Goal: Task Accomplishment & Management: Manage account settings

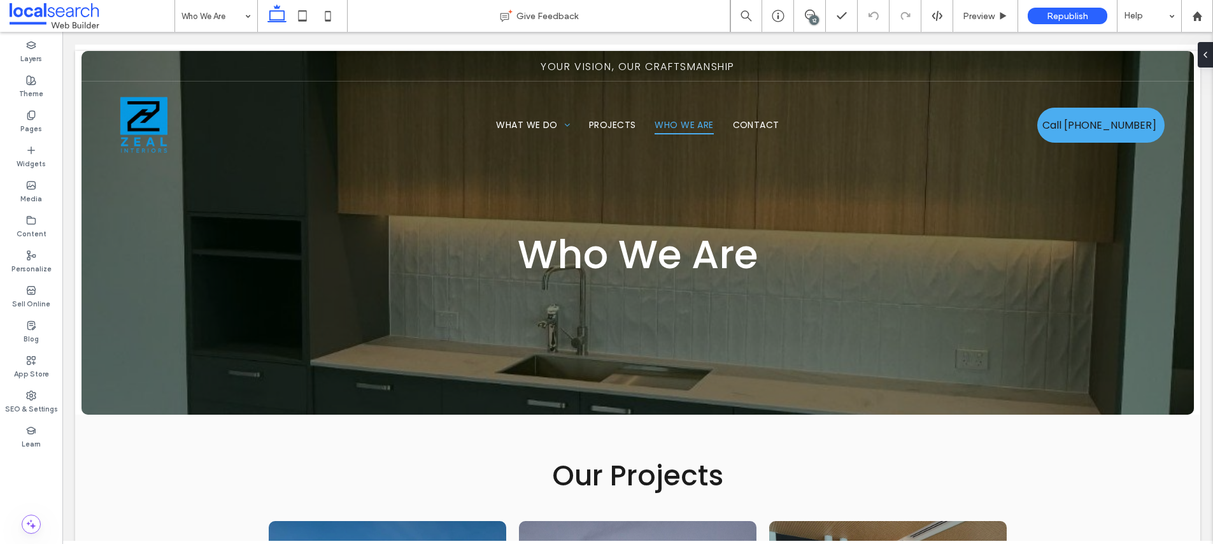
click at [810, 16] on icon at bounding box center [810, 15] width 10 height 10
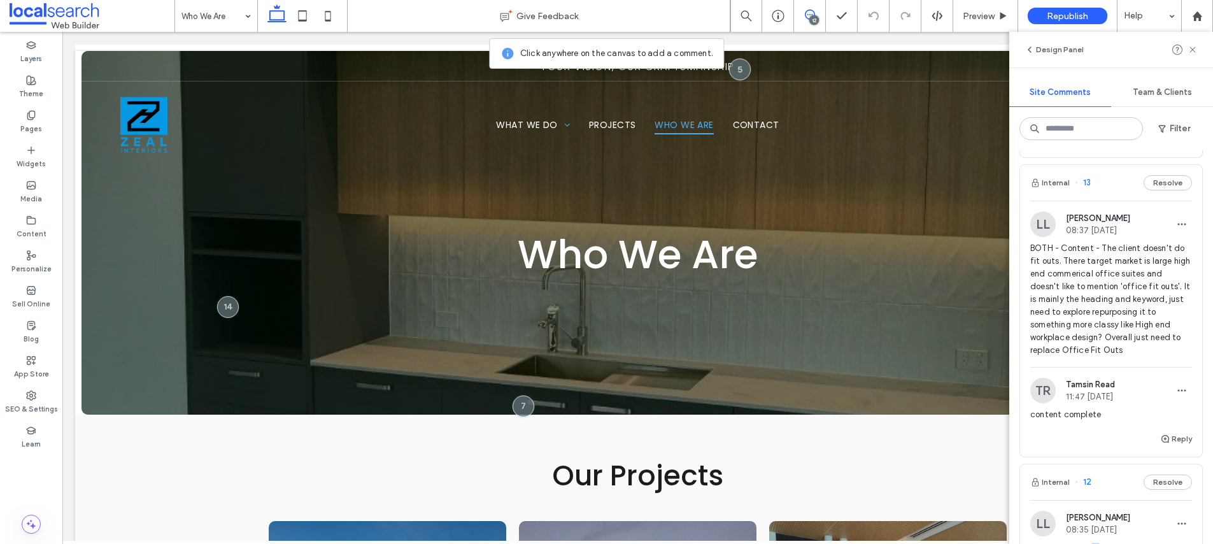
scroll to position [317, 0]
drag, startPoint x: 1092, startPoint y: 285, endPoint x: 1143, endPoint y: 282, distance: 51.0
click at [925, 282] on span "BOTH - Content - The client doesn't do fit outs. There target market is large h…" at bounding box center [1112, 298] width 162 height 115
copy span "office fit outs"
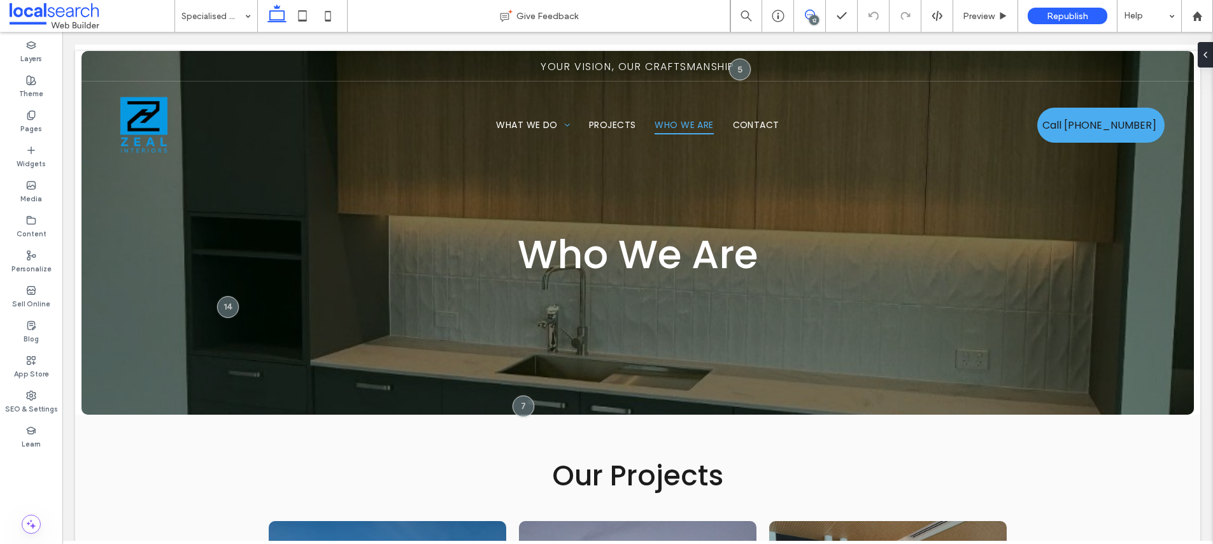
drag, startPoint x: 808, startPoint y: 15, endPoint x: 820, endPoint y: 14, distance: 12.2
click at [808, 15] on icon at bounding box center [810, 15] width 10 height 10
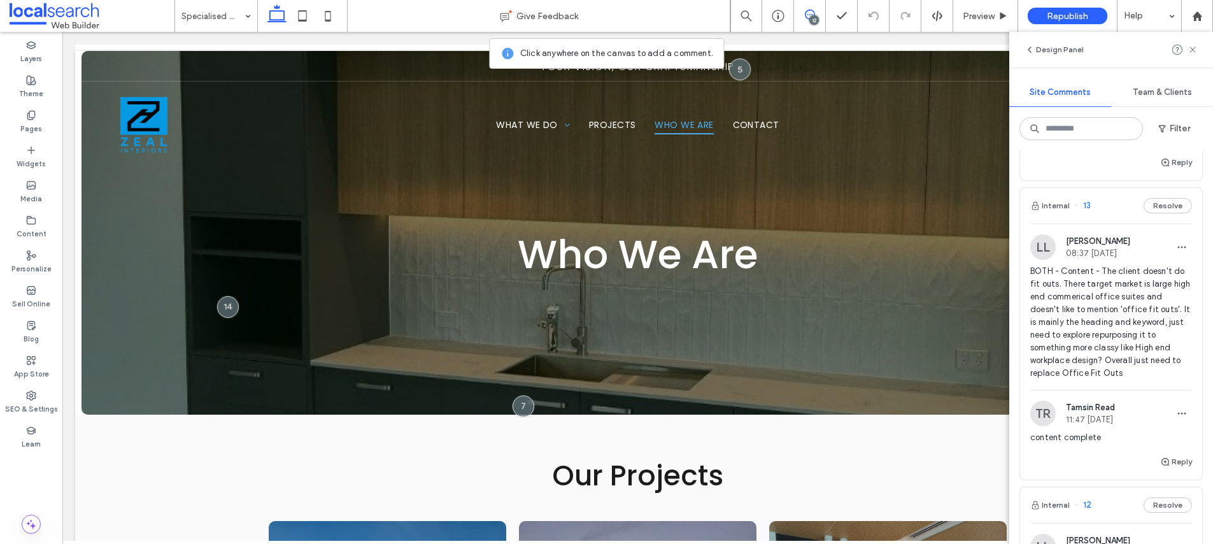
scroll to position [315, 0]
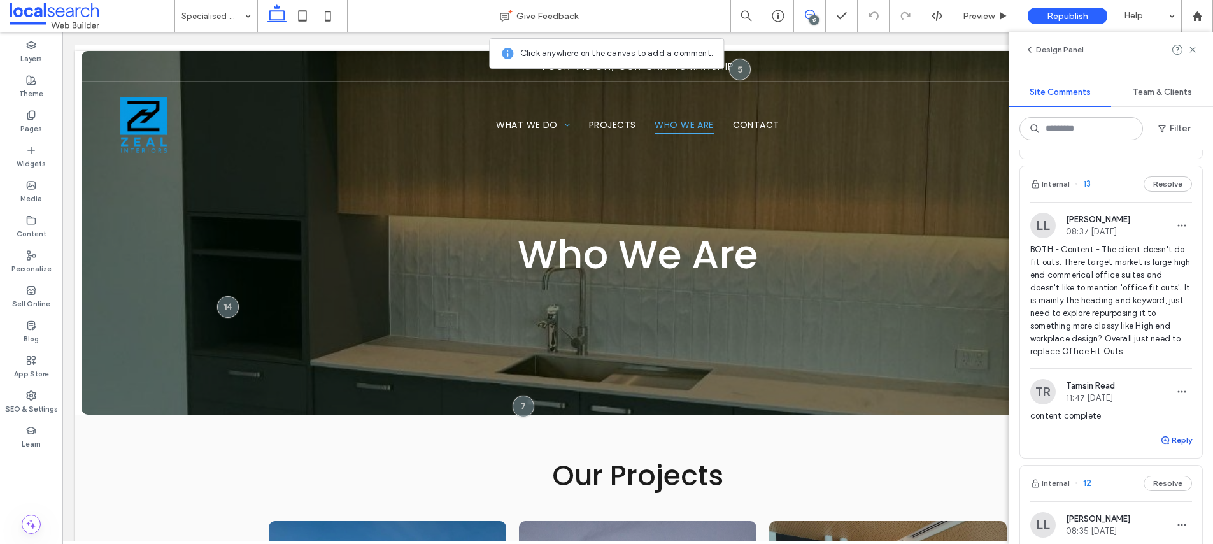
click at [925, 440] on use "button" at bounding box center [1166, 440] width 8 height 8
type textarea "**********"
click at [925, 466] on button "Submit" at bounding box center [1169, 518] width 46 height 15
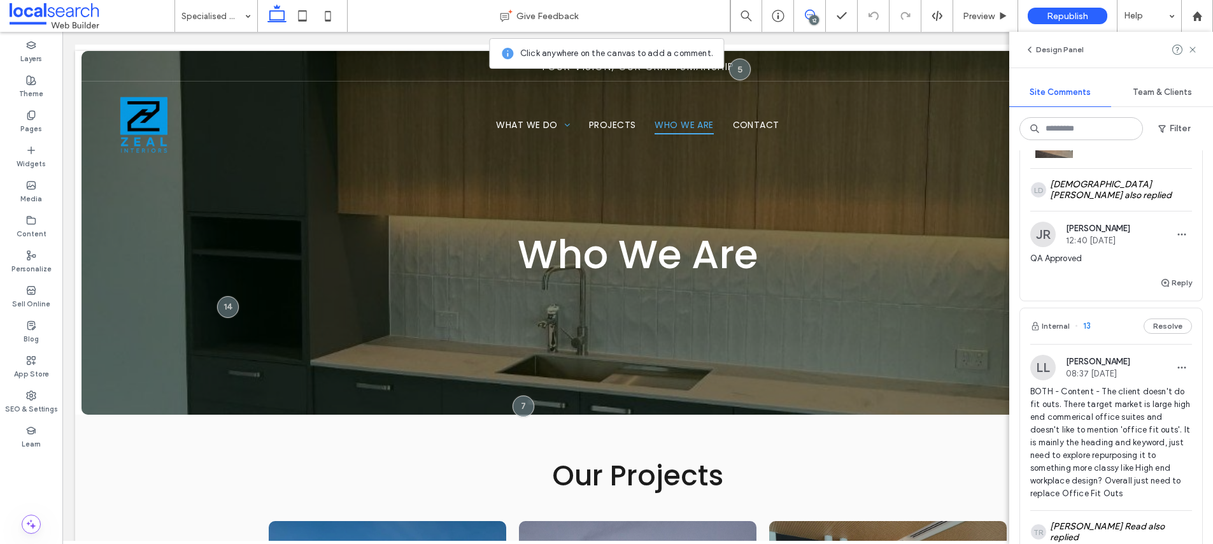
scroll to position [0, 0]
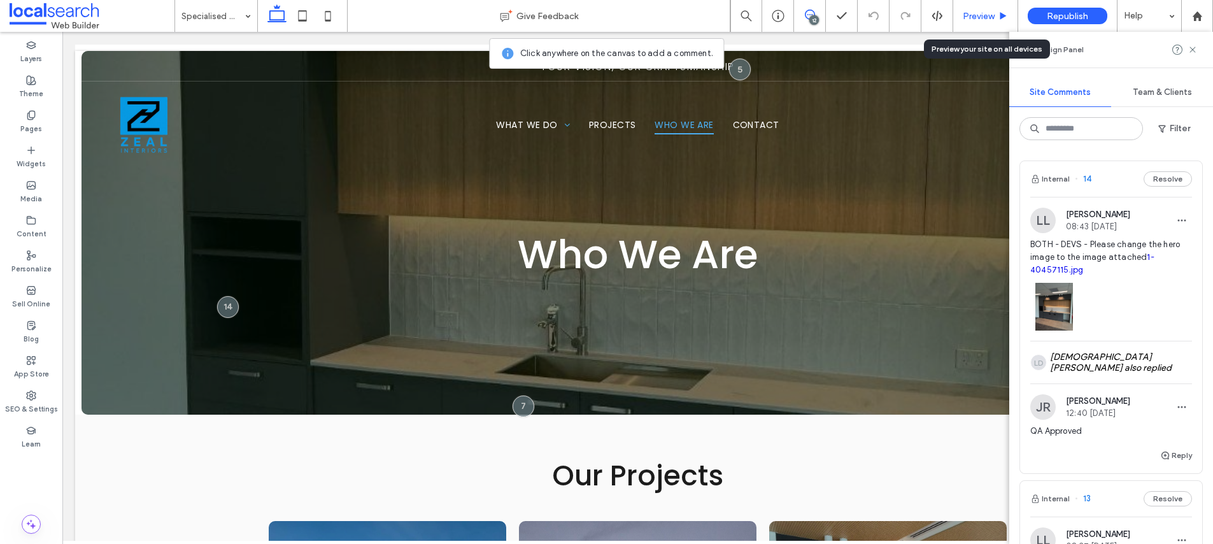
click at [925, 15] on span "Preview" at bounding box center [979, 16] width 32 height 11
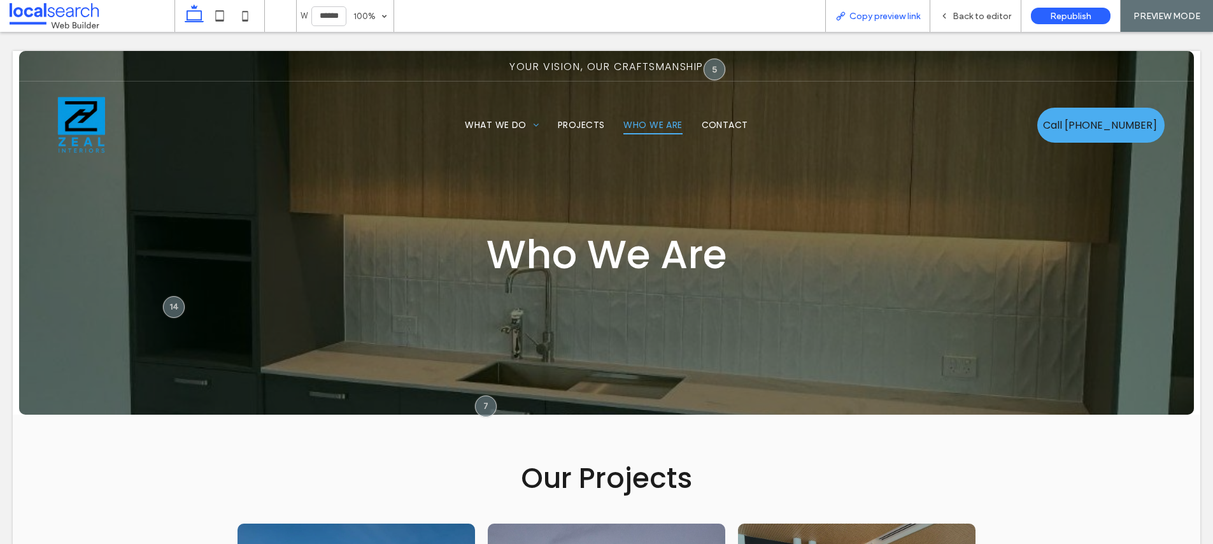
click at [887, 15] on span "Copy preview link" at bounding box center [885, 16] width 71 height 11
click at [925, 11] on span "Back to editor" at bounding box center [982, 16] width 59 height 11
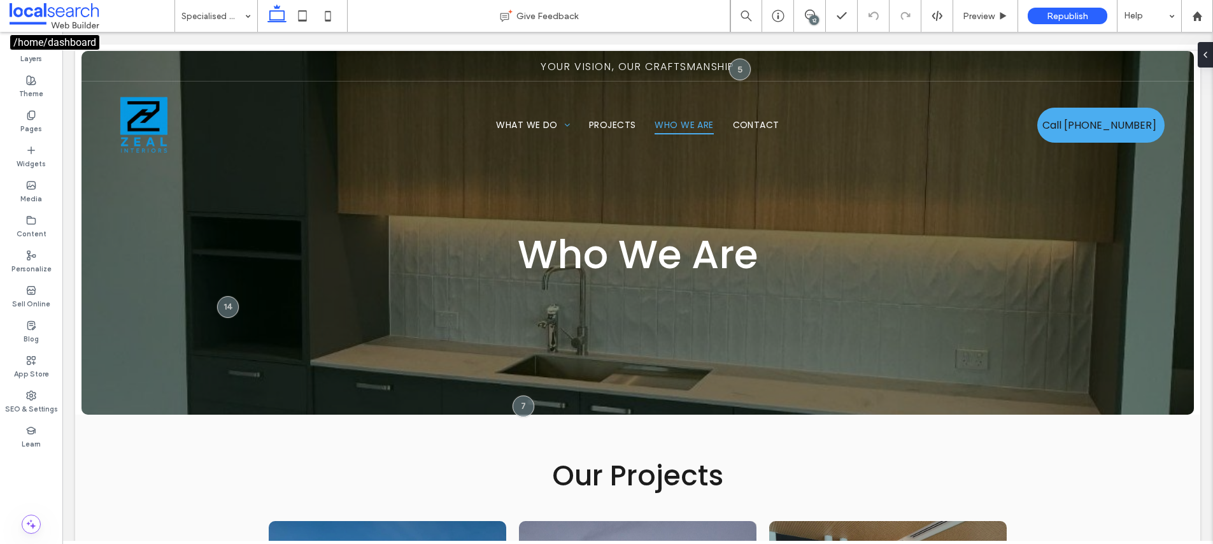
click at [79, 9] on span at bounding box center [92, 15] width 165 height 25
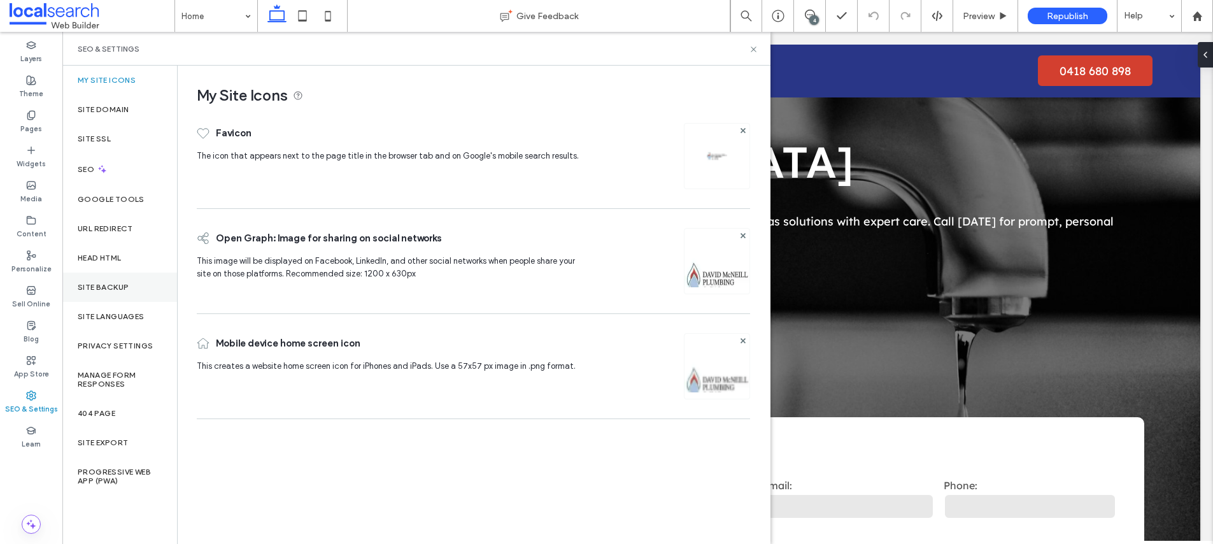
click at [135, 292] on div "Site Backup" at bounding box center [119, 287] width 115 height 29
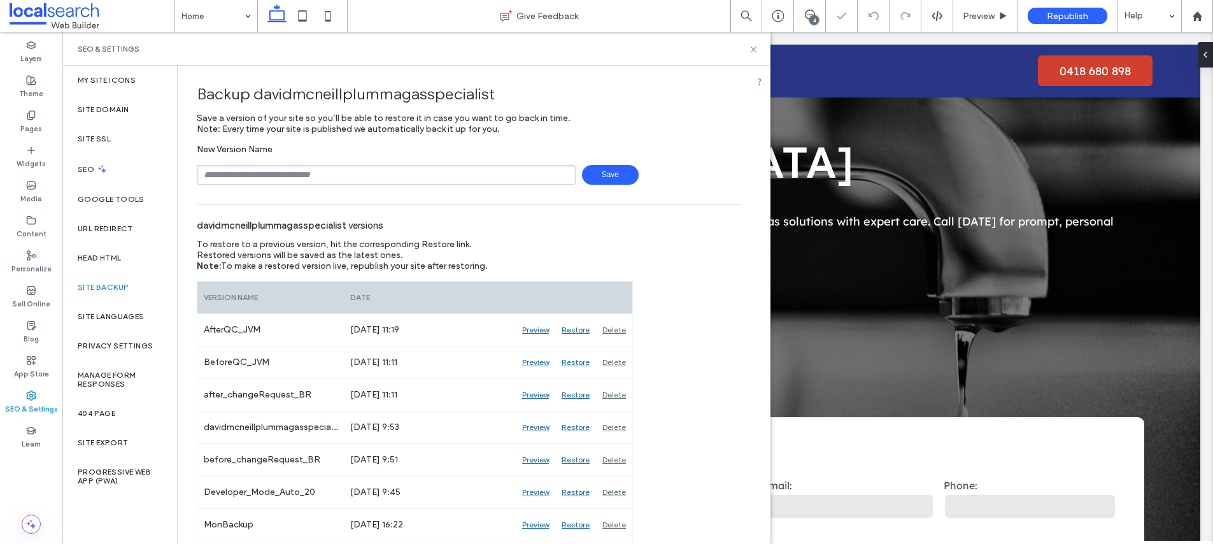
drag, startPoint x: 392, startPoint y: 193, endPoint x: 389, endPoint y: 186, distance: 7.5
click at [386, 181] on input "text" at bounding box center [386, 175] width 379 height 20
type input "**********"
click at [609, 173] on span "Save" at bounding box center [610, 175] width 57 height 20
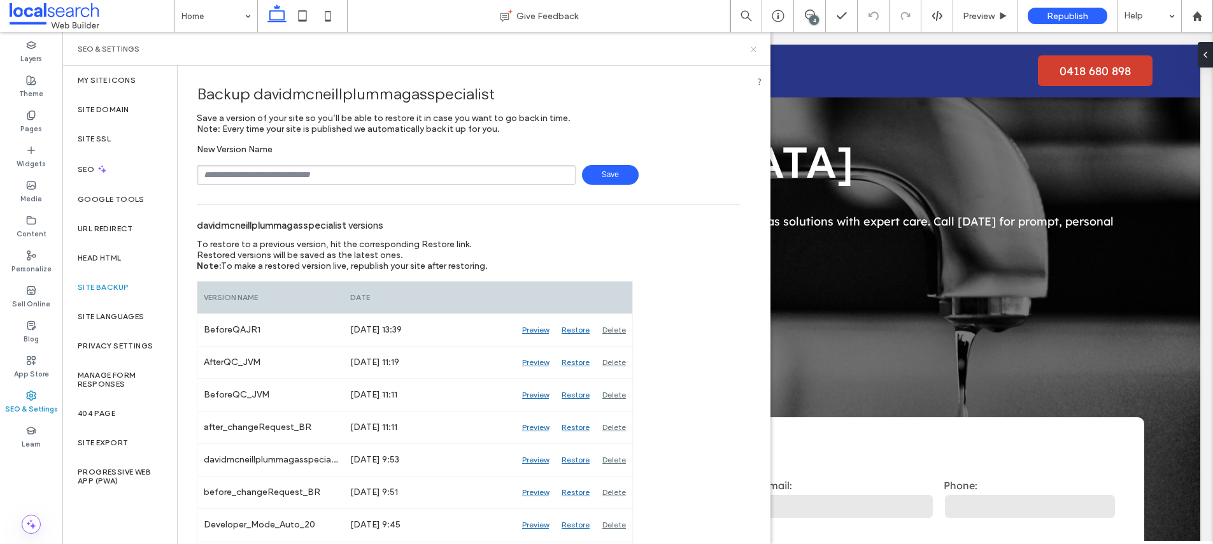
click at [756, 46] on use at bounding box center [753, 48] width 5 height 5
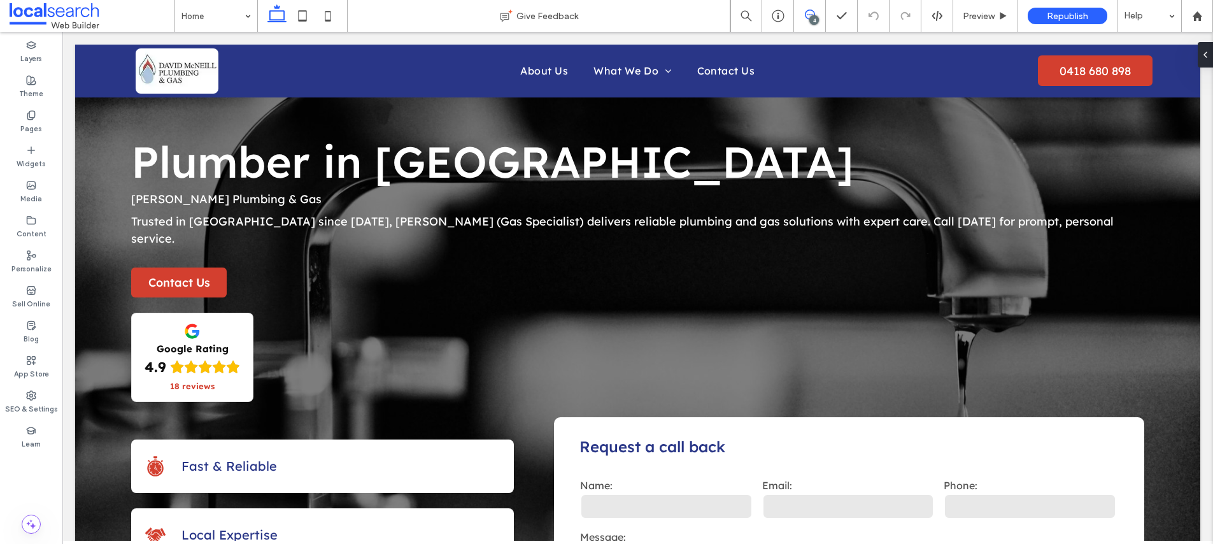
click at [807, 13] on icon at bounding box center [810, 15] width 10 height 10
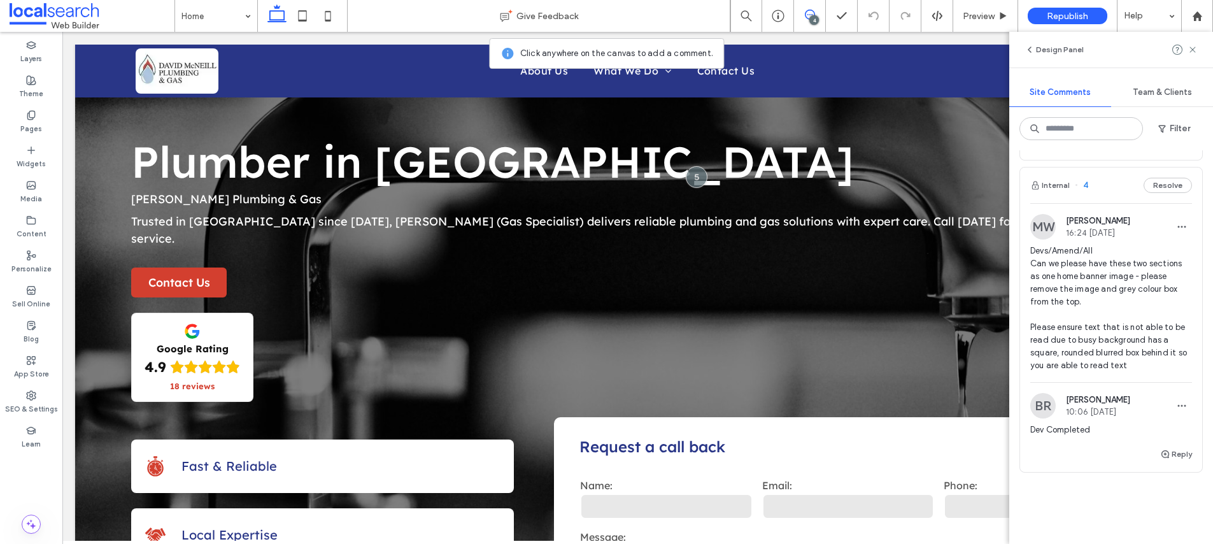
scroll to position [712, 0]
click at [1113, 274] on span "Devs/Amend/All Can we please have these two sections as one home banner image -…" at bounding box center [1112, 304] width 162 height 127
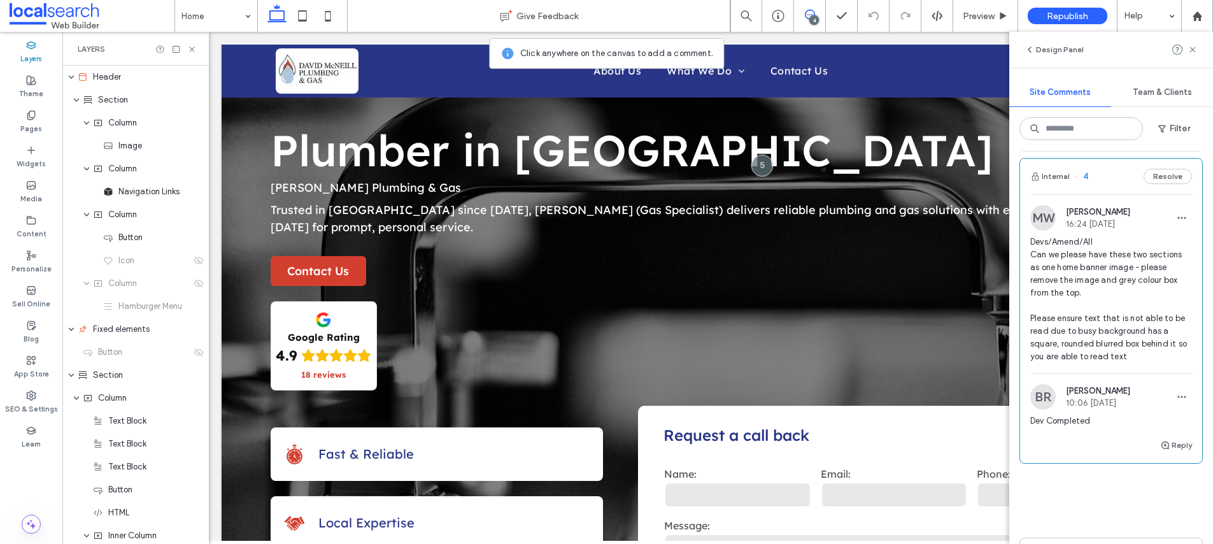
click at [1113, 274] on span "Devs/Amend/All Can we please have these two sections as one home banner image -…" at bounding box center [1112, 299] width 162 height 127
click at [1111, 277] on span "Devs/Amend/All Can we please have these two sections as one home banner image -…" at bounding box center [1112, 301] width 162 height 127
click at [1080, 280] on span "Devs/Amend/All Can we please have these two sections as one home banner image -…" at bounding box center [1112, 301] width 162 height 127
click at [31, 396] on use at bounding box center [31, 395] width 9 height 9
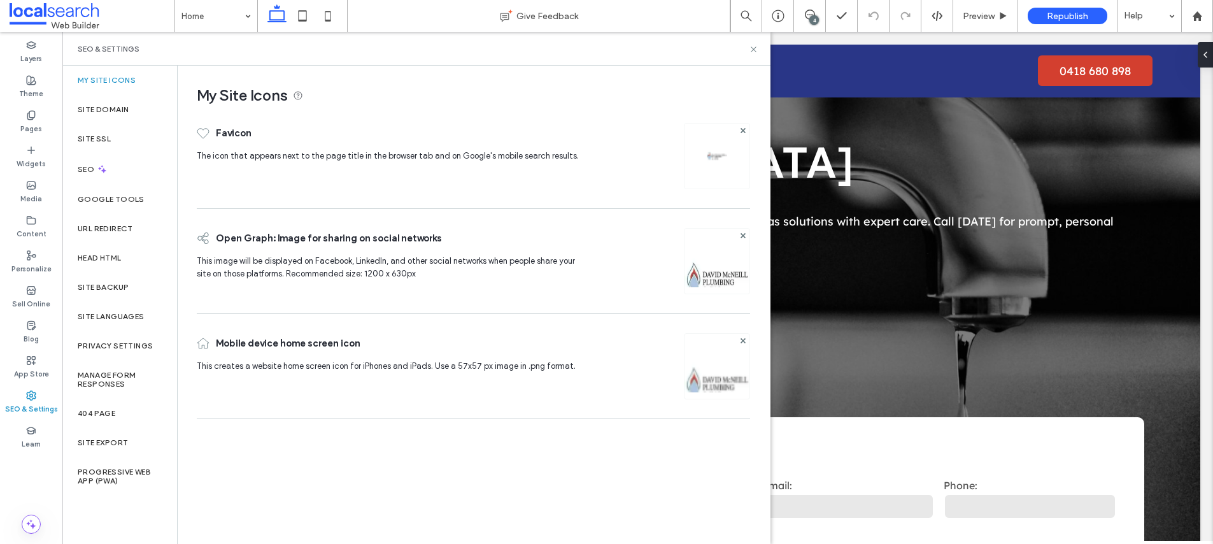
scroll to position [0, 0]
click at [75, 297] on div "Site Backup" at bounding box center [119, 287] width 115 height 29
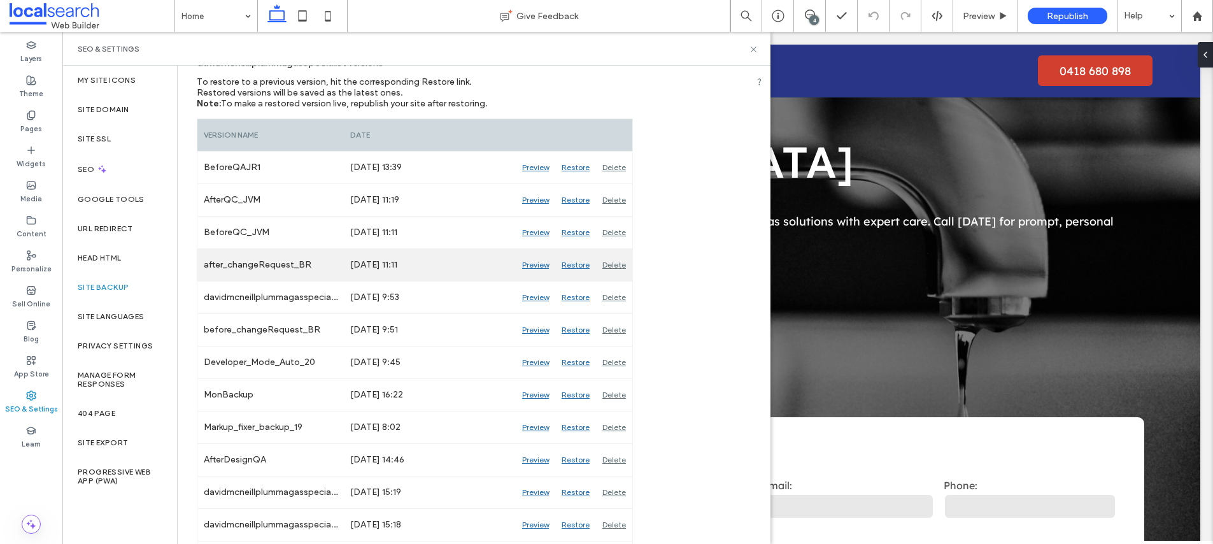
scroll to position [161, 0]
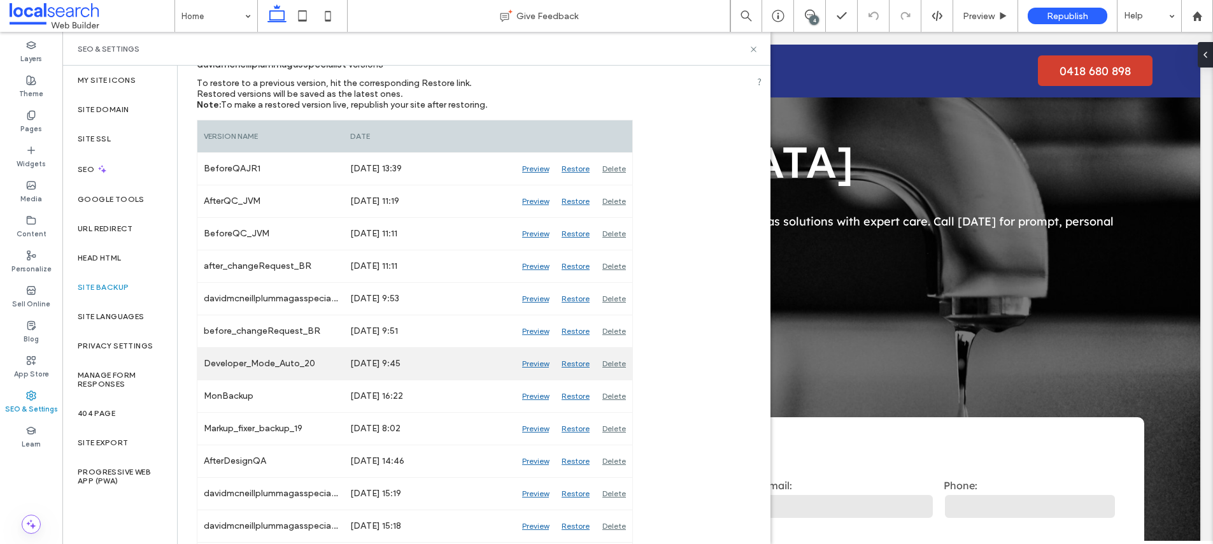
click at [530, 366] on div "Preview" at bounding box center [535, 364] width 39 height 32
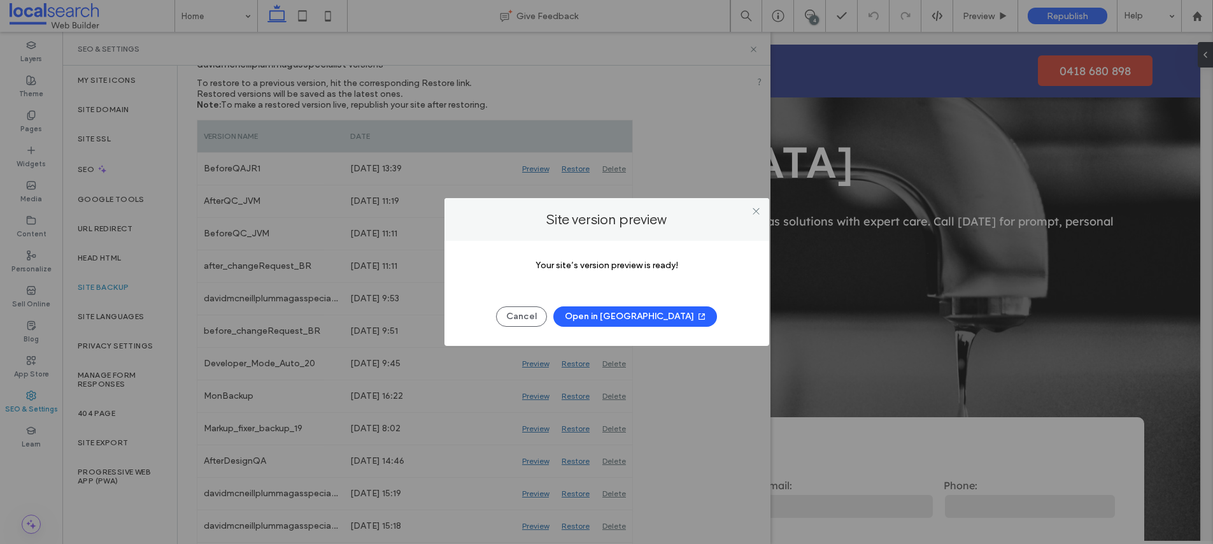
click at [652, 322] on button "Open in New Tab" at bounding box center [635, 316] width 164 height 20
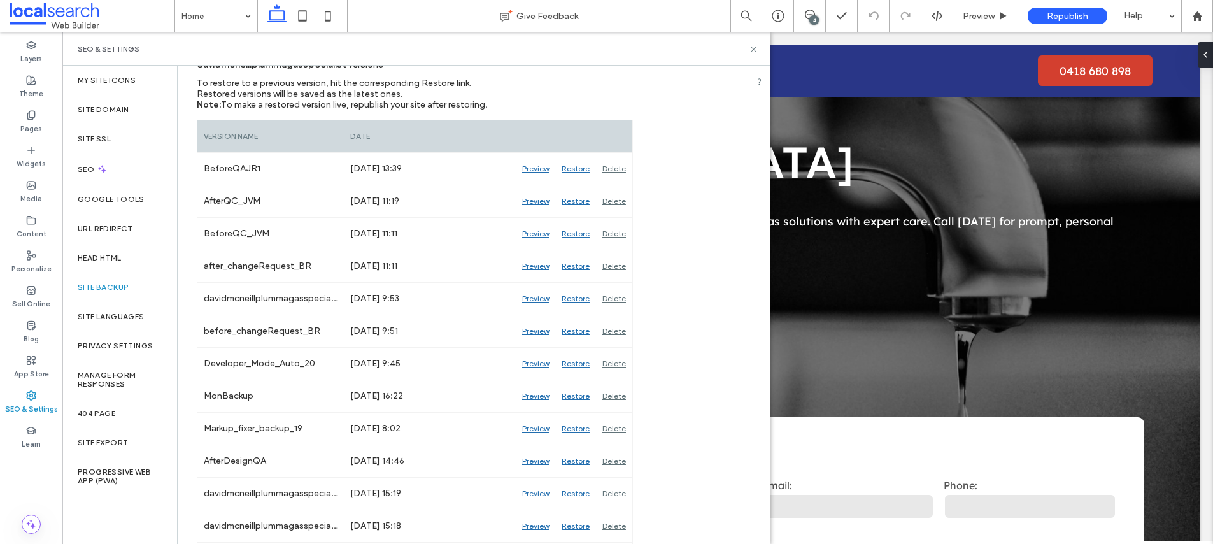
click at [751, 44] on div "SEO & Settings" at bounding box center [417, 49] width 678 height 10
click at [750, 48] on icon at bounding box center [754, 50] width 10 height 10
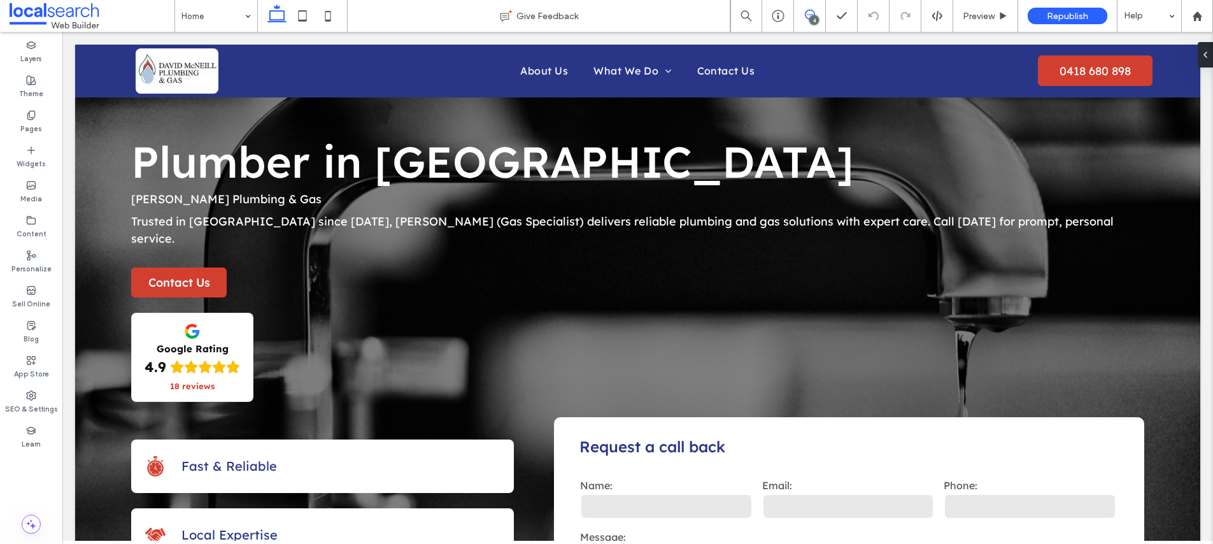
click at [802, 14] on span at bounding box center [809, 15] width 31 height 10
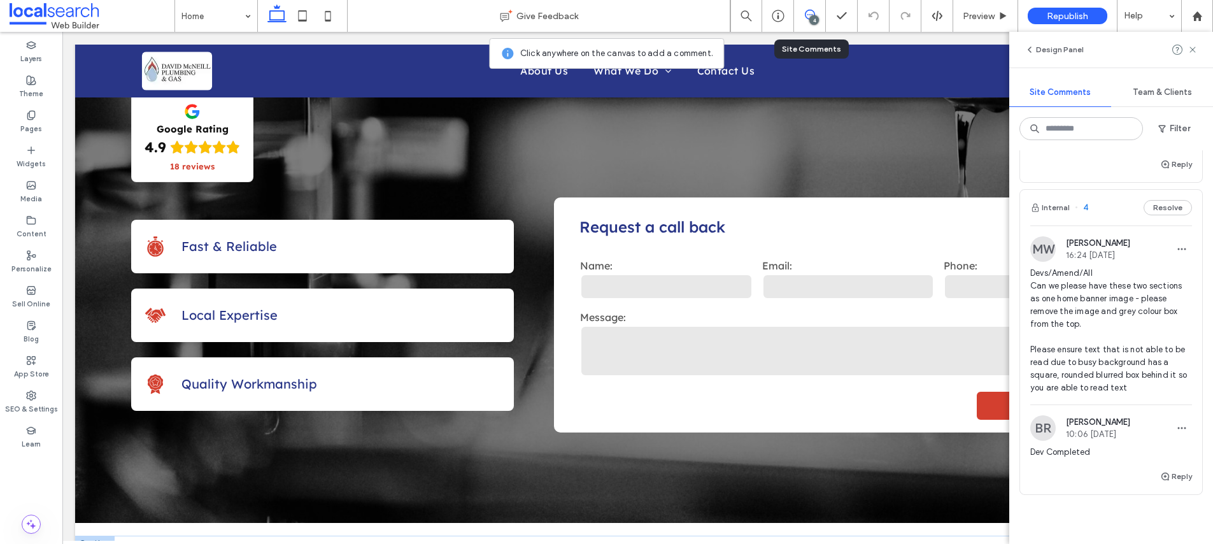
scroll to position [0, 0]
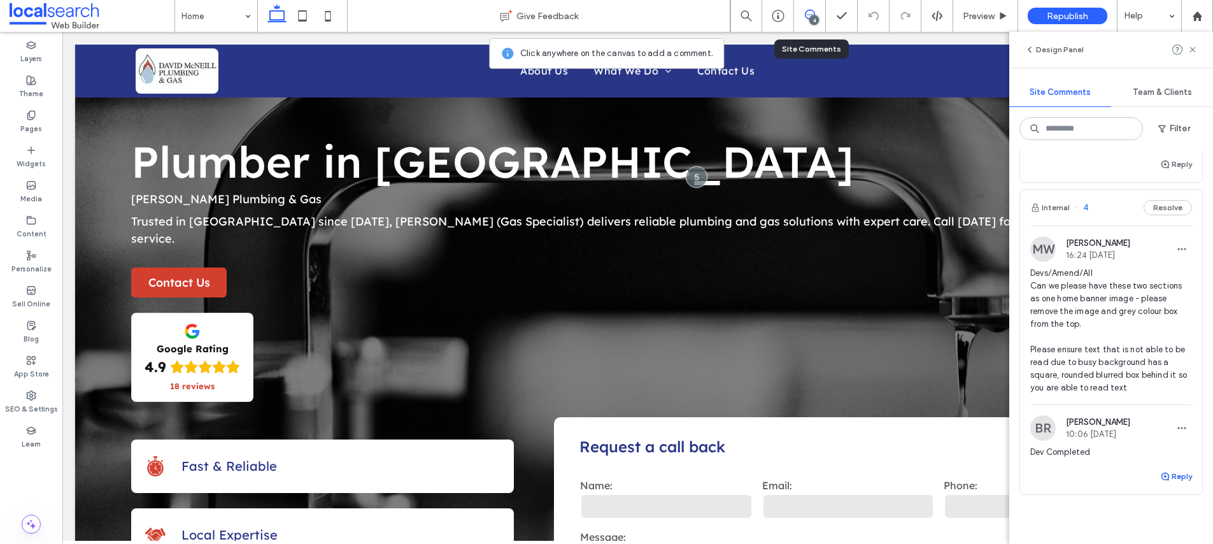
click at [1183, 480] on button "Reply" at bounding box center [1176, 476] width 32 height 15
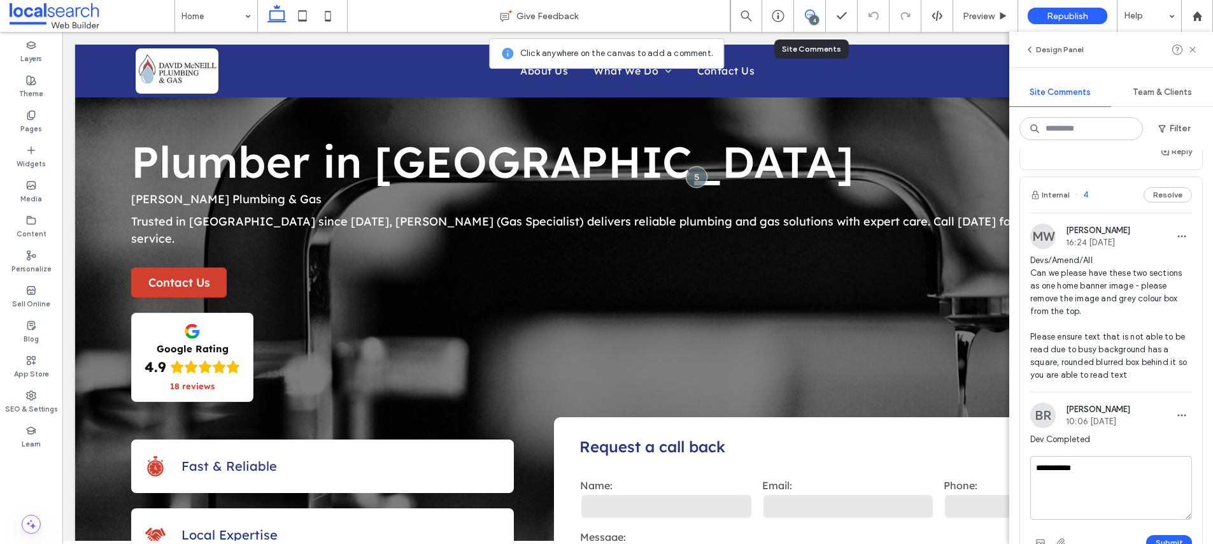
scroll to position [722, 0]
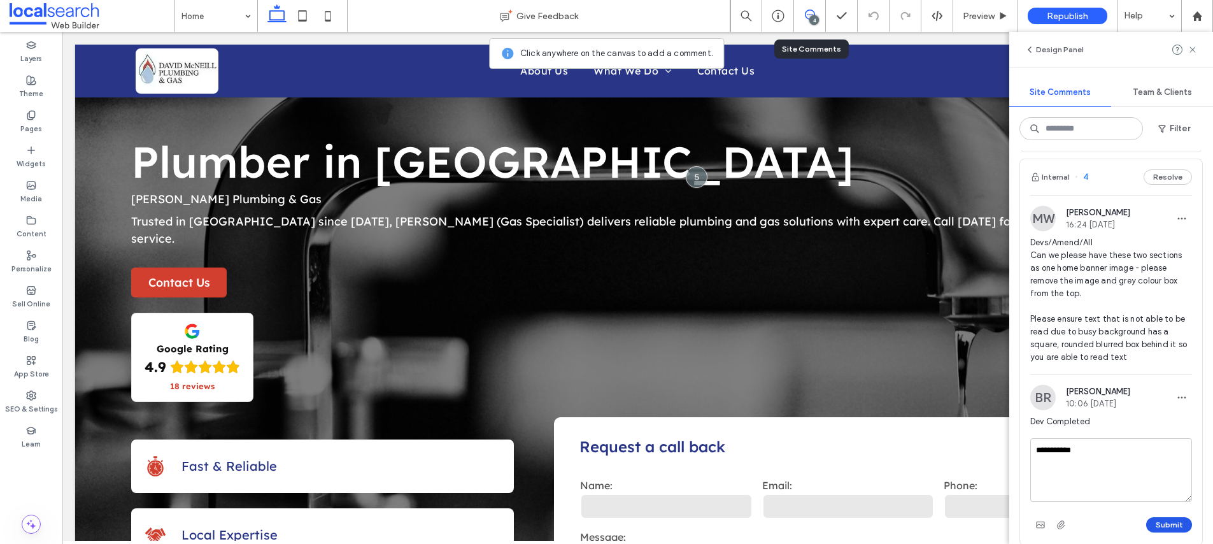
type textarea "**********"
click at [1164, 526] on button "Submit" at bounding box center [1169, 524] width 46 height 15
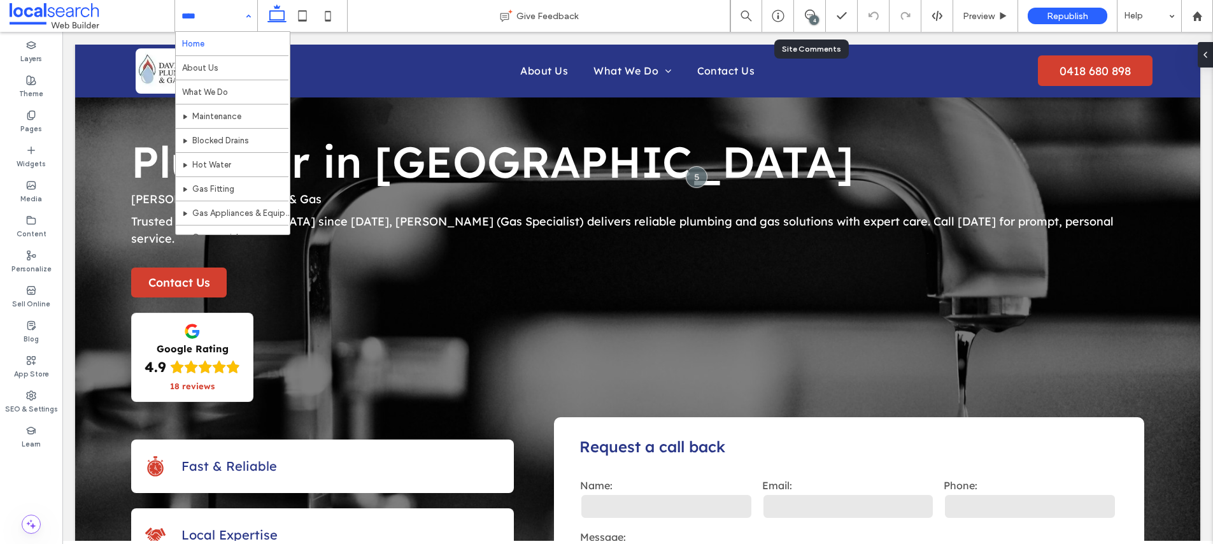
scroll to position [0, 0]
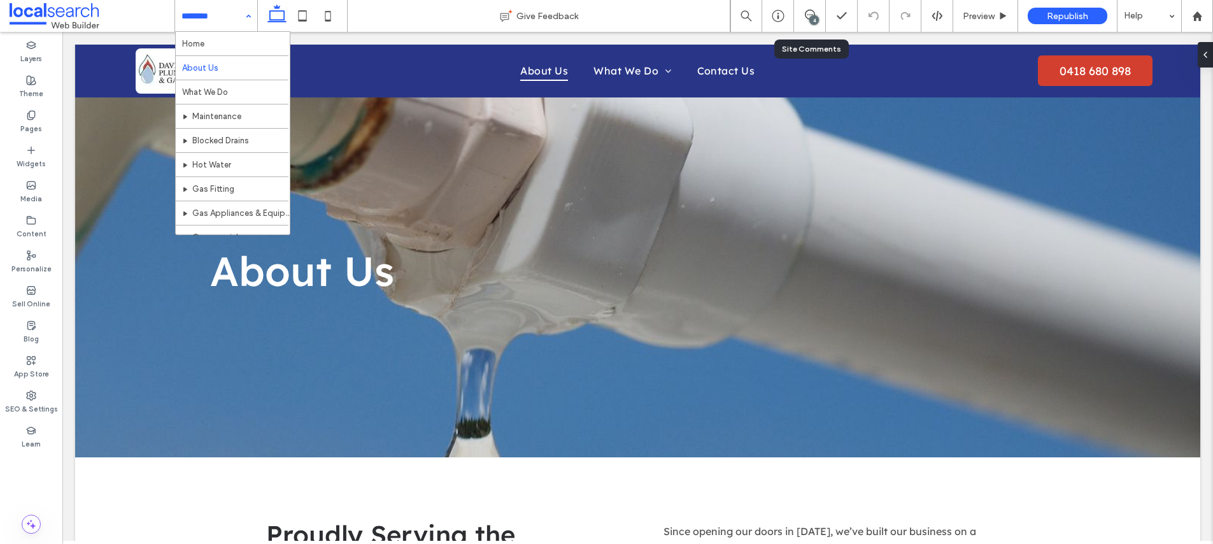
click at [227, 15] on input at bounding box center [213, 16] width 63 height 32
drag, startPoint x: 222, startPoint y: 20, endPoint x: 202, endPoint y: 169, distance: 149.8
click at [222, 20] on input at bounding box center [213, 16] width 63 height 32
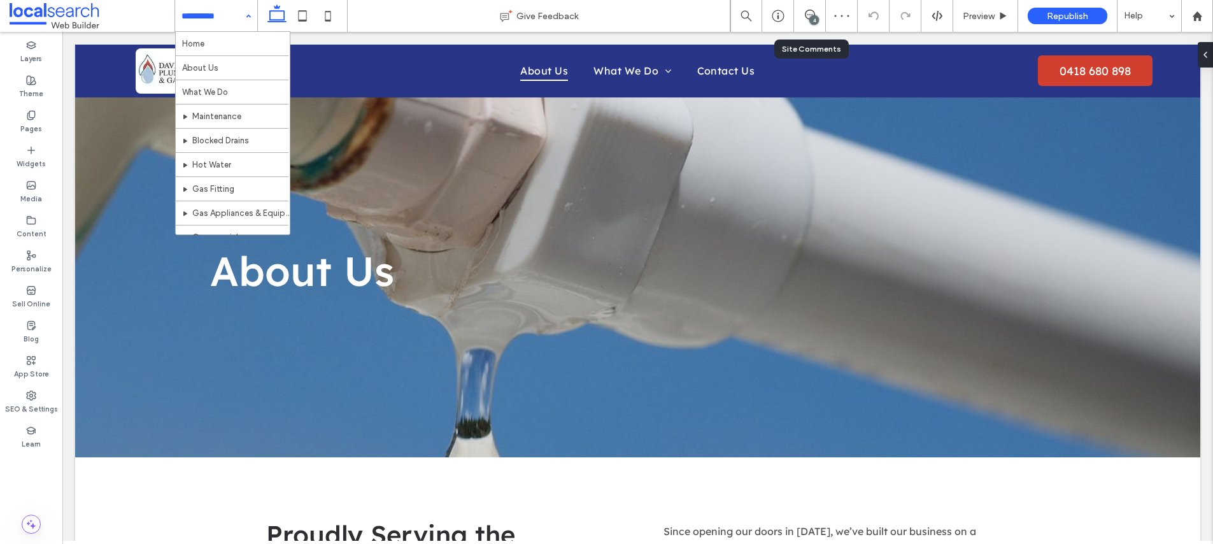
click at [224, 16] on input at bounding box center [213, 16] width 63 height 32
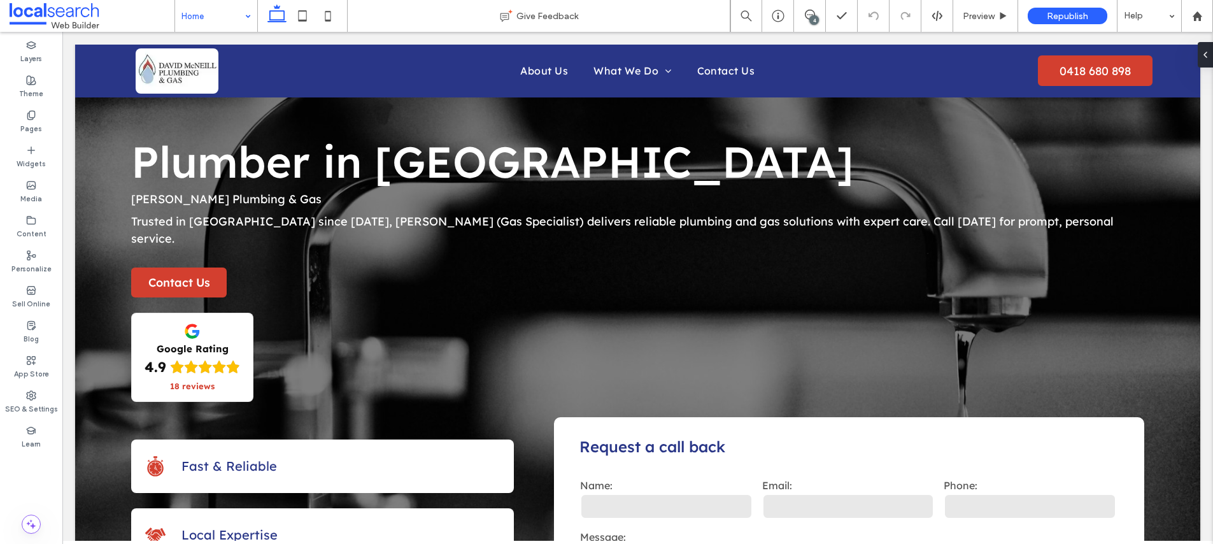
click at [810, 17] on div "4" at bounding box center [815, 20] width 10 height 10
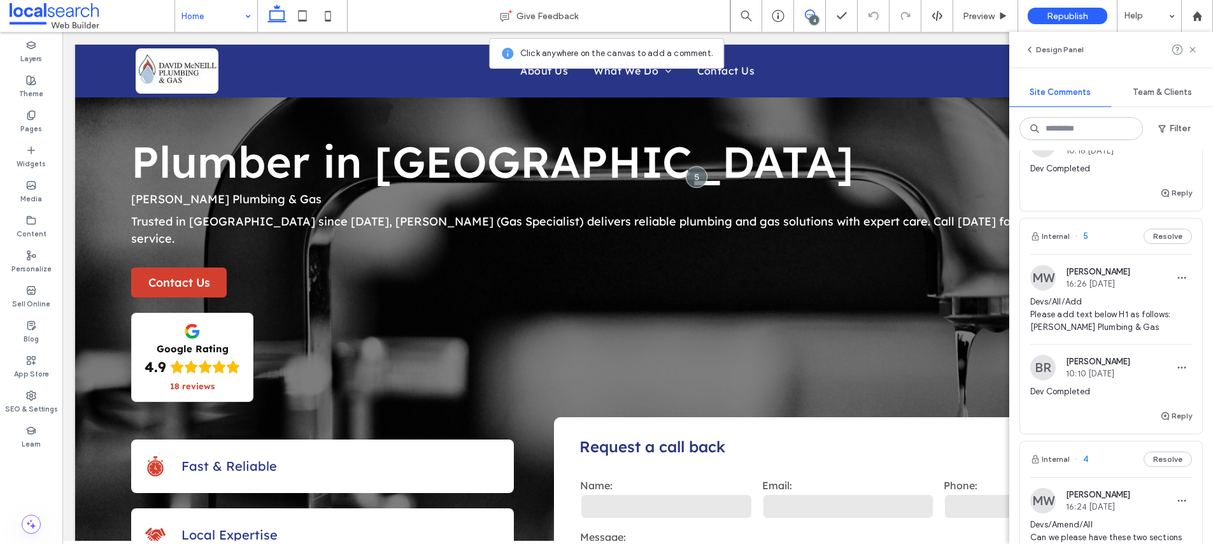
scroll to position [413, 0]
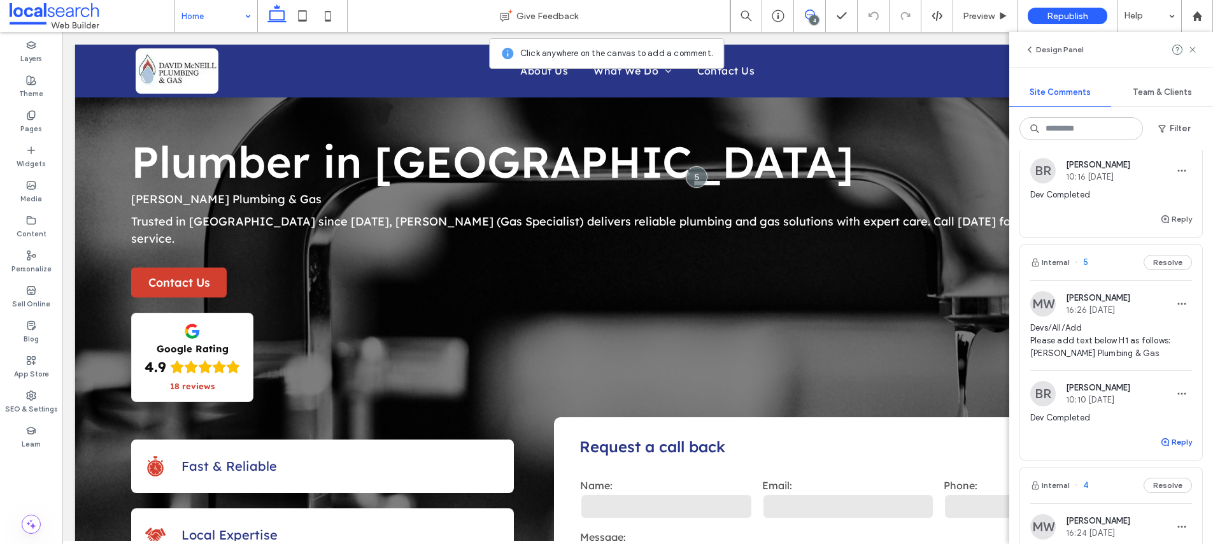
click at [1177, 444] on button "Reply" at bounding box center [1176, 441] width 32 height 15
type textarea "**********"
click at [1173, 526] on button "Submit" at bounding box center [1169, 520] width 46 height 15
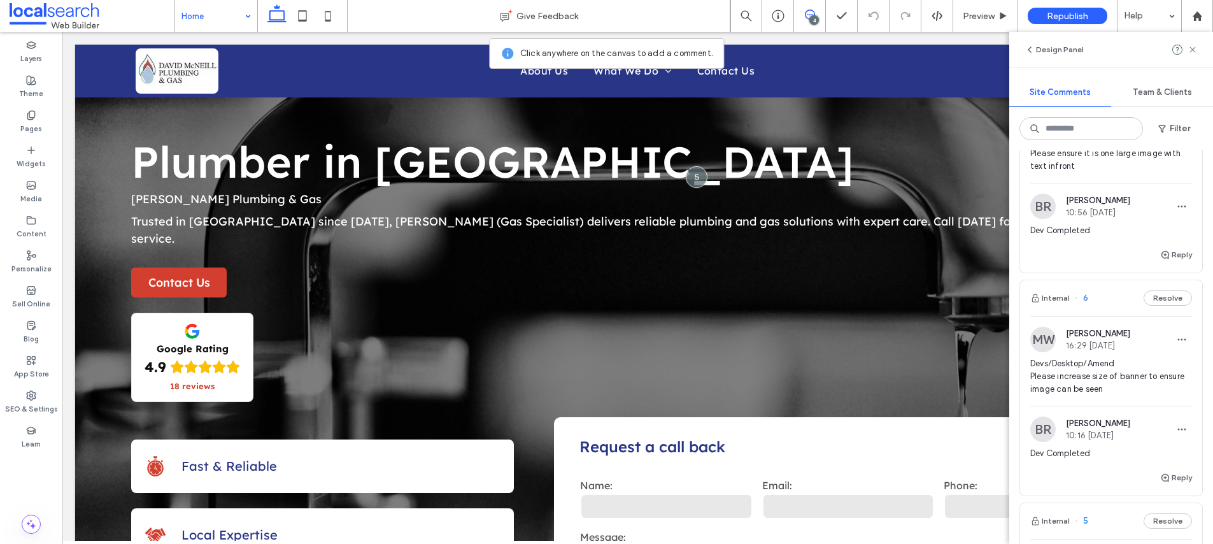
scroll to position [155, 0]
click at [1108, 373] on span "Devs/Desktop/Amend Please increase size of banner to ensure image can be seen" at bounding box center [1112, 376] width 162 height 38
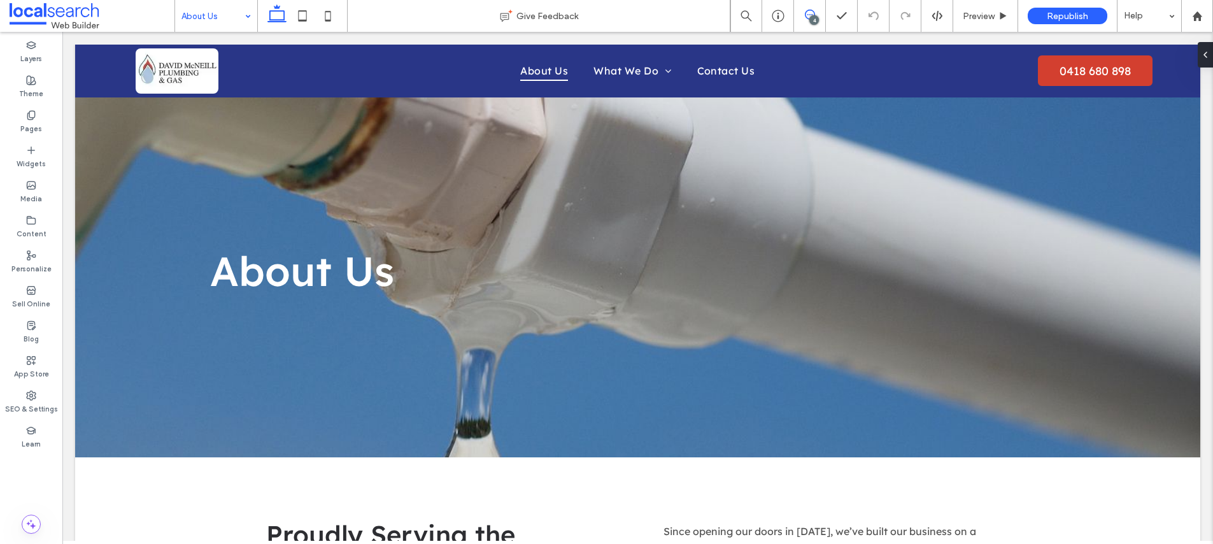
click at [808, 11] on use at bounding box center [810, 15] width 10 height 10
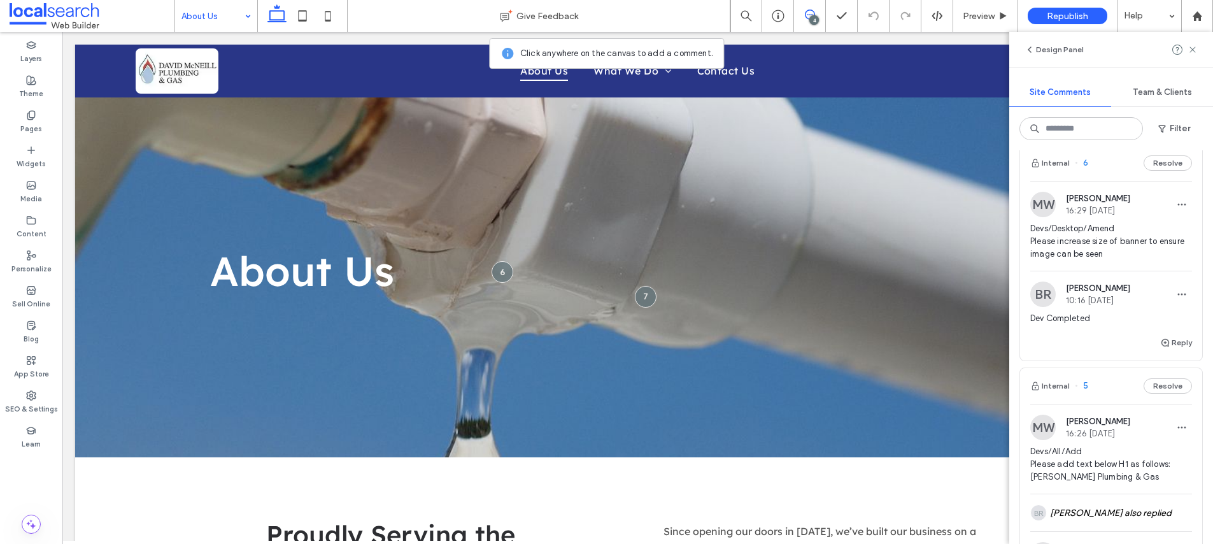
scroll to position [276, 0]
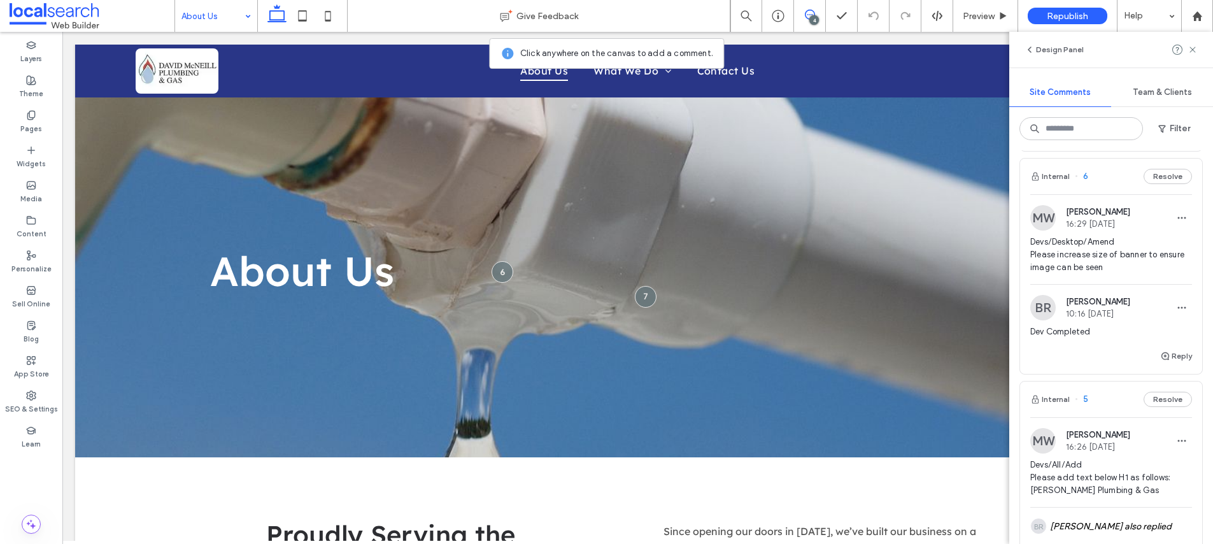
click at [1115, 253] on span "Devs/Desktop/Amend Please increase size of banner to ensure image can be seen" at bounding box center [1112, 255] width 162 height 38
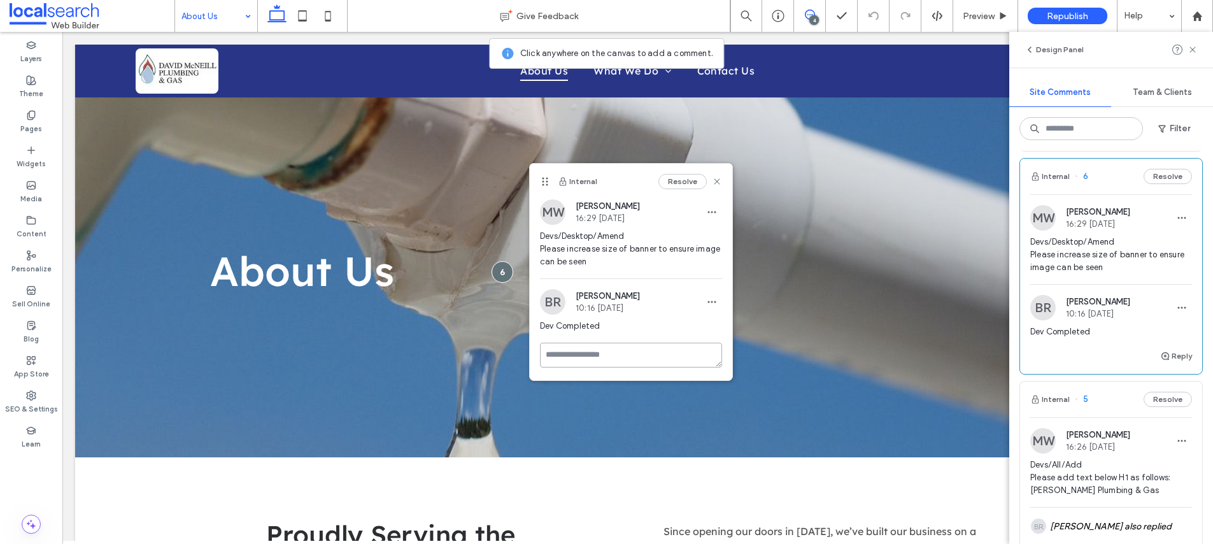
click at [641, 355] on textarea at bounding box center [631, 355] width 182 height 25
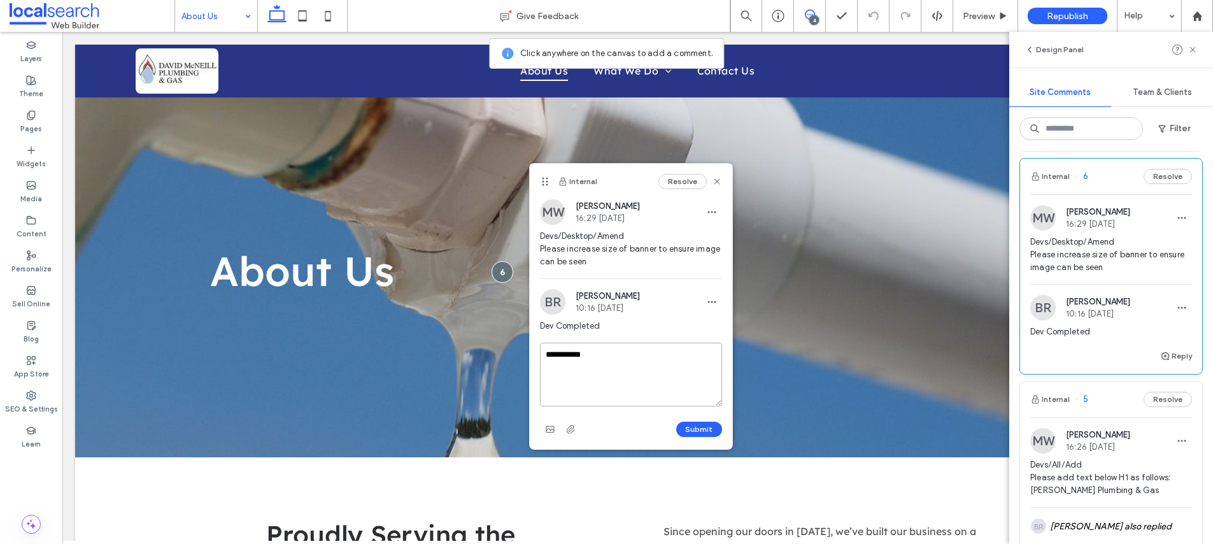
type textarea "**********"
click at [689, 417] on div "**********" at bounding box center [631, 391] width 182 height 97
click at [698, 426] on button "Submit" at bounding box center [699, 429] width 46 height 15
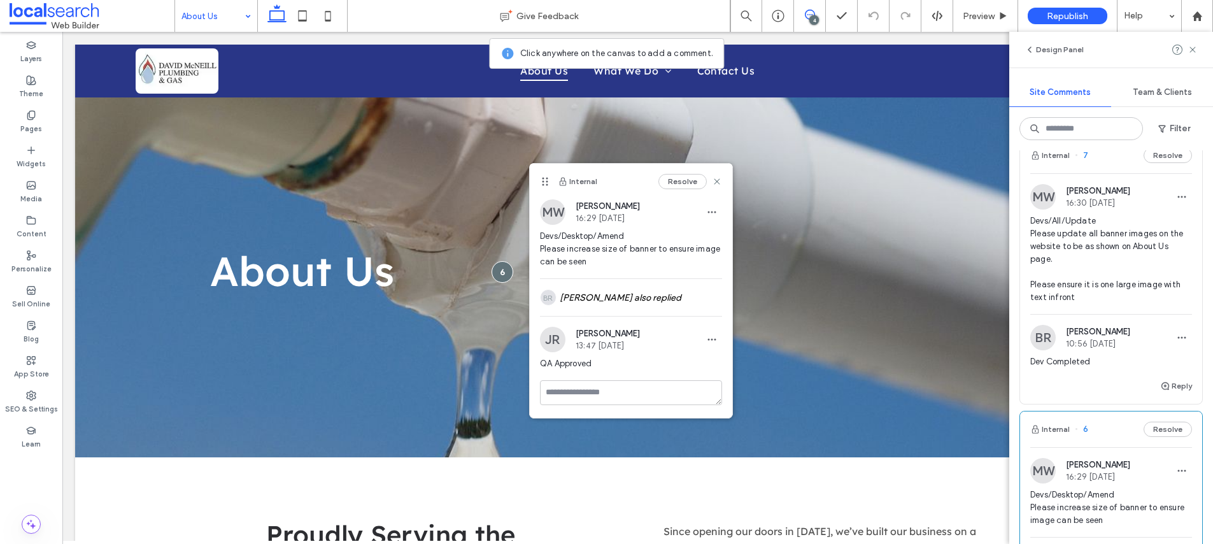
scroll to position [0, 0]
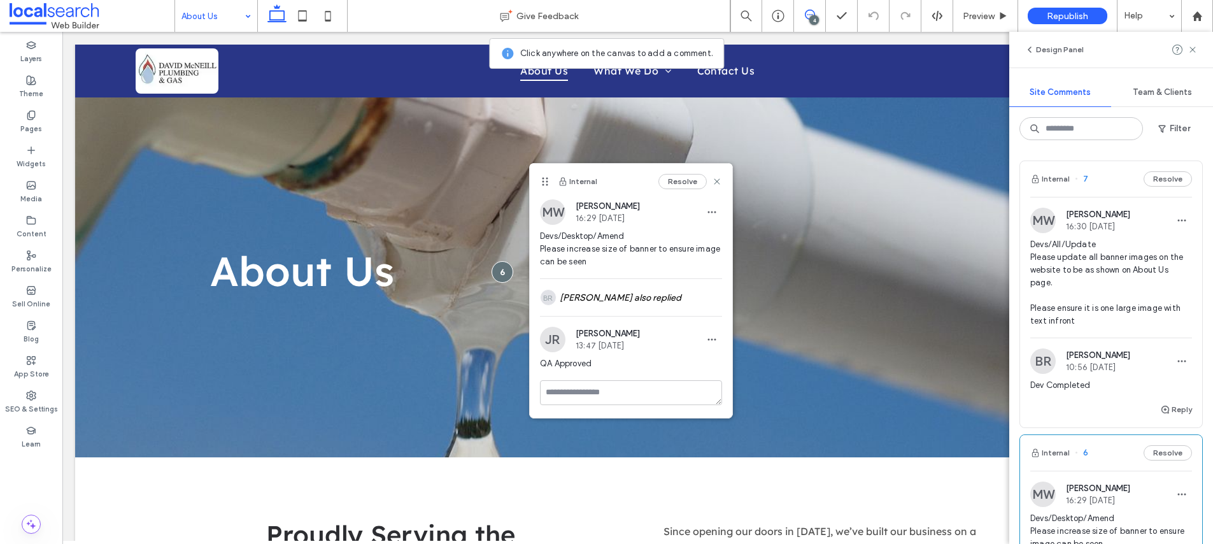
click at [1104, 259] on span "Devs/All/Update Please update all banner images on the website to be as shown o…" at bounding box center [1112, 282] width 162 height 89
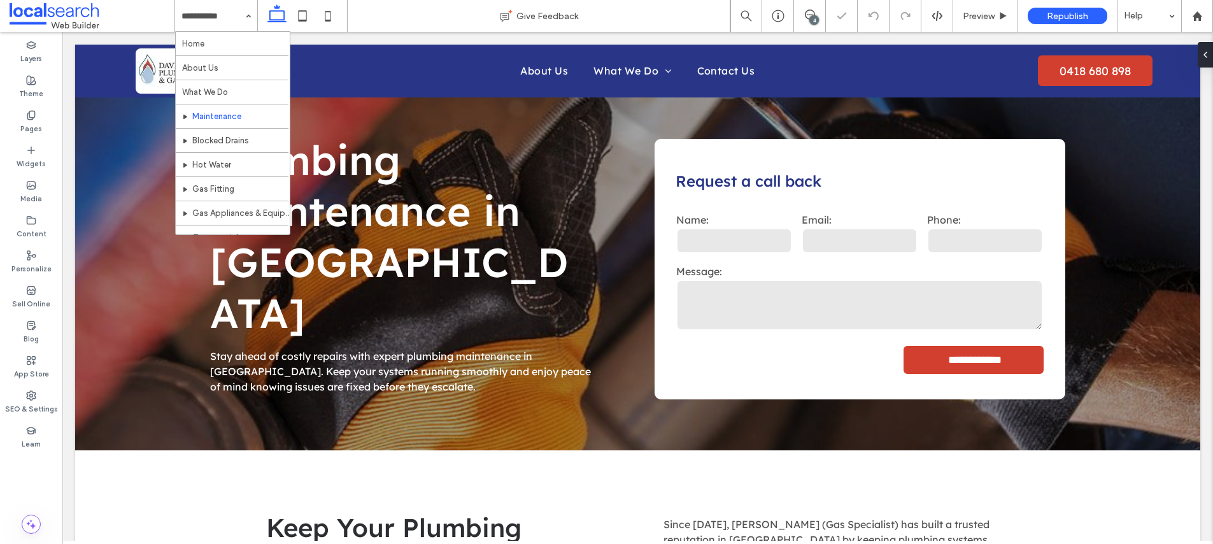
click at [218, 19] on input at bounding box center [213, 16] width 63 height 32
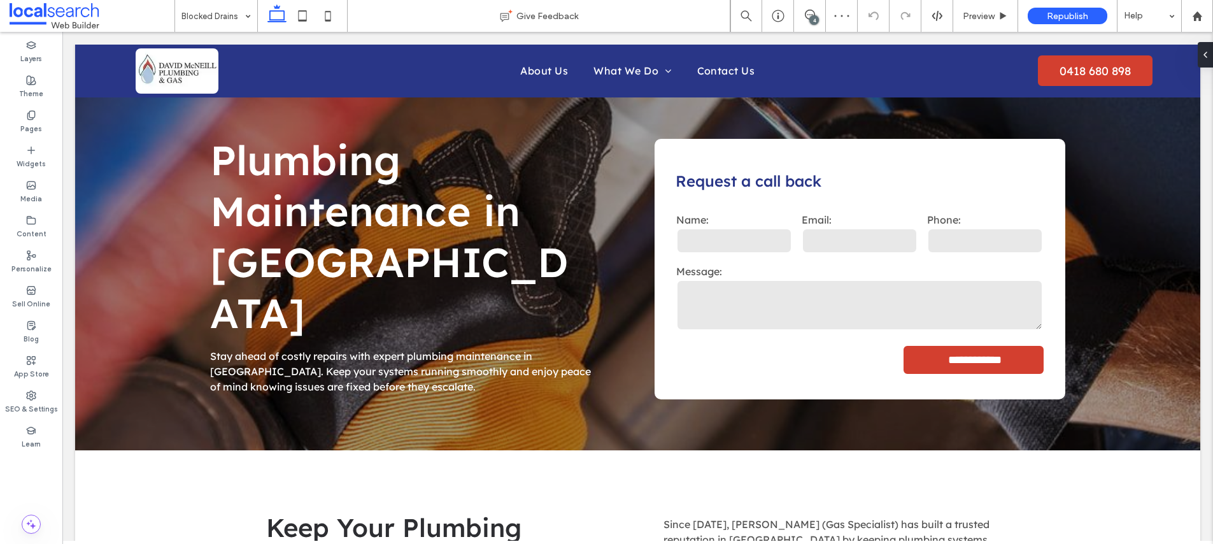
click at [230, 17] on input at bounding box center [213, 16] width 63 height 32
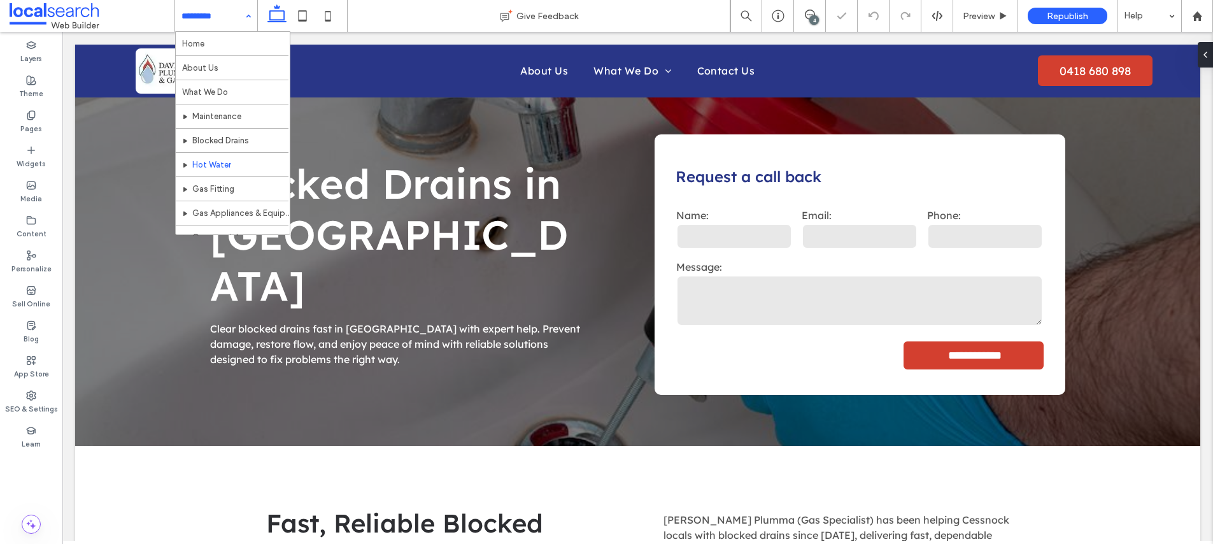
click at [223, 15] on input at bounding box center [213, 16] width 63 height 32
click at [221, 13] on input at bounding box center [213, 16] width 63 height 32
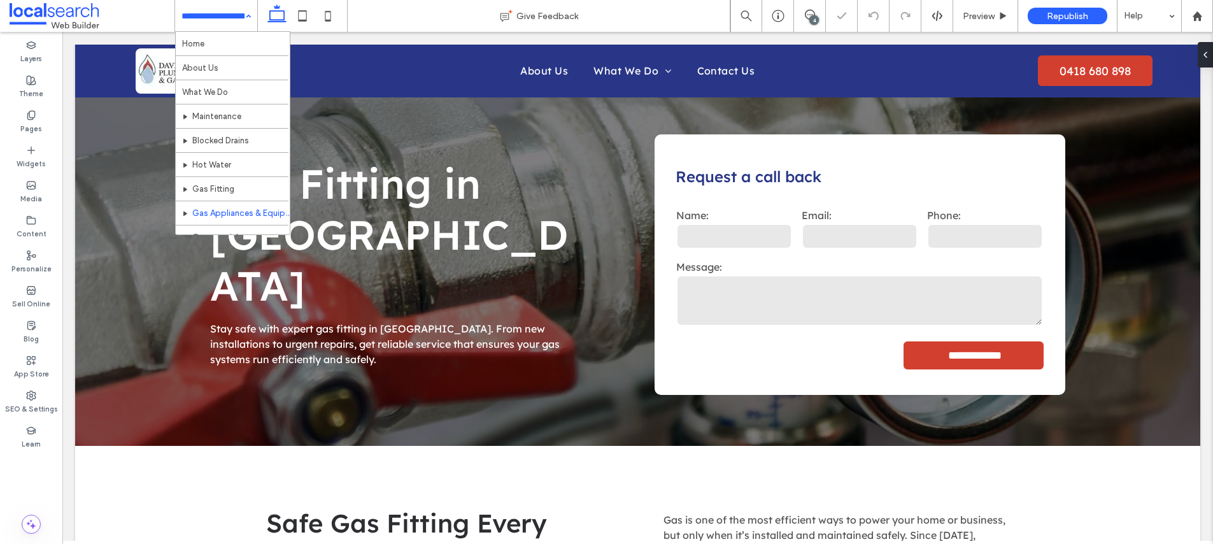
click at [232, 22] on input at bounding box center [213, 16] width 63 height 32
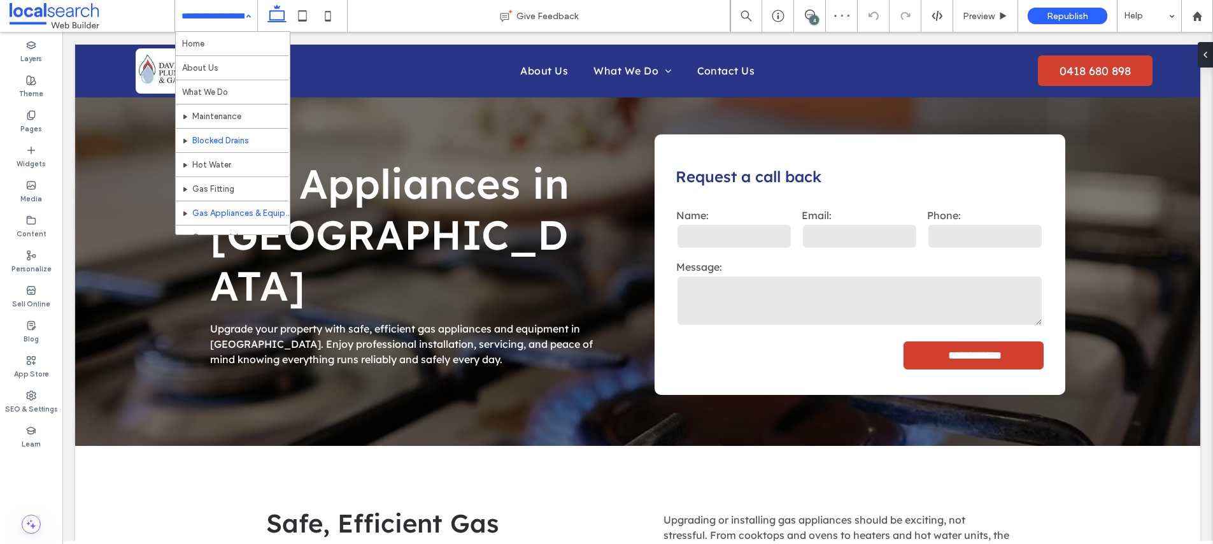
scroll to position [38, 0]
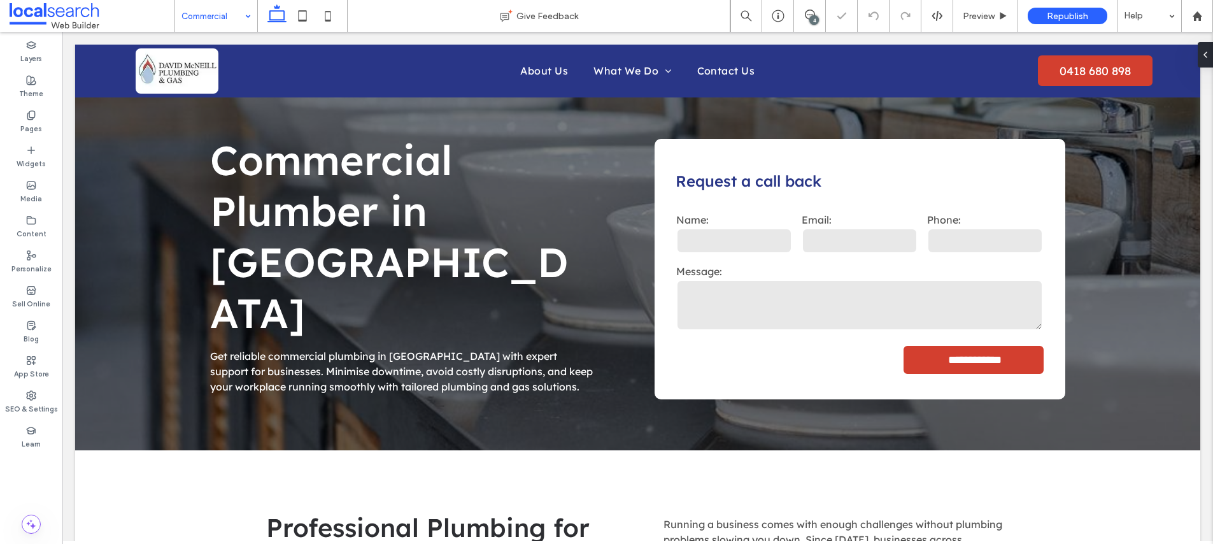
click at [211, 10] on input at bounding box center [213, 16] width 63 height 32
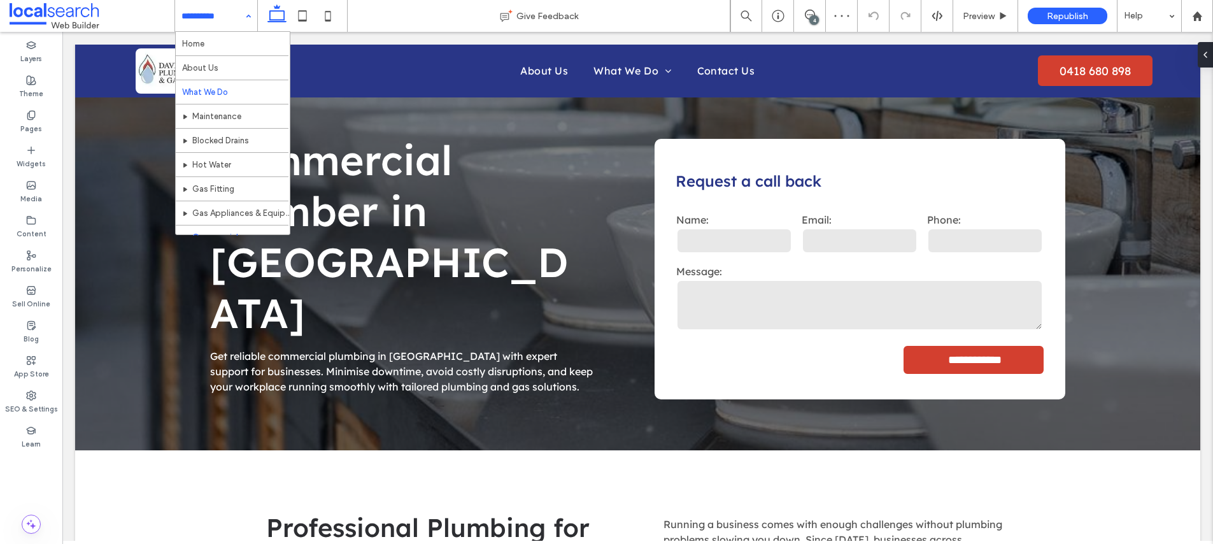
scroll to position [38, 0]
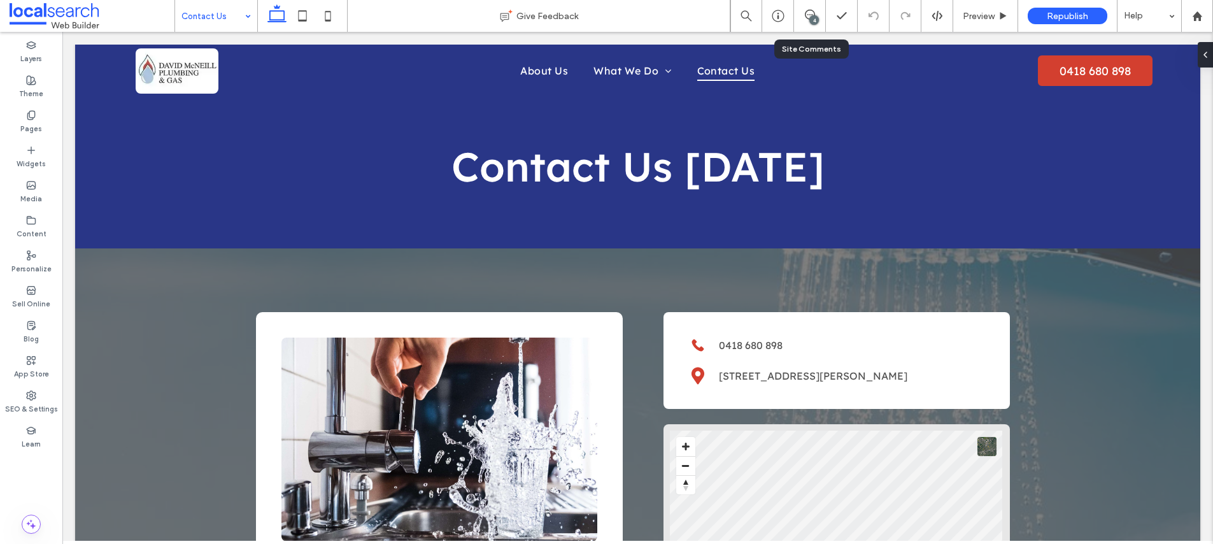
click at [811, 8] on div "4" at bounding box center [810, 16] width 32 height 32
click at [806, 14] on icon at bounding box center [810, 15] width 10 height 10
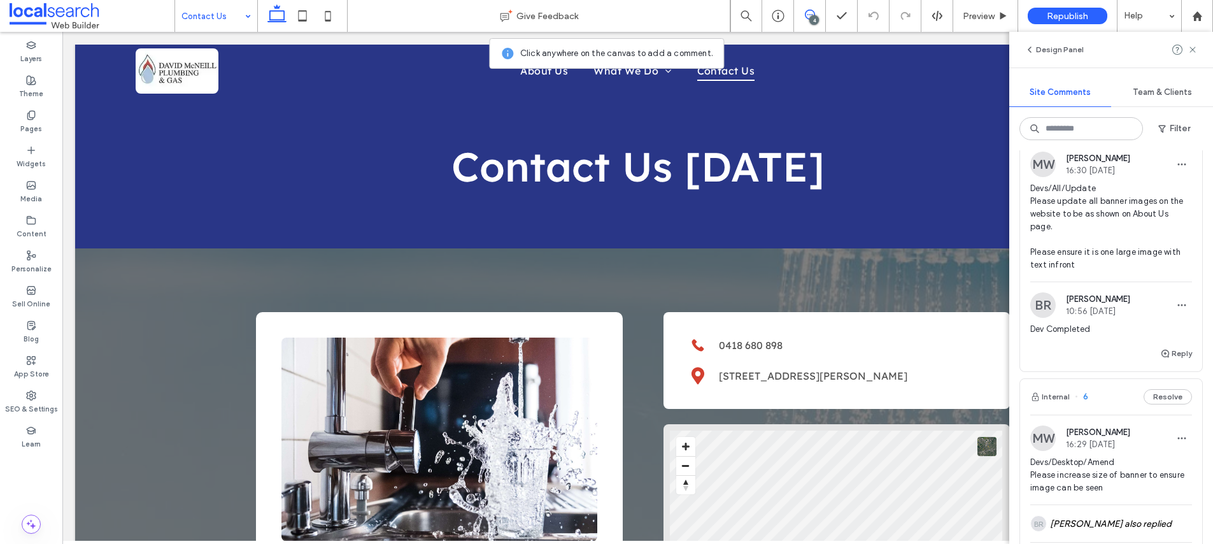
click at [1189, 342] on div "Dev Completed" at bounding box center [1112, 334] width 162 height 23
click at [1185, 345] on div at bounding box center [606, 272] width 1213 height 544
click at [1181, 352] on div at bounding box center [606, 272] width 1213 height 544
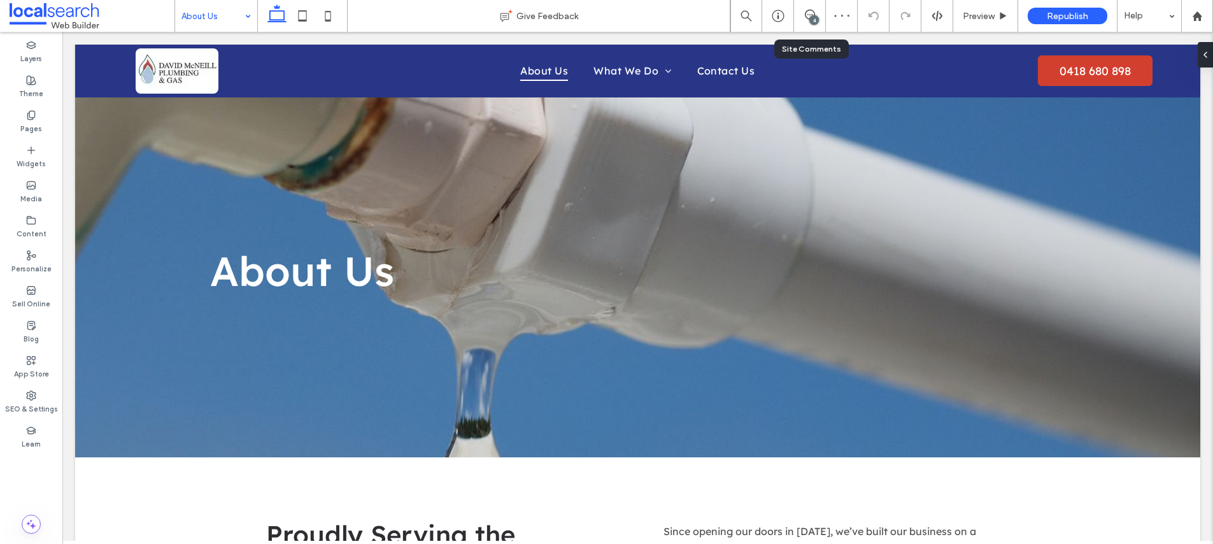
click at [809, 17] on div "4" at bounding box center [809, 15] width 31 height 10
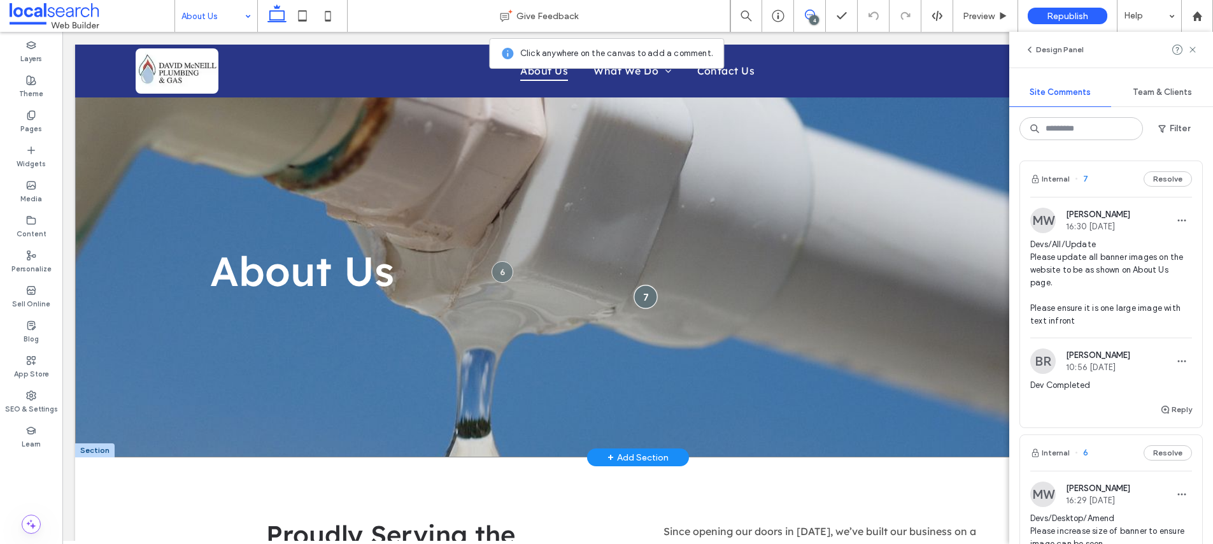
click at [645, 297] on div at bounding box center [646, 297] width 24 height 24
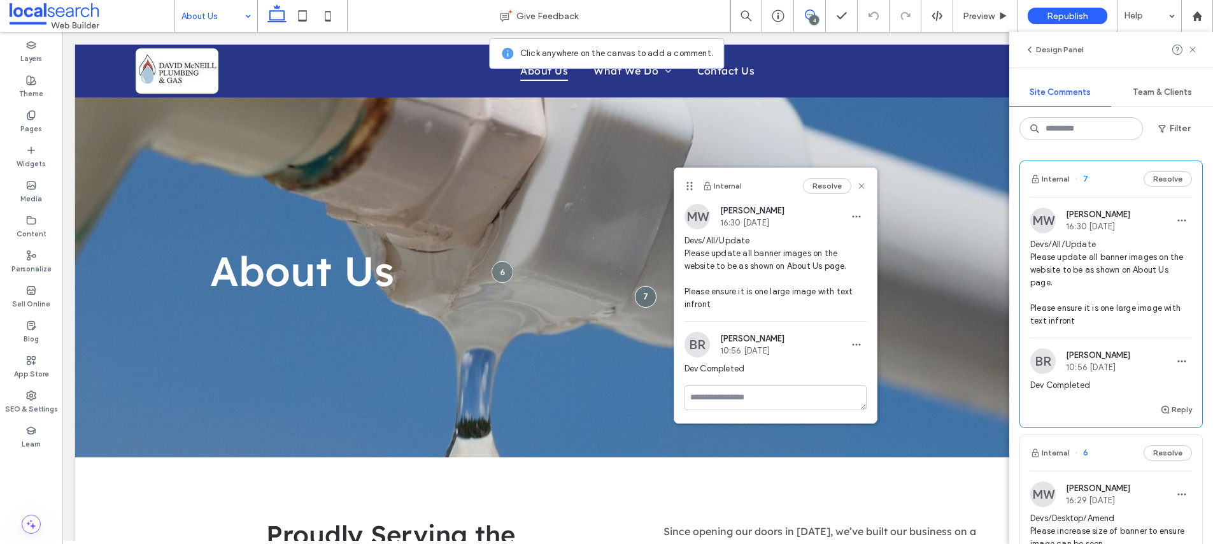
drag, startPoint x: 732, startPoint y: 383, endPoint x: 742, endPoint y: 387, distance: 10.7
click at [734, 384] on div "Dev Completed" at bounding box center [776, 373] width 182 height 23
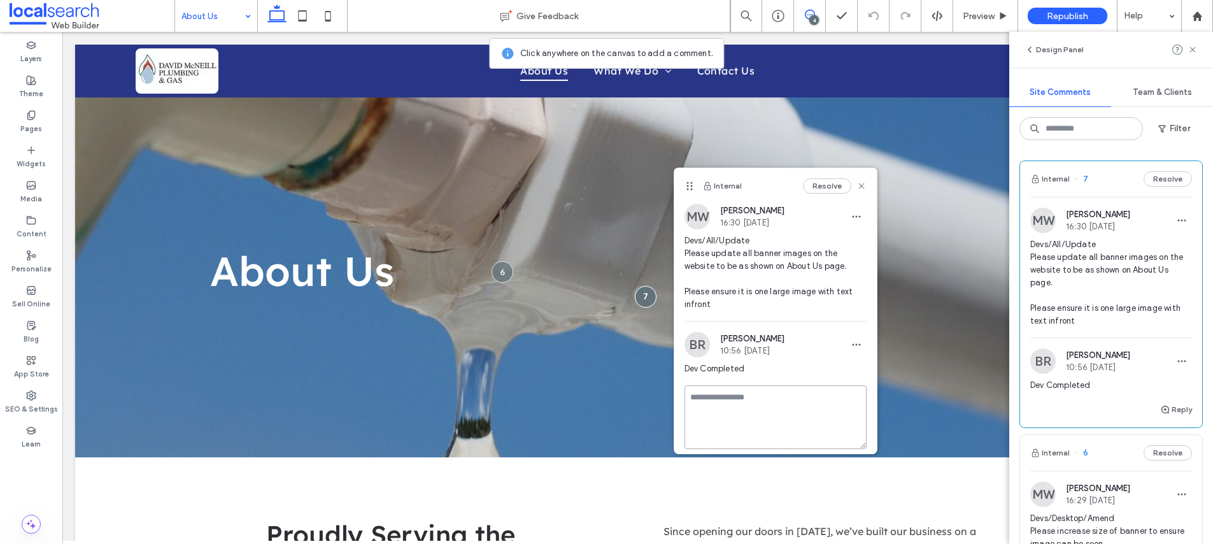
click at [748, 393] on textarea at bounding box center [776, 417] width 182 height 64
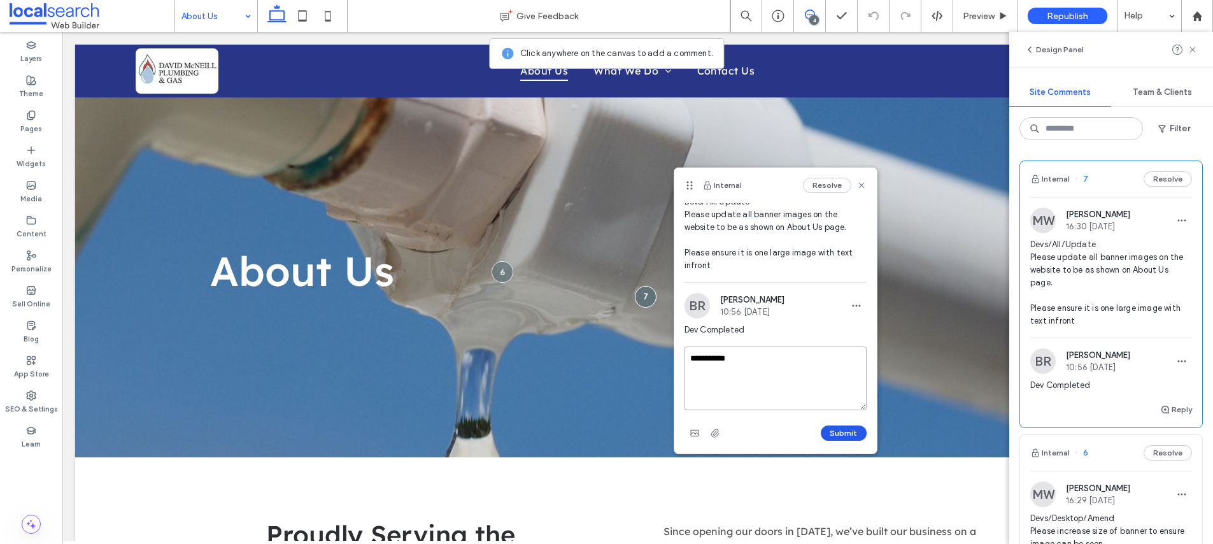
type textarea "**********"
click at [845, 432] on button "Submit" at bounding box center [844, 432] width 46 height 15
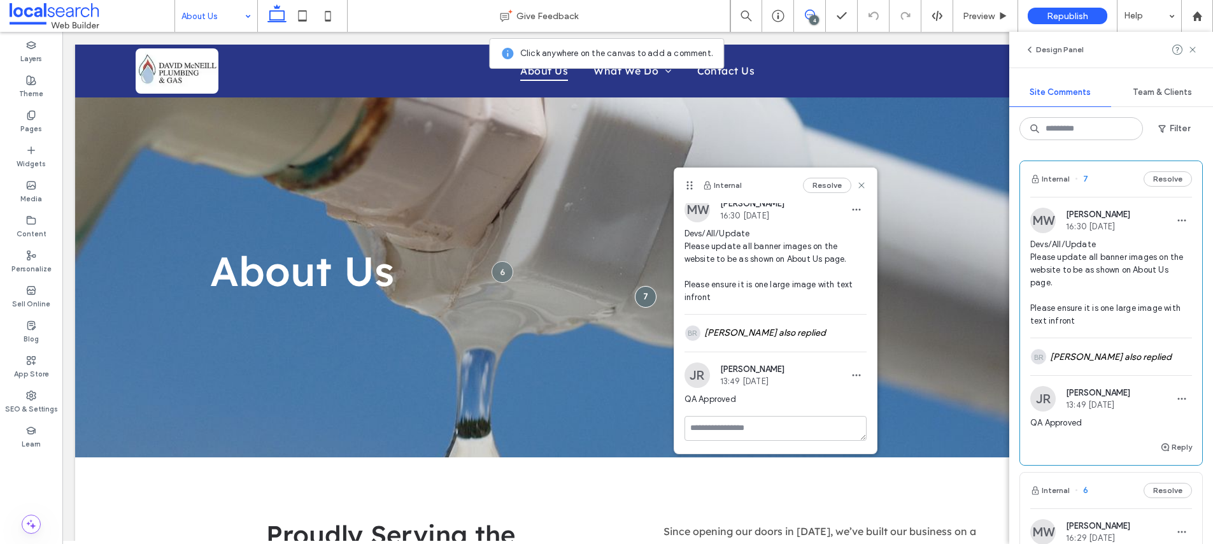
scroll to position [7, 0]
drag, startPoint x: 858, startPoint y: 183, endPoint x: 845, endPoint y: 188, distance: 13.5
click at [858, 183] on icon at bounding box center [862, 185] width 10 height 10
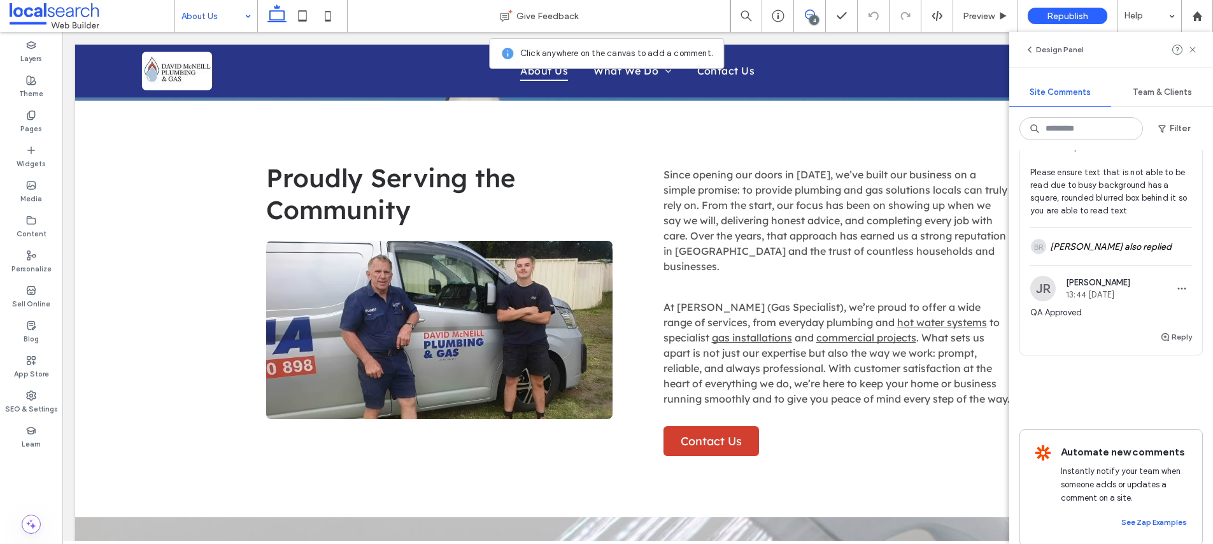
scroll to position [359, 0]
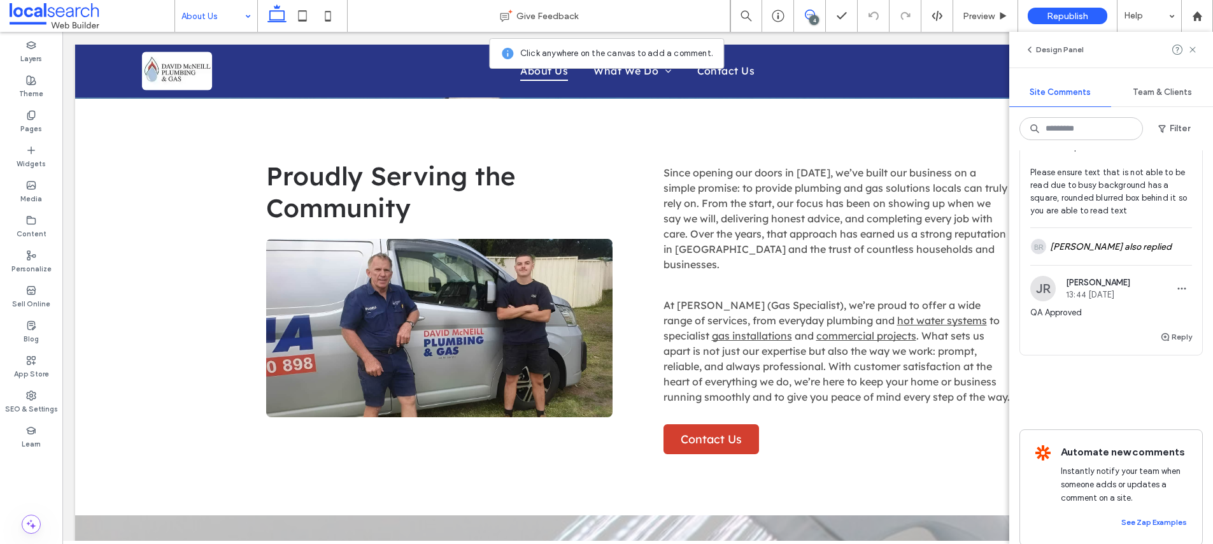
drag, startPoint x: 1197, startPoint y: 52, endPoint x: 1046, endPoint y: 113, distance: 162.3
click at [1196, 52] on icon at bounding box center [1193, 50] width 10 height 10
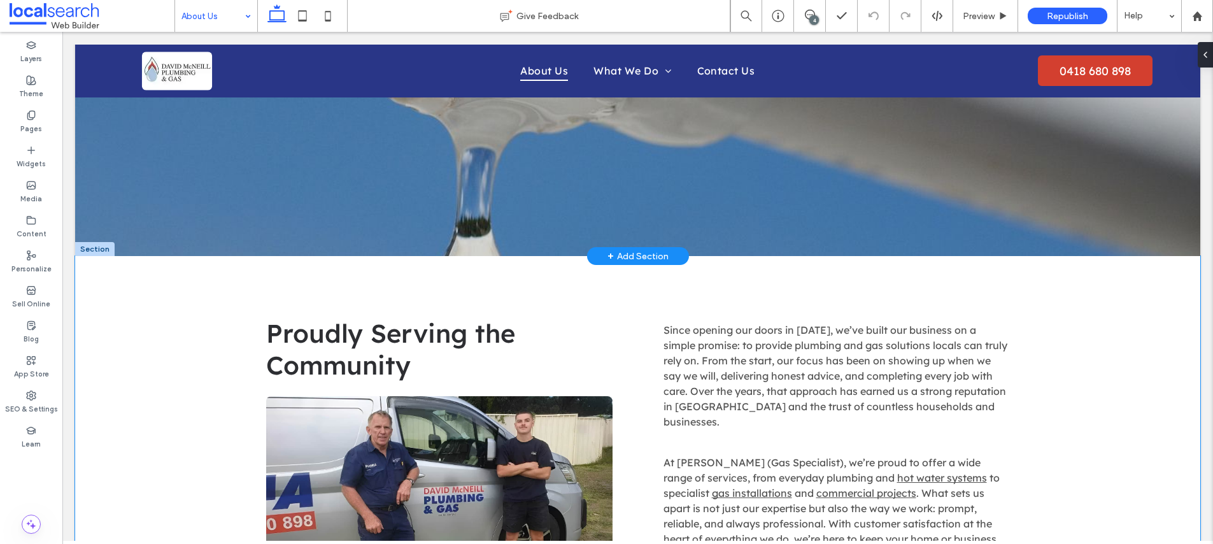
scroll to position [0, 0]
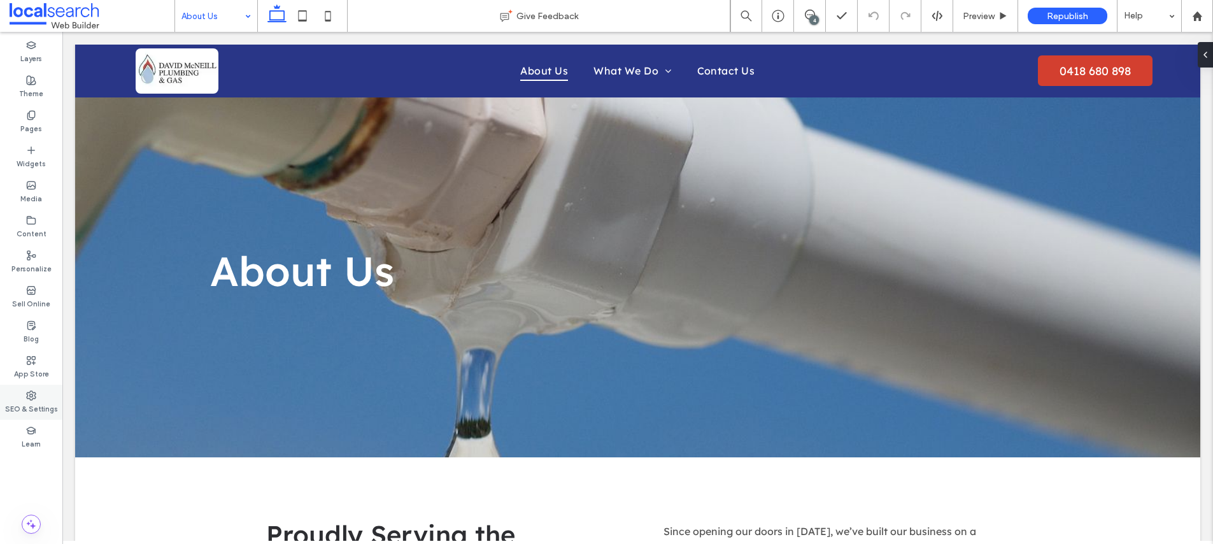
click at [43, 415] on div "SEO & Settings" at bounding box center [31, 402] width 62 height 35
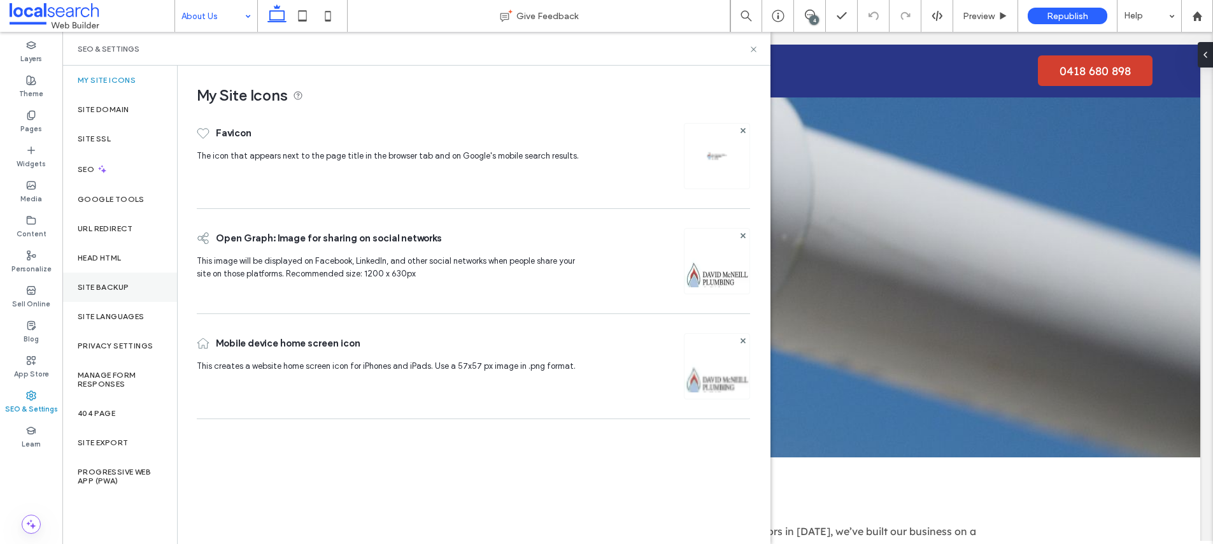
click at [144, 287] on div "Site Backup" at bounding box center [119, 287] width 115 height 29
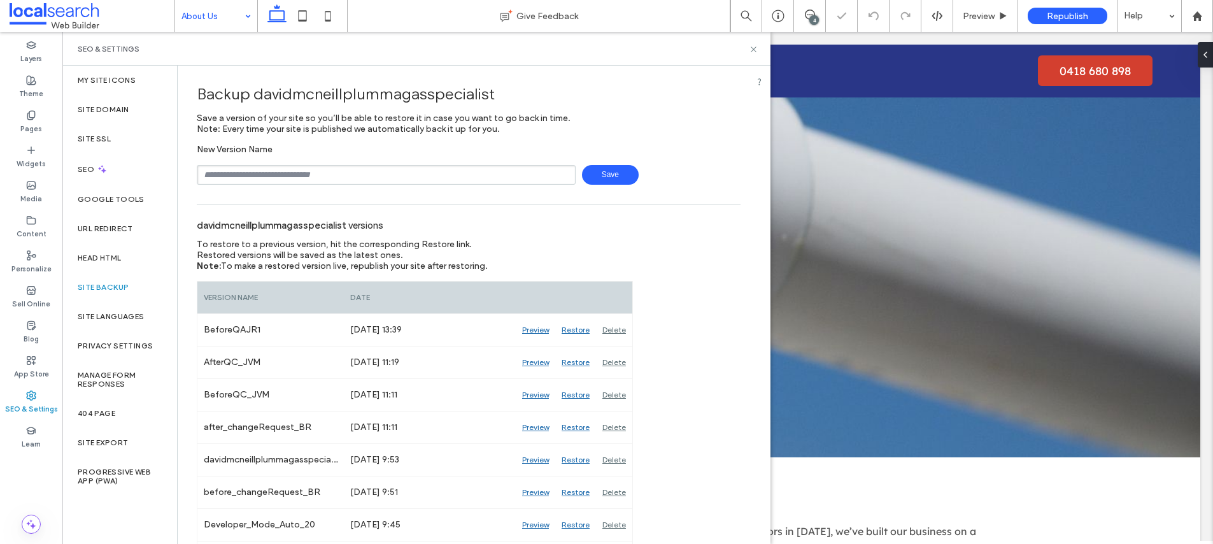
click at [408, 182] on input "text" at bounding box center [386, 175] width 379 height 20
type input "**********"
click at [625, 175] on span "Save" at bounding box center [610, 175] width 57 height 20
click at [752, 50] on use at bounding box center [753, 48] width 5 height 5
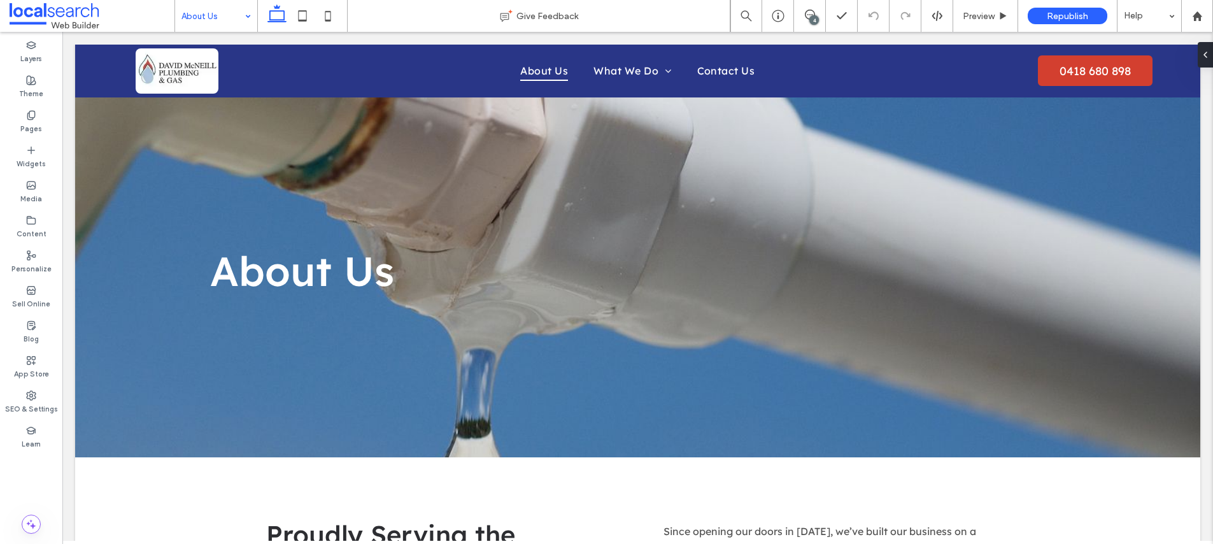
scroll to position [4, 0]
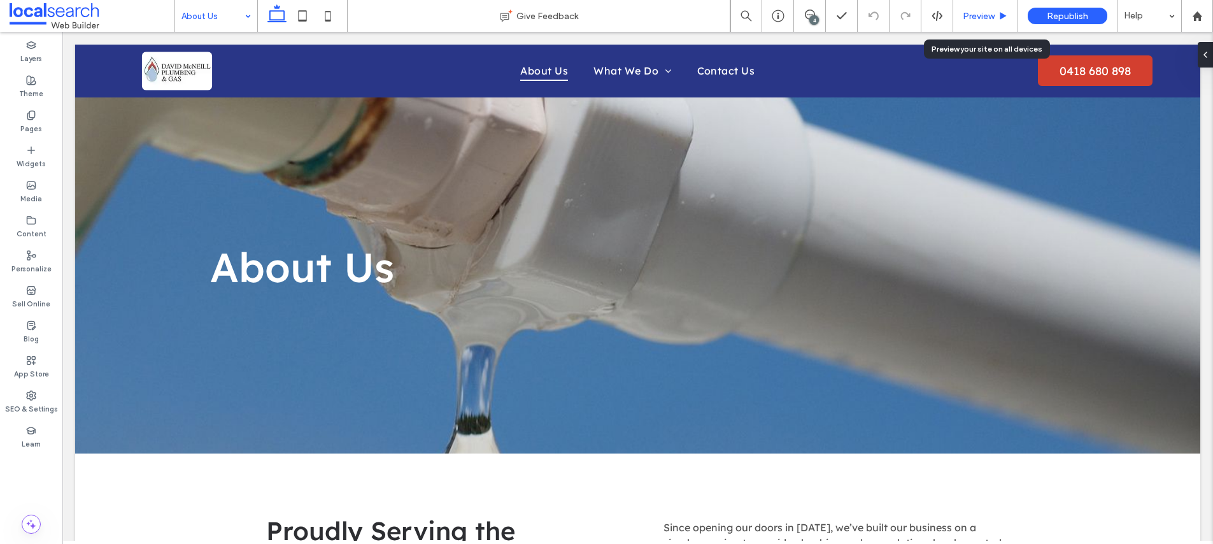
click at [999, 24] on div "Preview" at bounding box center [985, 16] width 65 height 32
click at [994, 19] on span "Preview" at bounding box center [979, 16] width 32 height 11
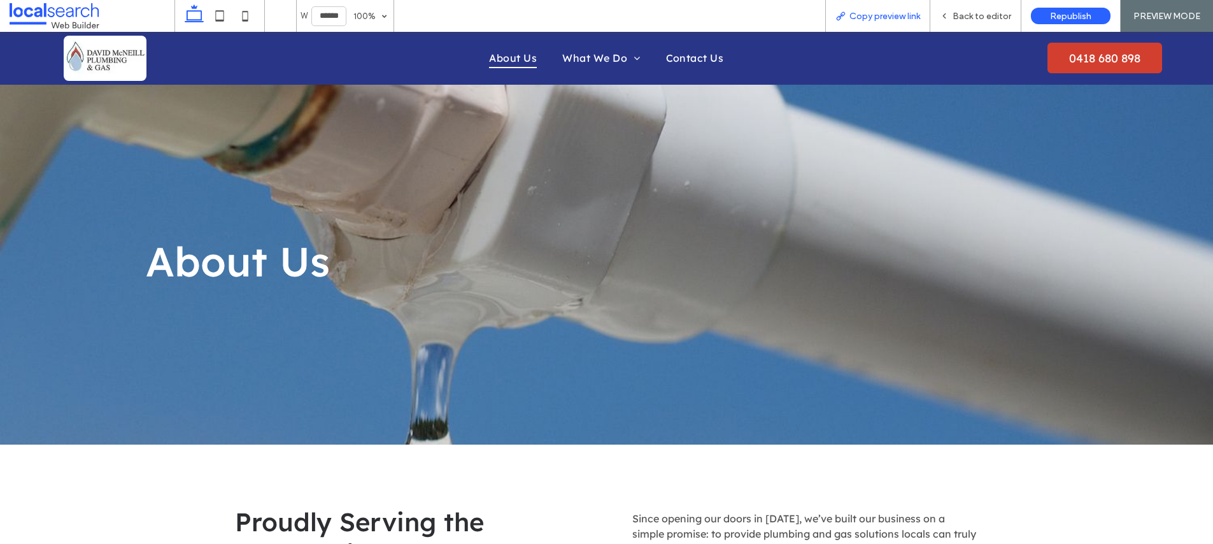
click at [885, 15] on span "Copy preview link" at bounding box center [885, 16] width 71 height 11
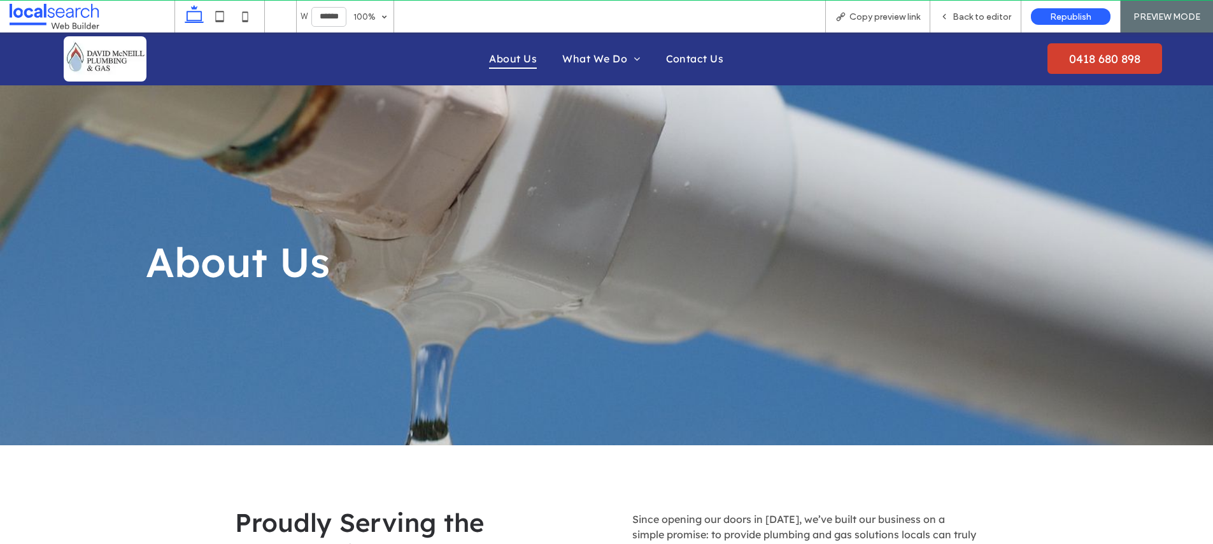
click at [984, 15] on span "Back to editor" at bounding box center [982, 16] width 59 height 11
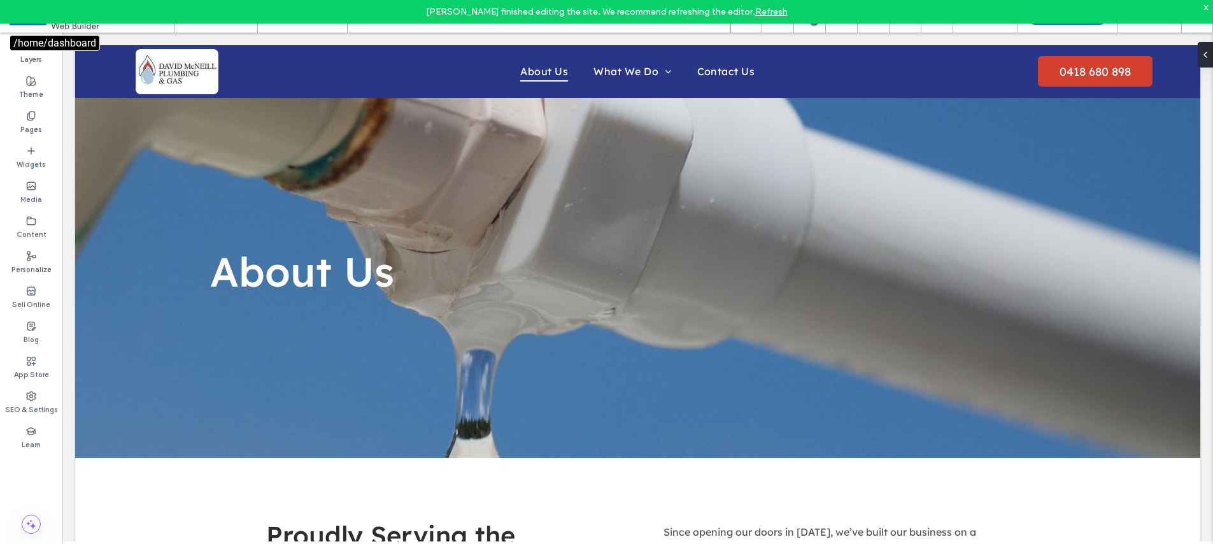
click at [42, 27] on span at bounding box center [92, 16] width 165 height 25
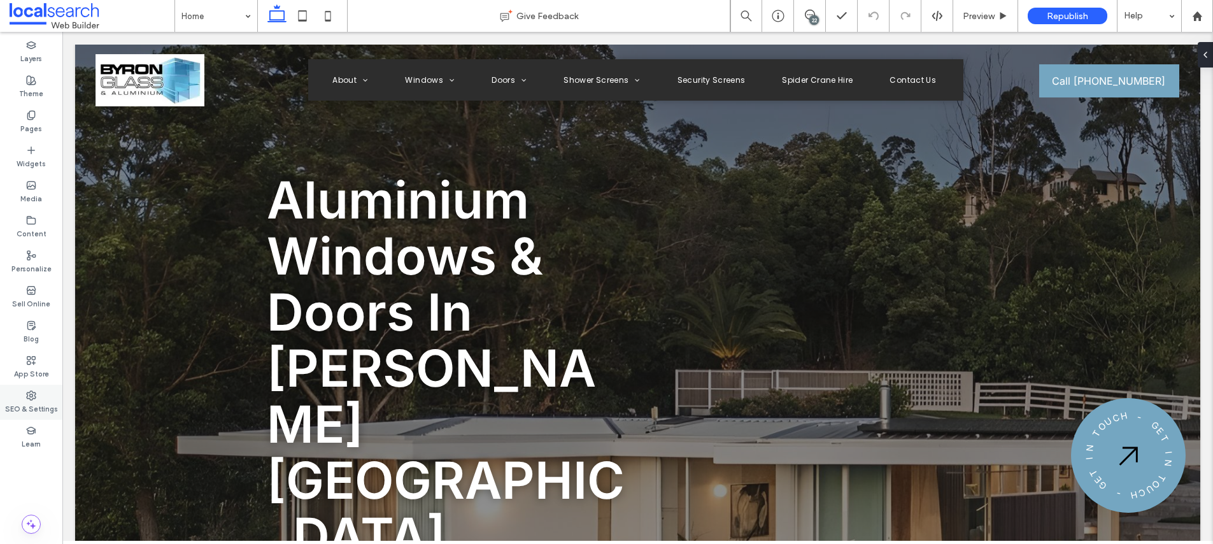
click at [20, 401] on label "SEO & Settings" at bounding box center [31, 408] width 53 height 14
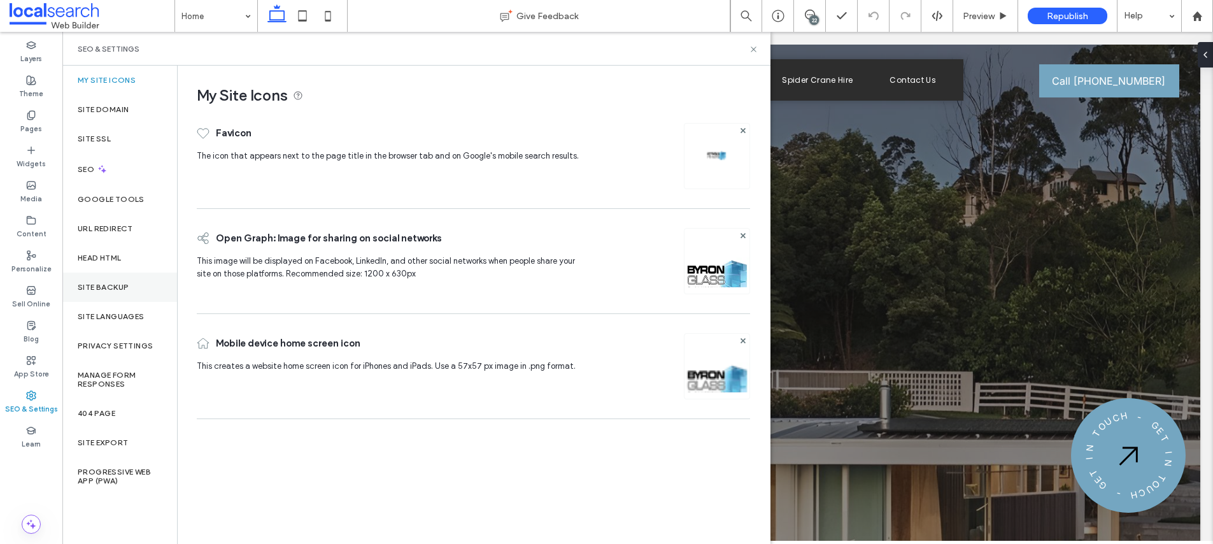
click at [111, 284] on label "Site Backup" at bounding box center [103, 287] width 51 height 9
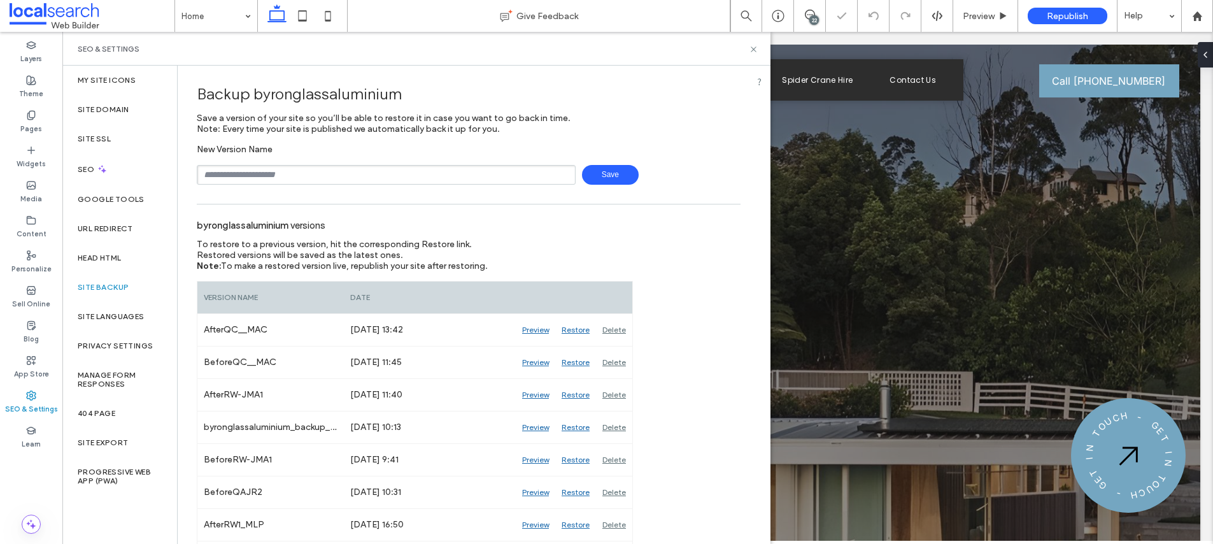
click at [296, 175] on input "text" at bounding box center [386, 175] width 379 height 20
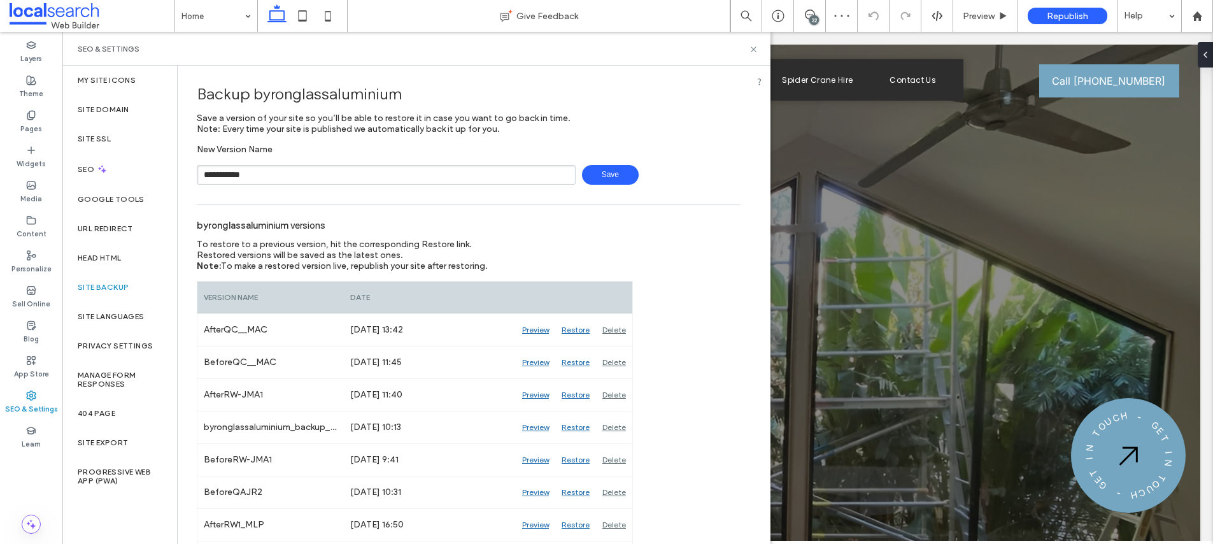
click at [585, 179] on span "Save" at bounding box center [610, 175] width 57 height 20
type input "**********"
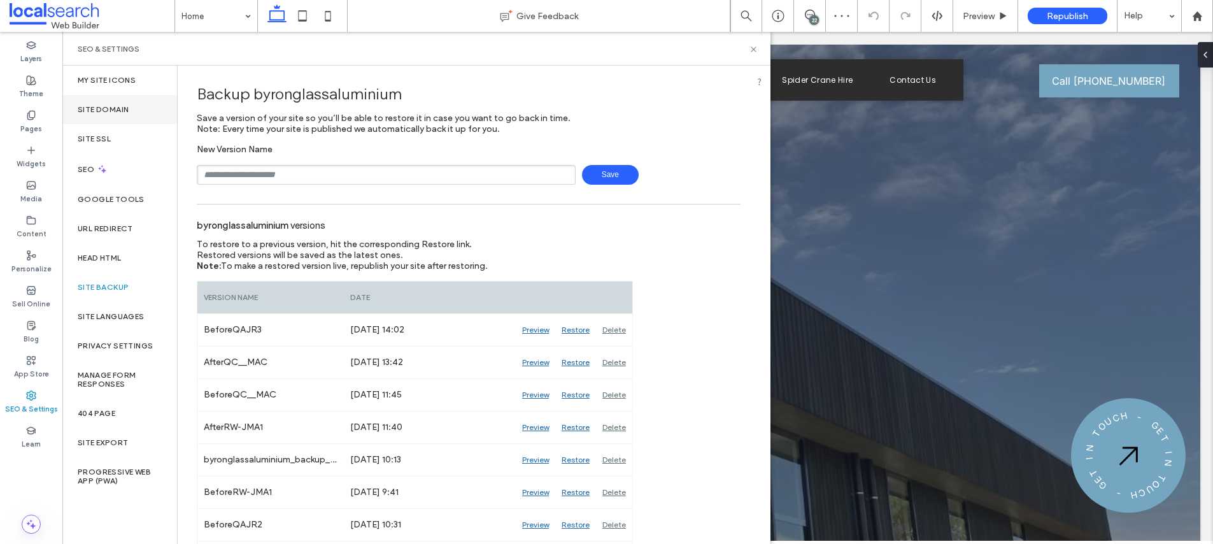
click at [106, 105] on label "Site Domain" at bounding box center [103, 109] width 51 height 9
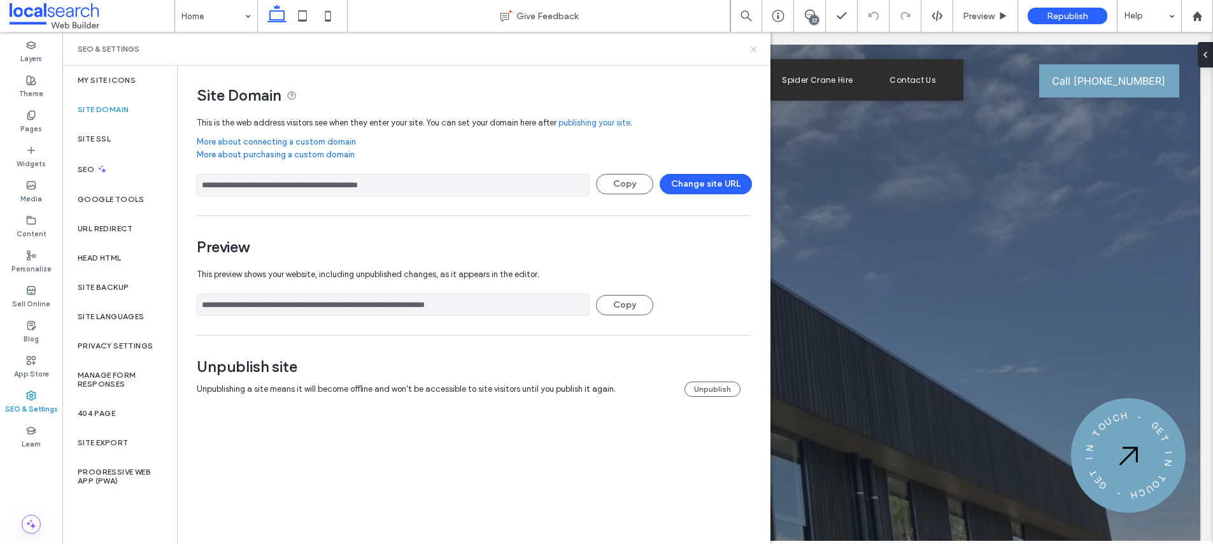
click at [753, 46] on icon at bounding box center [754, 50] width 10 height 10
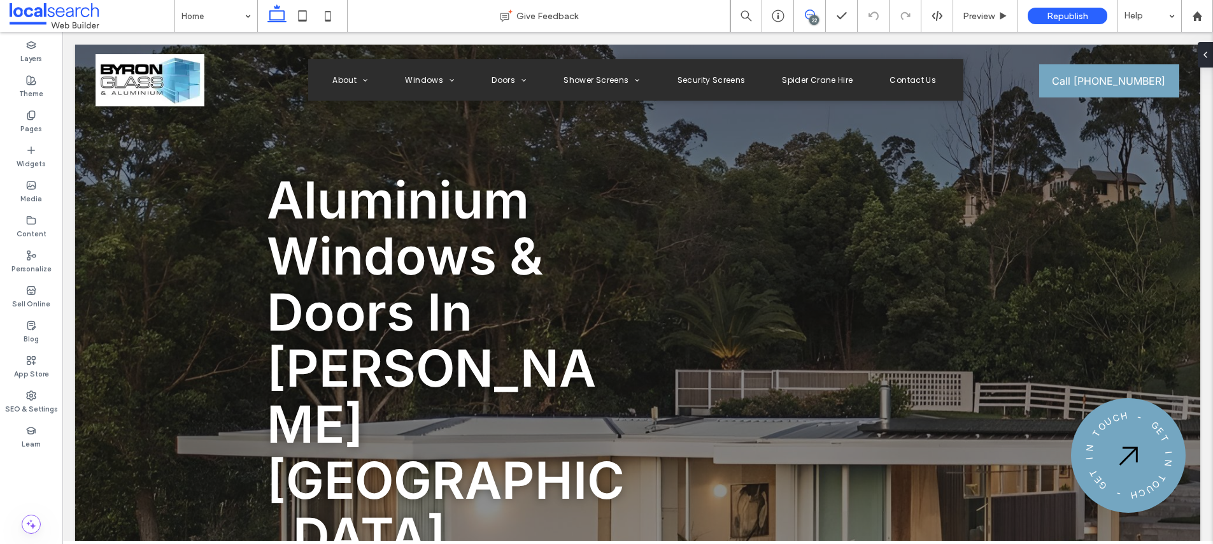
click at [810, 14] on icon at bounding box center [810, 15] width 10 height 10
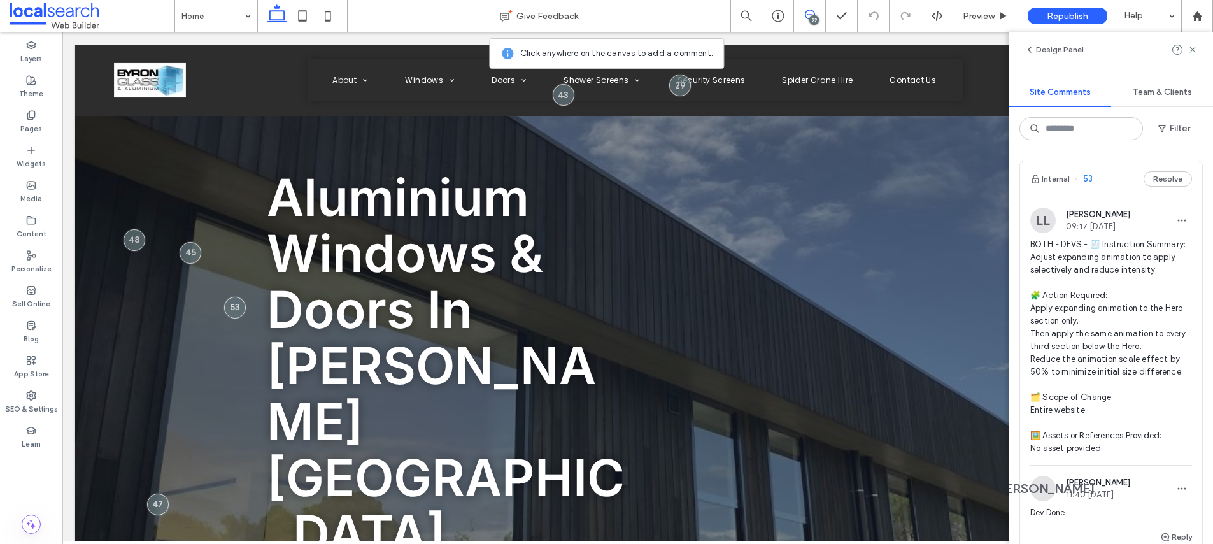
click at [1123, 253] on span "BOTH - DEVS - 🧾 Instruction Summary: Adjust expanding animation to apply select…" at bounding box center [1112, 346] width 162 height 217
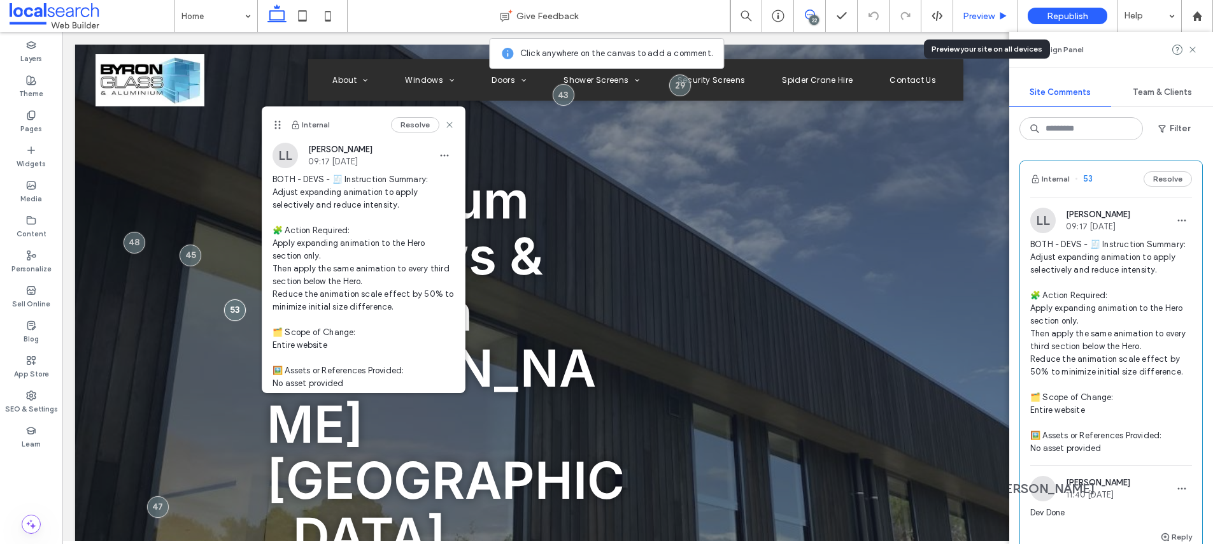
click at [970, 6] on div "Preview" at bounding box center [985, 16] width 65 height 32
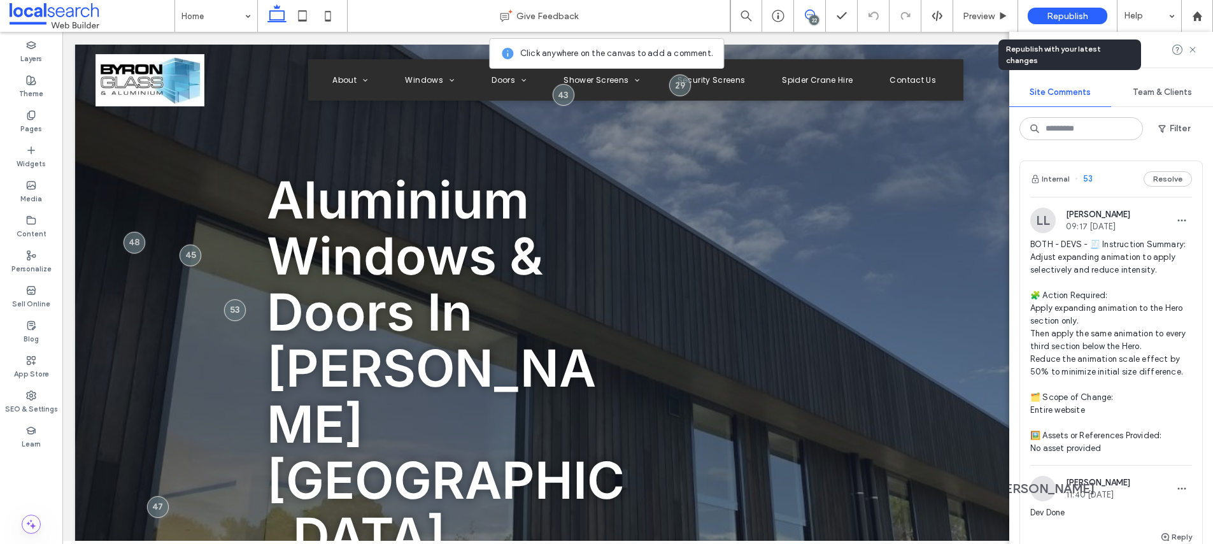
click at [1077, 13] on span "Republish" at bounding box center [1067, 16] width 41 height 11
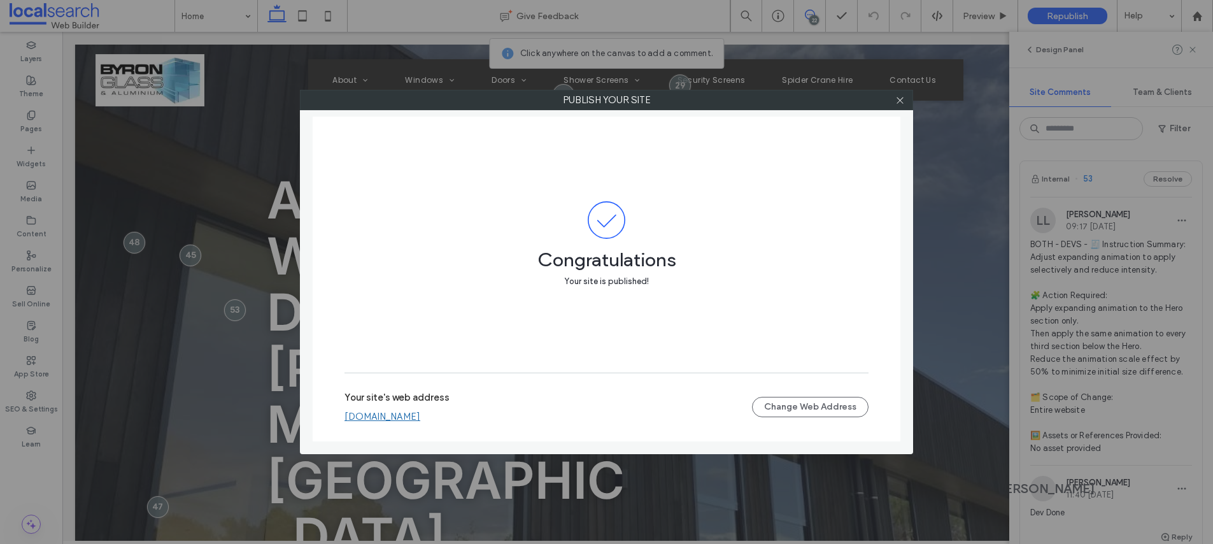
click at [420, 418] on link "byronglassaluminium.webbuilder.localsearch.com.au" at bounding box center [383, 416] width 76 height 11
click at [903, 104] on span at bounding box center [901, 99] width 10 height 19
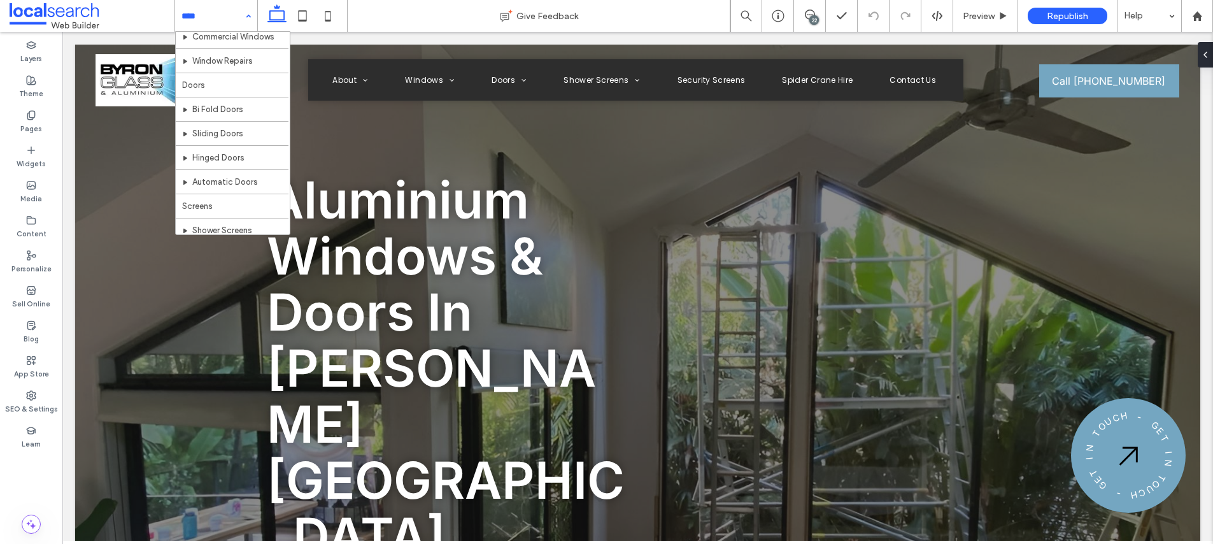
scroll to position [216, 0]
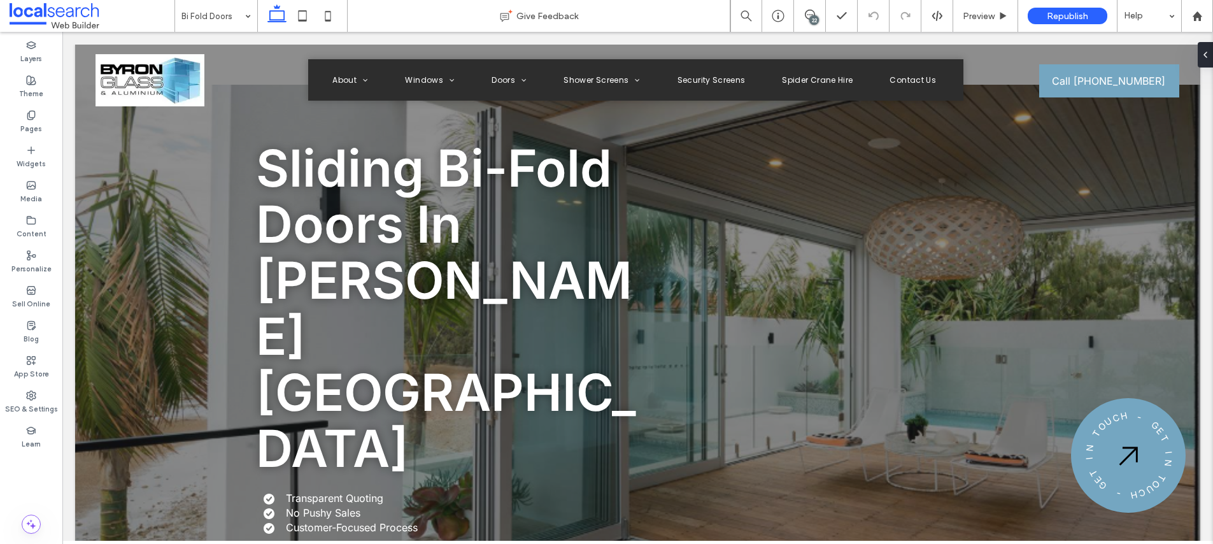
drag, startPoint x: 807, startPoint y: 10, endPoint x: 822, endPoint y: 8, distance: 14.8
click at [806, 10] on icon at bounding box center [810, 15] width 10 height 10
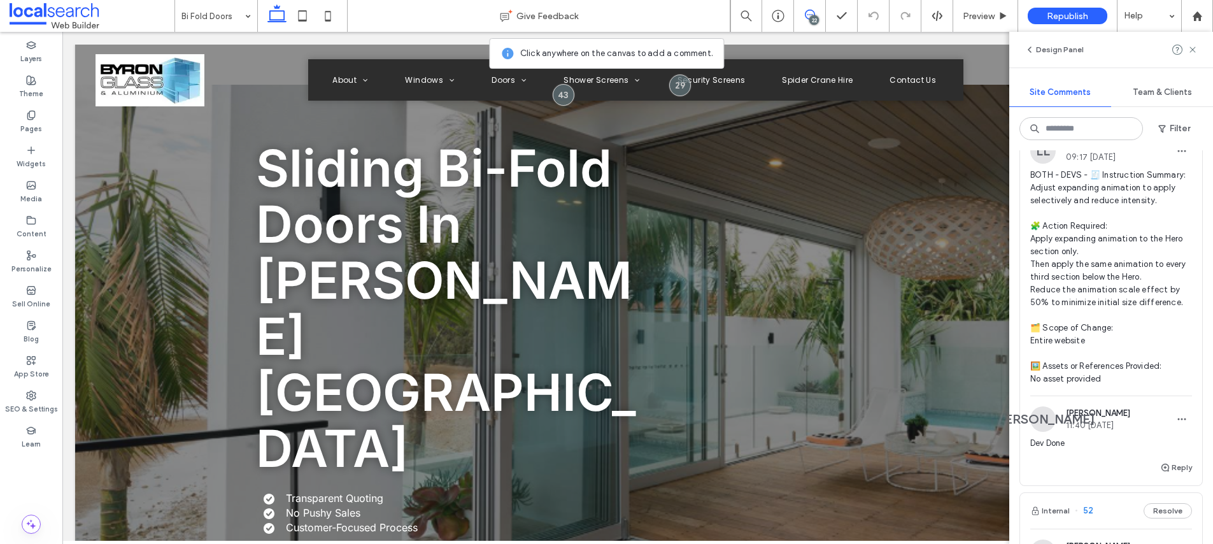
scroll to position [83, 0]
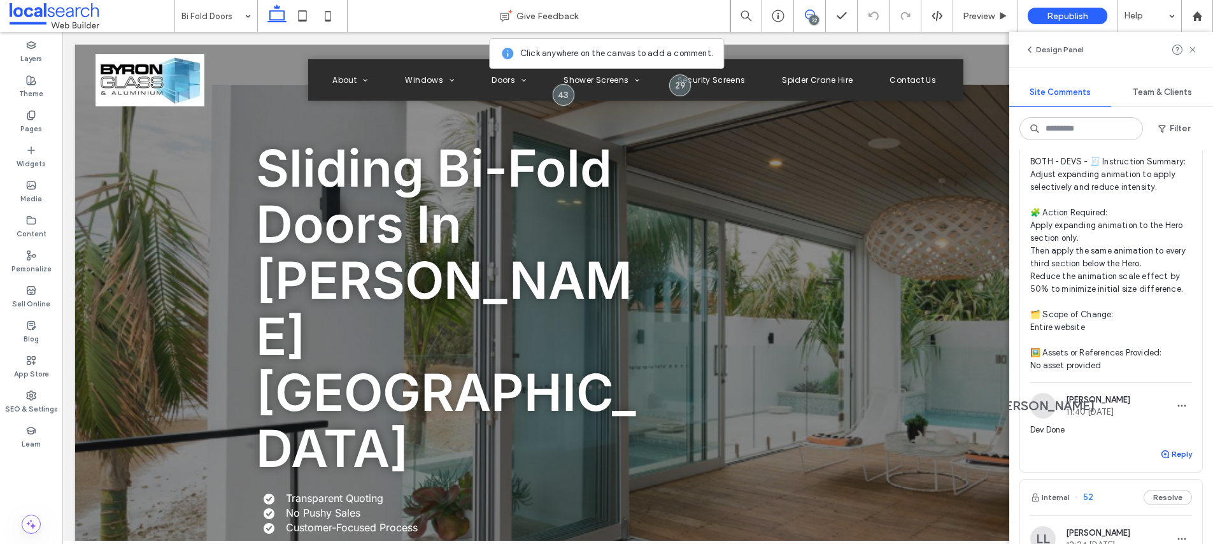
click at [1186, 452] on button "Reply" at bounding box center [1176, 453] width 32 height 15
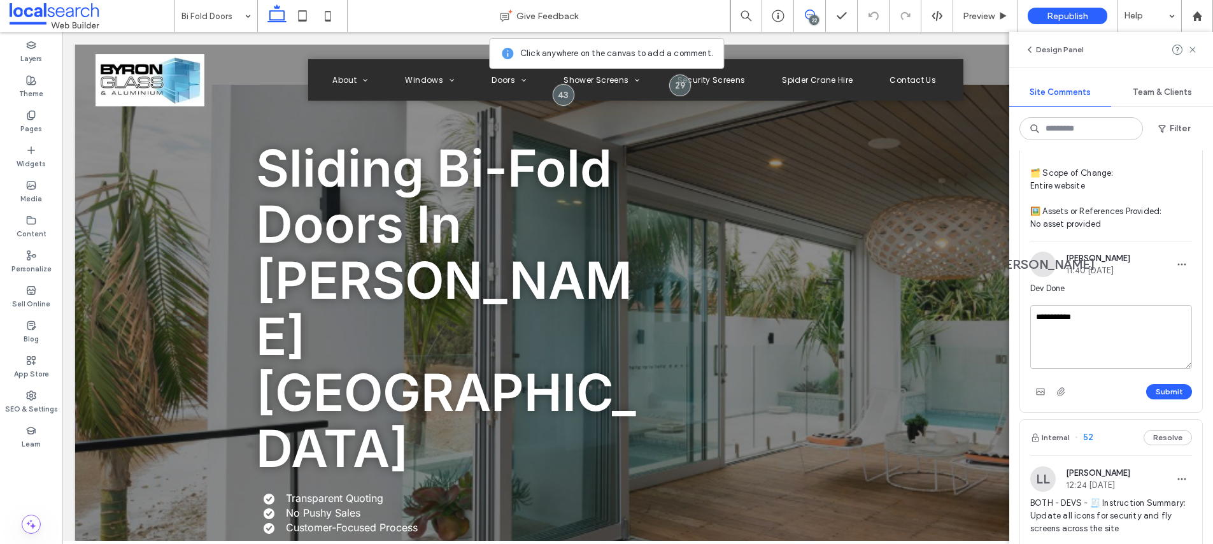
type textarea "**********"
click at [1169, 382] on div "Submit" at bounding box center [1112, 392] width 162 height 20
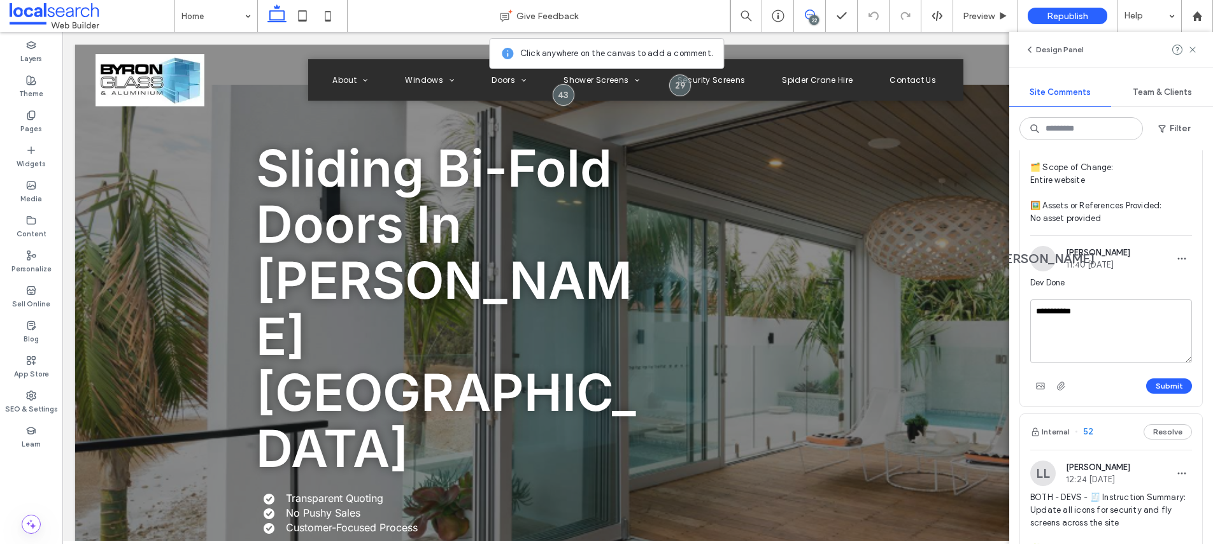
click at [1169, 389] on div at bounding box center [606, 272] width 1213 height 544
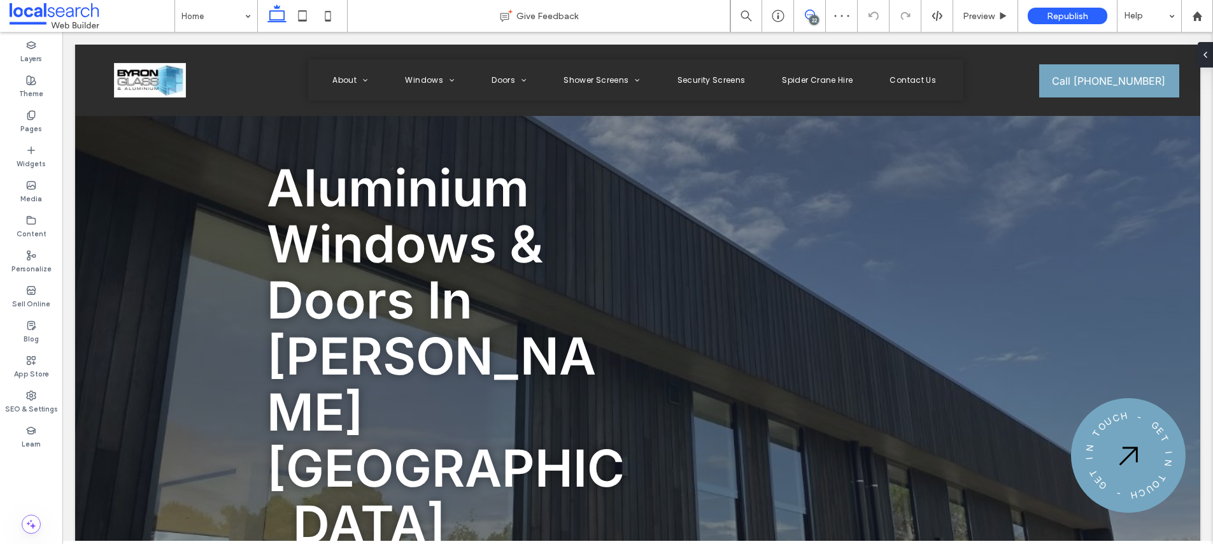
click at [806, 10] on icon at bounding box center [810, 15] width 10 height 10
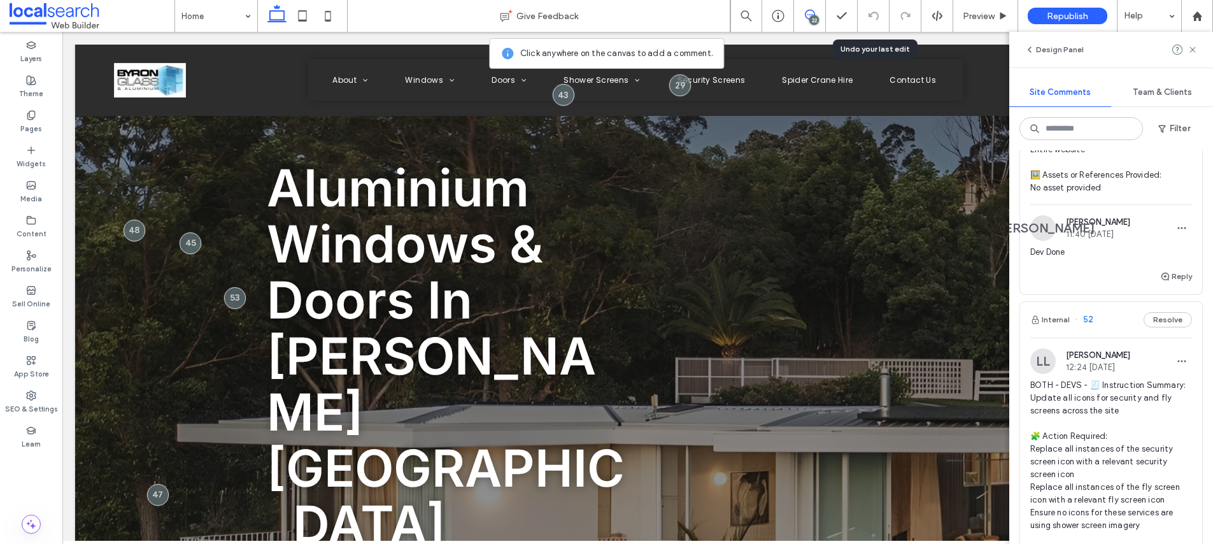
scroll to position [324, 0]
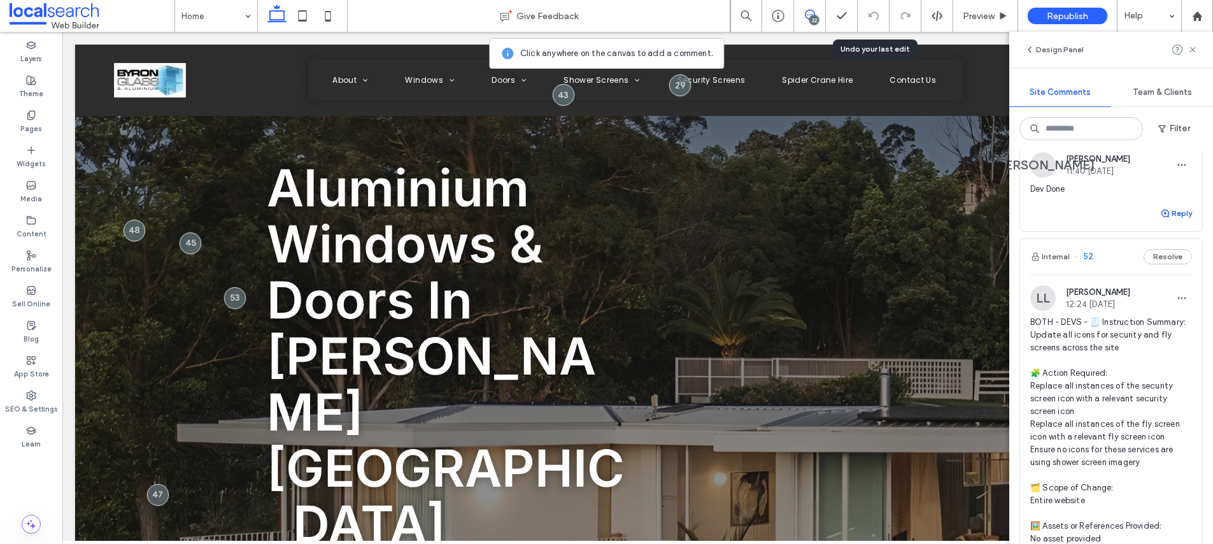
click at [1188, 215] on button "Reply" at bounding box center [1176, 213] width 32 height 15
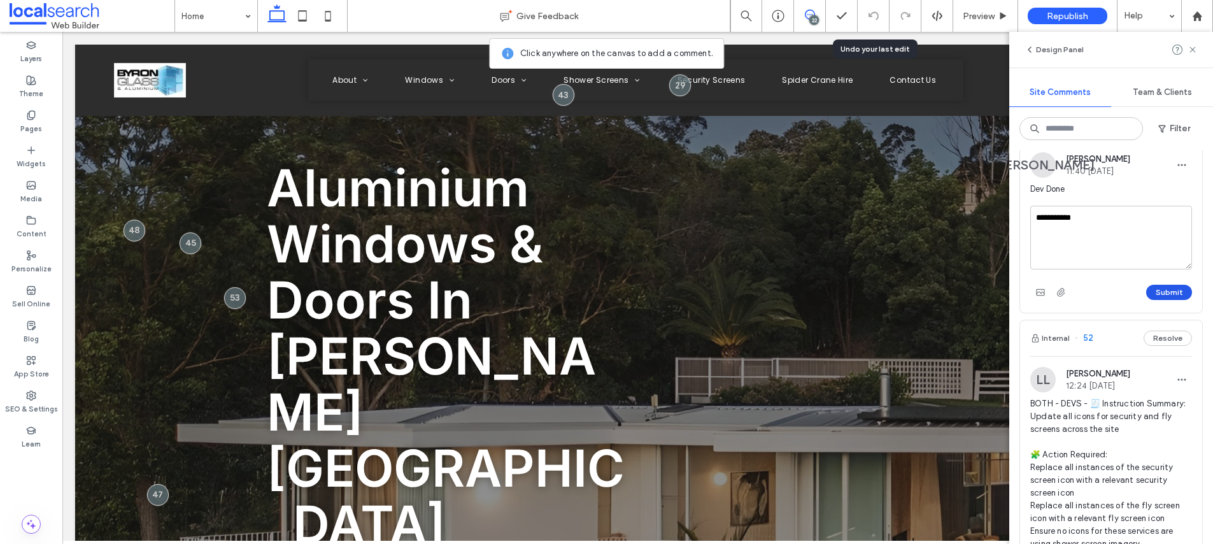
click at [1178, 295] on button "Submit" at bounding box center [1169, 292] width 46 height 15
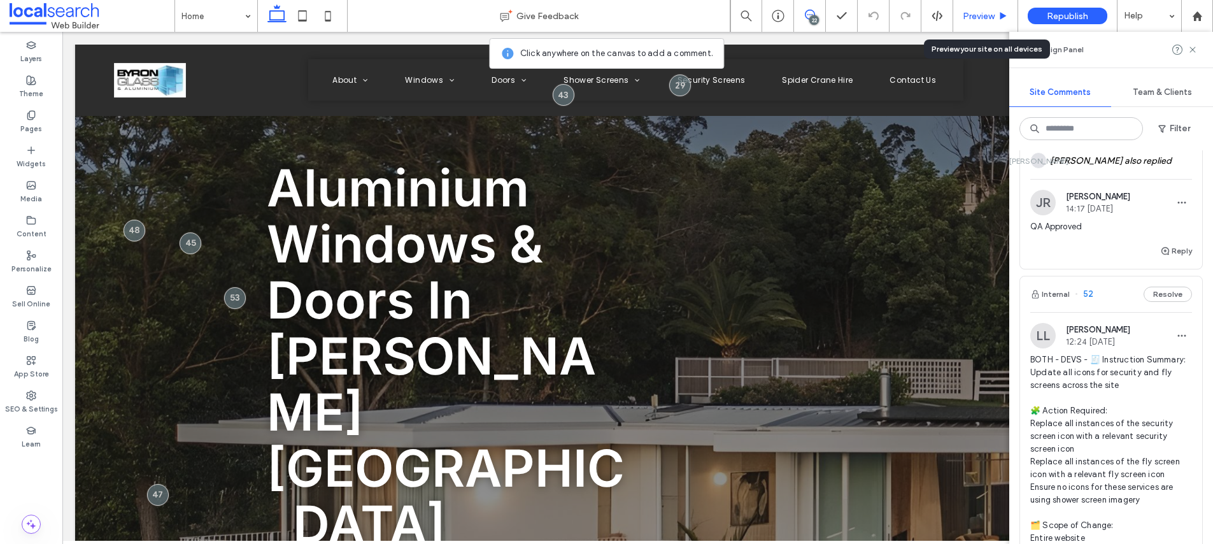
click at [971, 18] on span "Preview" at bounding box center [979, 16] width 32 height 11
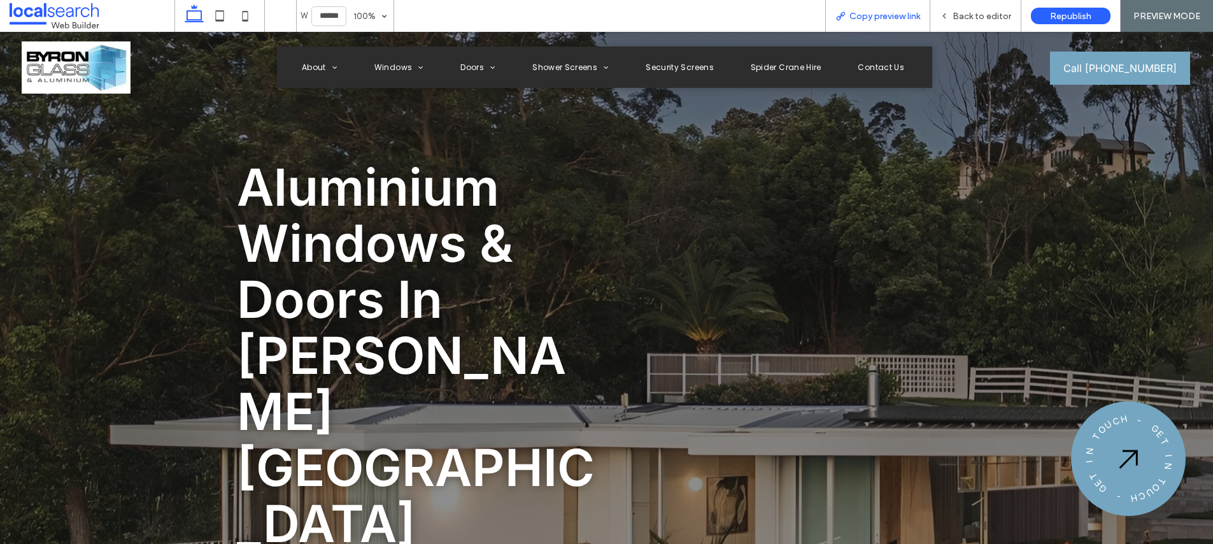
click at [899, 11] on span "Copy preview link" at bounding box center [885, 16] width 71 height 11
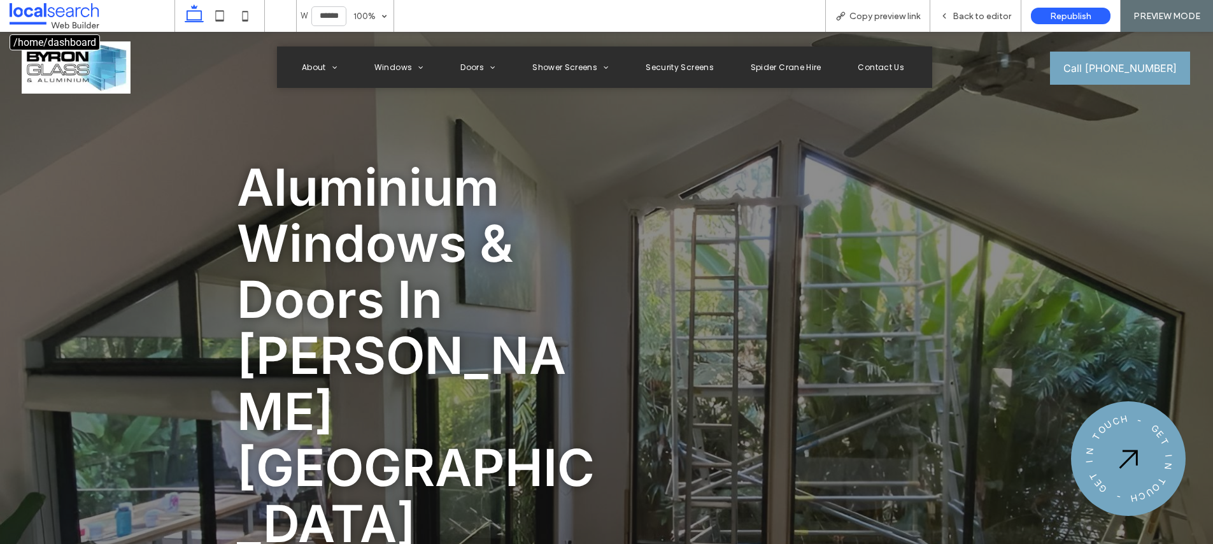
click at [80, 25] on span at bounding box center [92, 15] width 165 height 25
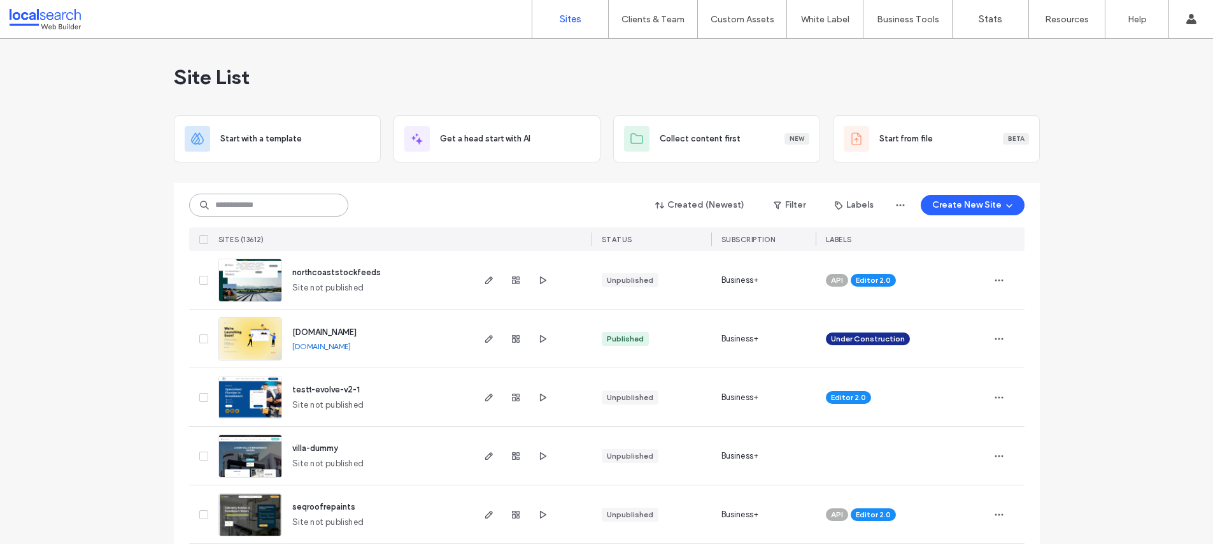
click at [265, 209] on input at bounding box center [268, 205] width 159 height 23
paste input "********"
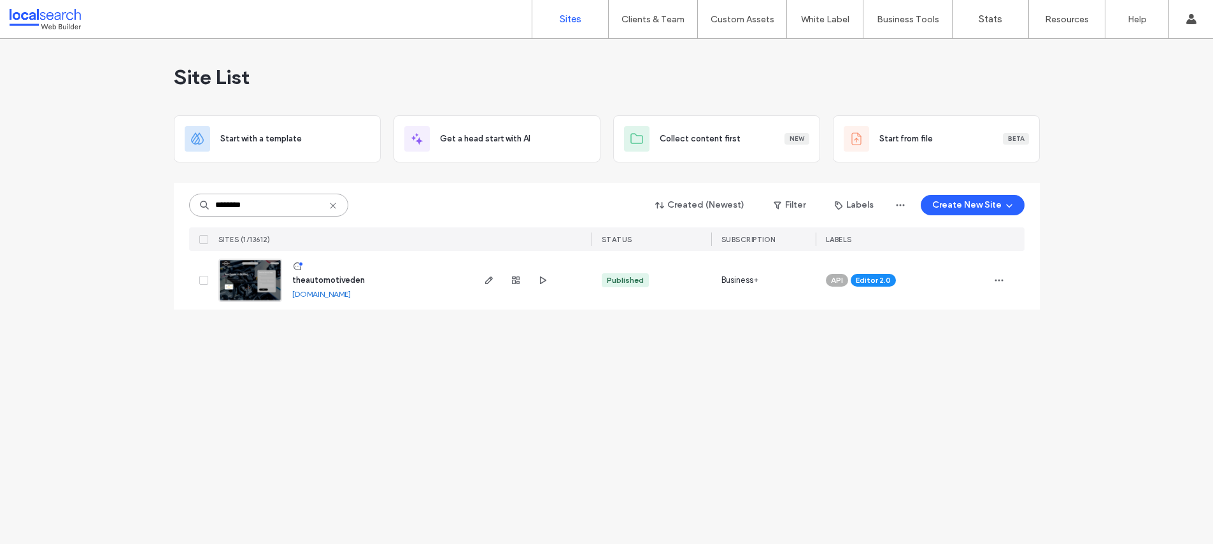
type input "********"
click at [318, 280] on span "theautomotiveden" at bounding box center [328, 280] width 73 height 10
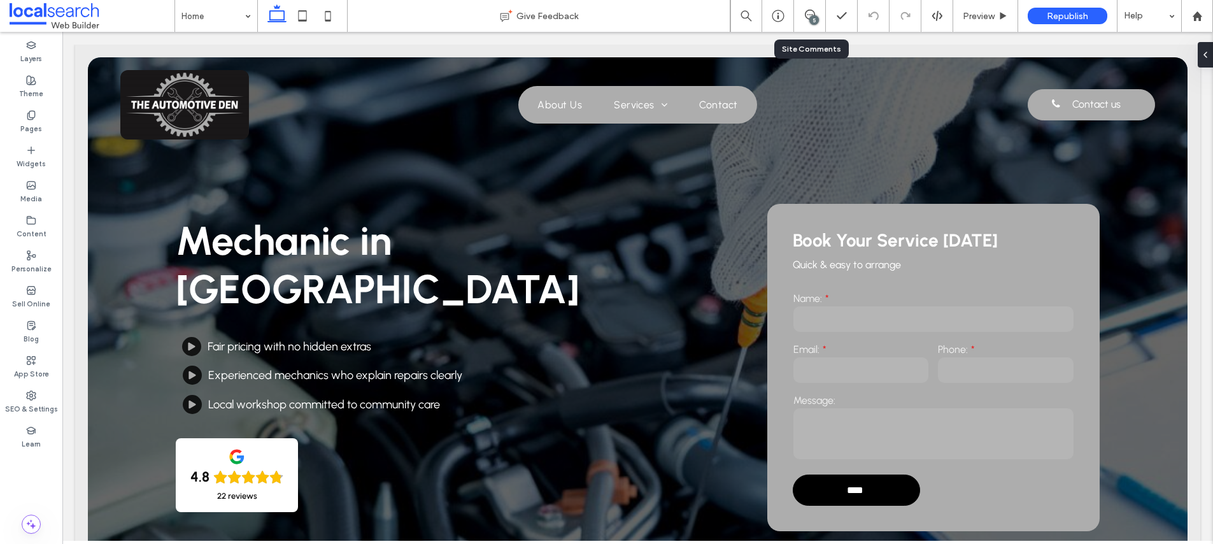
click at [798, 8] on div "5" at bounding box center [810, 16] width 32 height 32
click at [815, 8] on div "5" at bounding box center [810, 16] width 32 height 32
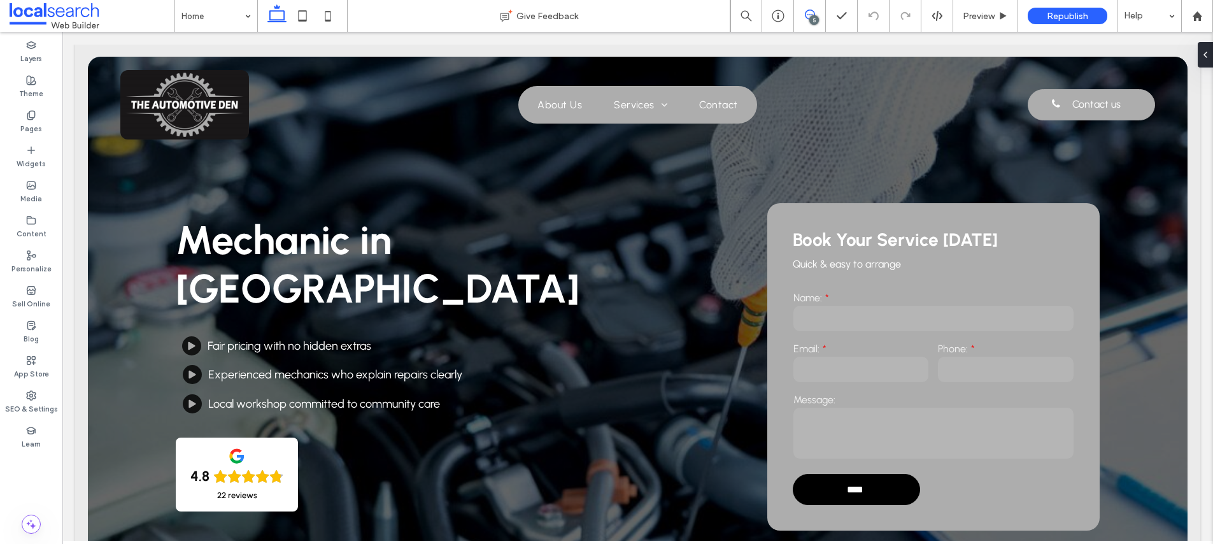
click at [811, 11] on icon at bounding box center [810, 15] width 10 height 10
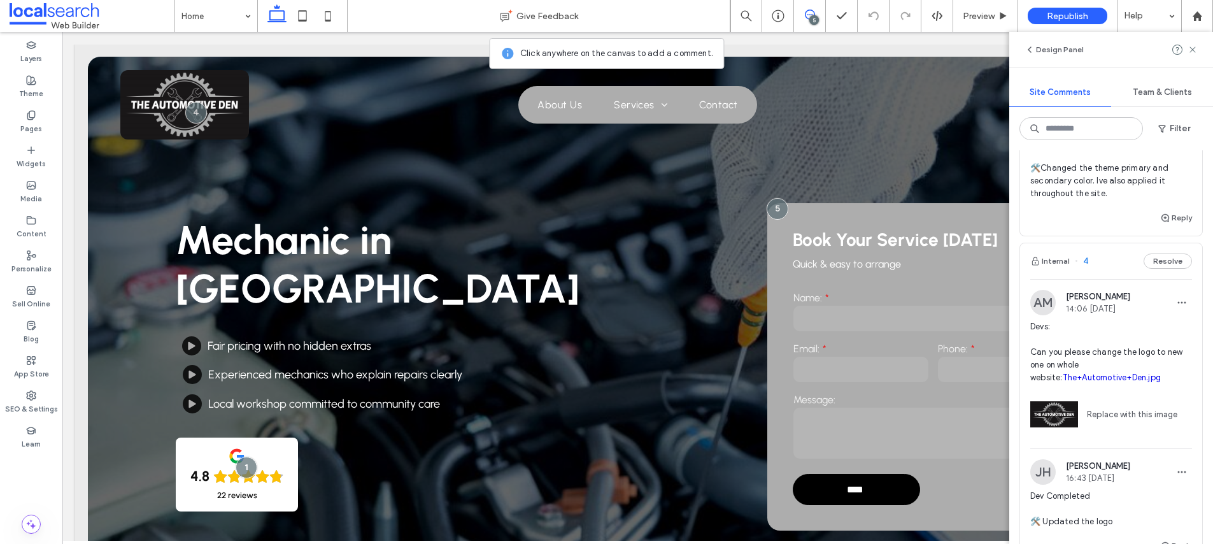
scroll to position [254, 0]
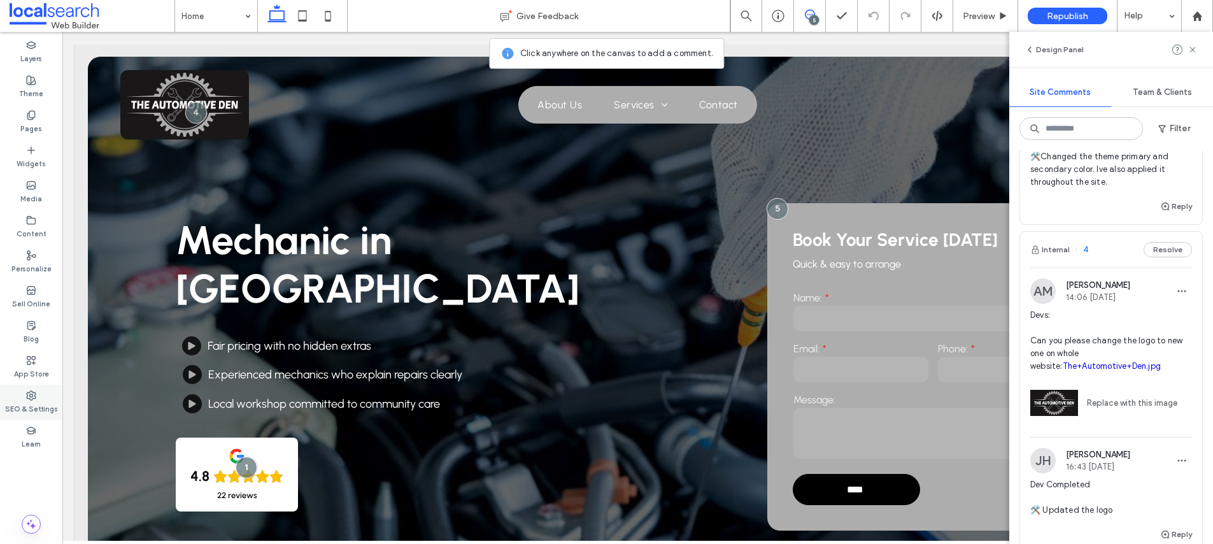
click at [29, 399] on icon at bounding box center [31, 395] width 10 height 10
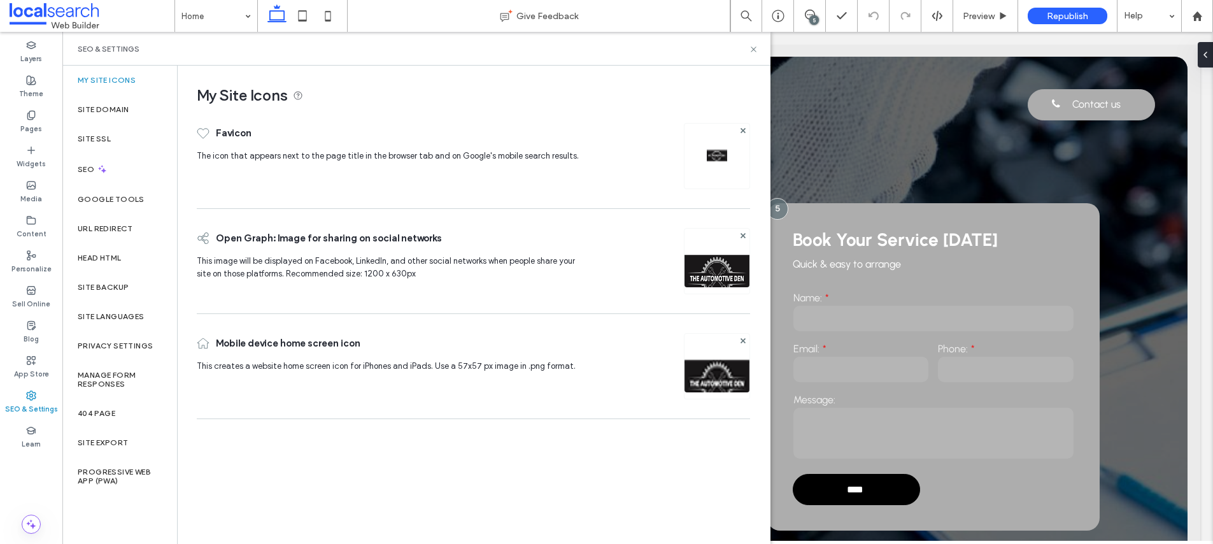
scroll to position [0, 0]
click at [94, 297] on div "Site Backup" at bounding box center [119, 287] width 115 height 29
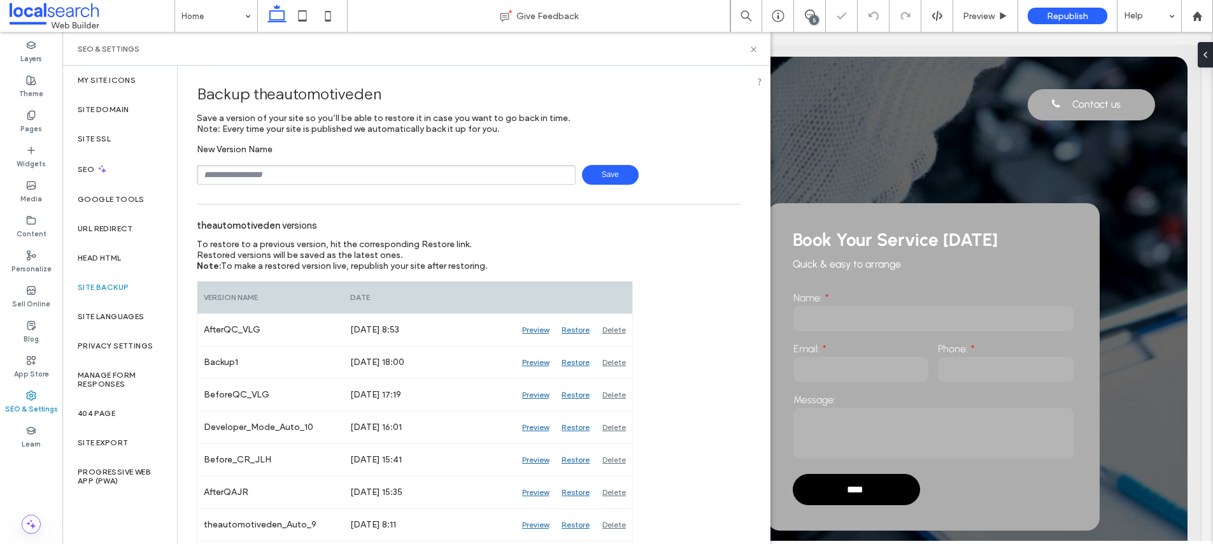
click at [465, 150] on div "New Version Name Save" at bounding box center [469, 164] width 544 height 41
click at [444, 159] on div "New Version Name Save" at bounding box center [469, 164] width 544 height 41
click at [401, 168] on input "text" at bounding box center [386, 175] width 379 height 20
click at [616, 180] on span "Save" at bounding box center [610, 175] width 57 height 20
type input "**********"
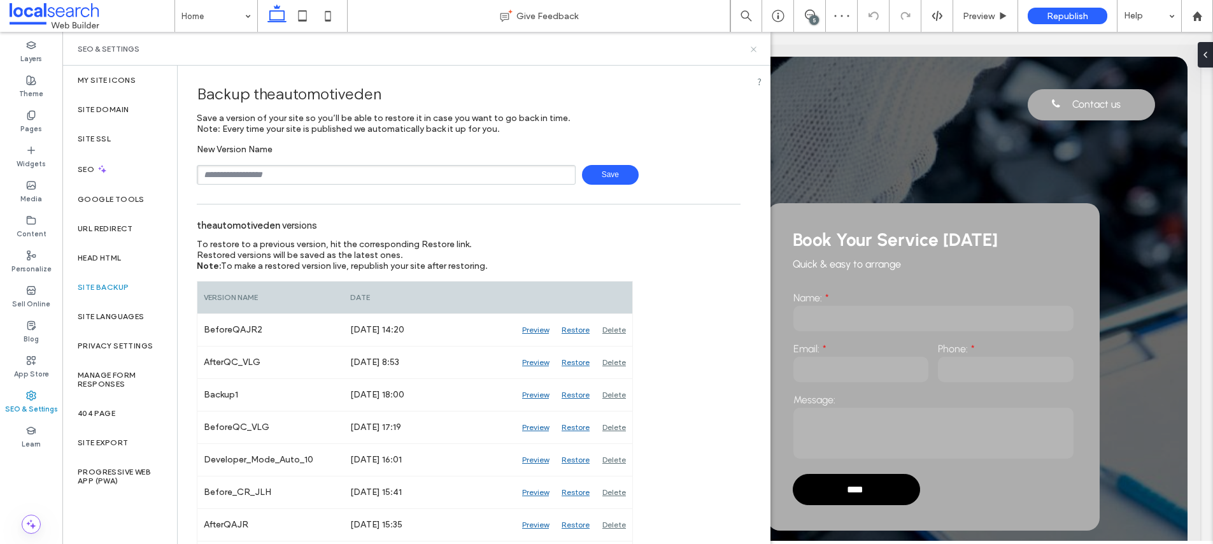
click at [754, 48] on icon at bounding box center [754, 50] width 10 height 10
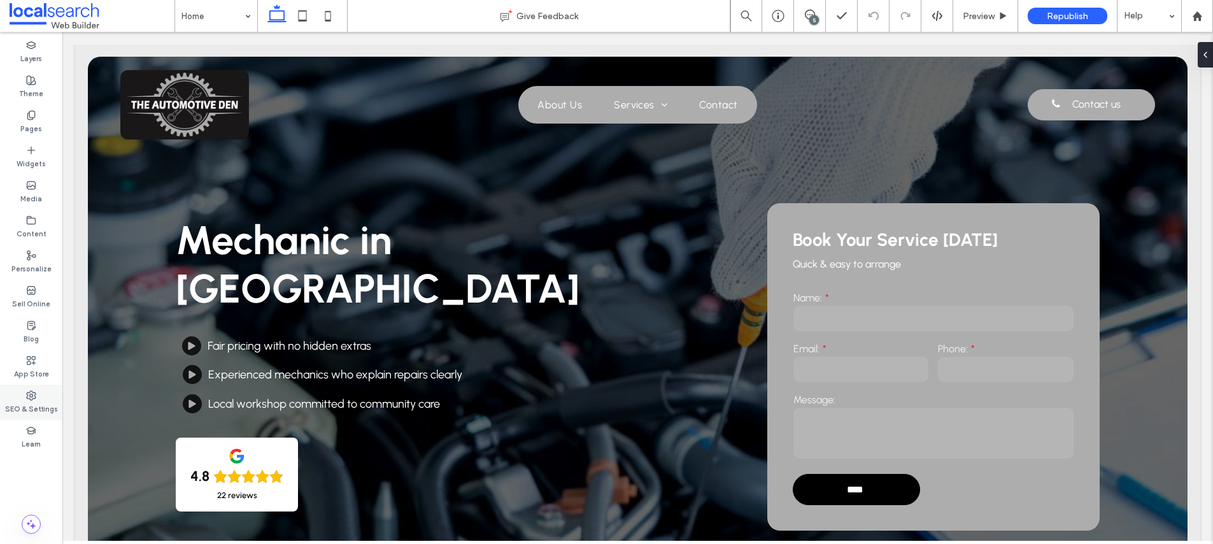
click at [20, 407] on label "SEO & Settings" at bounding box center [31, 408] width 53 height 14
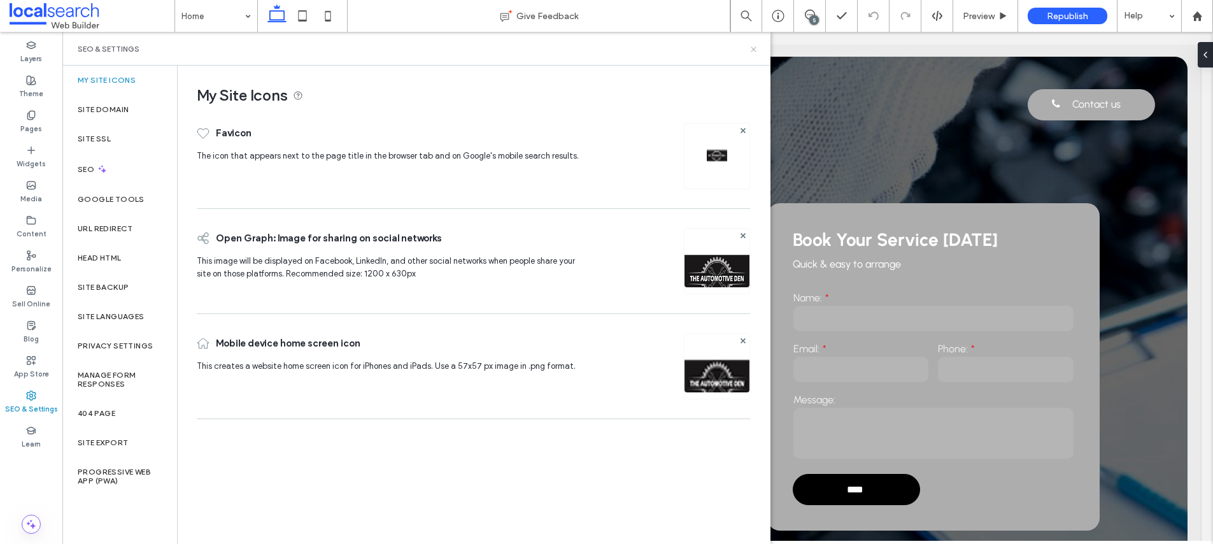
click at [753, 46] on icon at bounding box center [754, 50] width 10 height 10
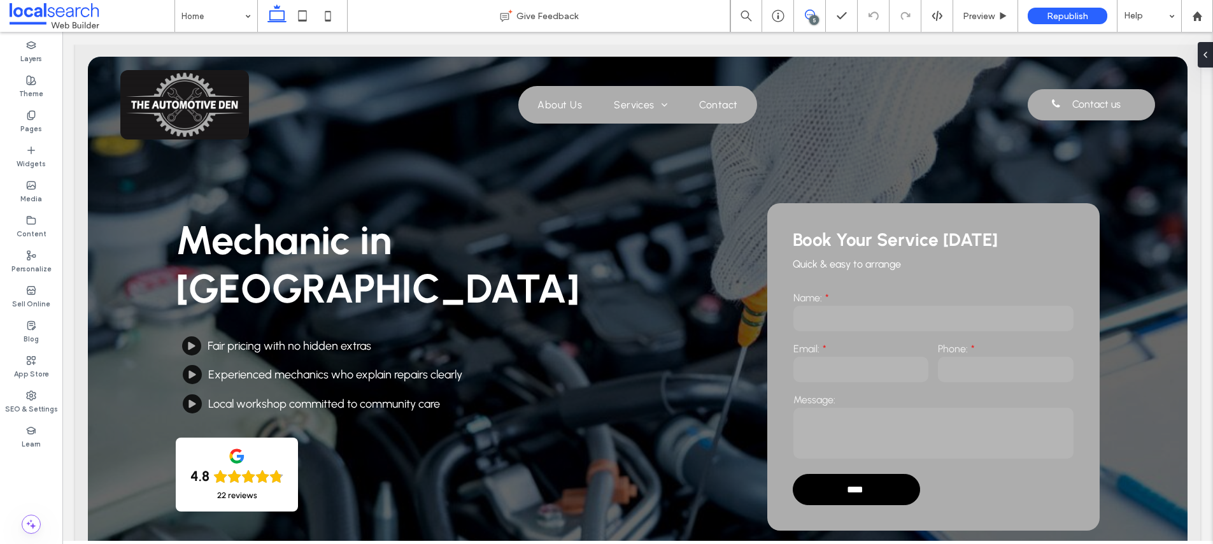
click at [810, 15] on icon at bounding box center [810, 15] width 10 height 10
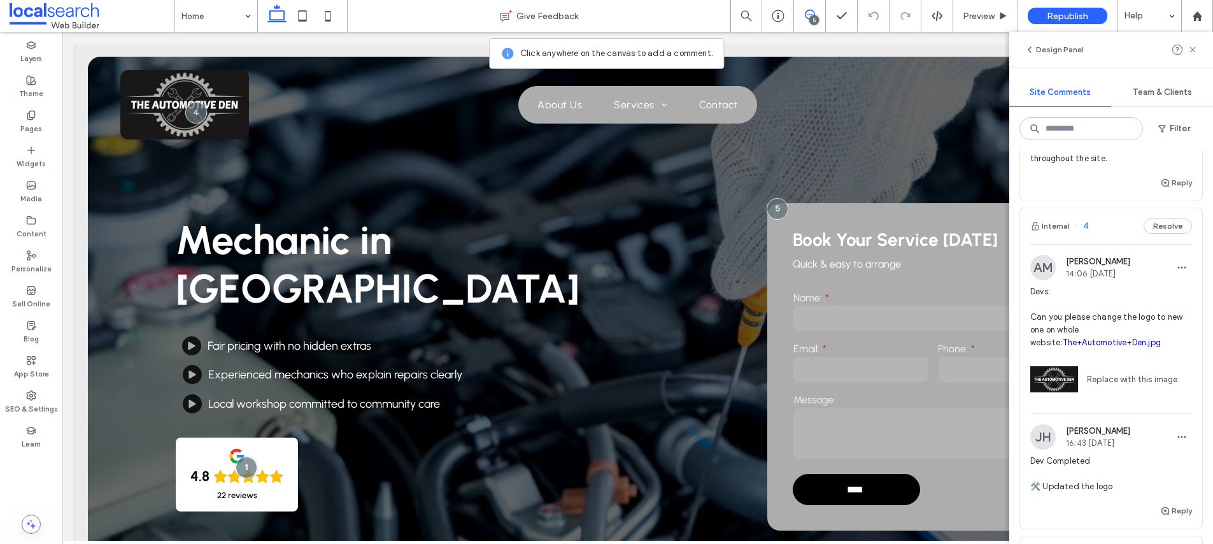
scroll to position [278, 0]
click at [1110, 313] on span "Devs: Can you please change the logo to new one on whole website: The+Automotiv…" at bounding box center [1112, 317] width 162 height 64
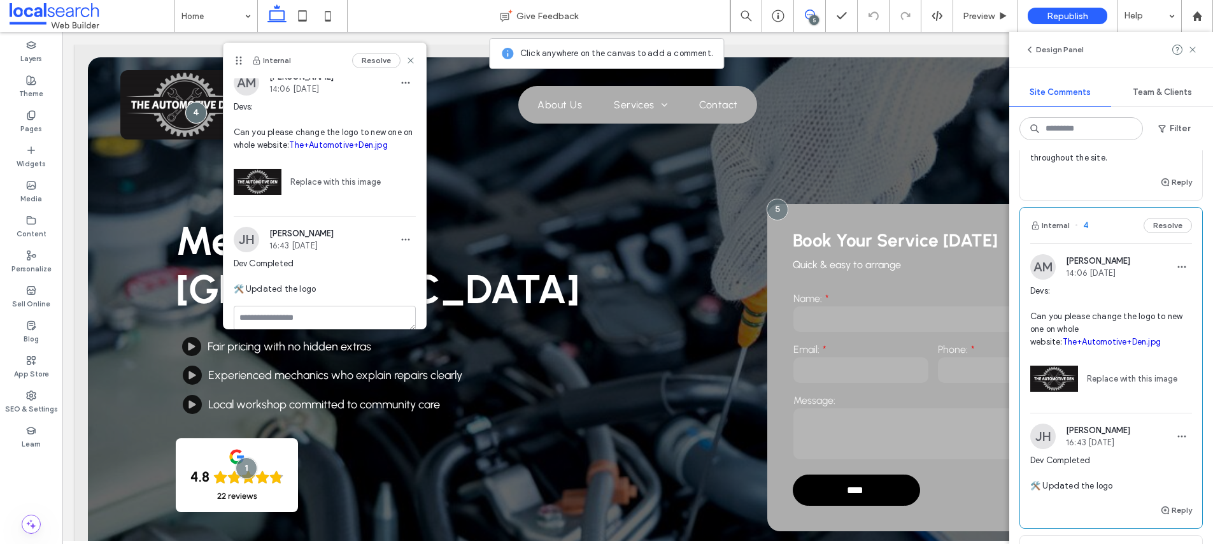
scroll to position [49, 0]
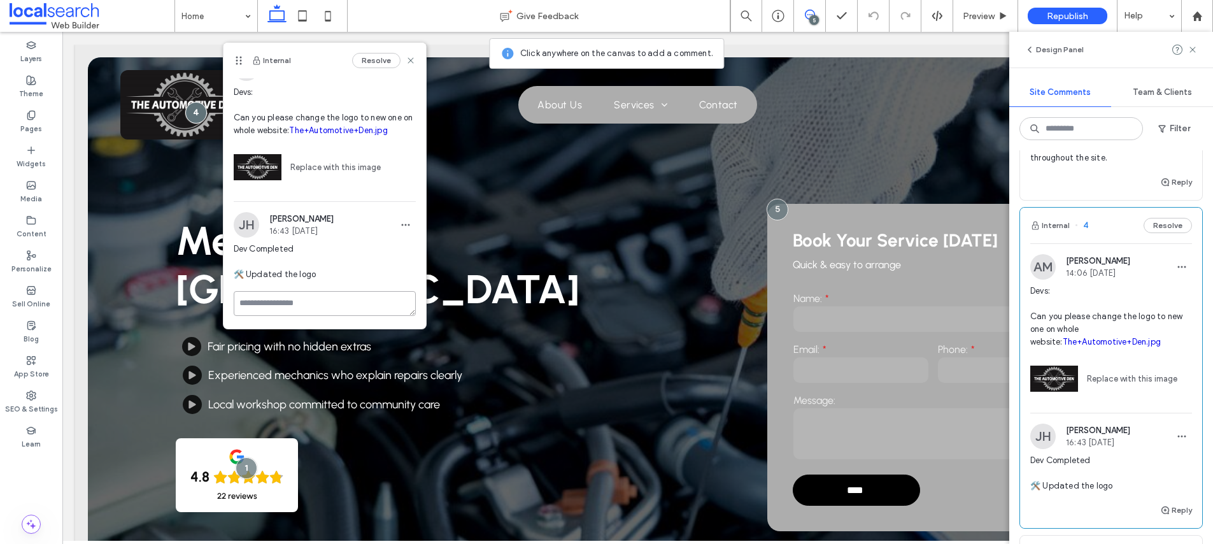
click at [317, 308] on textarea at bounding box center [325, 303] width 182 height 25
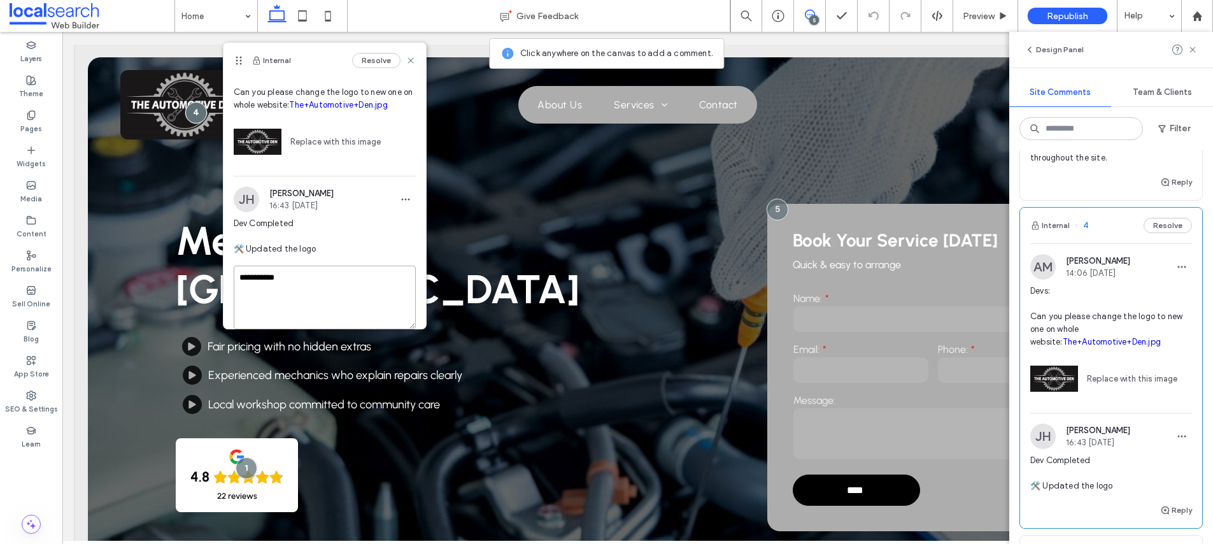
scroll to position [118, 0]
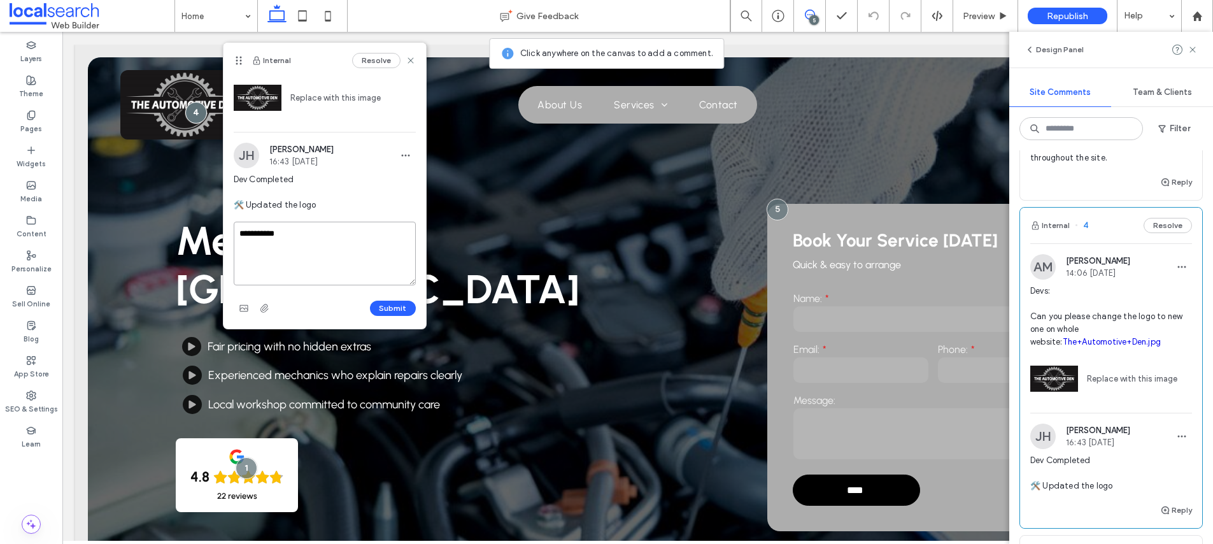
type textarea "**********"
click at [394, 317] on div "Submit" at bounding box center [325, 308] width 182 height 20
click at [389, 306] on button "Submit" at bounding box center [393, 308] width 46 height 15
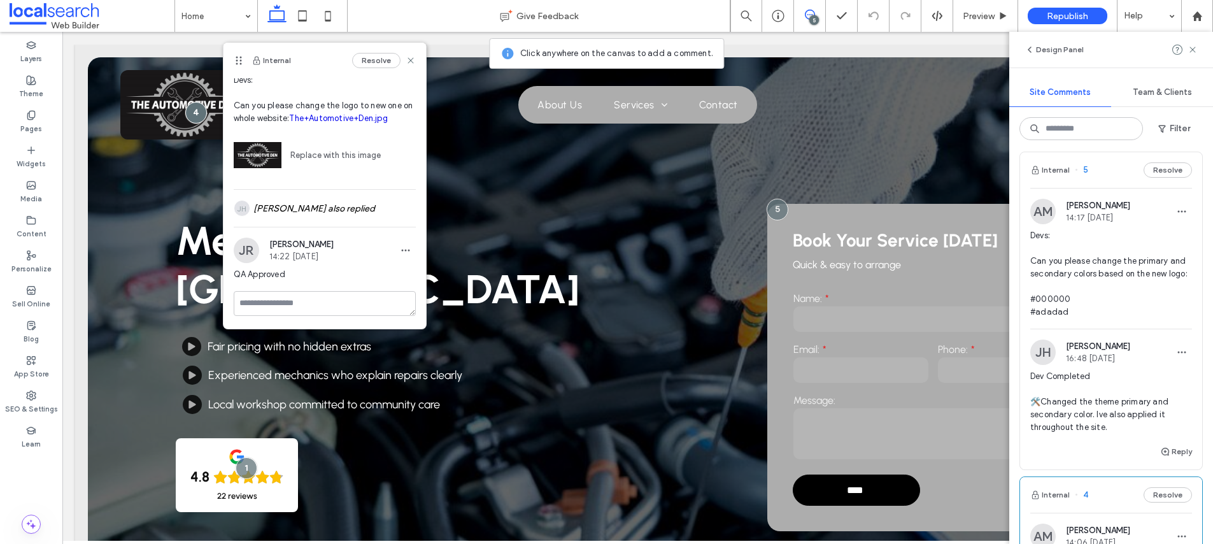
scroll to position [0, 0]
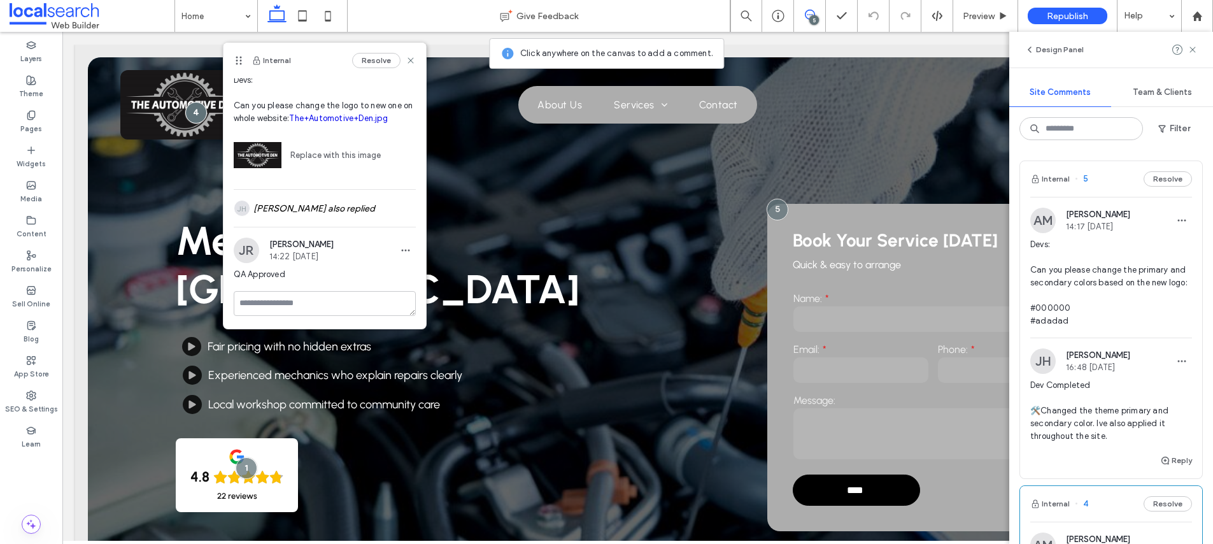
click at [1085, 268] on span "Devs: Can you please change the primary and secondary colors based on the new l…" at bounding box center [1112, 282] width 162 height 89
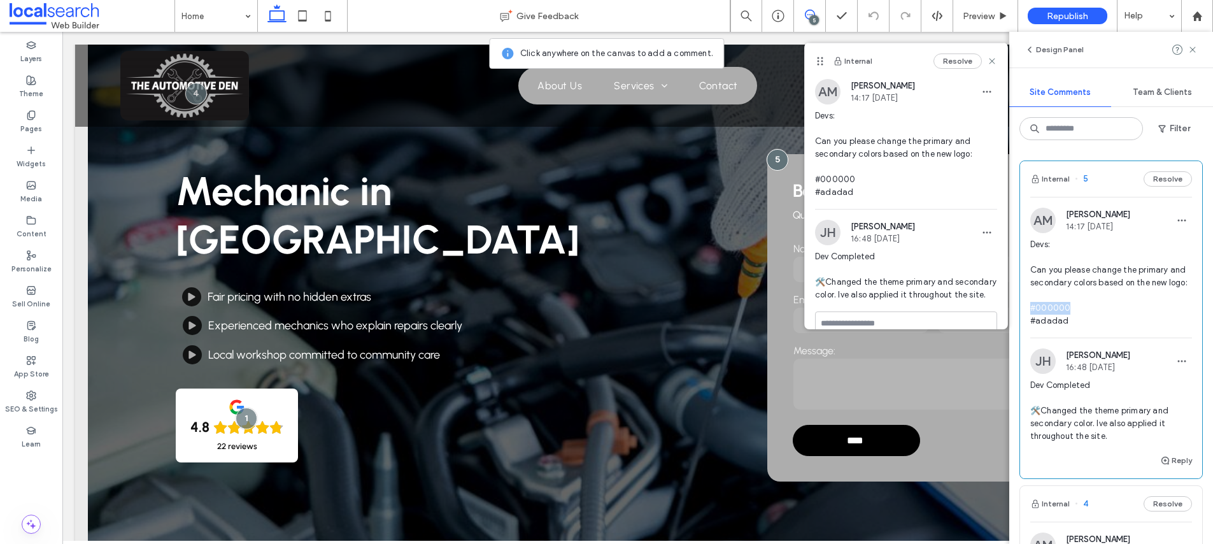
drag, startPoint x: 1099, startPoint y: 303, endPoint x: 1032, endPoint y: 303, distance: 66.2
click at [1032, 303] on span "Devs: Can you please change the primary and secondary colors based on the new l…" at bounding box center [1112, 282] width 162 height 89
copy span "#000000"
click at [1065, 318] on span "Devs: Can you please change the primary and secondary colors based on the new l…" at bounding box center [1112, 282] width 162 height 89
drag, startPoint x: 1070, startPoint y: 317, endPoint x: 1027, endPoint y: 321, distance: 42.8
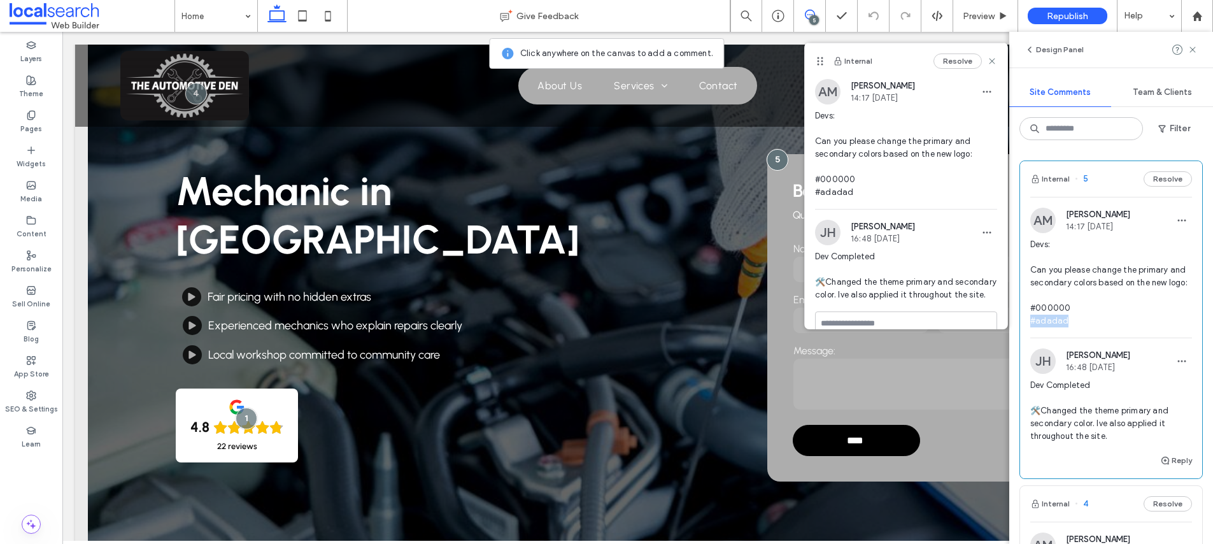
click at [1027, 321] on div "AM Anita Memarsohi 14:17 Sep 11 2025 Devs: Can you please change the primary an…" at bounding box center [1111, 273] width 182 height 130
copy span "#adadad"
click at [996, 61] on icon at bounding box center [992, 61] width 10 height 10
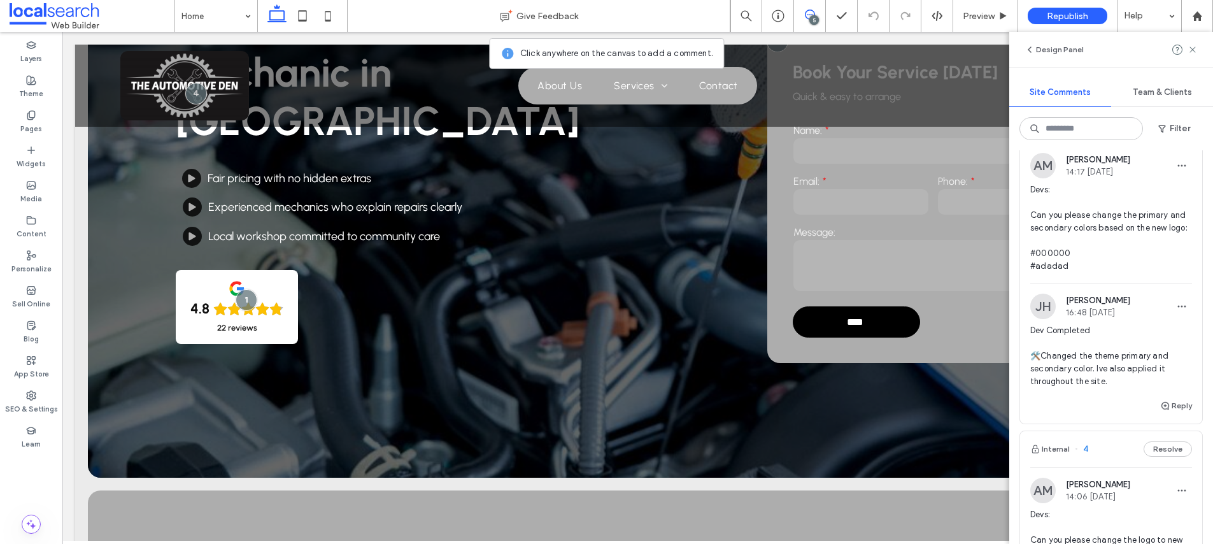
scroll to position [69, 0]
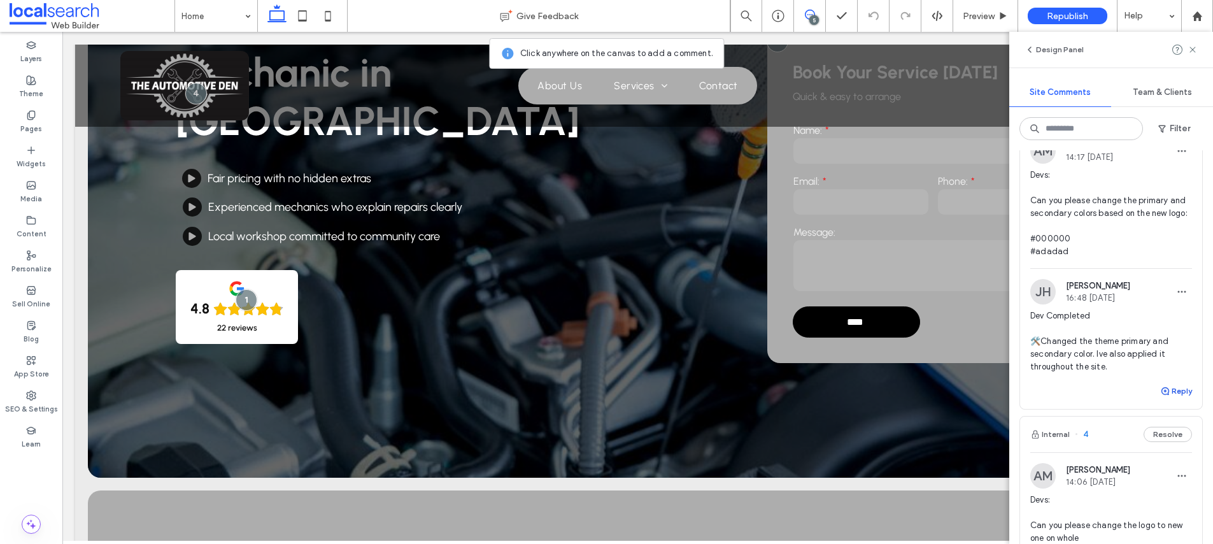
click at [1186, 387] on button "Reply" at bounding box center [1176, 390] width 32 height 15
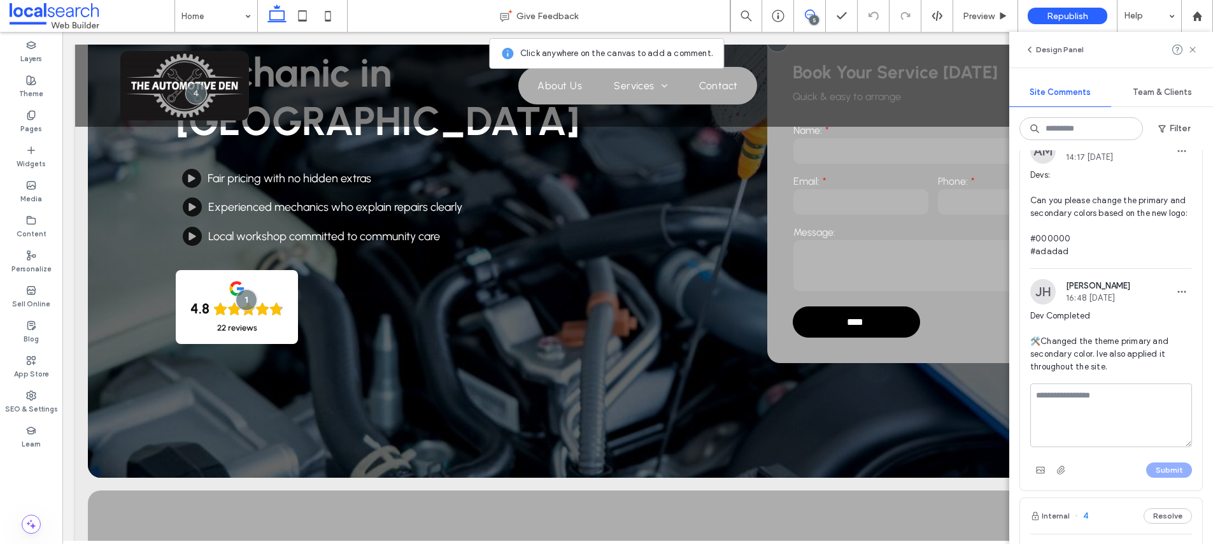
type textarea "*"
type textarea "**********"
click at [1163, 464] on button "Submit" at bounding box center [1169, 469] width 46 height 15
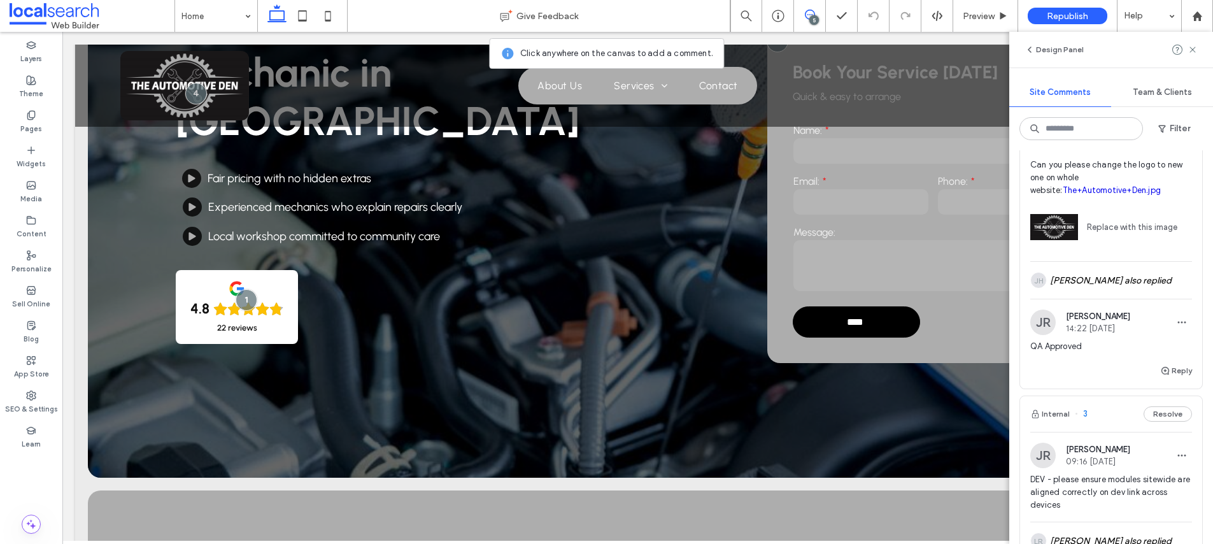
scroll to position [421, 0]
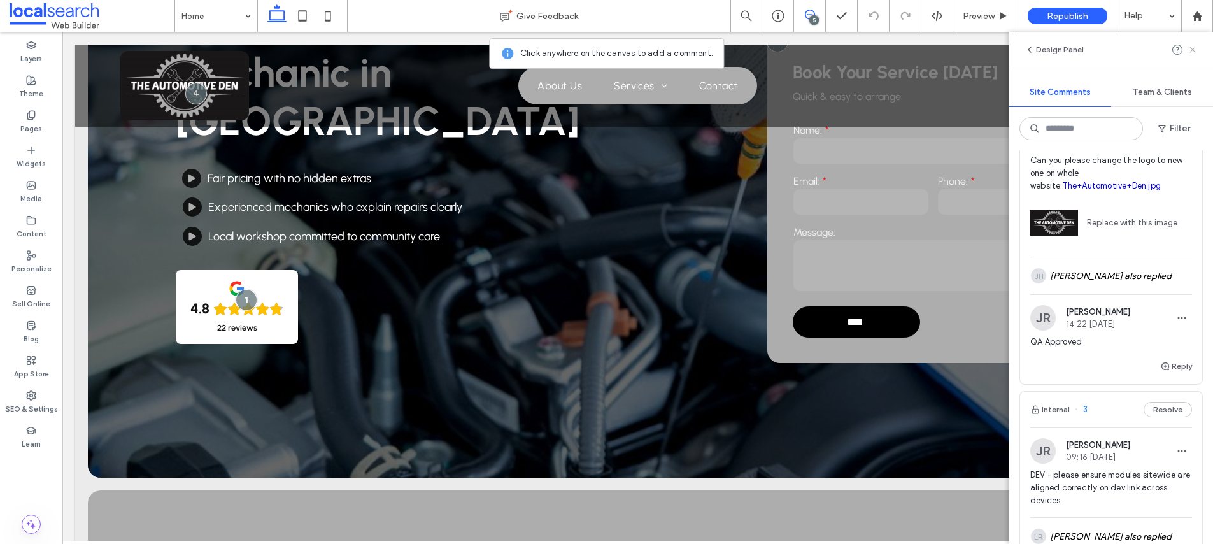
click at [1196, 50] on icon at bounding box center [1193, 50] width 10 height 10
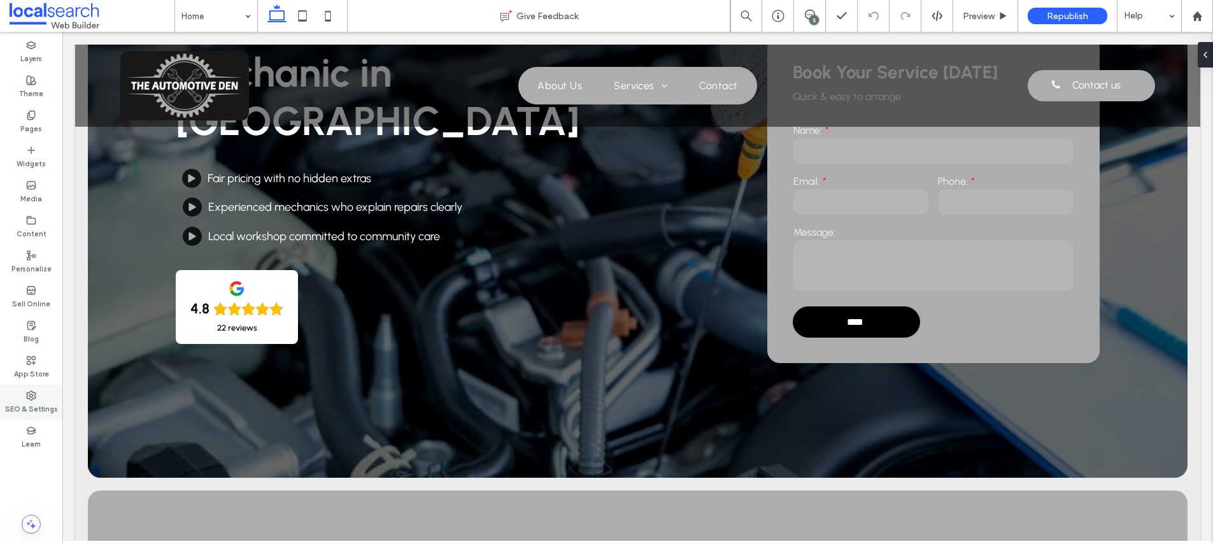
click at [19, 392] on div "SEO & Settings" at bounding box center [31, 402] width 62 height 35
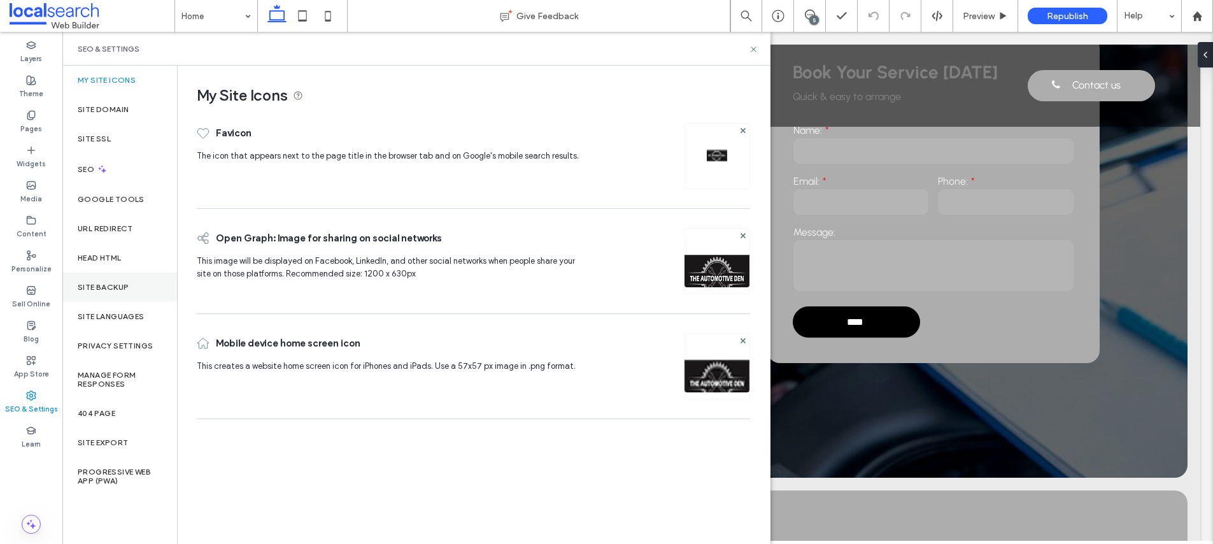
click at [91, 294] on div "Site Backup" at bounding box center [119, 287] width 115 height 29
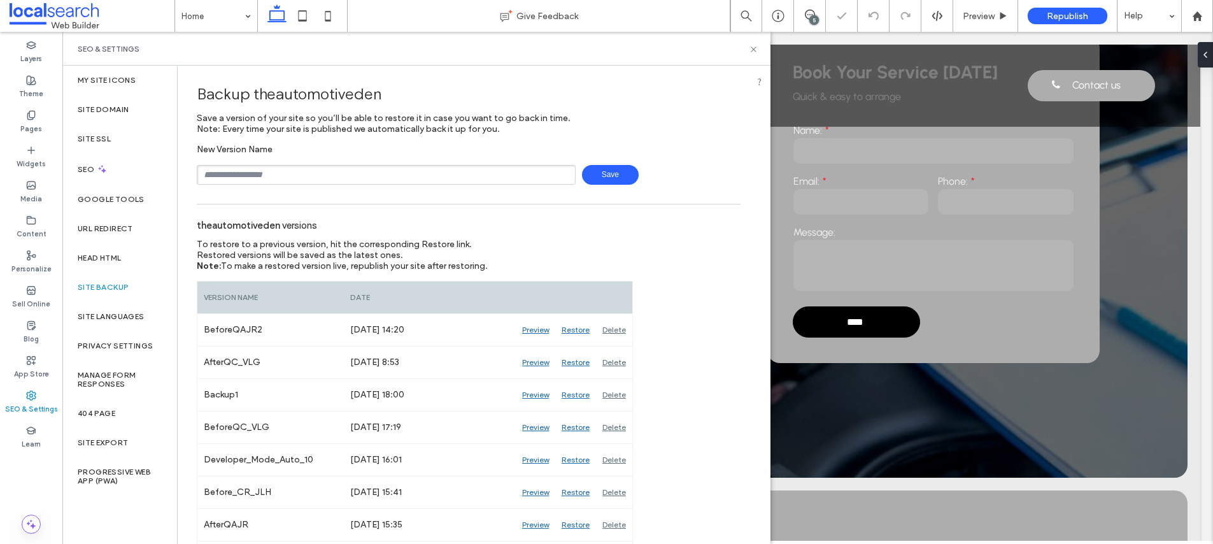
click at [305, 169] on input "text" at bounding box center [386, 175] width 379 height 20
type input "**********"
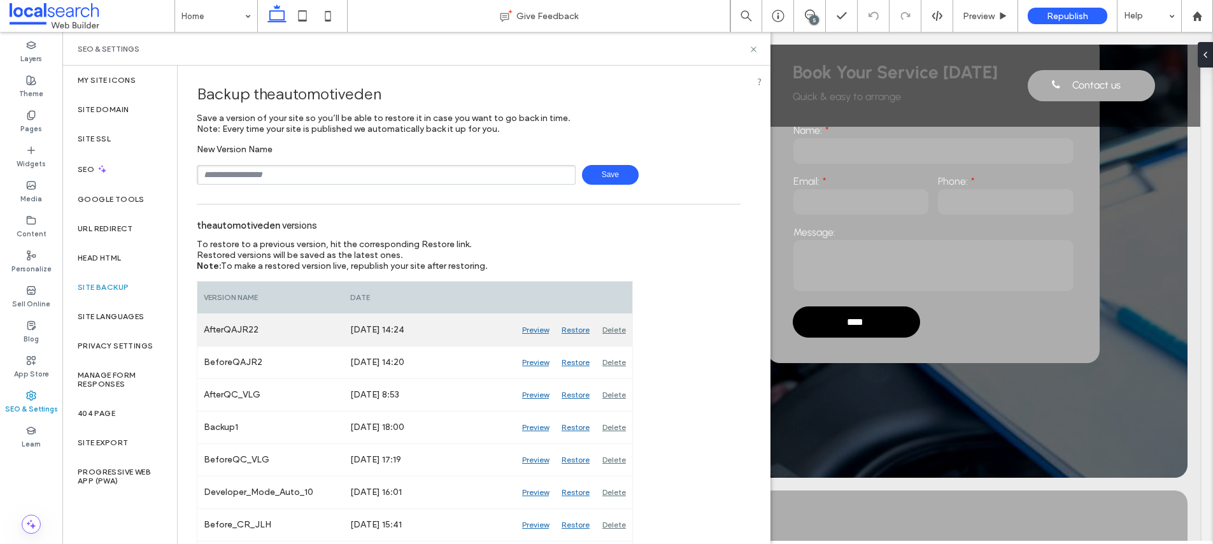
click at [619, 331] on div "Delete" at bounding box center [614, 330] width 36 height 32
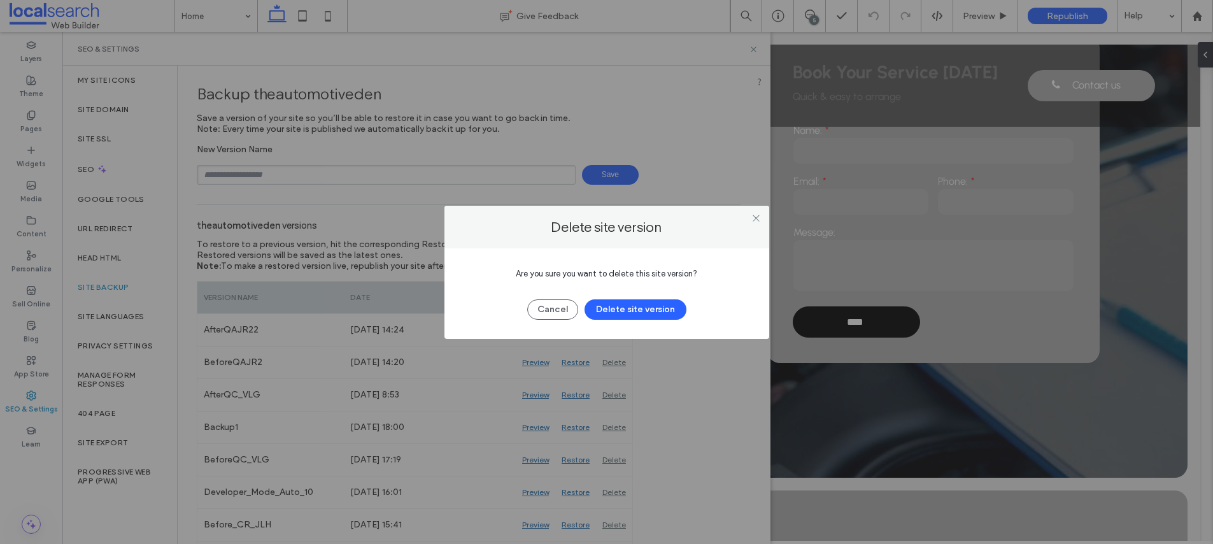
click at [628, 320] on div "Are you sure you want to delete this site version? Cancel Delete site version" at bounding box center [607, 293] width 325 height 90
drag, startPoint x: 631, startPoint y: 314, endPoint x: 601, endPoint y: 313, distance: 29.9
click at [630, 314] on button "Delete site version" at bounding box center [636, 309] width 102 height 20
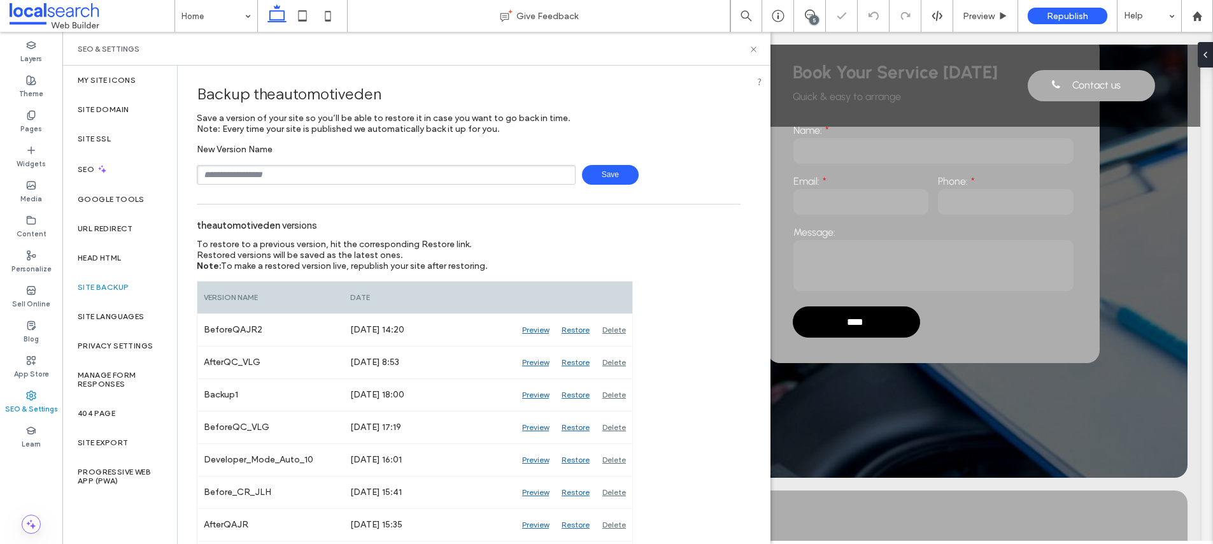
click at [525, 165] on input "text" at bounding box center [386, 175] width 379 height 20
type input "**********"
click at [586, 164] on div "**********" at bounding box center [469, 164] width 544 height 41
click at [588, 169] on span "Save" at bounding box center [610, 175] width 57 height 20
click at [749, 46] on icon at bounding box center [754, 50] width 10 height 10
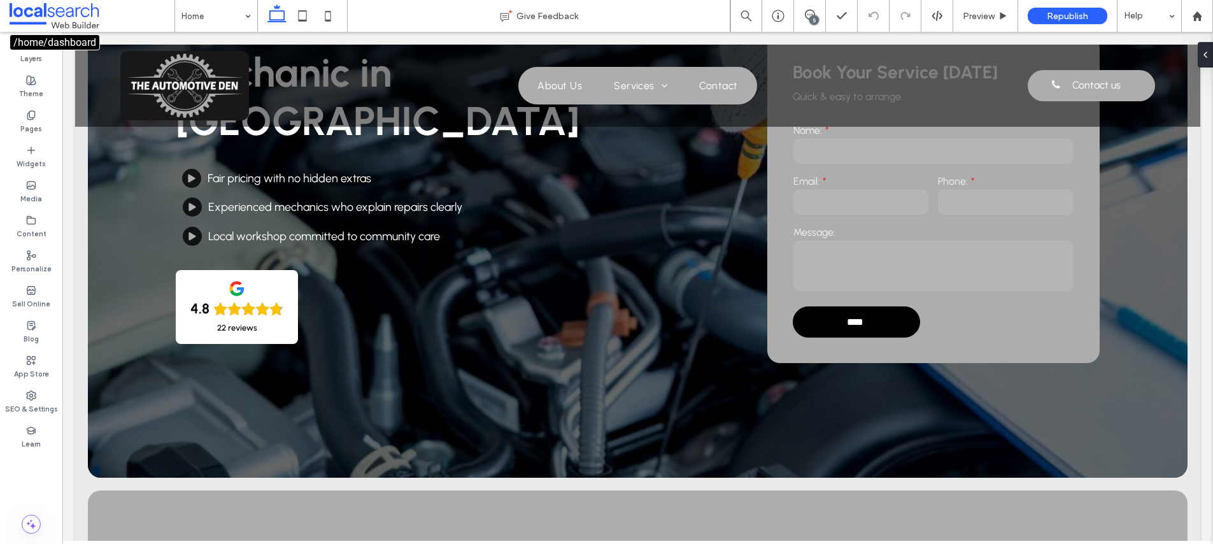
click at [51, 17] on span at bounding box center [92, 15] width 165 height 25
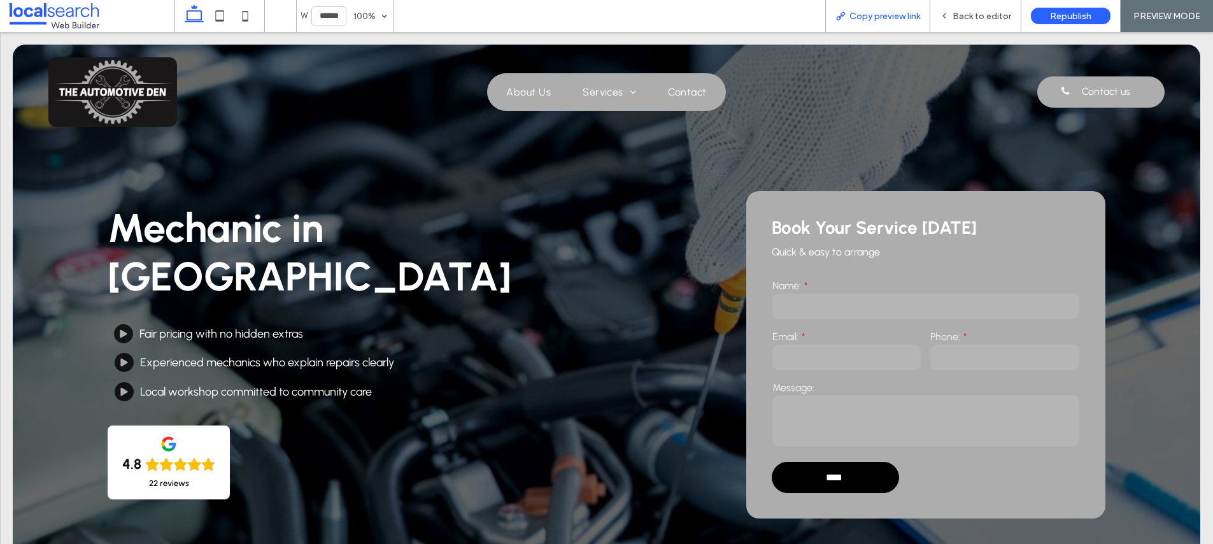
click at [881, 22] on div "Copy preview link" at bounding box center [877, 16] width 105 height 32
click at [885, 18] on span "Copy preview link" at bounding box center [885, 16] width 71 height 11
click at [983, 11] on span "Back to editor" at bounding box center [982, 16] width 59 height 11
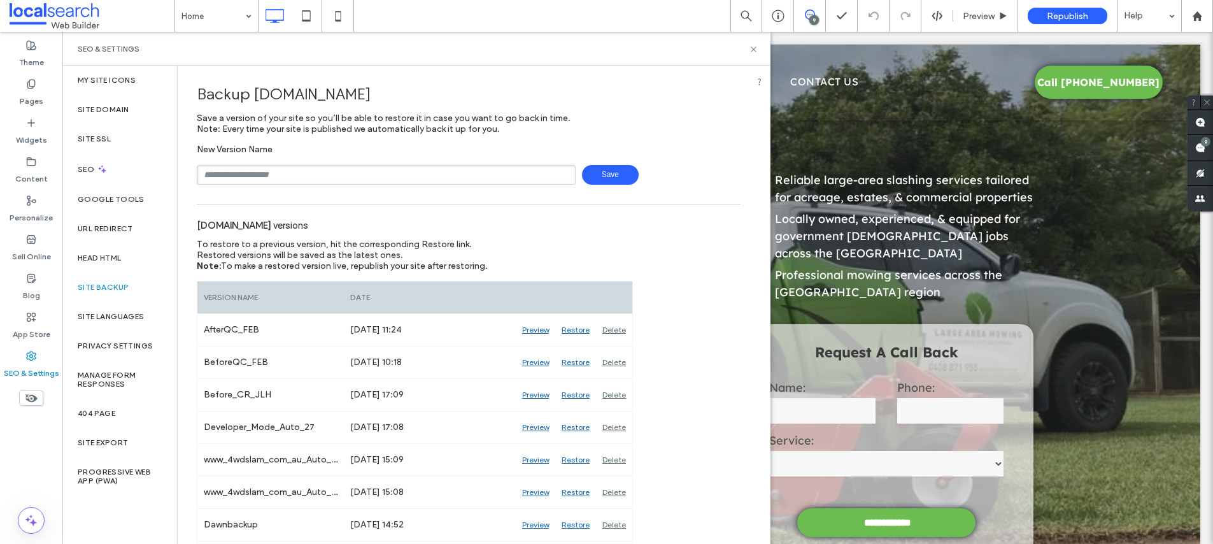
click at [327, 177] on input "text" at bounding box center [386, 175] width 379 height 20
type input "**********"
click at [629, 178] on span "Save" at bounding box center [610, 175] width 57 height 20
click at [755, 50] on use at bounding box center [753, 48] width 5 height 5
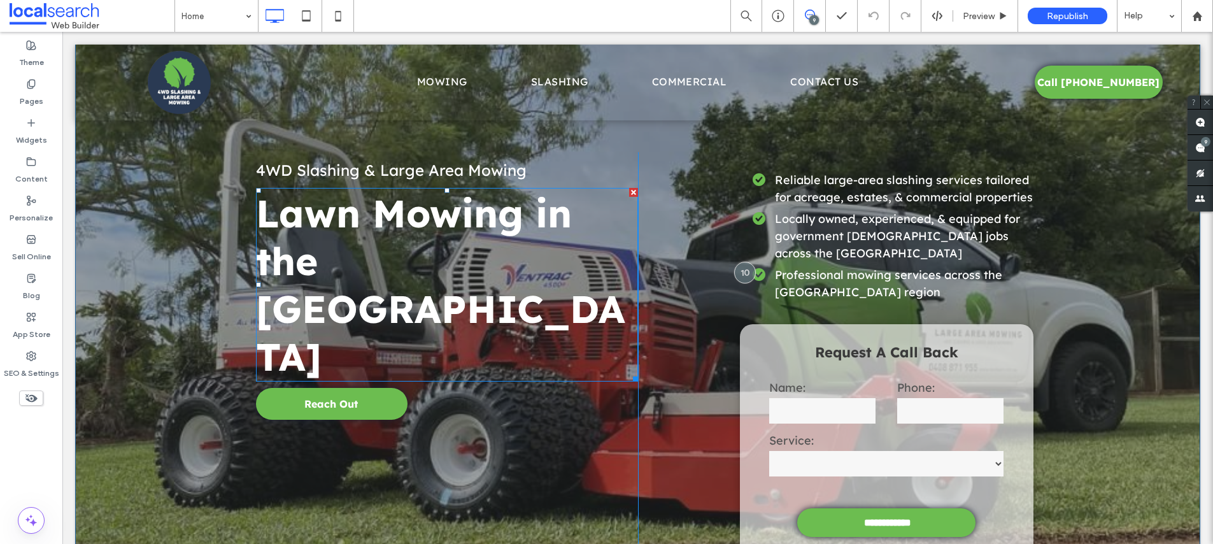
scroll to position [19, 0]
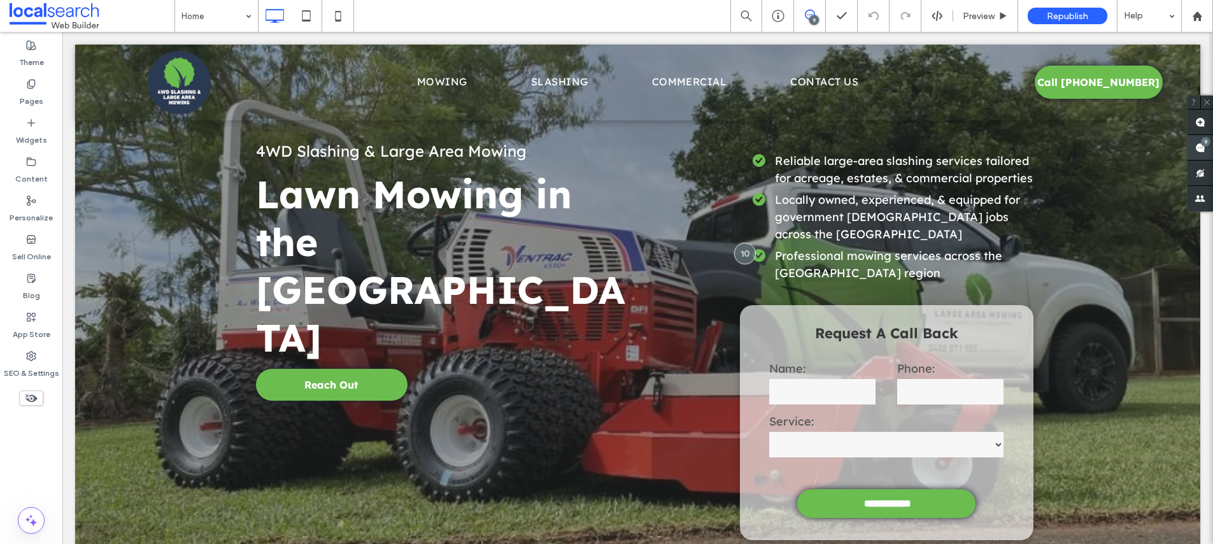
click at [1199, 147] on use at bounding box center [1201, 148] width 10 height 10
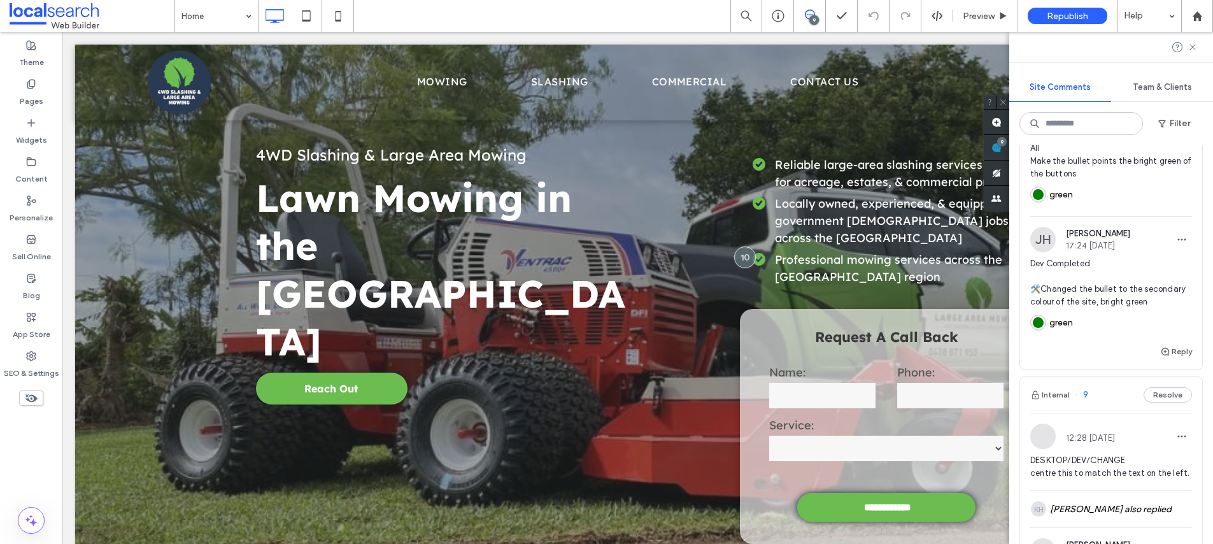
scroll to position [0, 0]
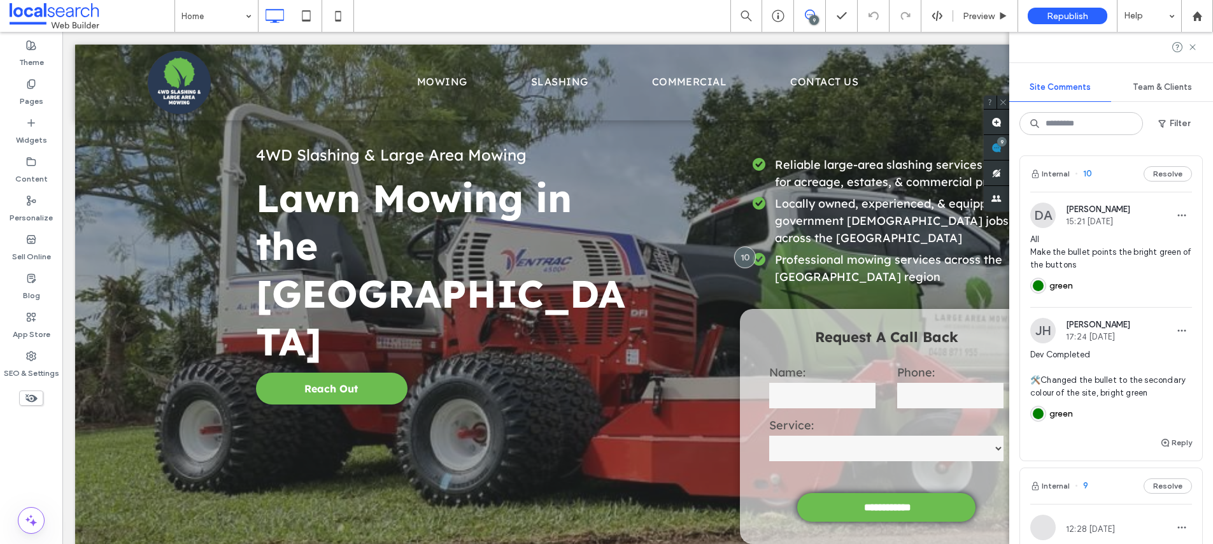
click at [1104, 252] on span "All Make the bullet points the bright green of the buttons" at bounding box center [1112, 252] width 162 height 38
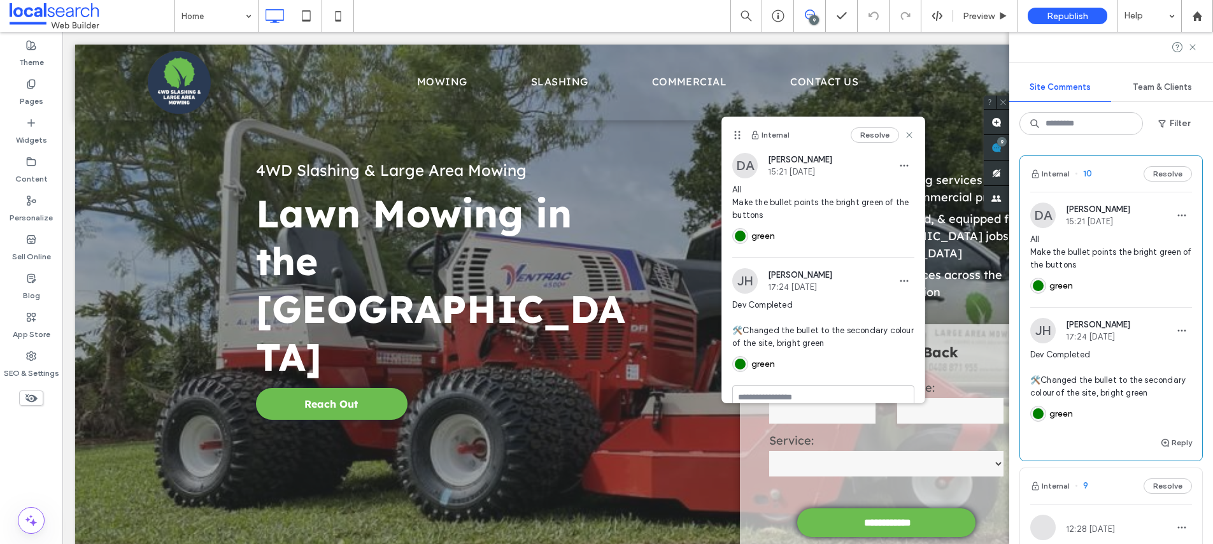
scroll to position [20, 0]
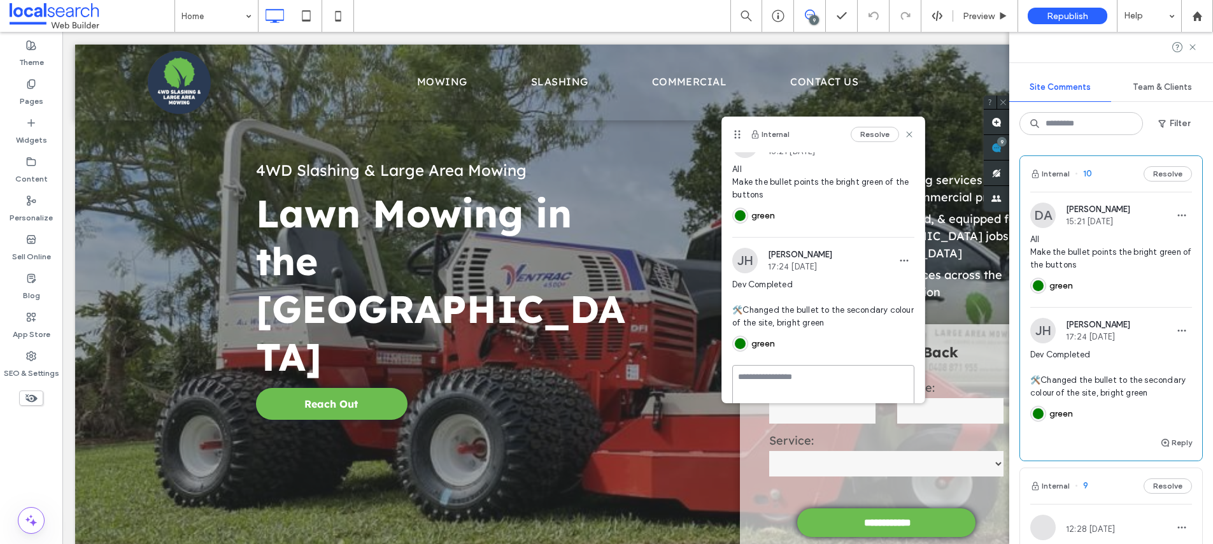
click at [787, 373] on textarea at bounding box center [823, 397] width 182 height 64
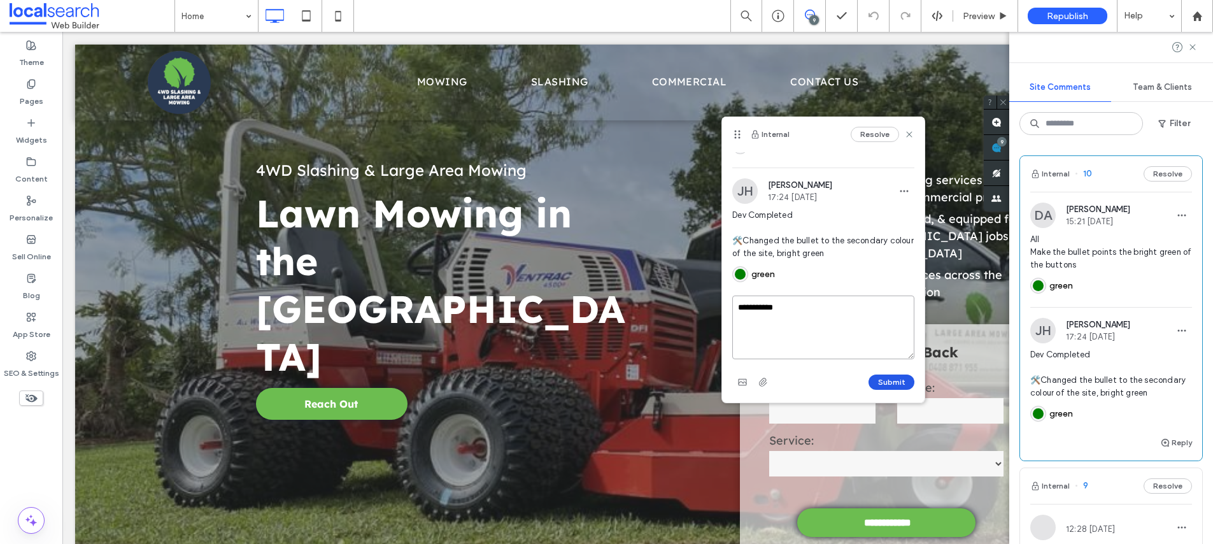
type textarea "**********"
click at [890, 376] on button "Submit" at bounding box center [892, 382] width 46 height 15
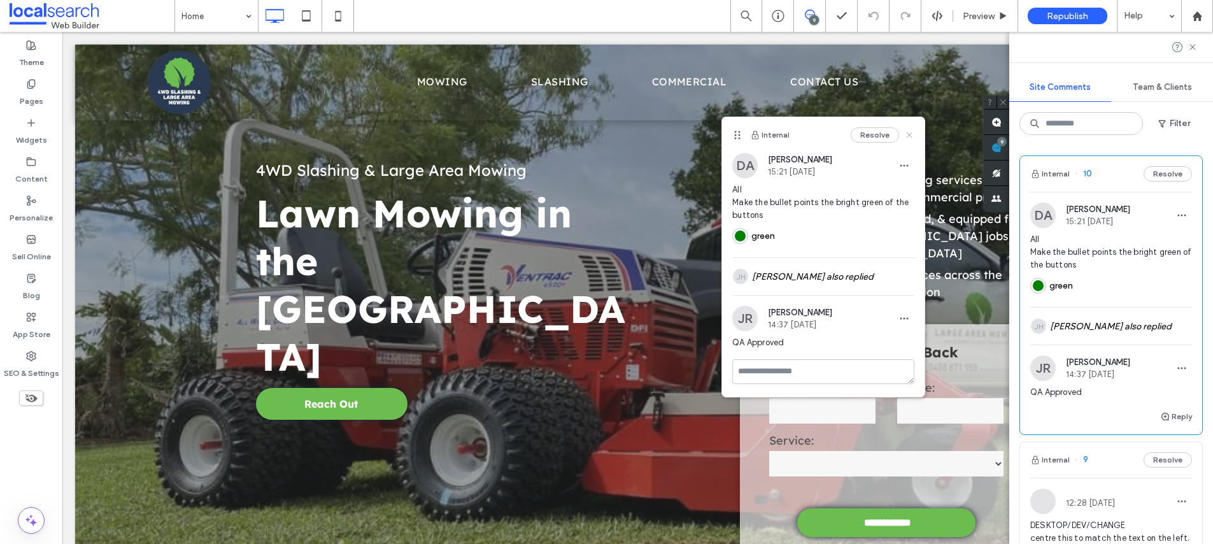
click at [905, 134] on icon at bounding box center [909, 135] width 10 height 10
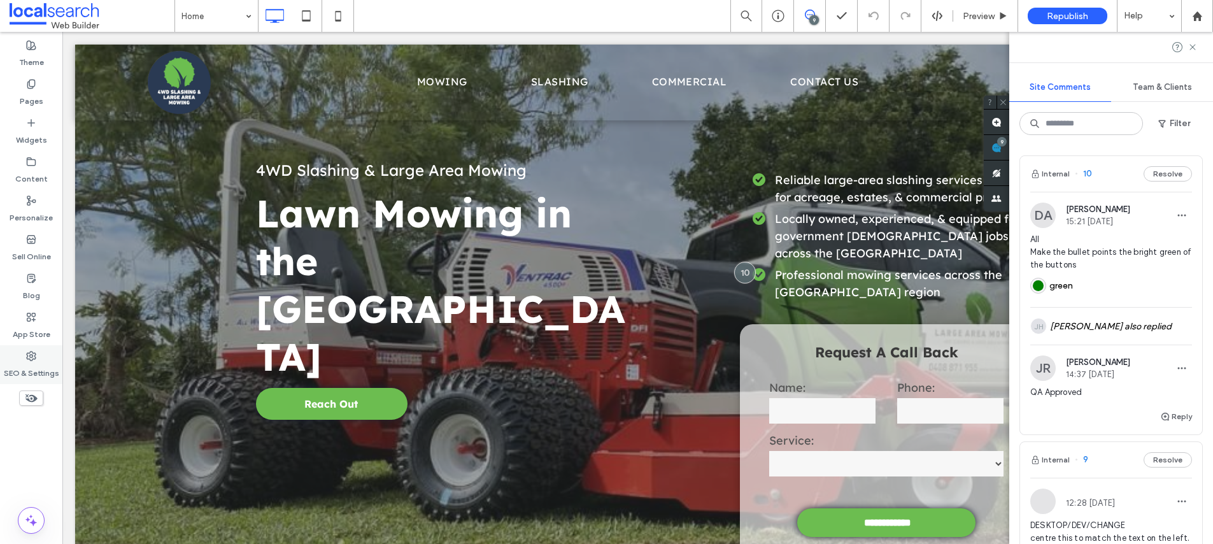
click at [31, 361] on label "SEO & Settings" at bounding box center [31, 370] width 55 height 18
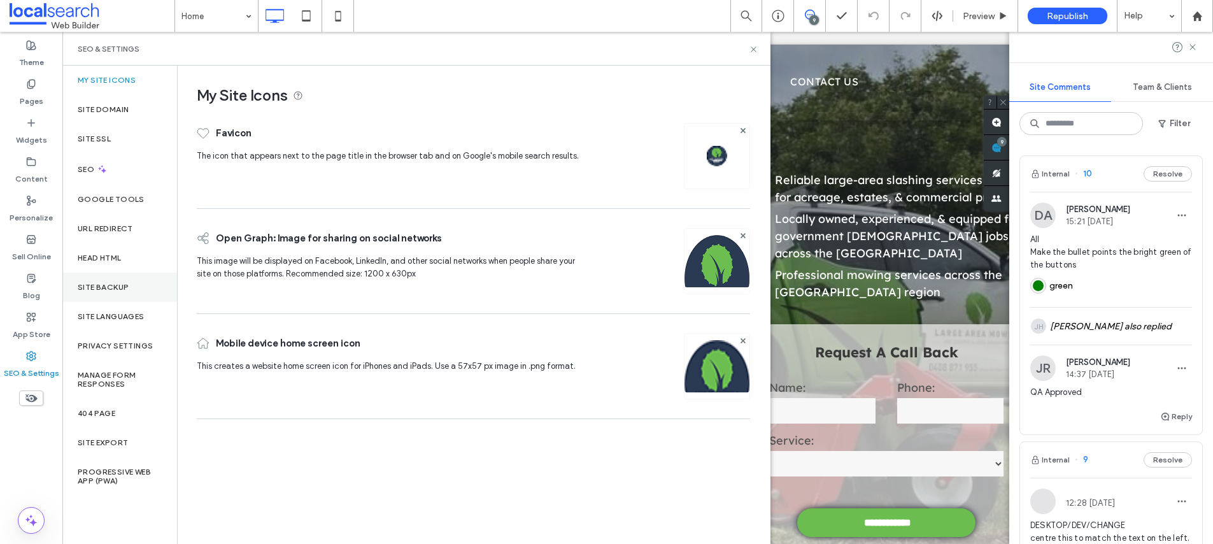
click at [85, 280] on div "Site Backup" at bounding box center [119, 287] width 115 height 29
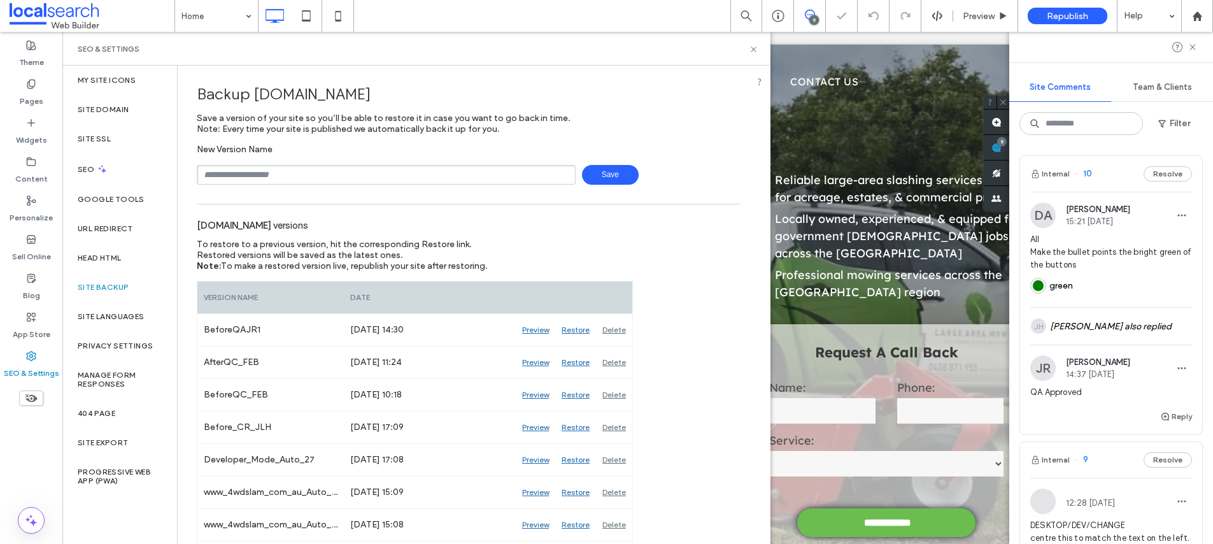
click at [331, 176] on input "text" at bounding box center [386, 175] width 379 height 20
click at [620, 103] on div "Backup www.4wdslam.com.au" at bounding box center [469, 94] width 544 height 38
click at [769, 17] on div at bounding box center [777, 16] width 31 height 13
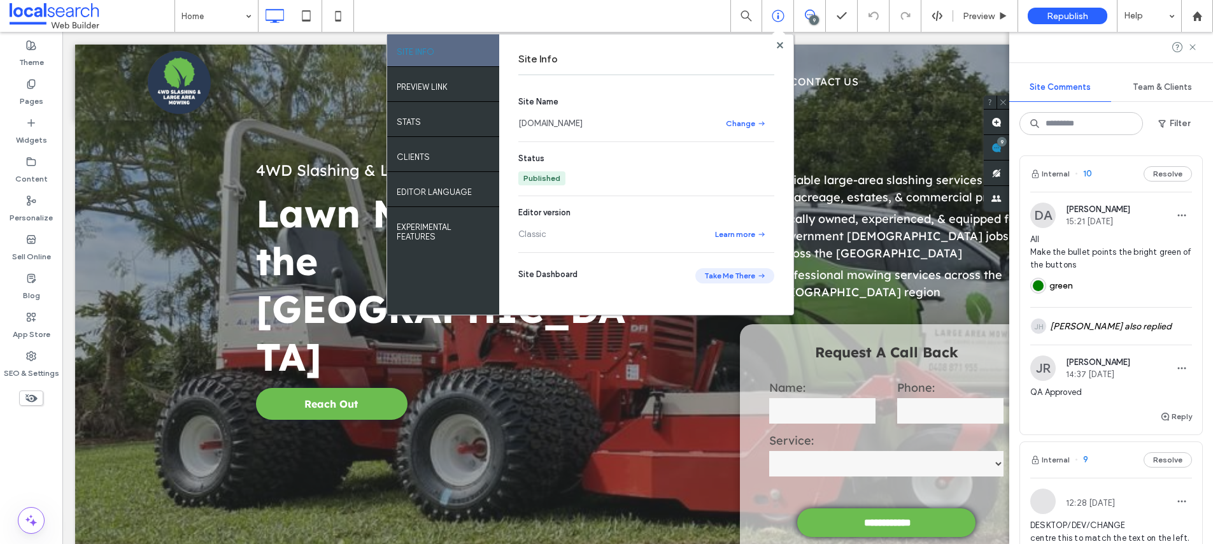
click at [755, 269] on span "button" at bounding box center [760, 276] width 11 height 14
click at [771, 48] on div "Site Info" at bounding box center [646, 59] width 256 height 31
click at [777, 45] on icon at bounding box center [780, 45] width 6 height 6
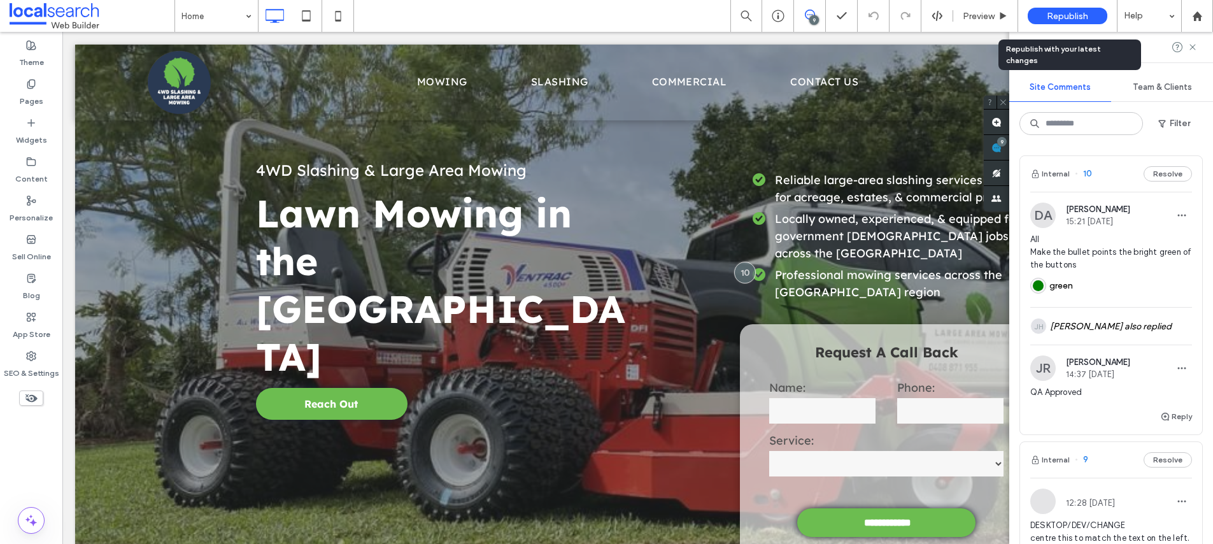
click at [1089, 18] on div "Republish" at bounding box center [1068, 16] width 80 height 17
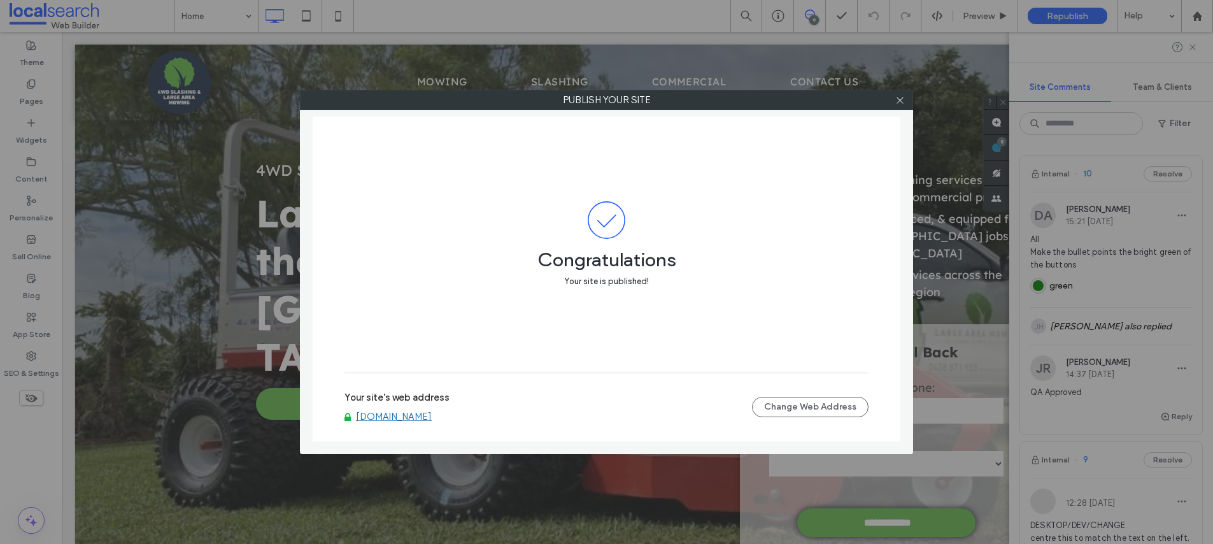
click at [399, 413] on link "[DOMAIN_NAME]" at bounding box center [394, 416] width 76 height 11
click at [900, 103] on icon at bounding box center [901, 101] width 10 height 10
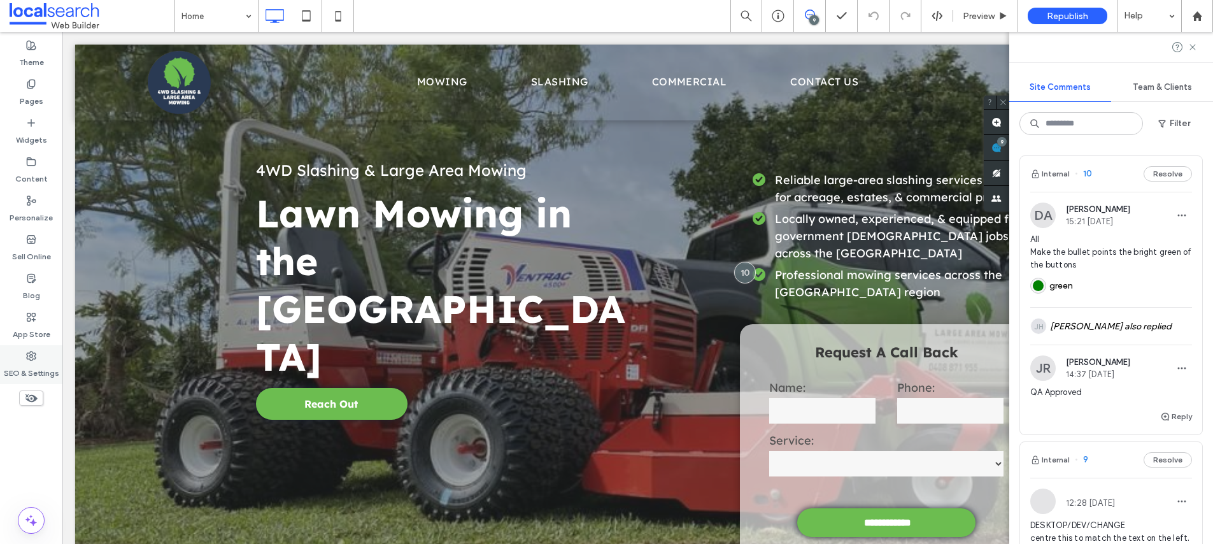
click at [57, 351] on div "SEO & Settings" at bounding box center [31, 364] width 62 height 39
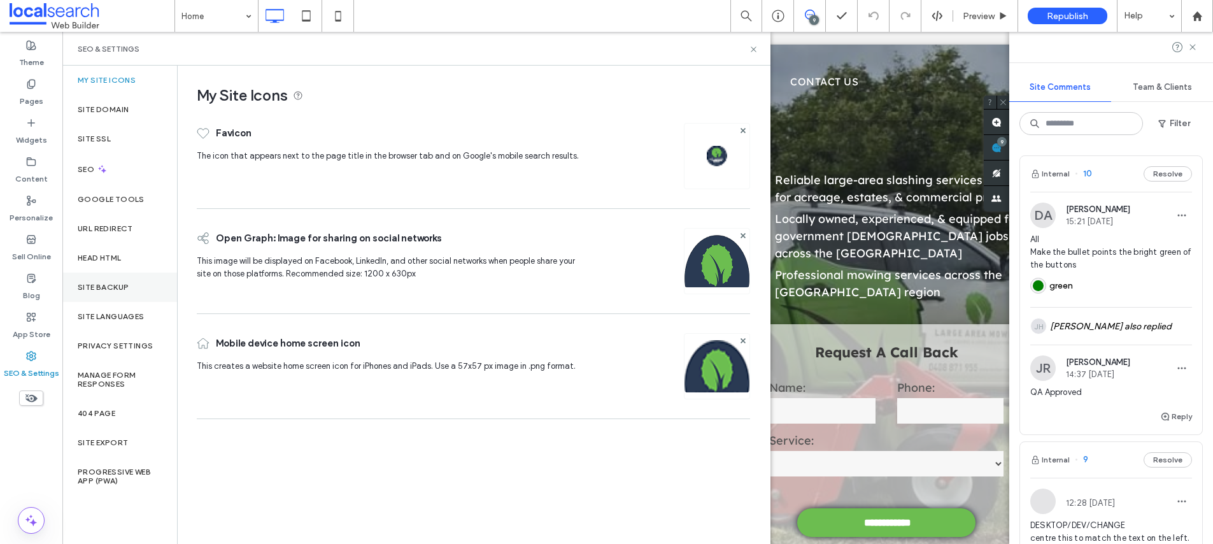
drag, startPoint x: 180, startPoint y: 273, endPoint x: 164, endPoint y: 277, distance: 16.4
click at [175, 274] on div "My Site Icons Site Domain Site SSL SEO Google Tools URL Redirect Head HTML Site…" at bounding box center [416, 305] width 708 height 478
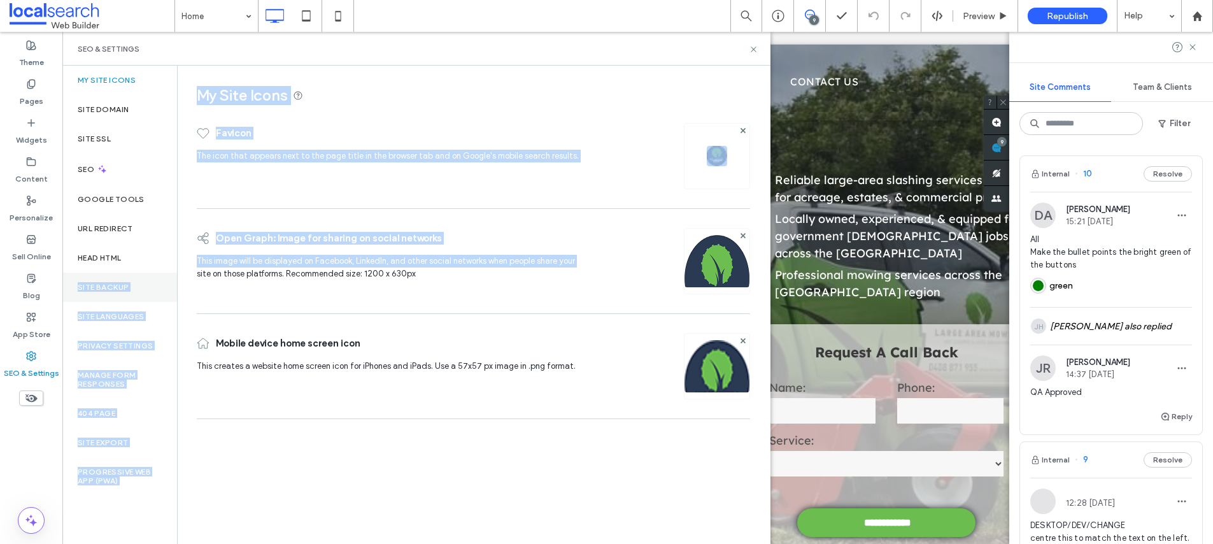
click at [164, 277] on div "Site Backup" at bounding box center [119, 287] width 115 height 29
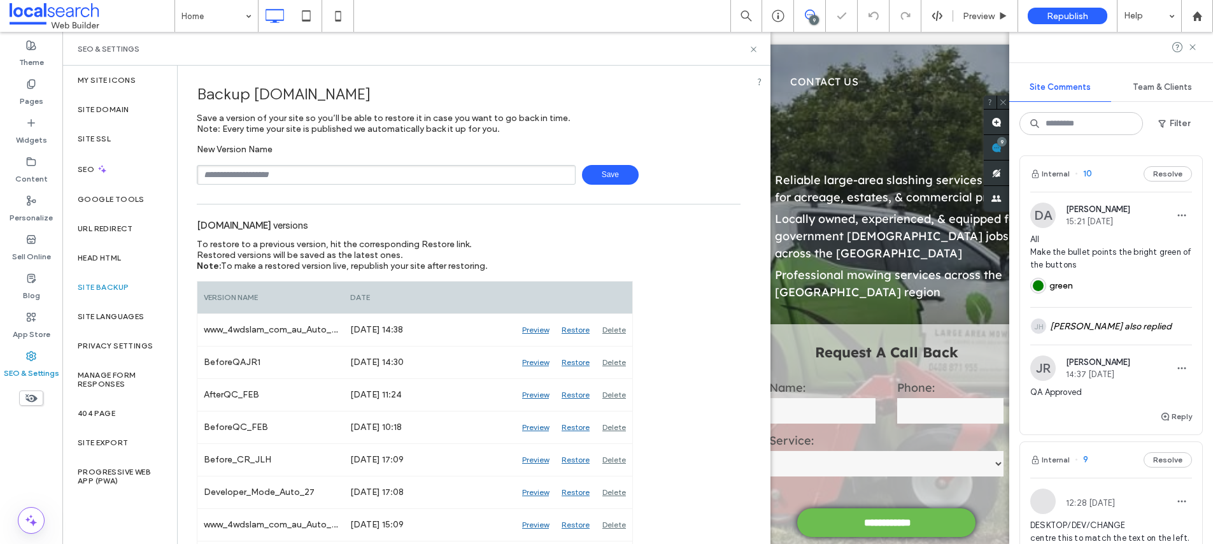
click at [284, 179] on input "text" at bounding box center [386, 175] width 379 height 20
paste input "********"
type input "********"
click at [753, 48] on use at bounding box center [753, 48] width 5 height 5
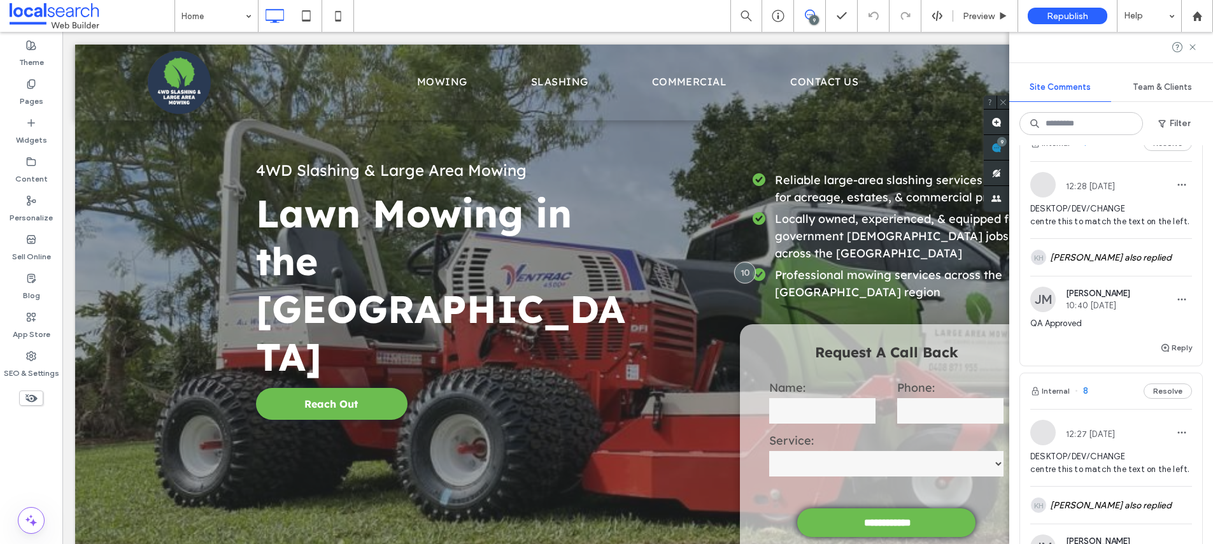
scroll to position [0, 0]
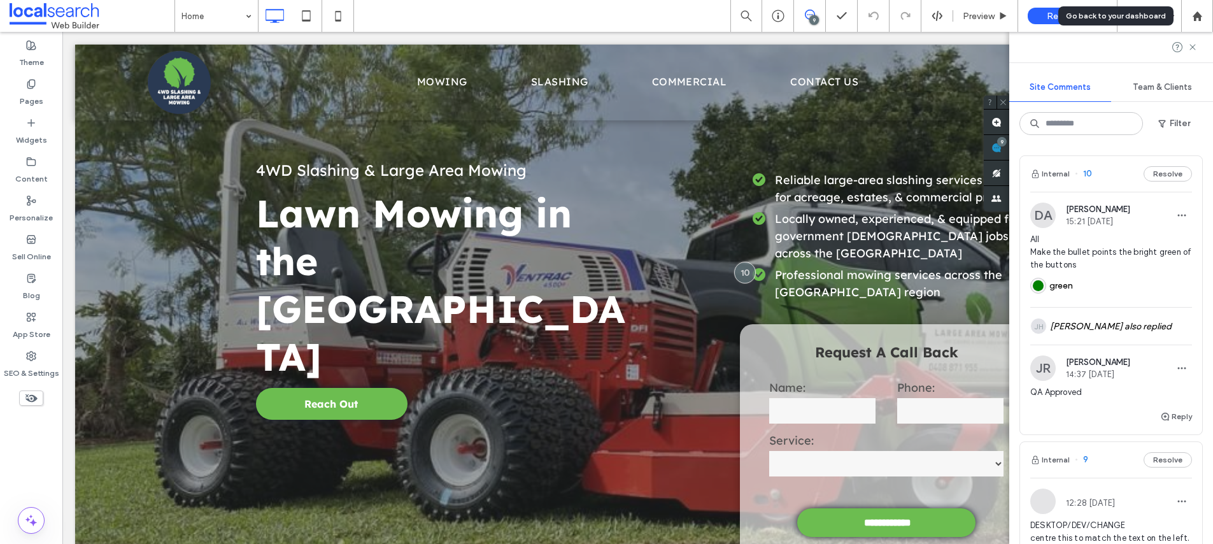
click at [1073, 15] on div "Go back to your dashboard" at bounding box center [1116, 15] width 100 height 11
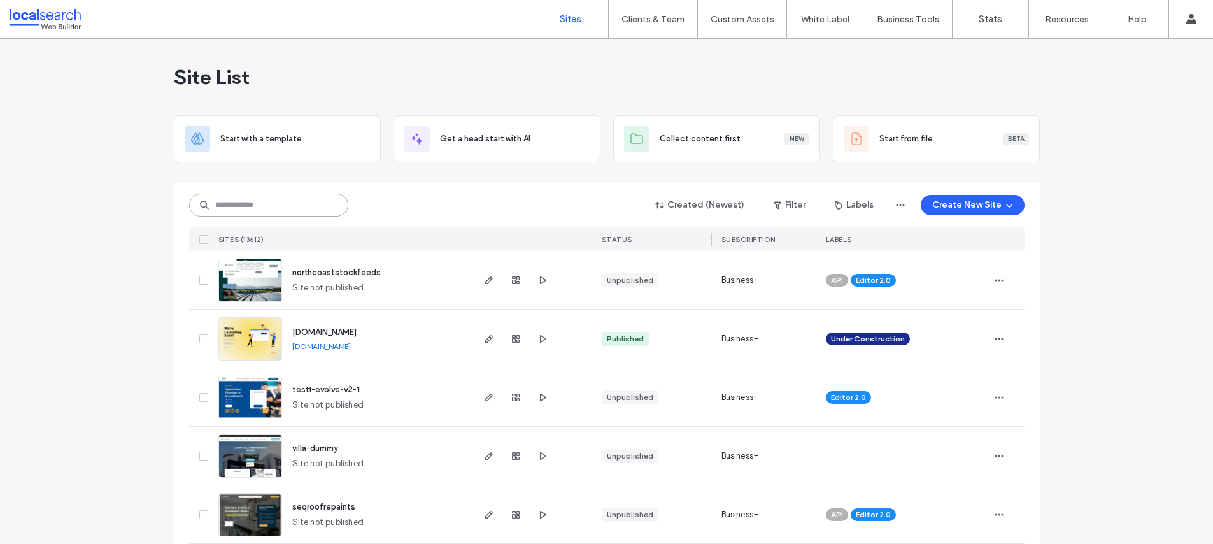
click at [264, 216] on input at bounding box center [268, 205] width 159 height 23
paste input "**********"
type input "**********"
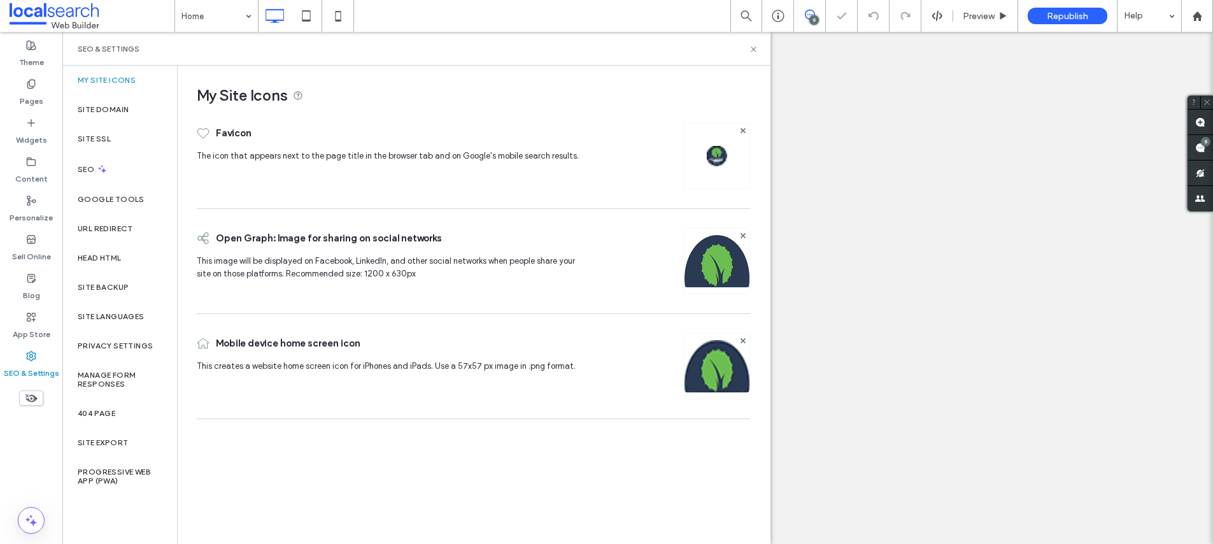
click at [106, 275] on div "Site Backup" at bounding box center [119, 287] width 115 height 29
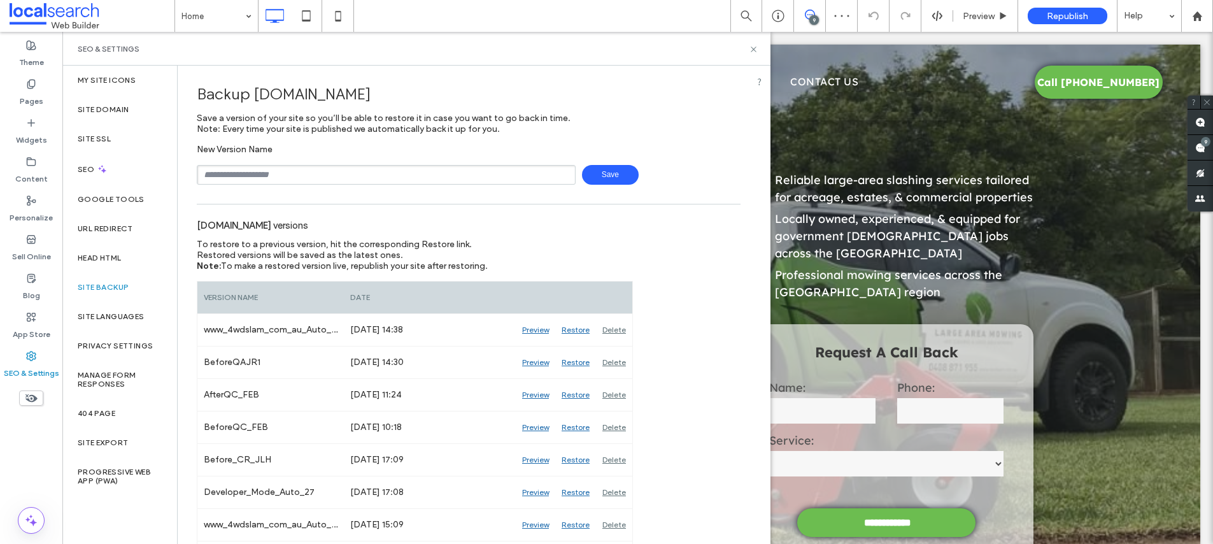
click at [334, 176] on input "text" at bounding box center [386, 175] width 379 height 20
type input "**********"
click at [590, 176] on span "Save" at bounding box center [610, 175] width 57 height 20
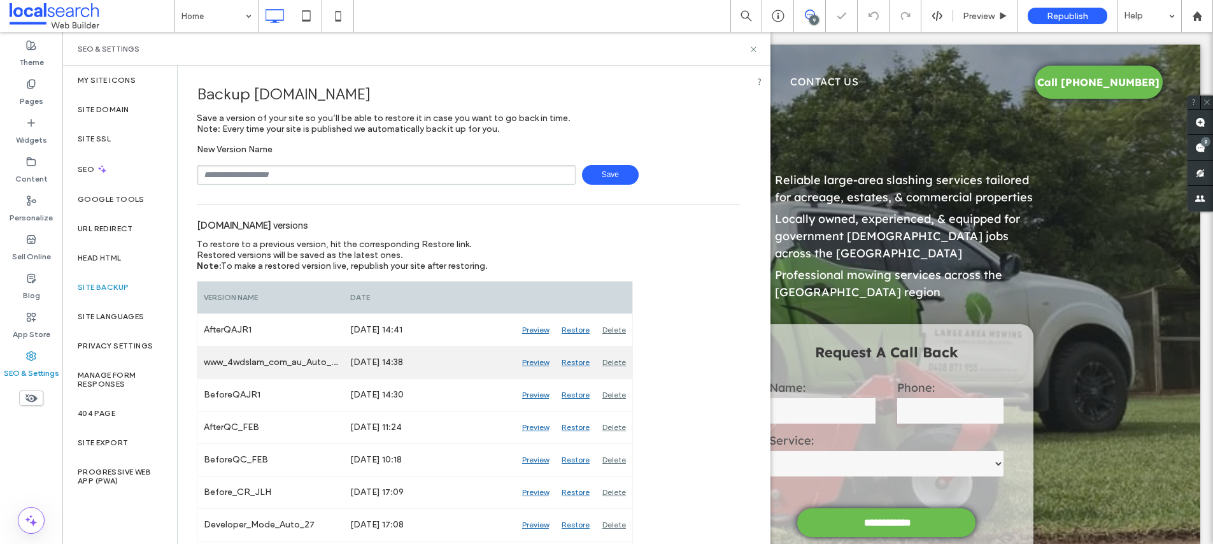
scroll to position [13, 0]
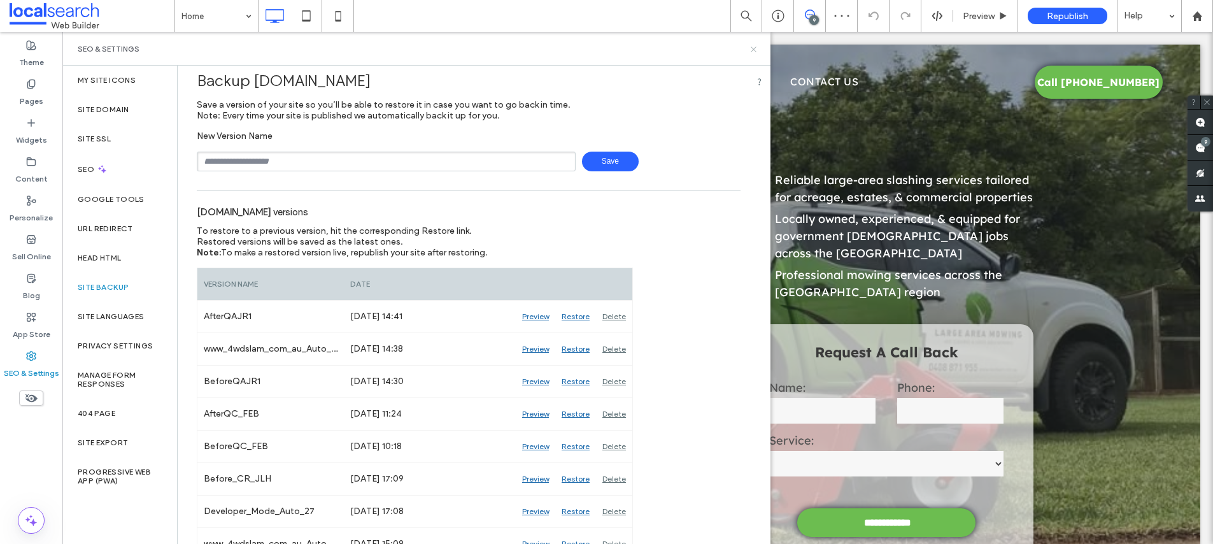
click at [753, 51] on icon at bounding box center [754, 50] width 10 height 10
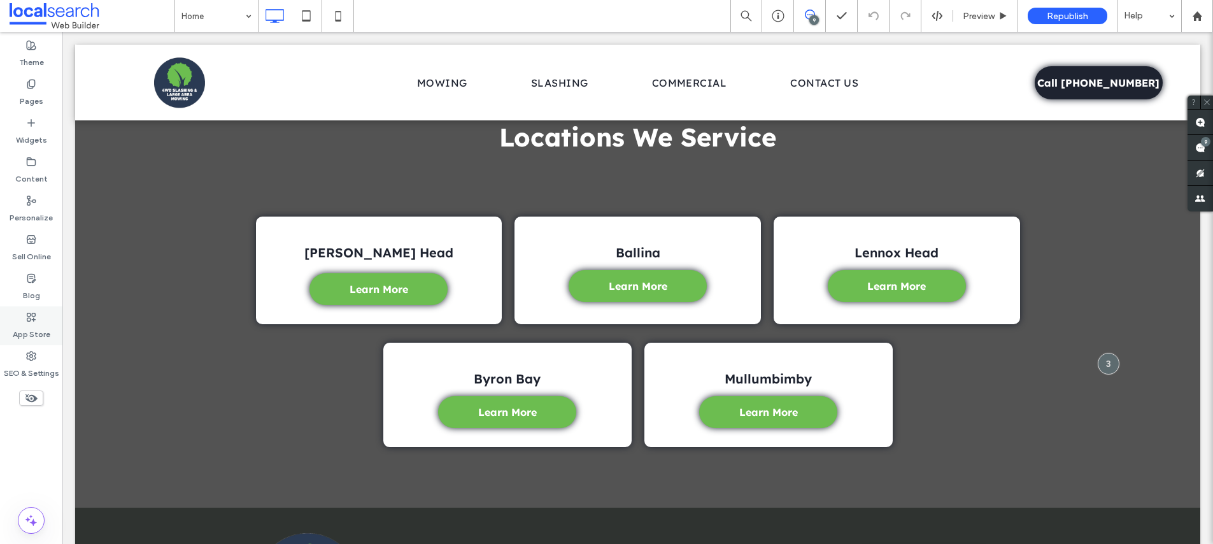
scroll to position [3267, 0]
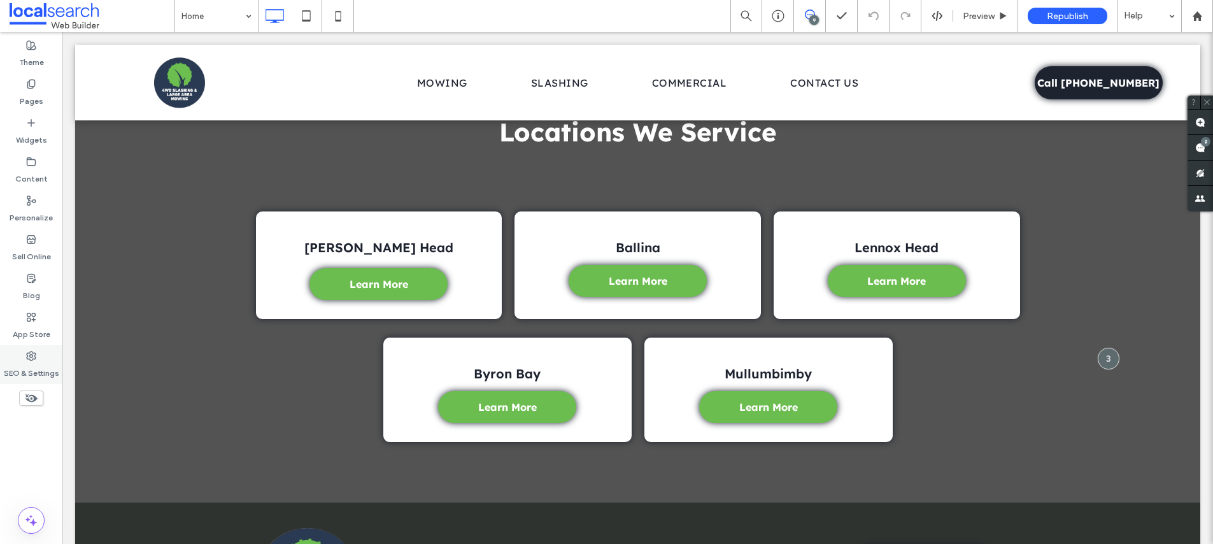
click at [16, 360] on div "SEO & Settings" at bounding box center [31, 364] width 62 height 39
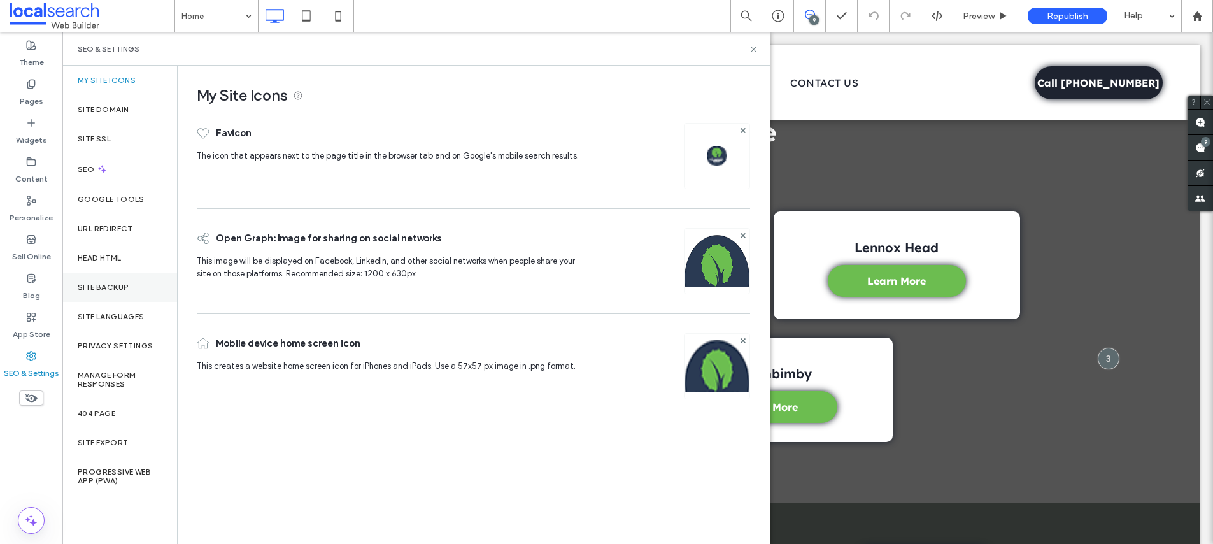
click at [100, 278] on div "Site Backup" at bounding box center [119, 287] width 115 height 29
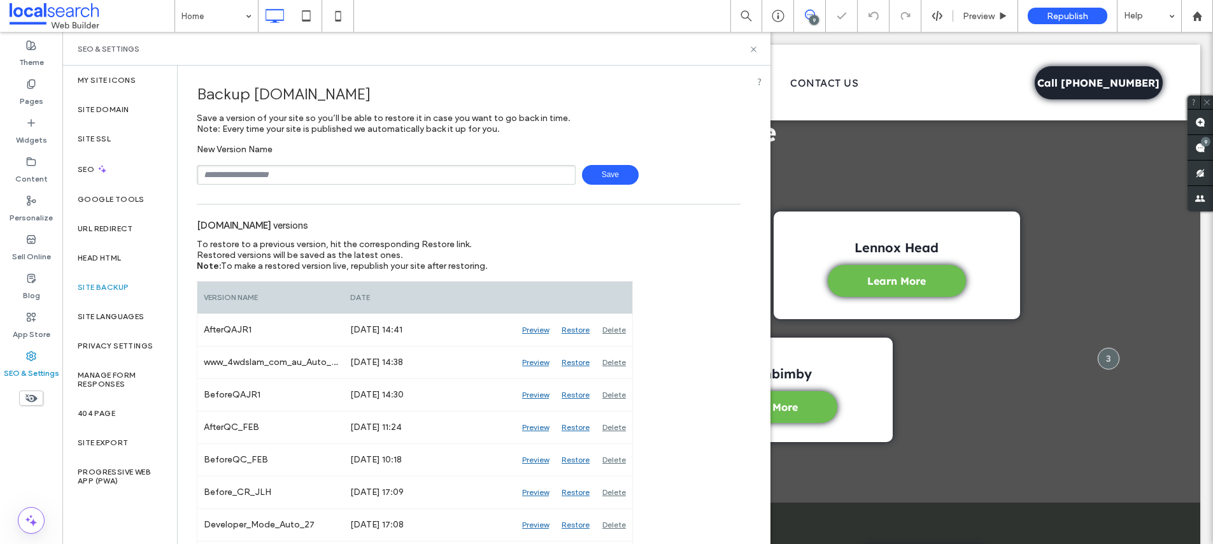
click at [413, 182] on input "text" at bounding box center [386, 175] width 379 height 20
click at [248, 51] on div "SEO & Settings" at bounding box center [417, 49] width 678 height 10
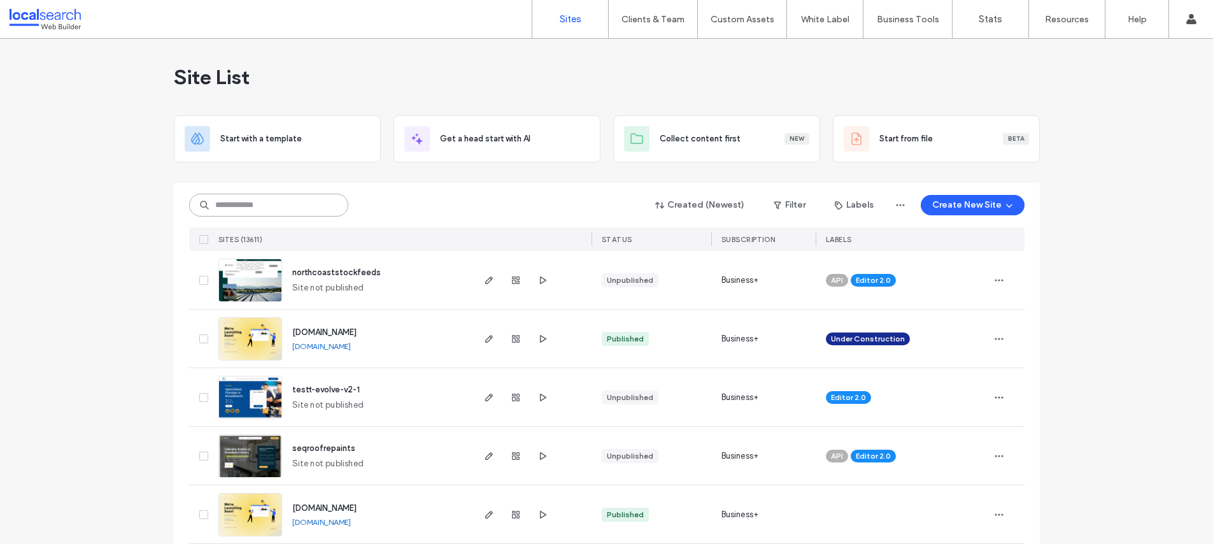
click at [247, 198] on input at bounding box center [268, 205] width 159 height 23
paste input "********"
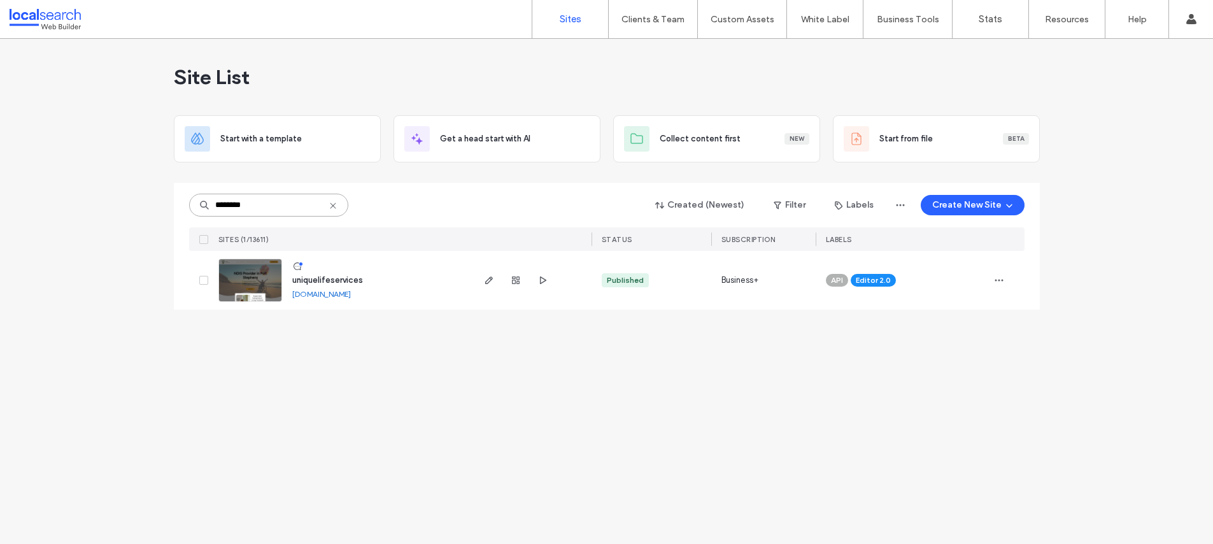
type input "********"
click at [317, 280] on span "uniquelifeservices" at bounding box center [327, 280] width 71 height 10
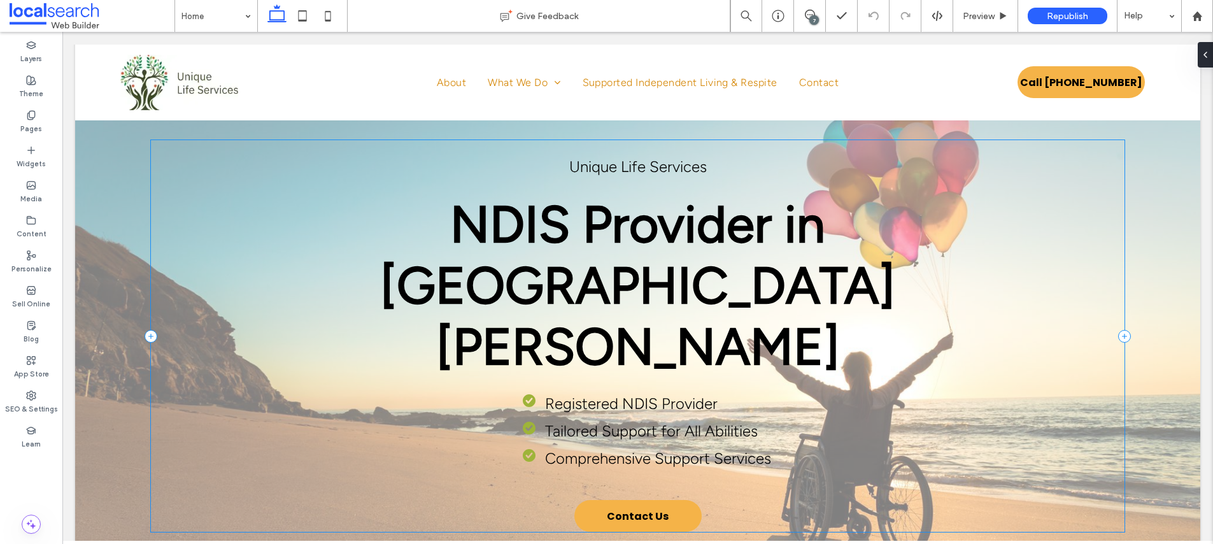
scroll to position [27, 0]
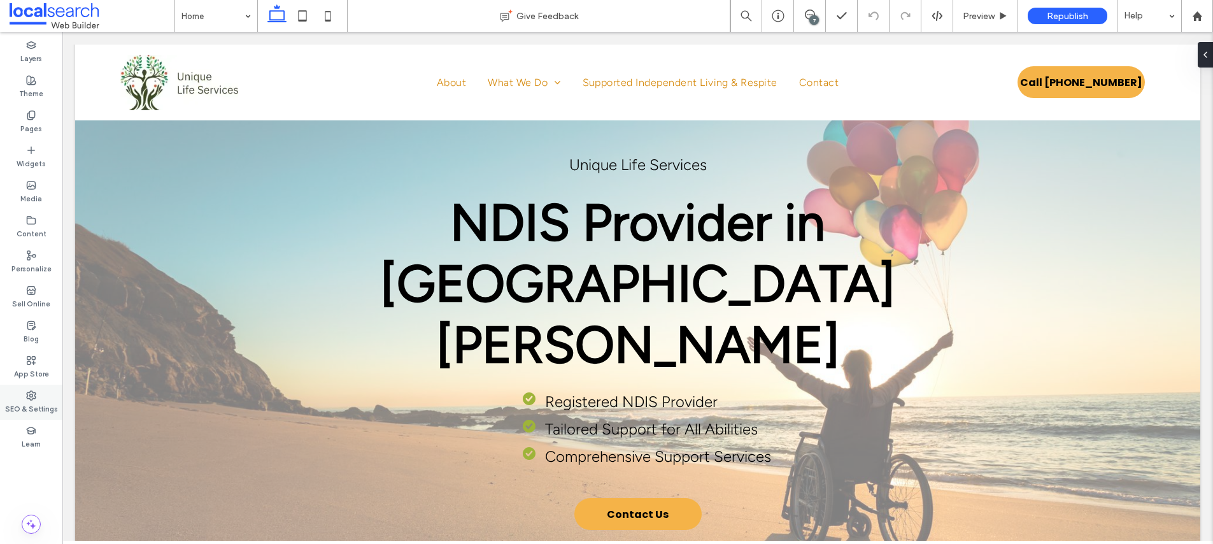
click at [49, 389] on div "SEO & Settings" at bounding box center [31, 402] width 62 height 35
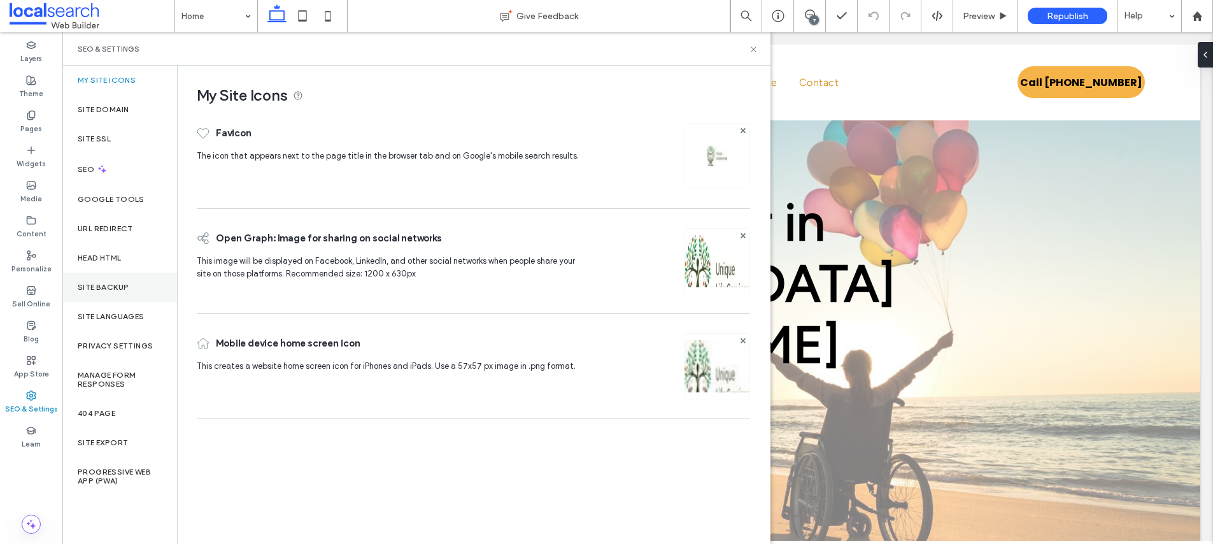
click at [136, 294] on div "Site Backup" at bounding box center [119, 287] width 115 height 29
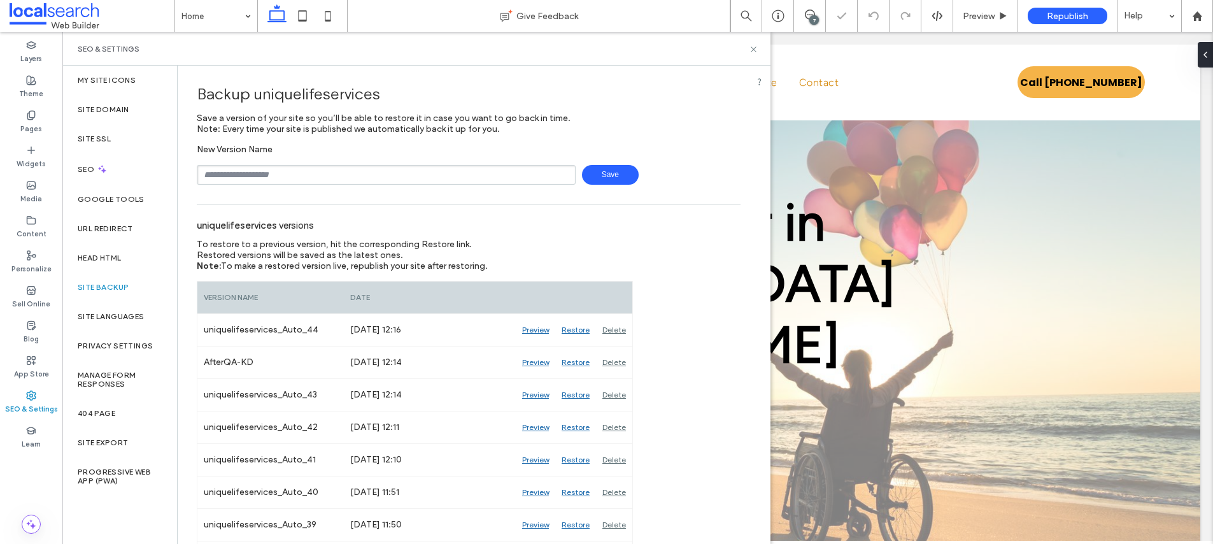
click at [306, 181] on input "text" at bounding box center [386, 175] width 379 height 20
click at [316, 175] on input "text" at bounding box center [386, 175] width 379 height 20
click at [599, 171] on span "Save" at bounding box center [610, 175] width 57 height 20
type input "**********"
click at [750, 50] on icon at bounding box center [754, 50] width 10 height 10
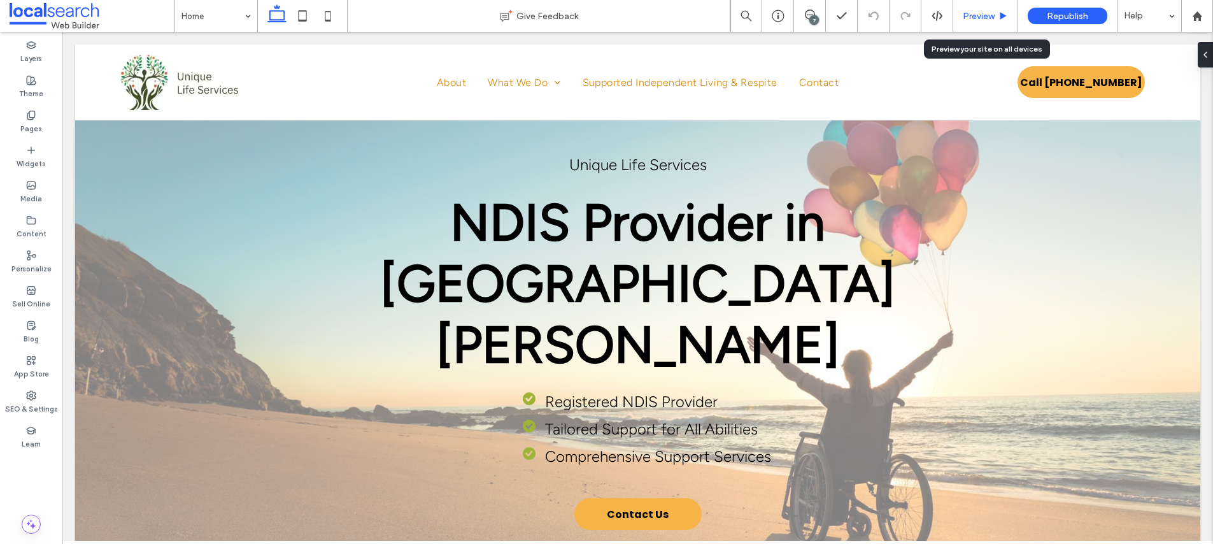
click at [996, 15] on div "Preview" at bounding box center [985, 16] width 64 height 11
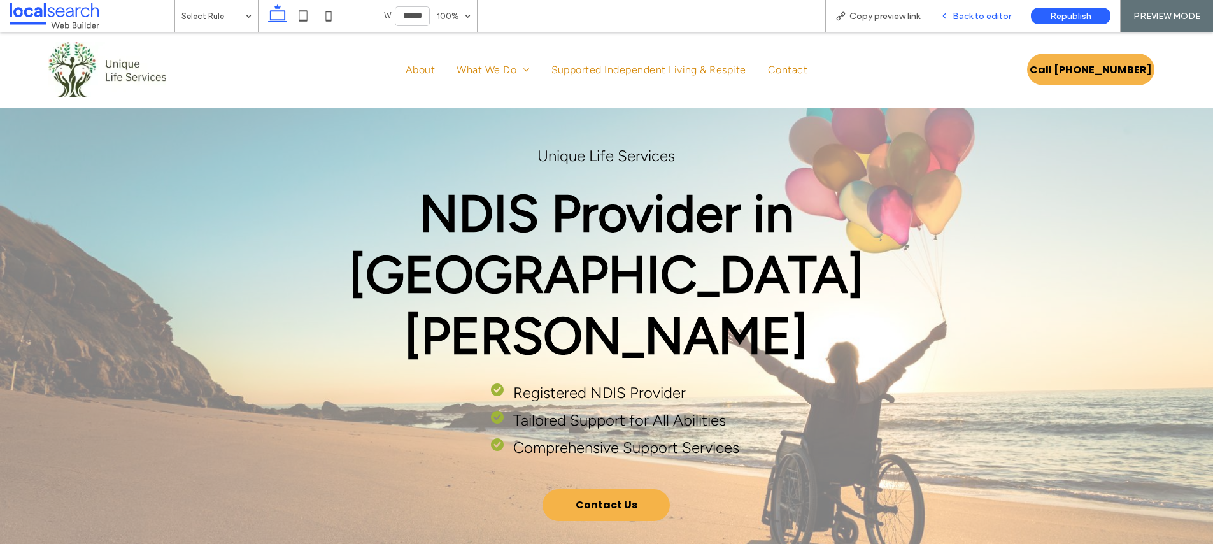
scroll to position [14, 0]
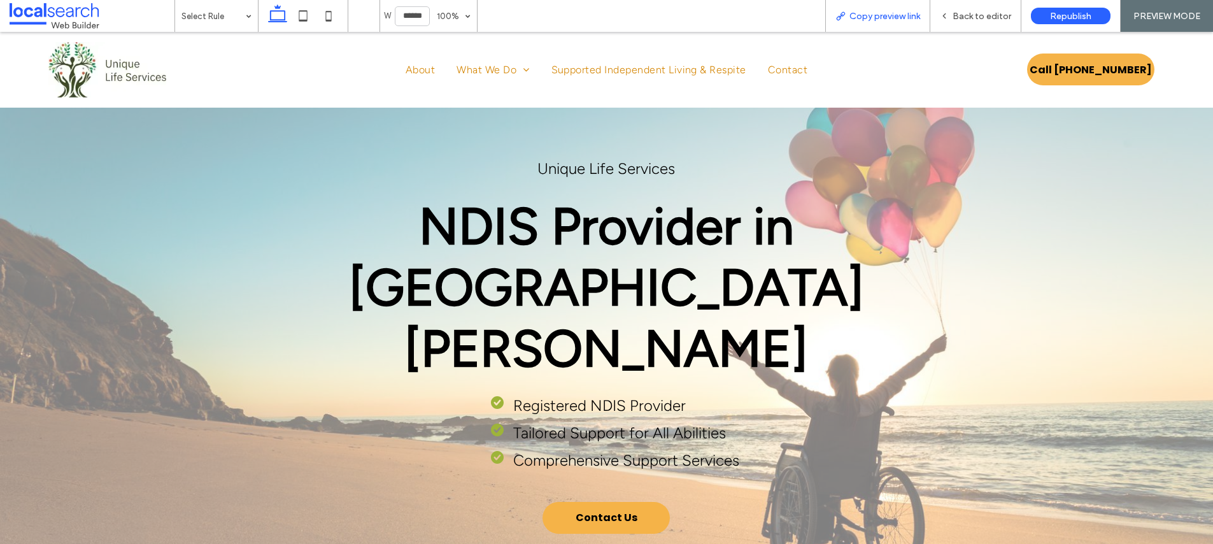
click at [917, 16] on span "Copy preview link" at bounding box center [885, 16] width 71 height 11
click at [973, 13] on span "Back to editor" at bounding box center [982, 16] width 59 height 11
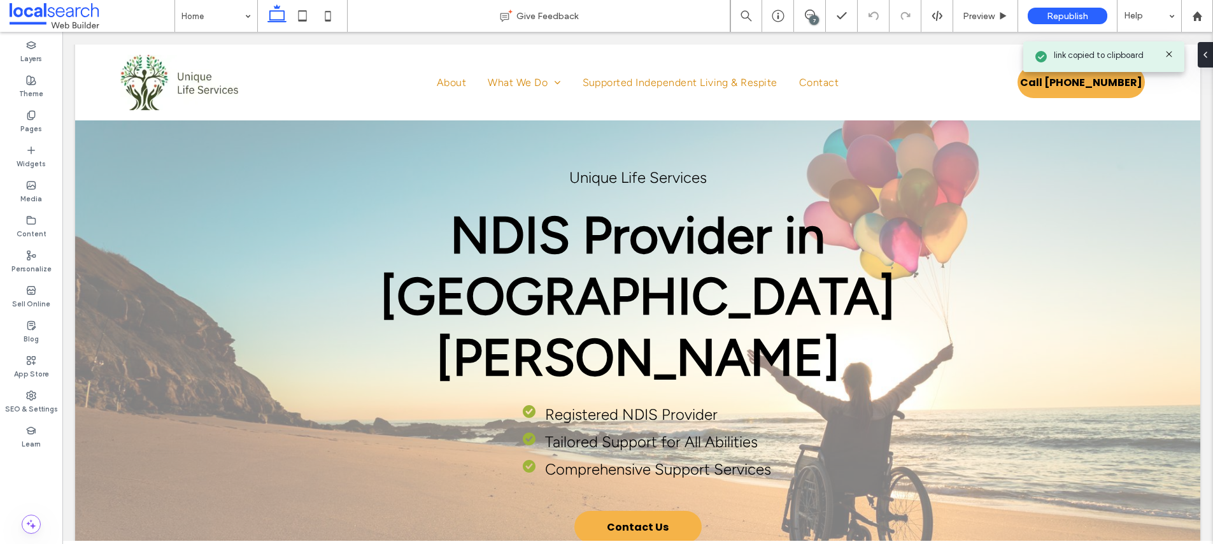
scroll to position [27, 0]
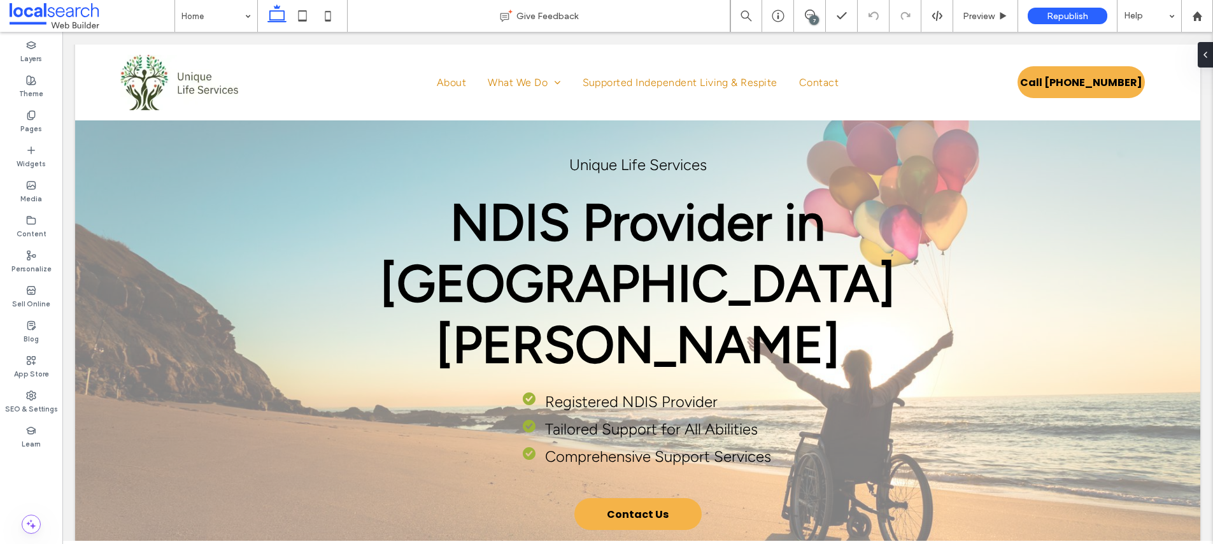
click at [813, 17] on div "7" at bounding box center [815, 20] width 10 height 10
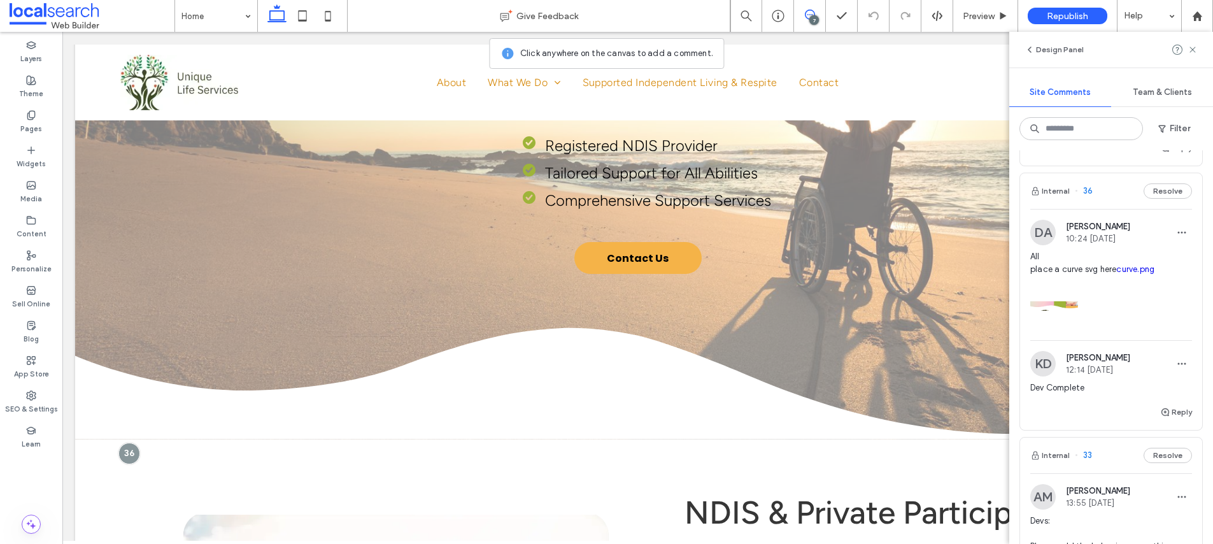
scroll to position [1318, 0]
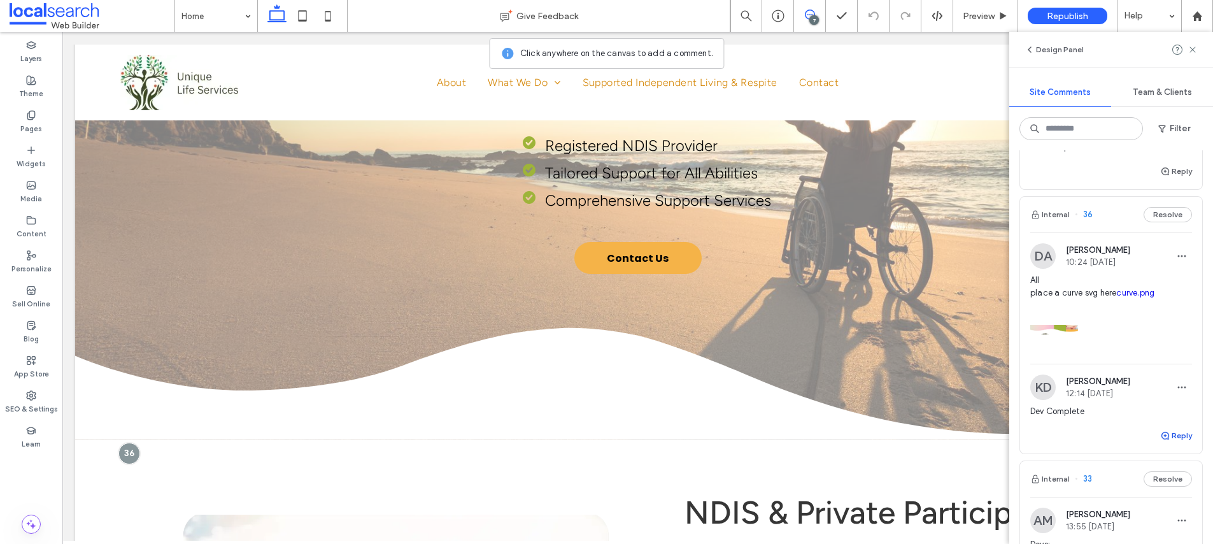
click at [1175, 430] on button "Reply" at bounding box center [1176, 435] width 32 height 15
type textarea "**********"
click at [1180, 522] on div "Submit" at bounding box center [1112, 514] width 162 height 20
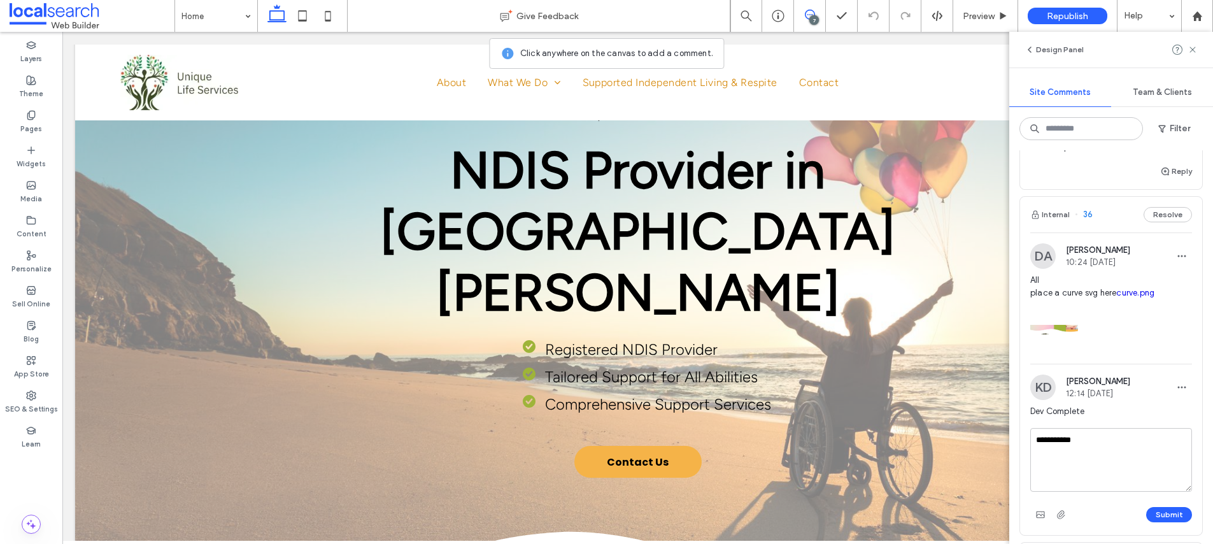
scroll to position [57, 0]
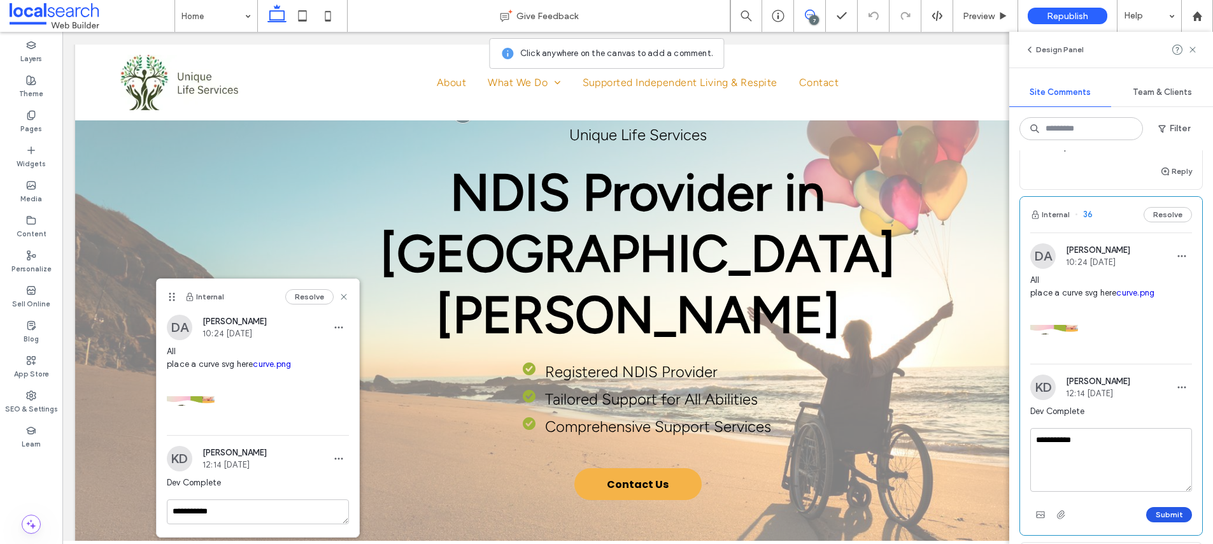
click at [1172, 517] on button "Submit" at bounding box center [1169, 514] width 46 height 15
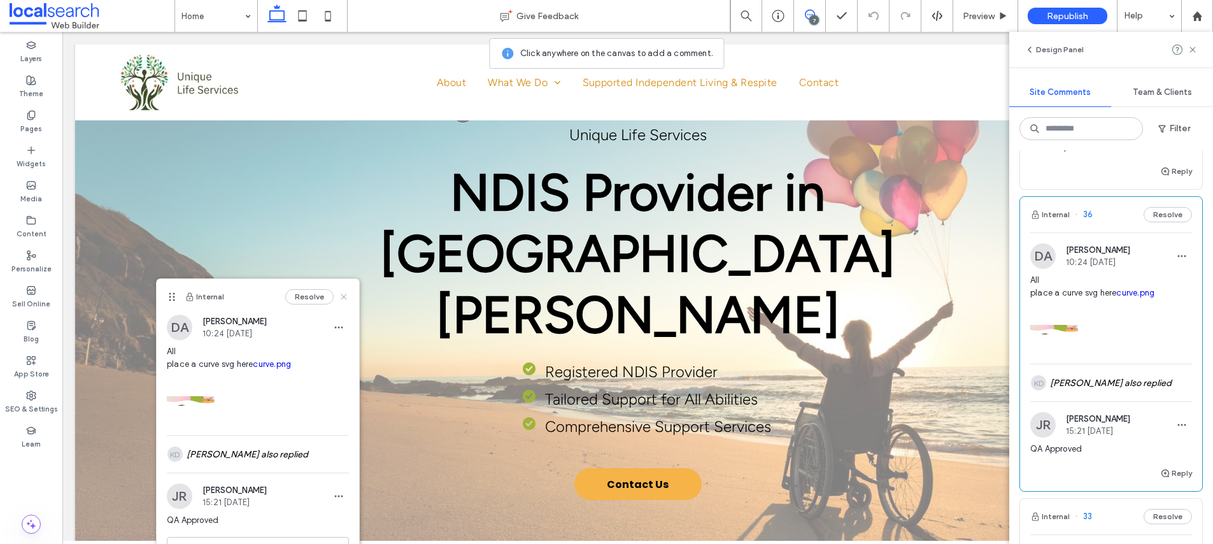
click at [339, 296] on icon at bounding box center [344, 297] width 10 height 10
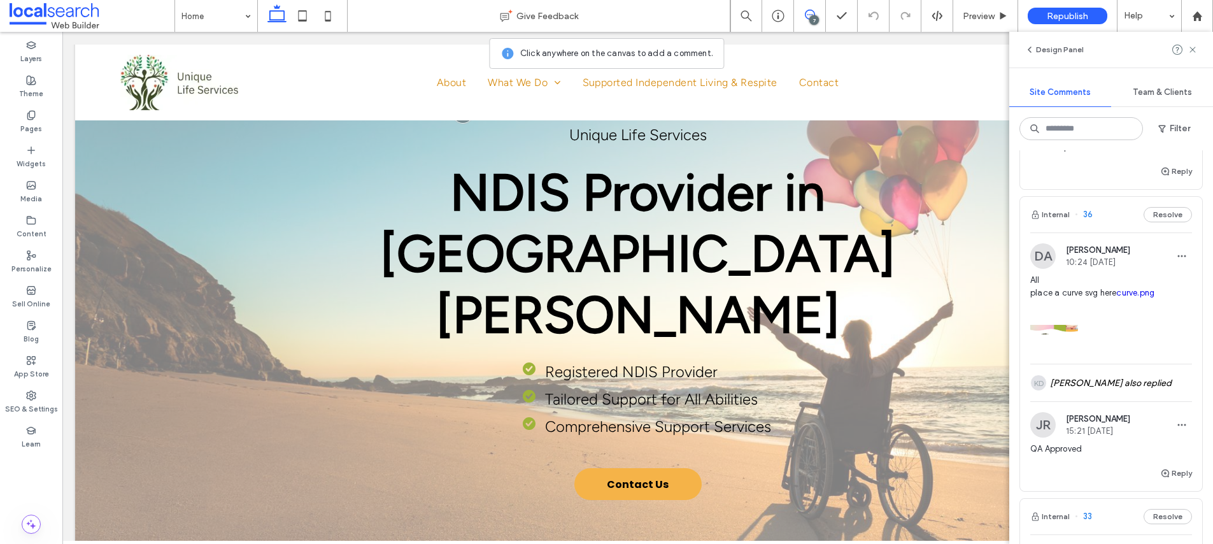
click at [1165, 305] on div at bounding box center [1112, 326] width 162 height 54
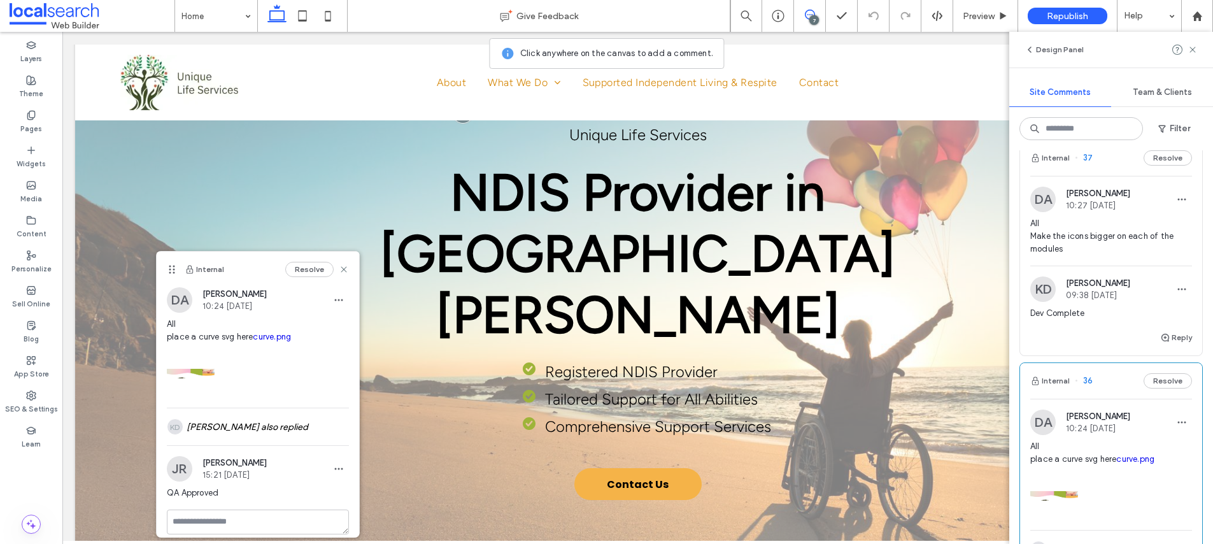
scroll to position [1153, 0]
click at [1194, 50] on use at bounding box center [1193, 49] width 6 height 6
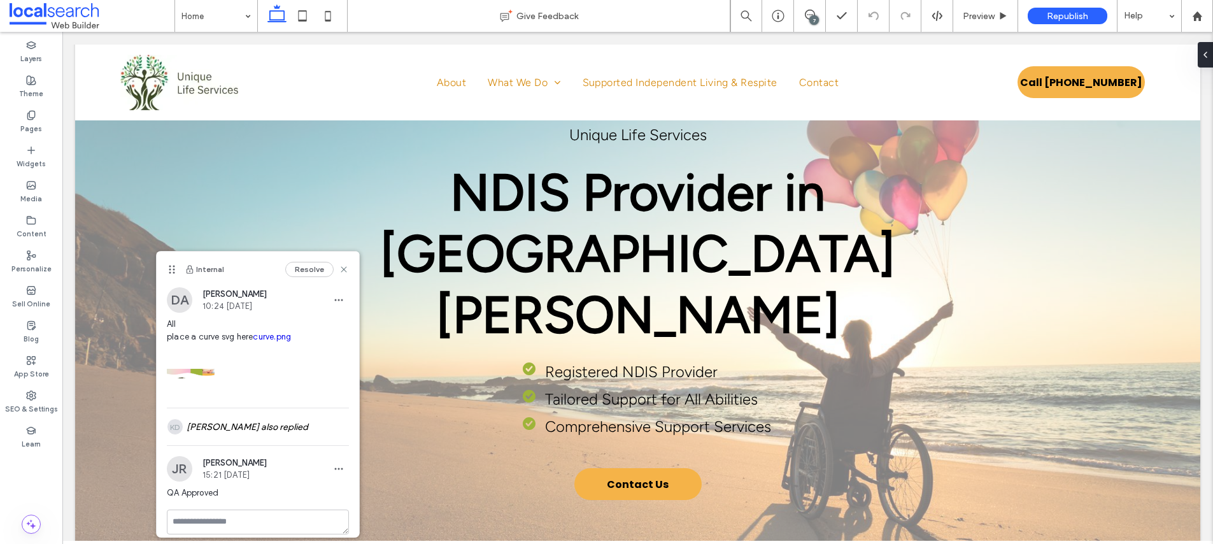
scroll to position [0, 0]
click at [346, 270] on icon at bounding box center [344, 269] width 10 height 10
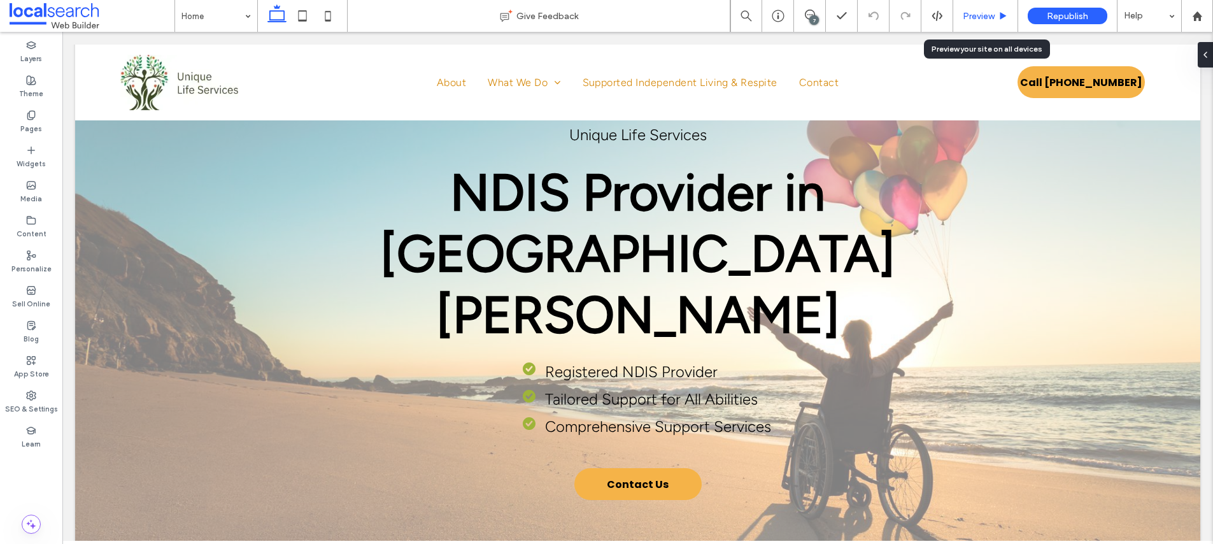
click at [985, 18] on span "Preview" at bounding box center [979, 16] width 32 height 11
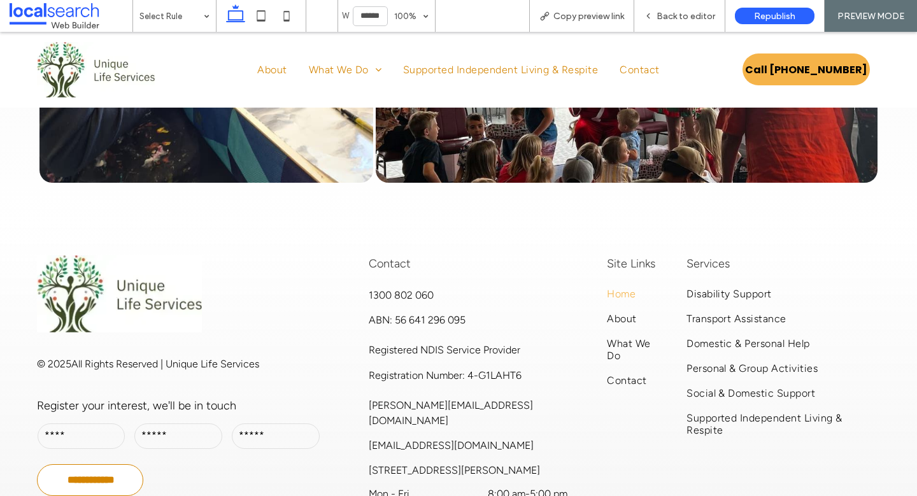
scroll to position [4658, 0]
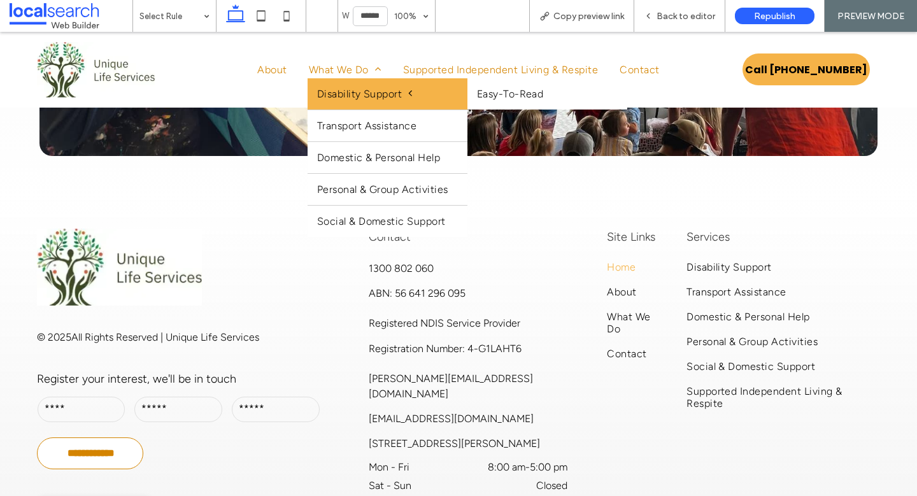
click at [345, 95] on span "Disability Support" at bounding box center [365, 94] width 96 height 12
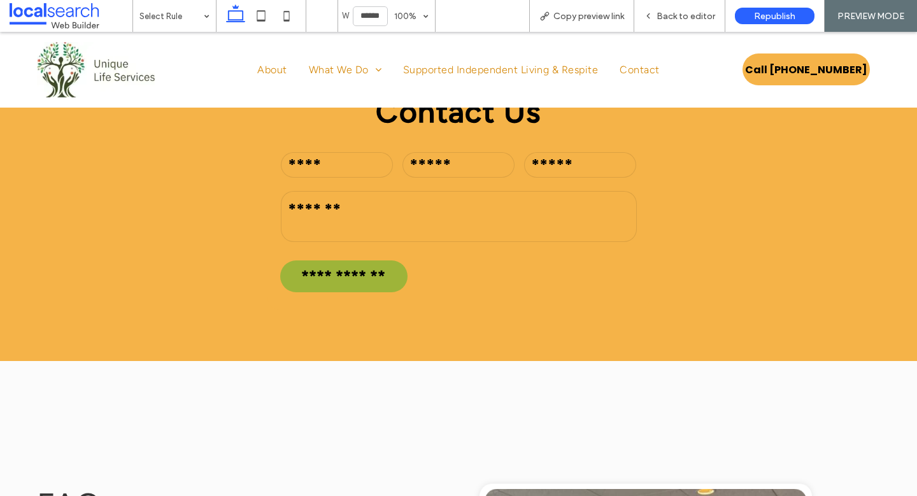
scroll to position [2374, 0]
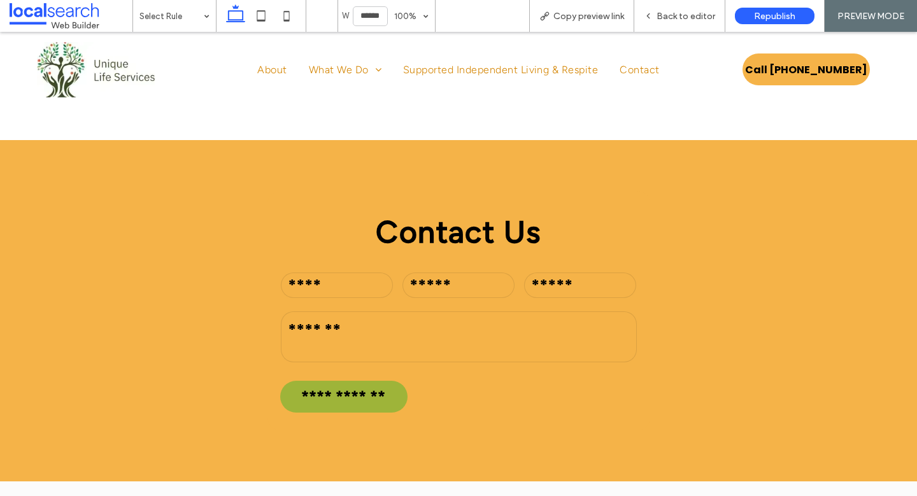
click at [339, 191] on div "**********" at bounding box center [459, 310] width 383 height 239
click at [338, 266] on div at bounding box center [454, 271] width 357 height 10
click at [338, 273] on input "text" at bounding box center [337, 285] width 112 height 25
click at [476, 266] on div at bounding box center [454, 271] width 357 height 10
click at [466, 266] on div at bounding box center [454, 271] width 357 height 10
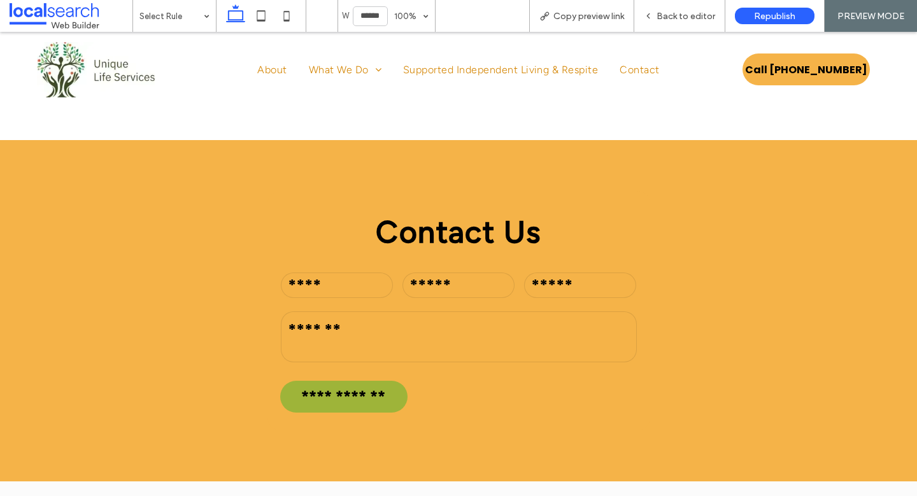
click at [461, 273] on input "tel" at bounding box center [459, 285] width 112 height 25
drag, startPoint x: 592, startPoint y: 183, endPoint x: 574, endPoint y: 186, distance: 18.1
click at [592, 273] on input "email" at bounding box center [580, 285] width 112 height 25
click at [399, 311] on textarea at bounding box center [459, 336] width 356 height 51
click at [229, 222] on div "**********" at bounding box center [458, 310] width 917 height 341
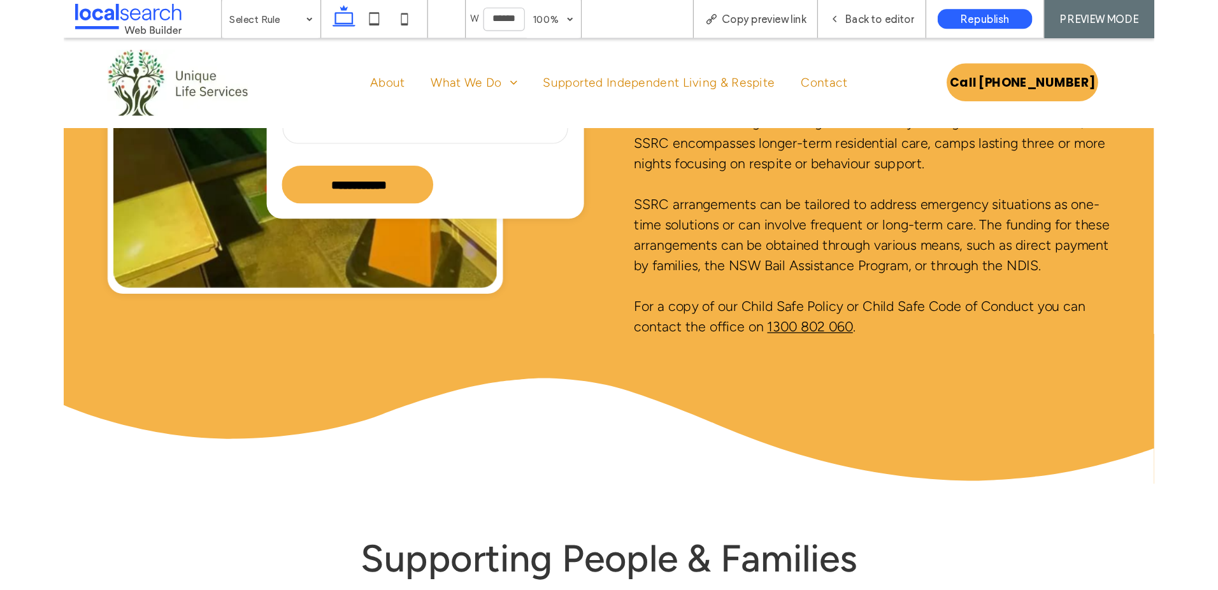
scroll to position [0, 0]
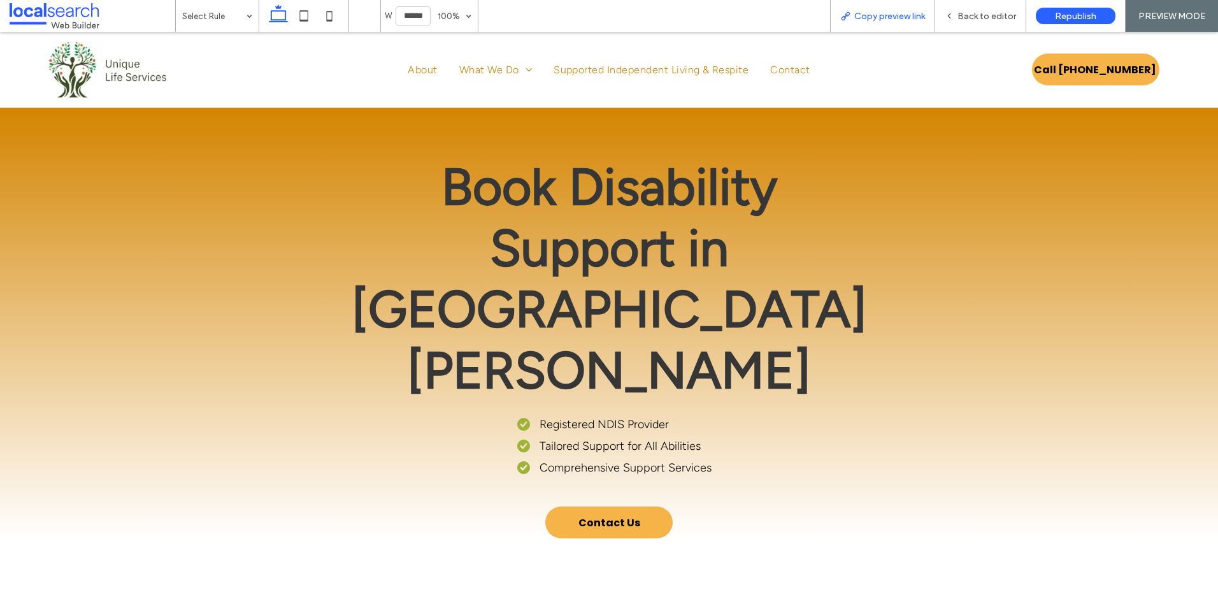
click at [862, 13] on span "Copy preview link" at bounding box center [889, 16] width 71 height 11
click at [1076, 15] on span "Republish" at bounding box center [1075, 16] width 41 height 11
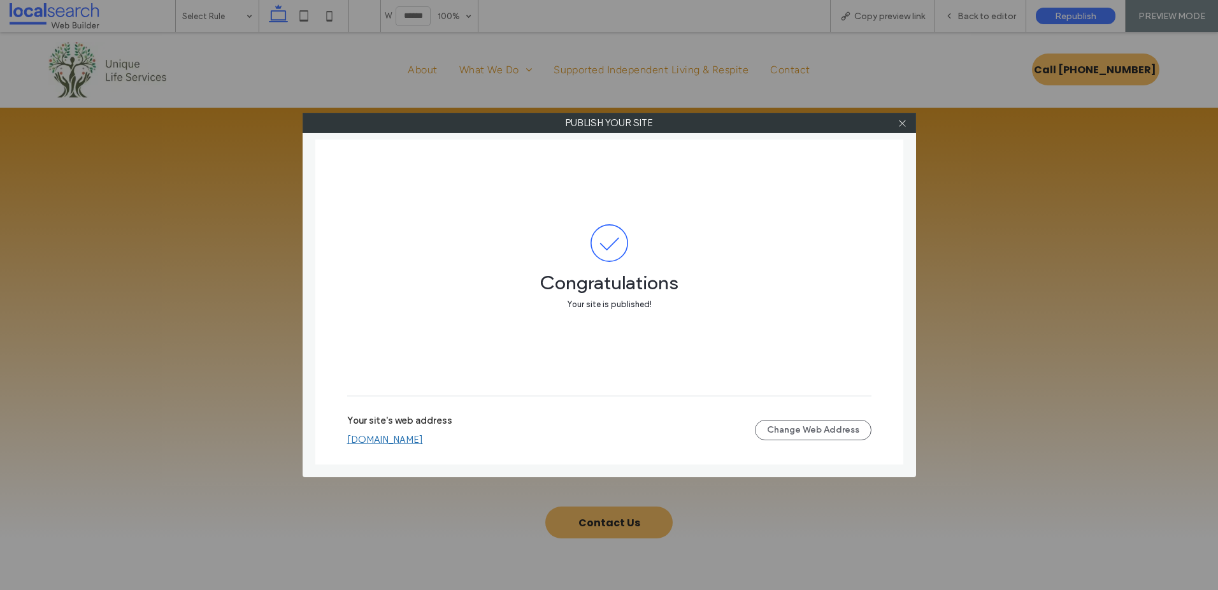
click at [423, 440] on link "uniquelifeservices.webbuilder.localsearch.com.au" at bounding box center [385, 439] width 76 height 11
click at [892, 116] on label "Publish your site" at bounding box center [609, 122] width 612 height 19
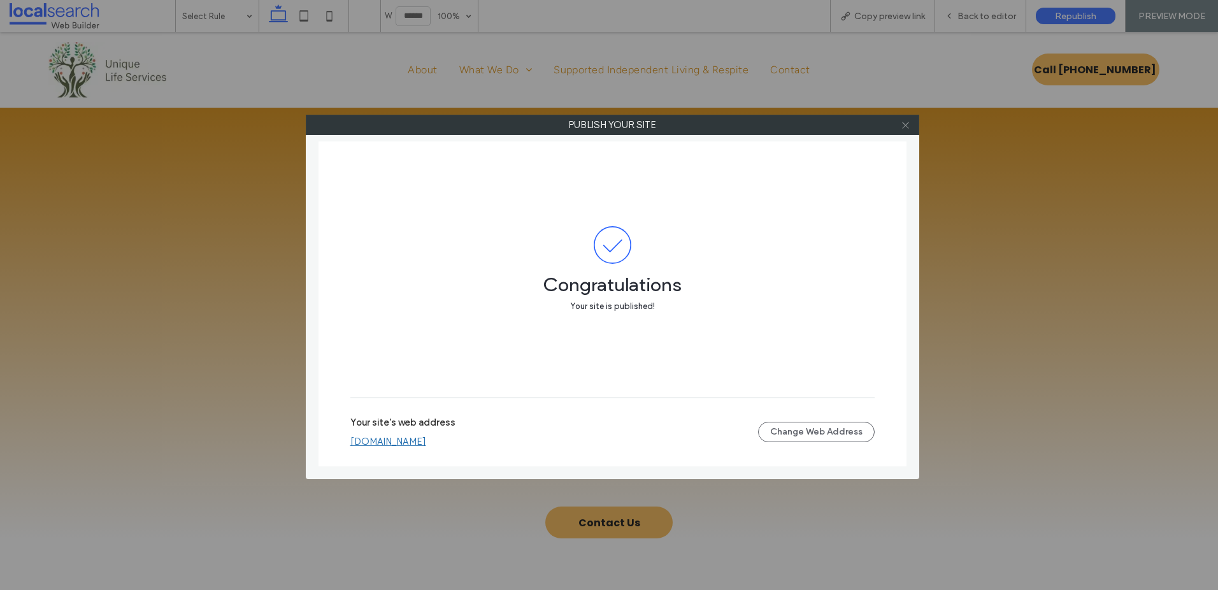
click at [903, 124] on icon at bounding box center [906, 125] width 10 height 10
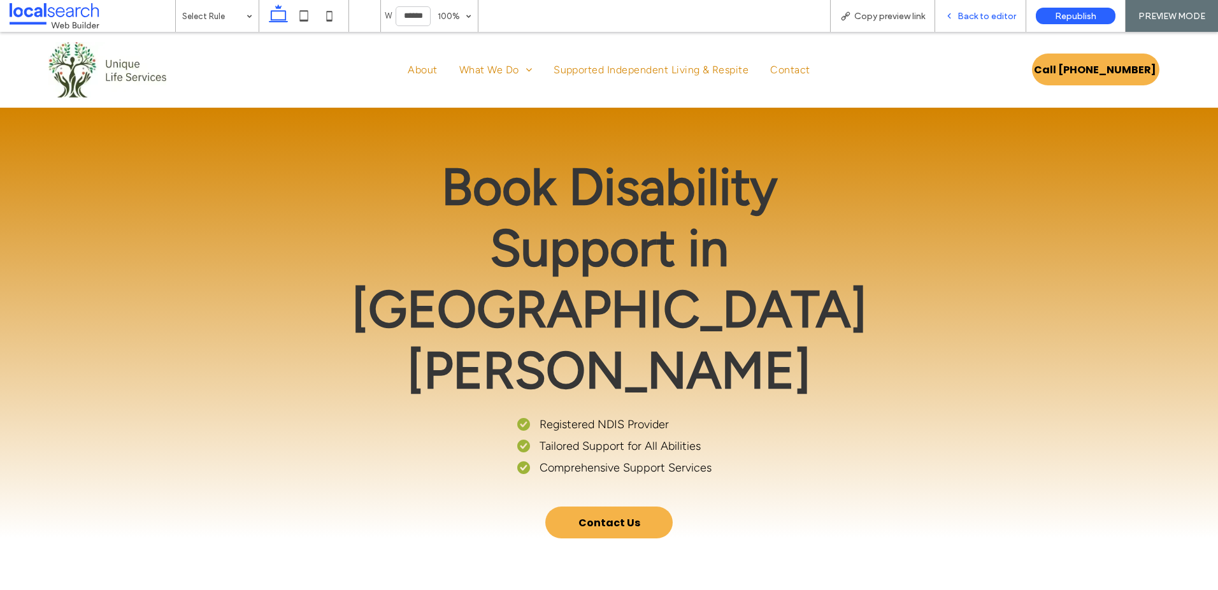
click at [972, 17] on span "Back to editor" at bounding box center [986, 16] width 59 height 11
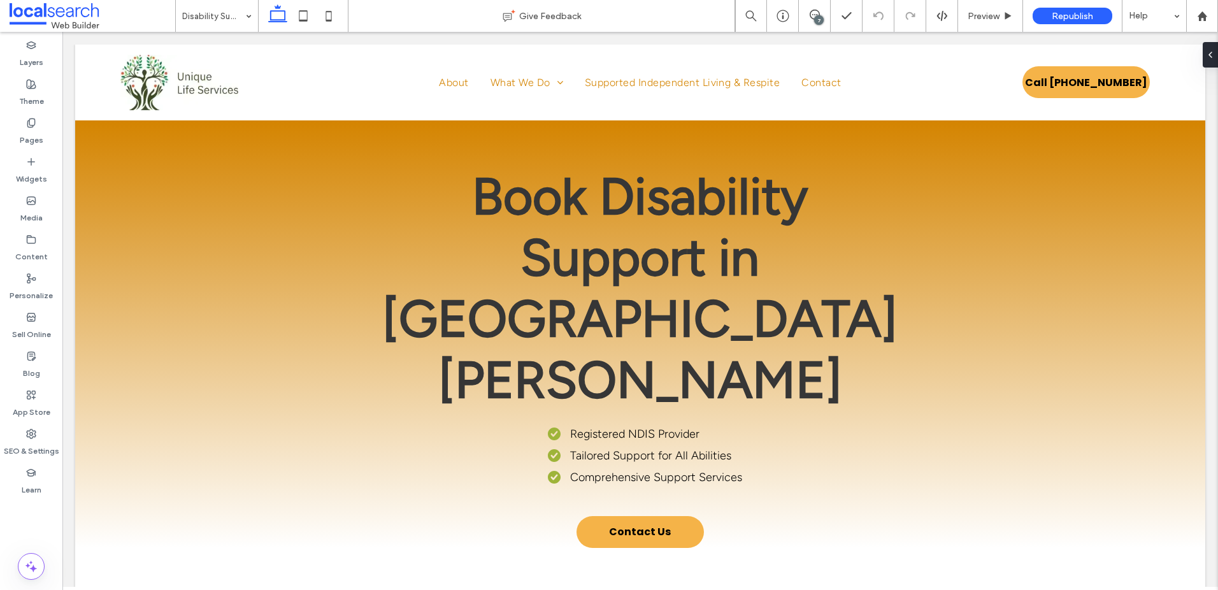
click at [818, 18] on div "7" at bounding box center [819, 20] width 10 height 10
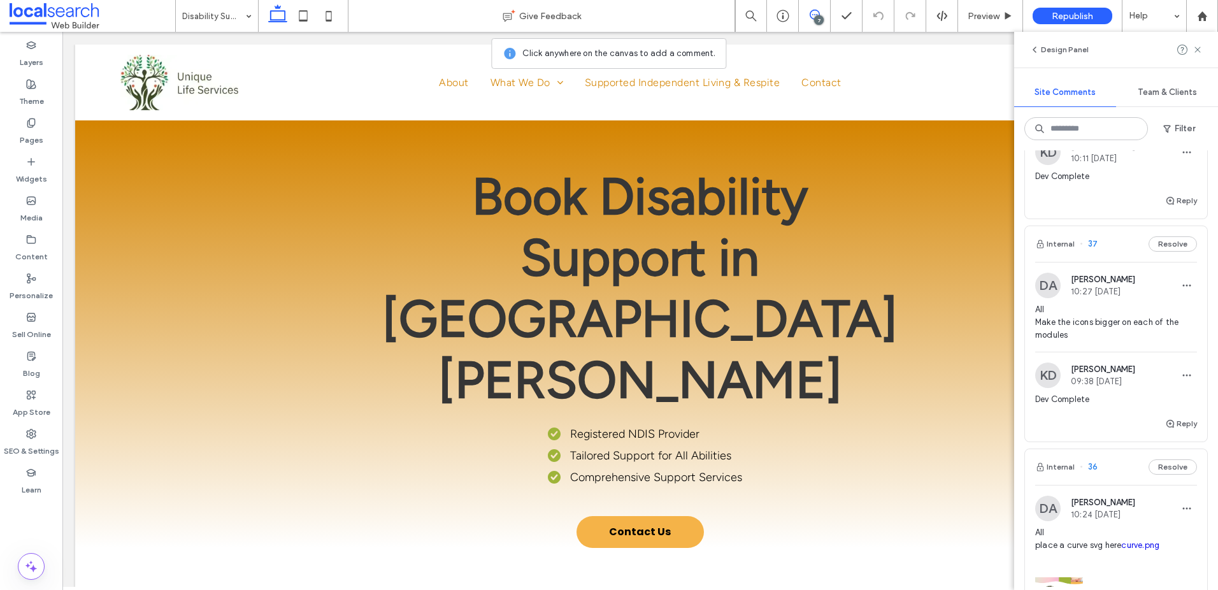
scroll to position [1067, 0]
click at [1145, 318] on span "All Make the icons bigger on each of the modules" at bounding box center [1116, 320] width 162 height 38
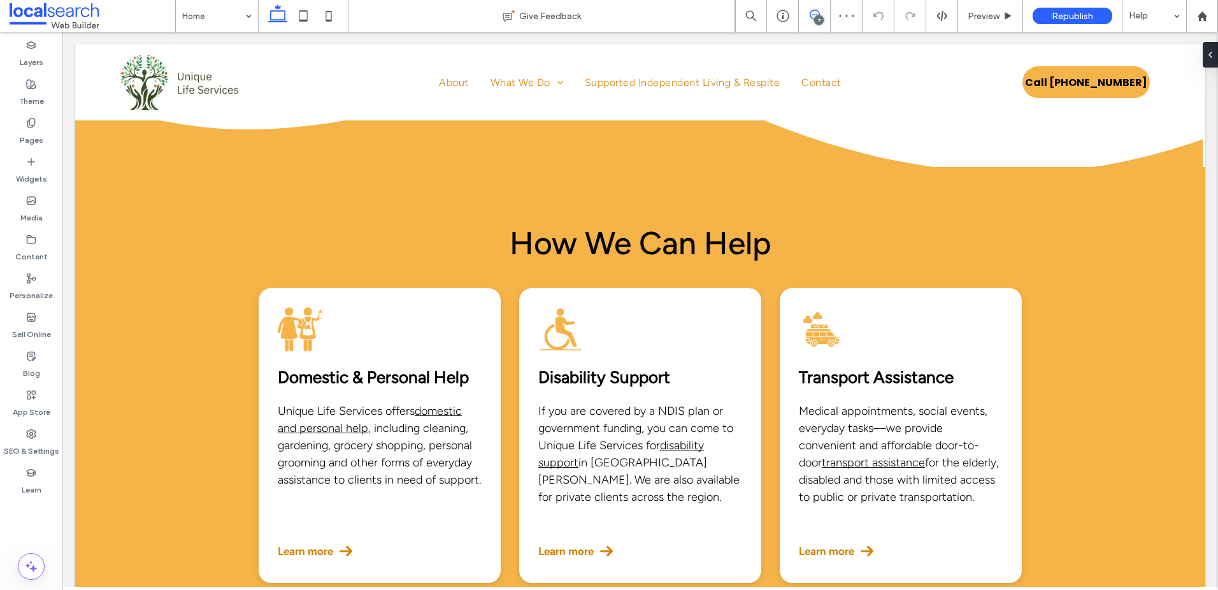
click at [815, 13] on icon at bounding box center [815, 15] width 10 height 10
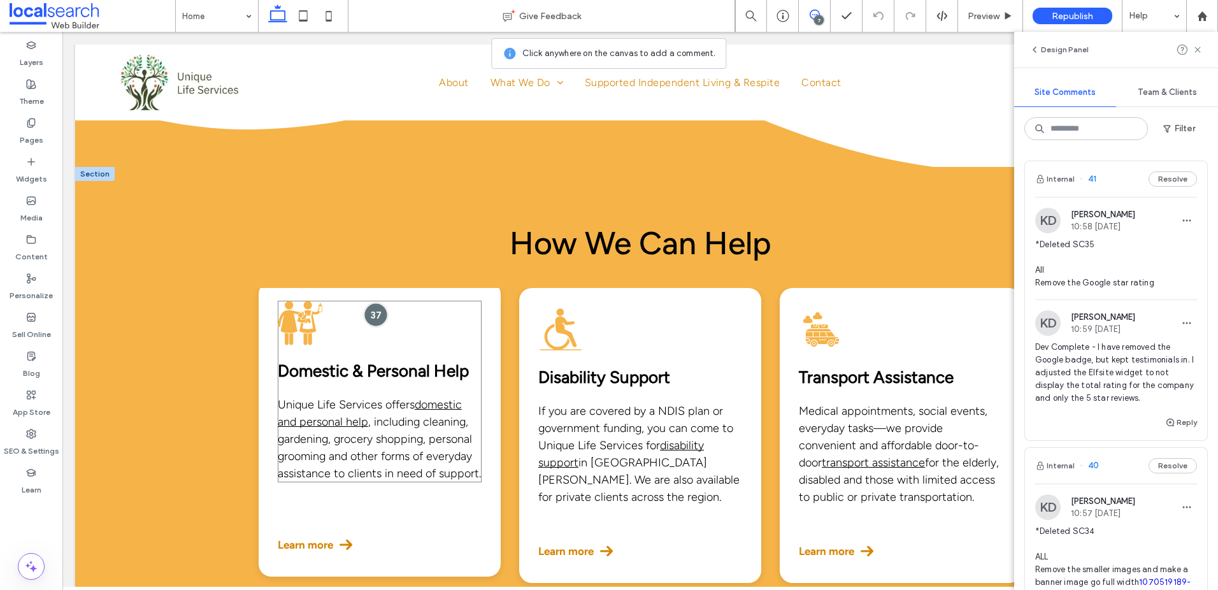
click at [379, 303] on div at bounding box center [376, 315] width 24 height 24
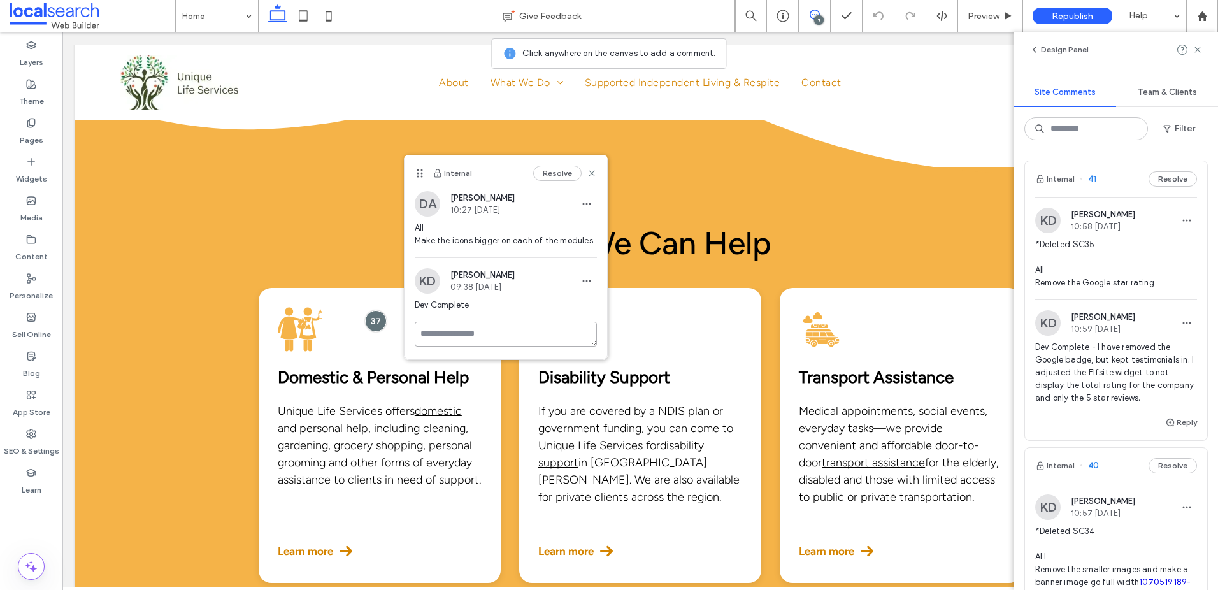
click at [496, 338] on textarea at bounding box center [506, 334] width 182 height 25
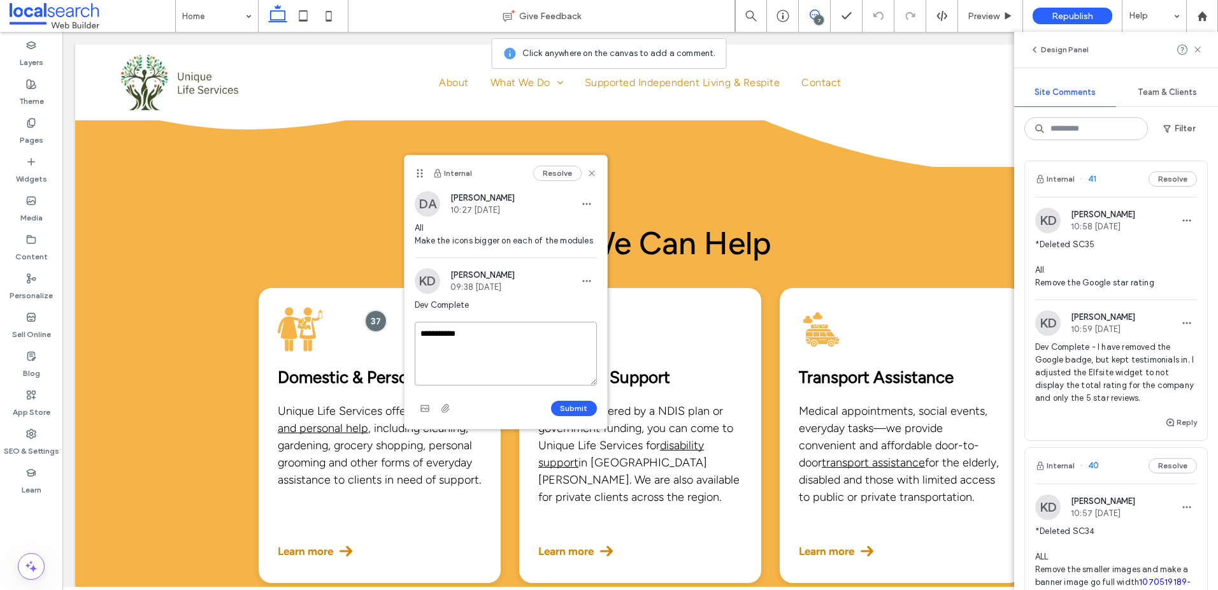
type textarea "**********"
click at [594, 418] on div "Submit" at bounding box center [506, 408] width 182 height 20
click at [587, 407] on button "Submit" at bounding box center [574, 408] width 46 height 15
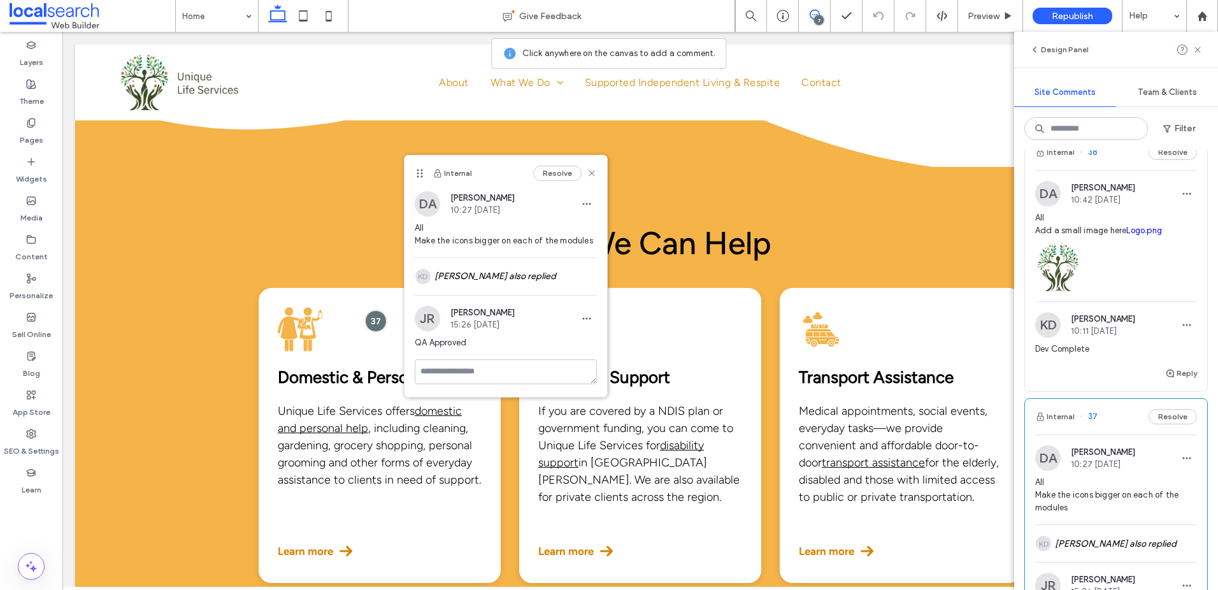
scroll to position [892, 0]
click at [1105, 230] on span "All Add a small image here Logo.png" at bounding box center [1116, 225] width 162 height 25
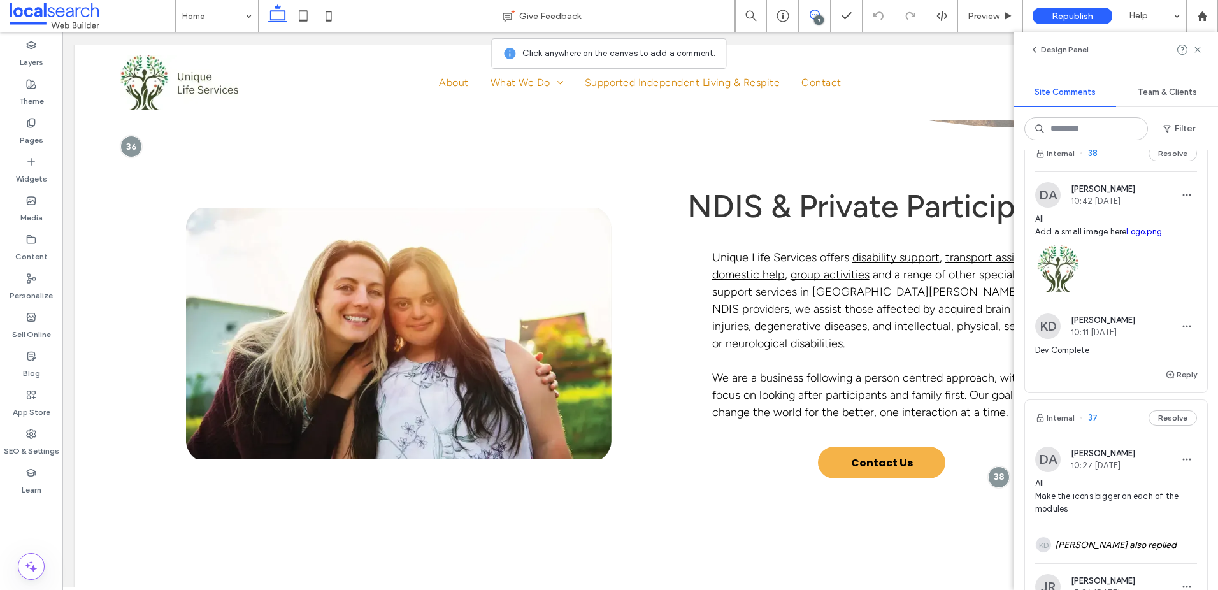
scroll to position [536, 0]
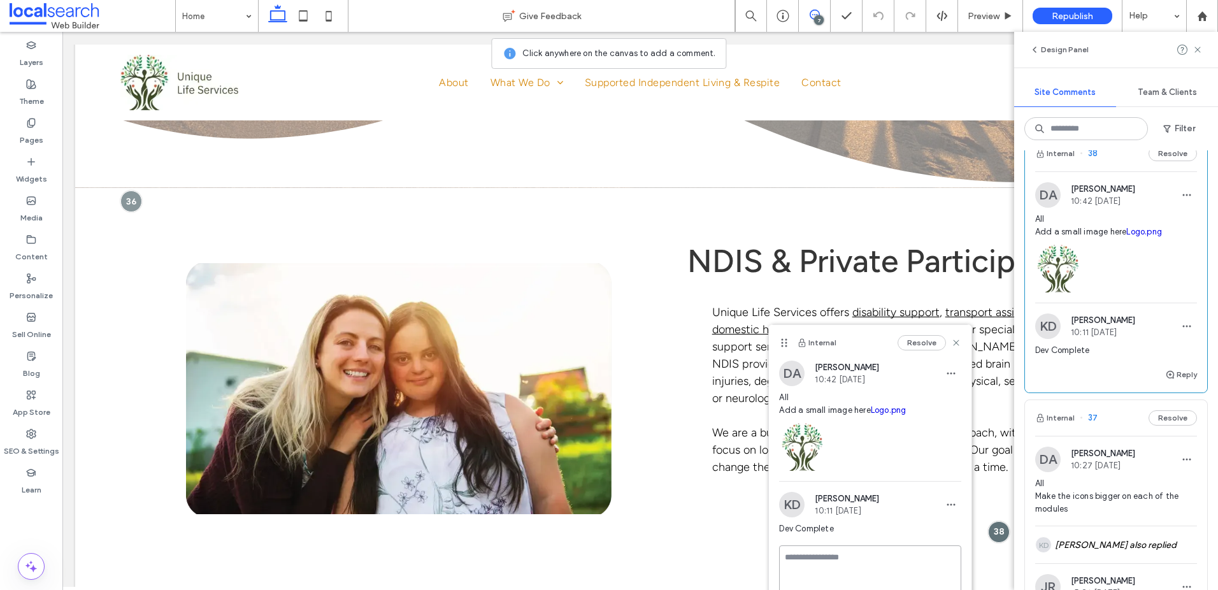
click at [863, 543] on textarea at bounding box center [870, 577] width 182 height 64
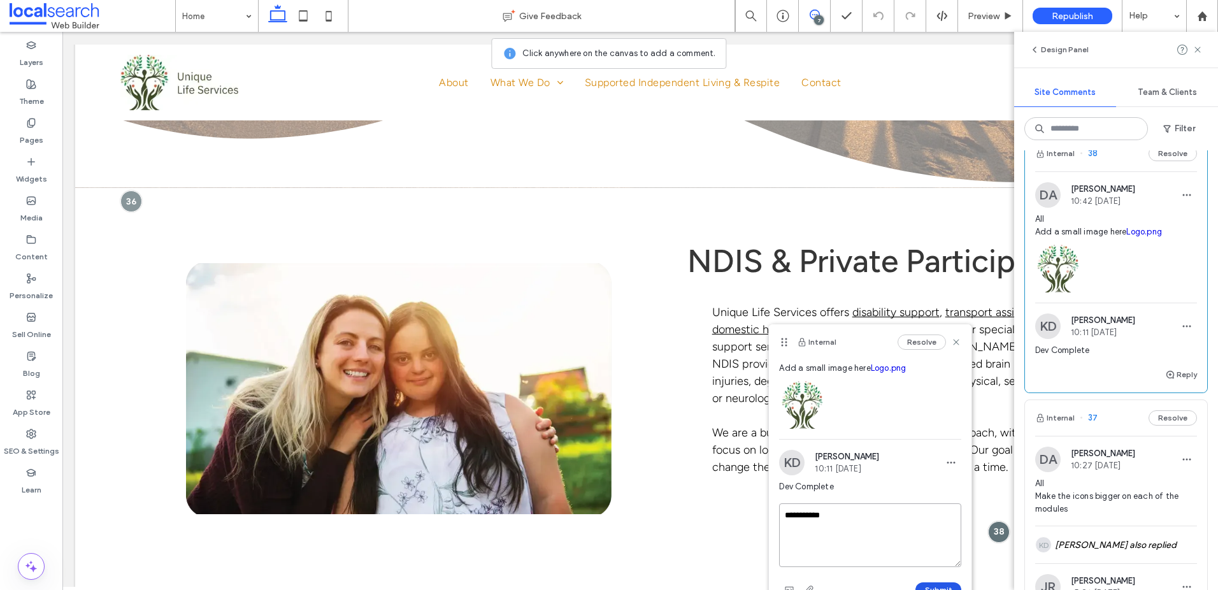
type textarea "**********"
click at [931, 543] on button "Submit" at bounding box center [938, 589] width 46 height 15
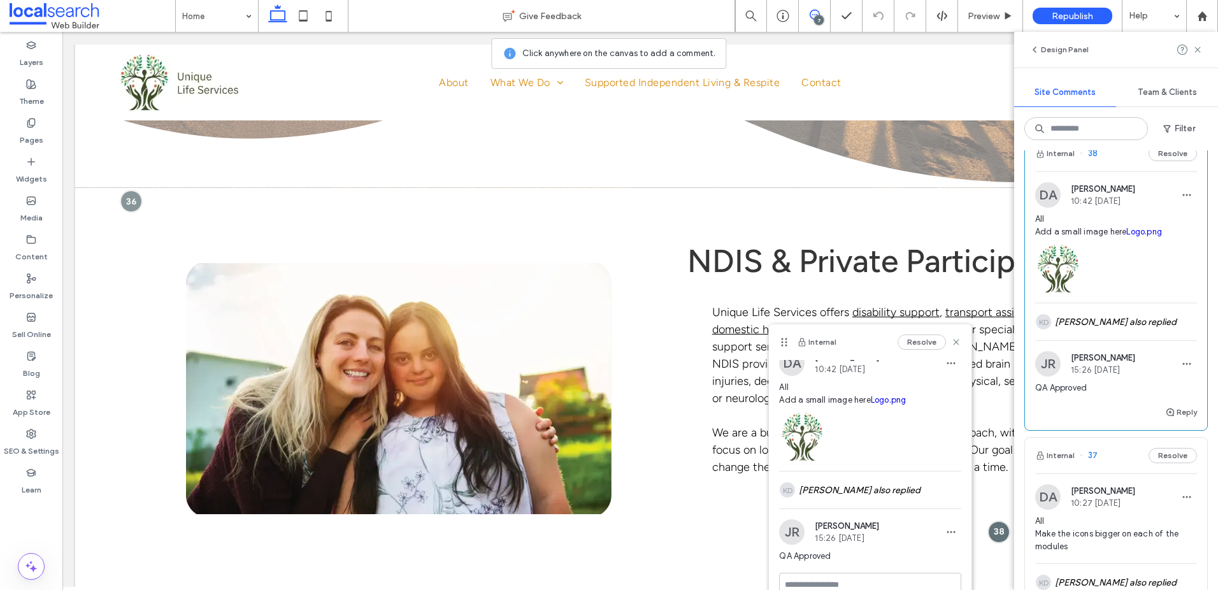
scroll to position [10, 0]
drag, startPoint x: 955, startPoint y: 339, endPoint x: 1036, endPoint y: 278, distance: 101.3
click at [955, 339] on icon at bounding box center [956, 342] width 10 height 10
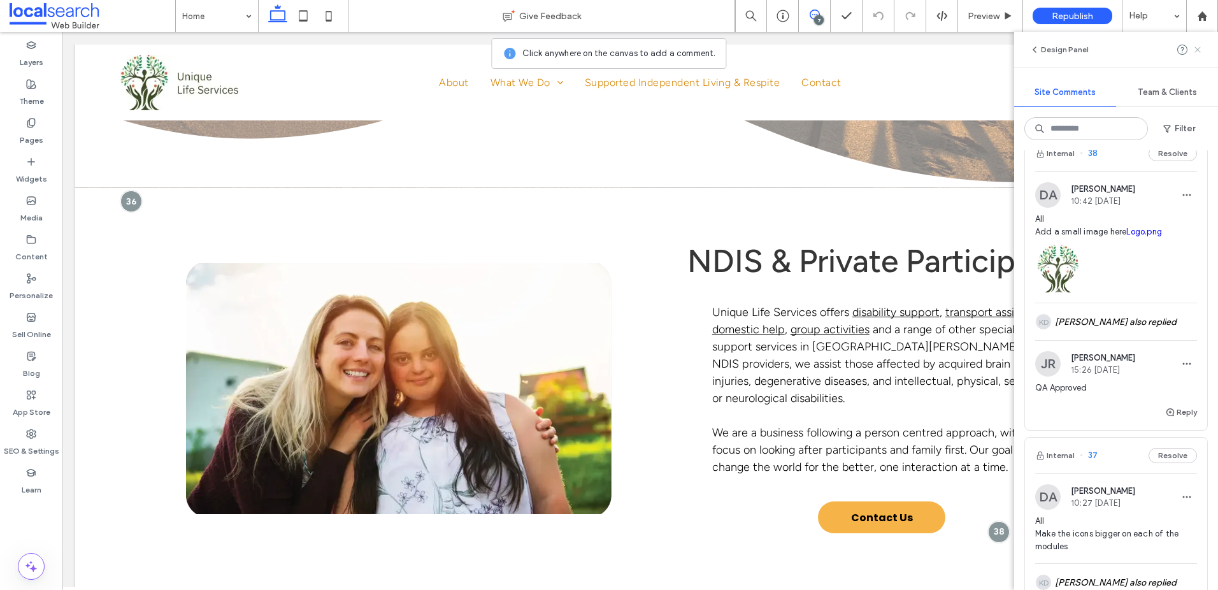
click at [1195, 46] on icon at bounding box center [1197, 50] width 10 height 10
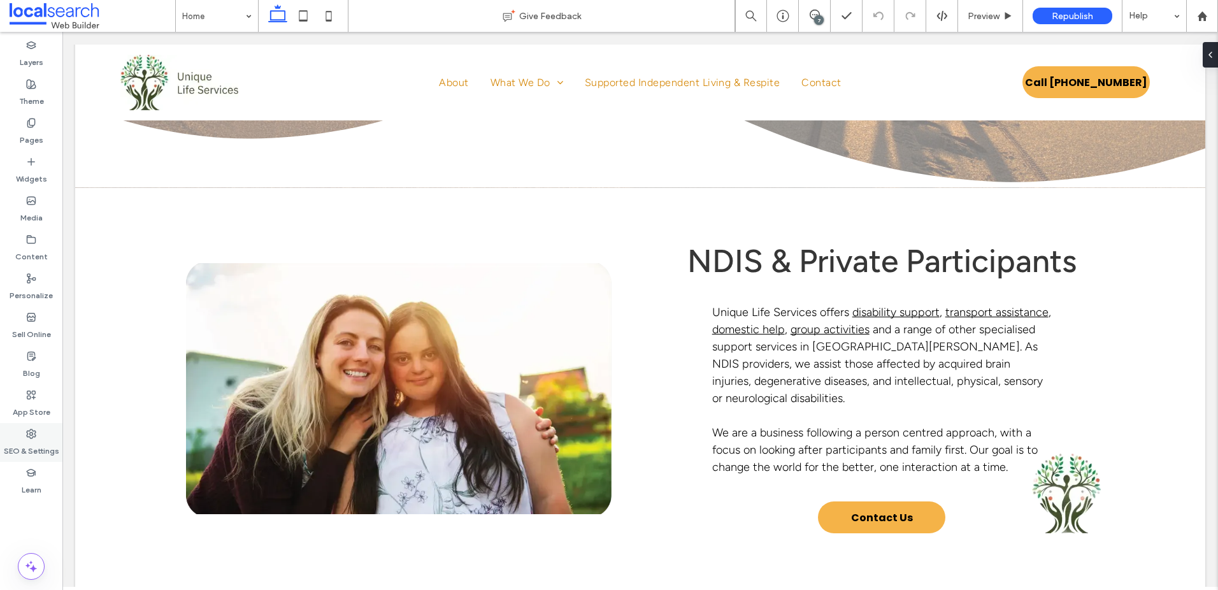
click at [25, 453] on label "SEO & Settings" at bounding box center [31, 448] width 55 height 18
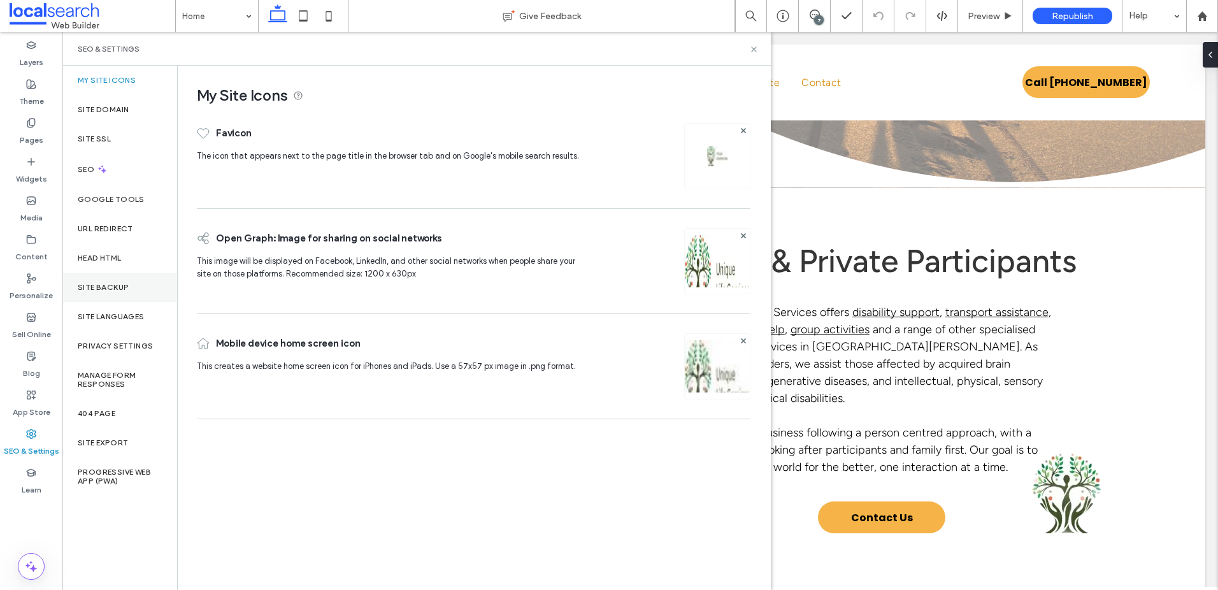
click at [117, 291] on label "Site Backup" at bounding box center [103, 287] width 51 height 9
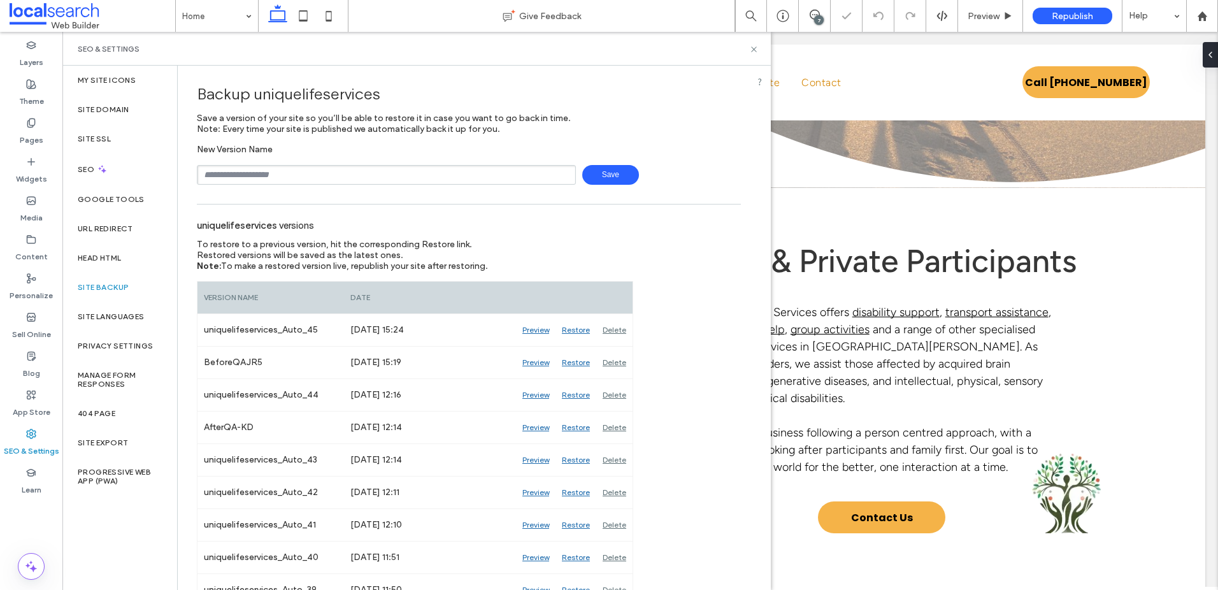
click at [315, 165] on input "text" at bounding box center [386, 175] width 379 height 20
type input "**********"
drag, startPoint x: 401, startPoint y: 180, endPoint x: 268, endPoint y: 167, distance: 133.1
click at [268, 168] on input "**********" at bounding box center [386, 175] width 379 height 20
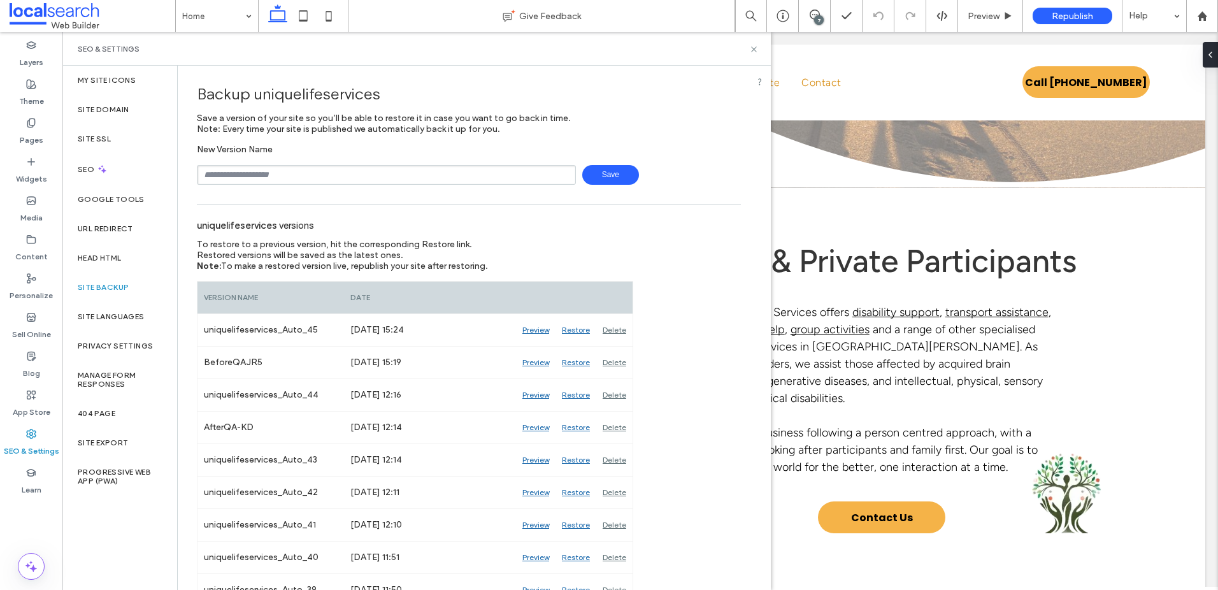
click at [745, 50] on div "SEO & Settings" at bounding box center [417, 49] width 678 height 10
click at [752, 48] on icon at bounding box center [754, 50] width 10 height 10
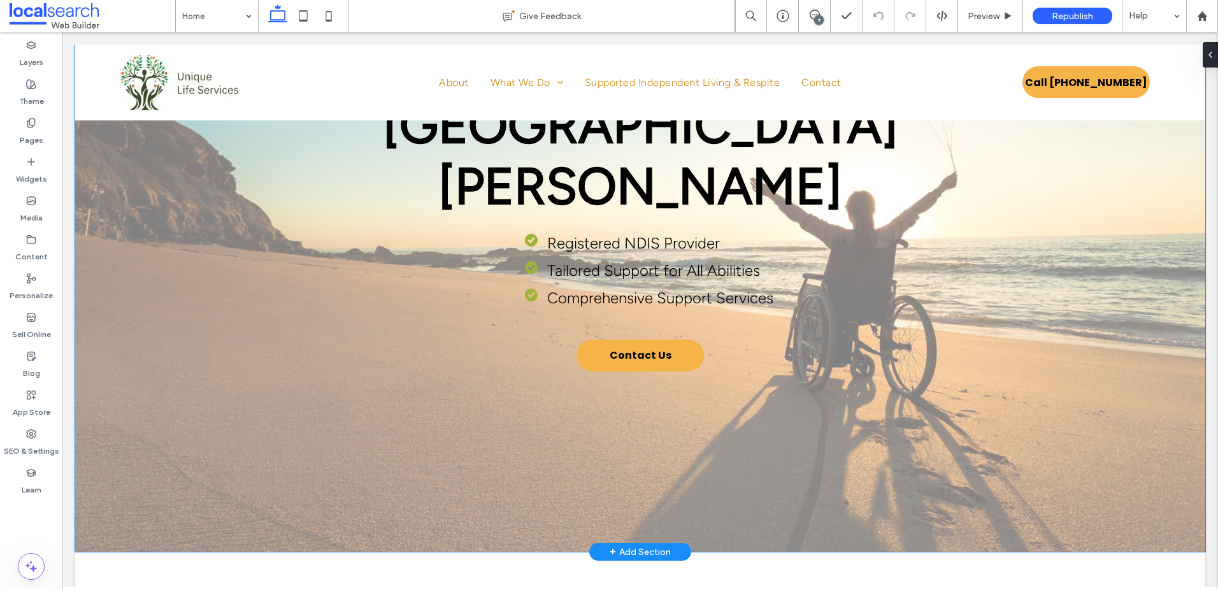
scroll to position [451, 0]
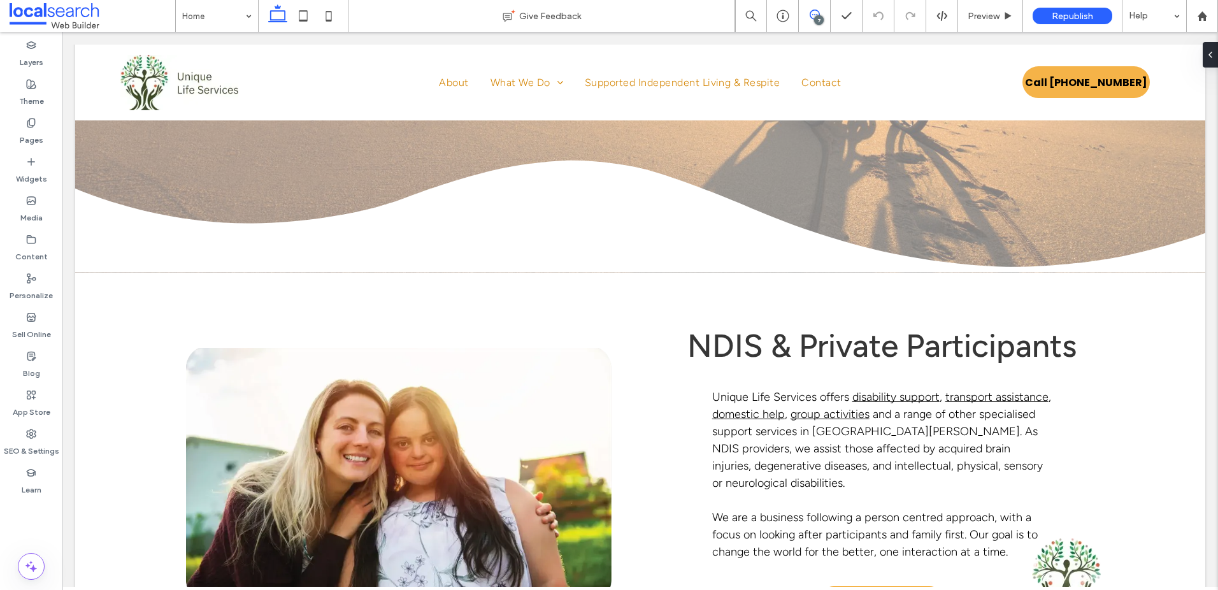
click at [806, 10] on span at bounding box center [814, 15] width 31 height 10
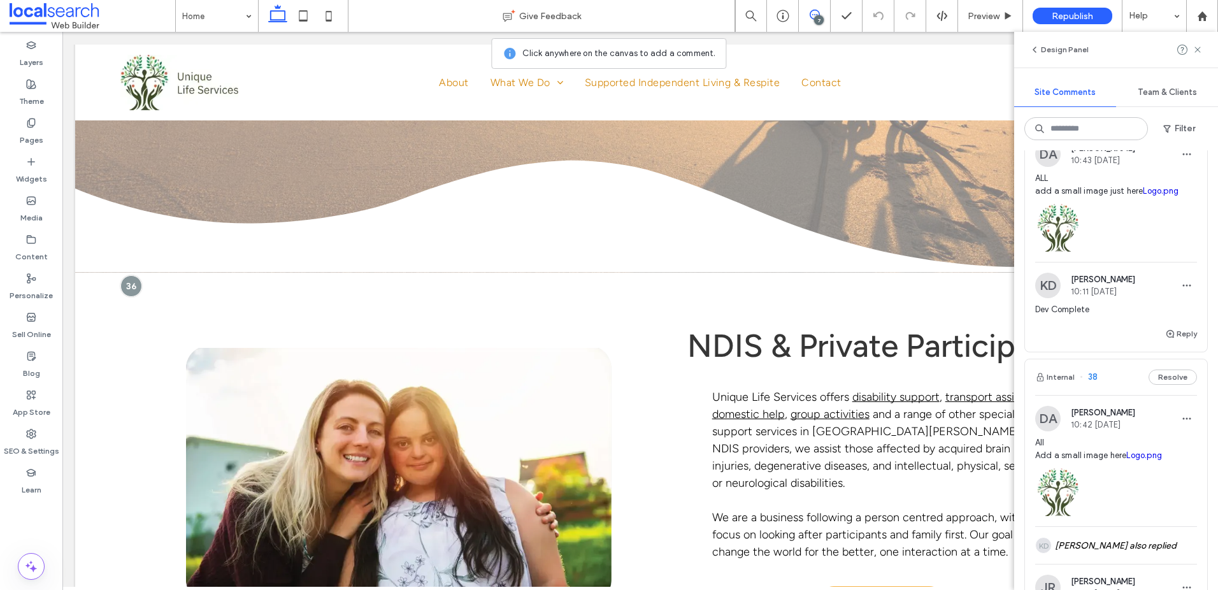
scroll to position [603, 0]
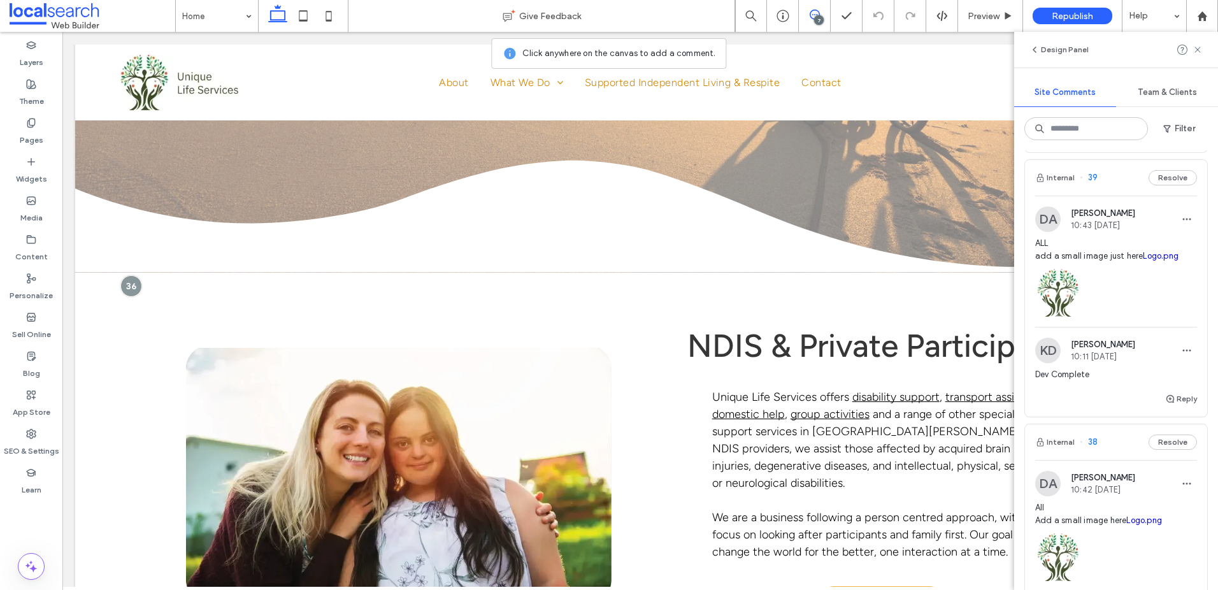
click at [1078, 252] on span "ALL add a small image just here Logo.png" at bounding box center [1116, 249] width 162 height 25
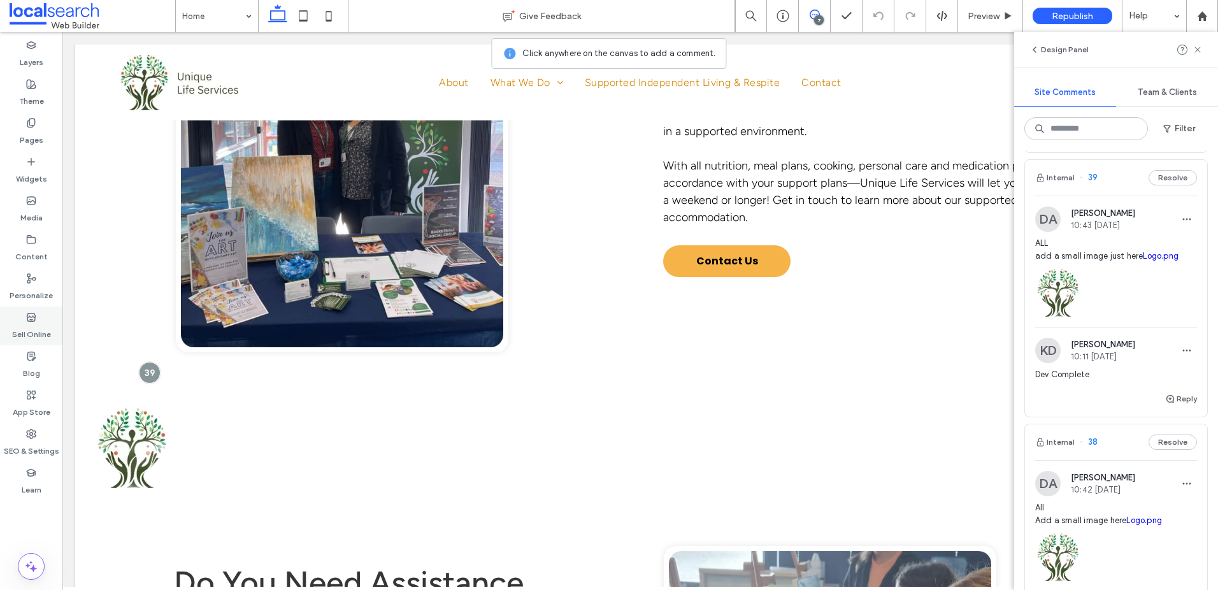
scroll to position [2366, 0]
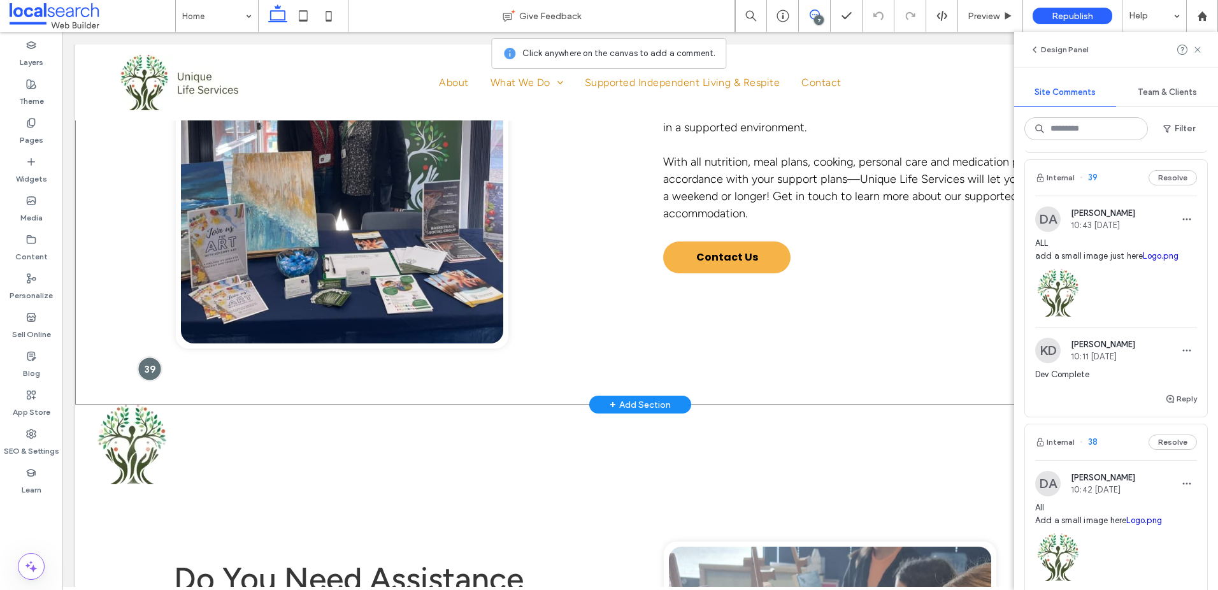
click at [144, 357] on div at bounding box center [150, 369] width 24 height 24
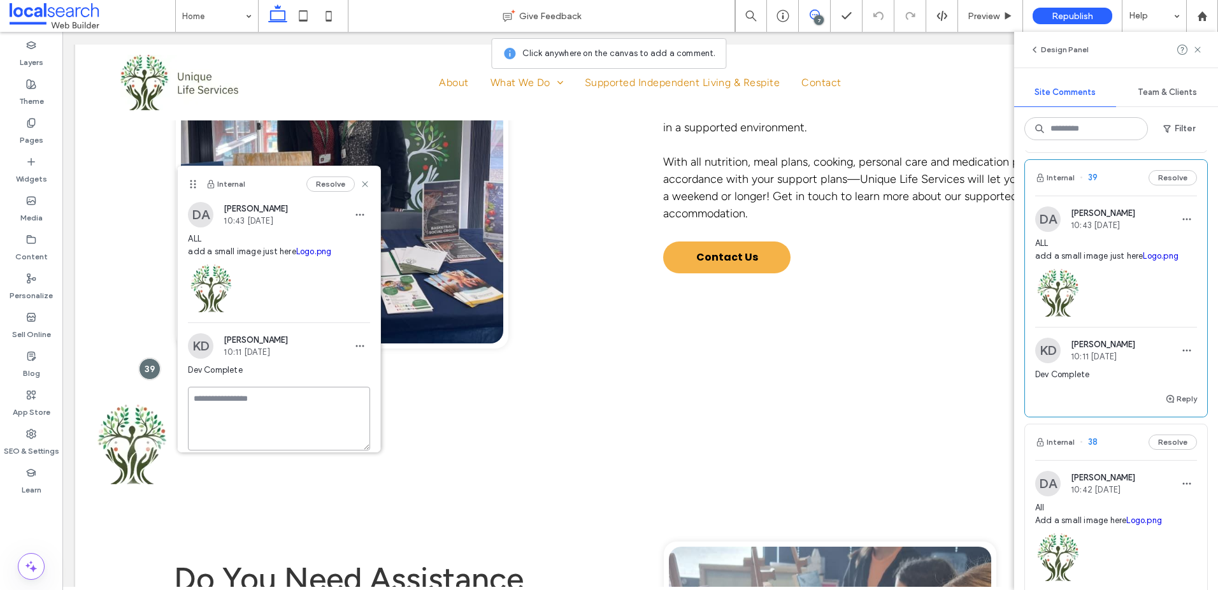
click at [245, 387] on textarea at bounding box center [279, 419] width 182 height 64
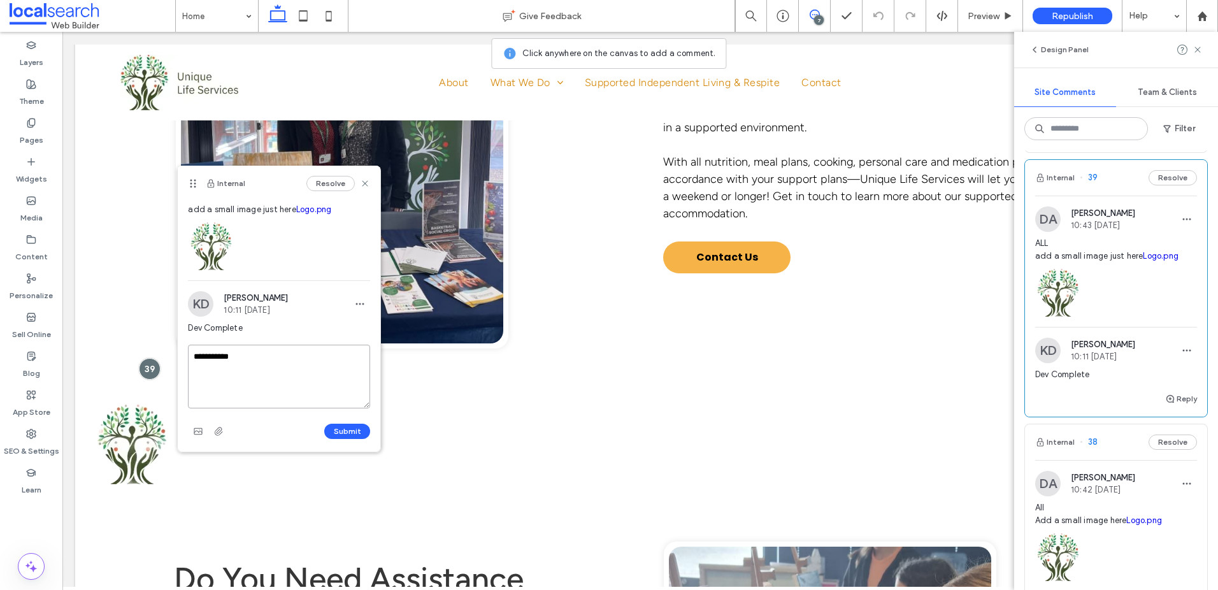
type textarea "**********"
click at [352, 432] on button "Submit" at bounding box center [347, 431] width 46 height 15
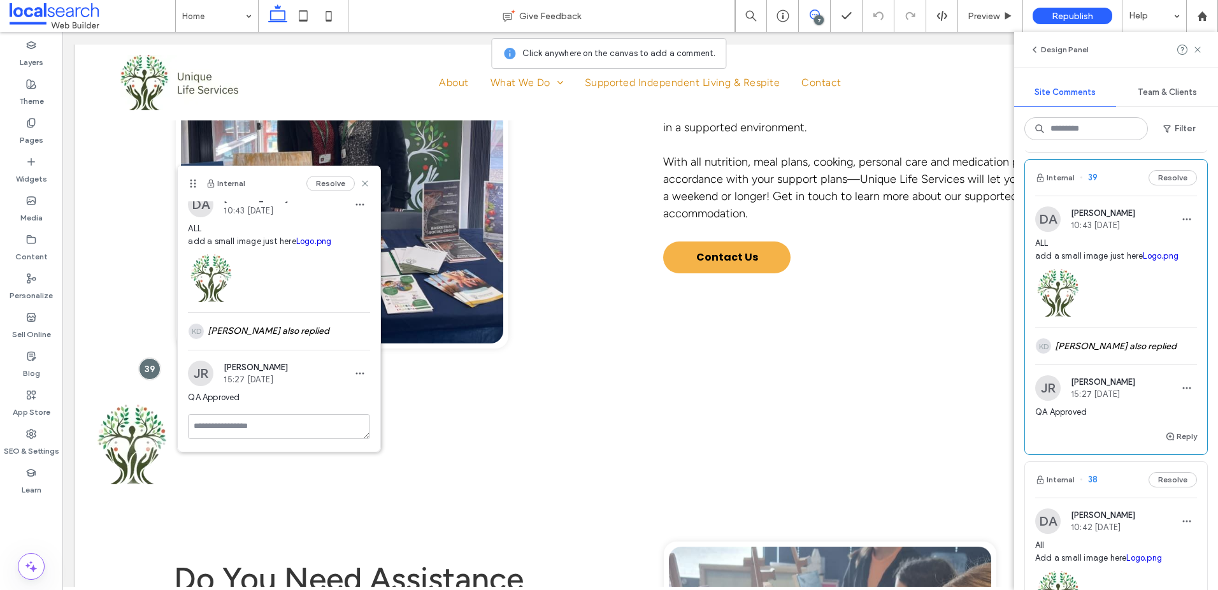
scroll to position [10, 0]
click at [362, 179] on icon at bounding box center [365, 183] width 10 height 10
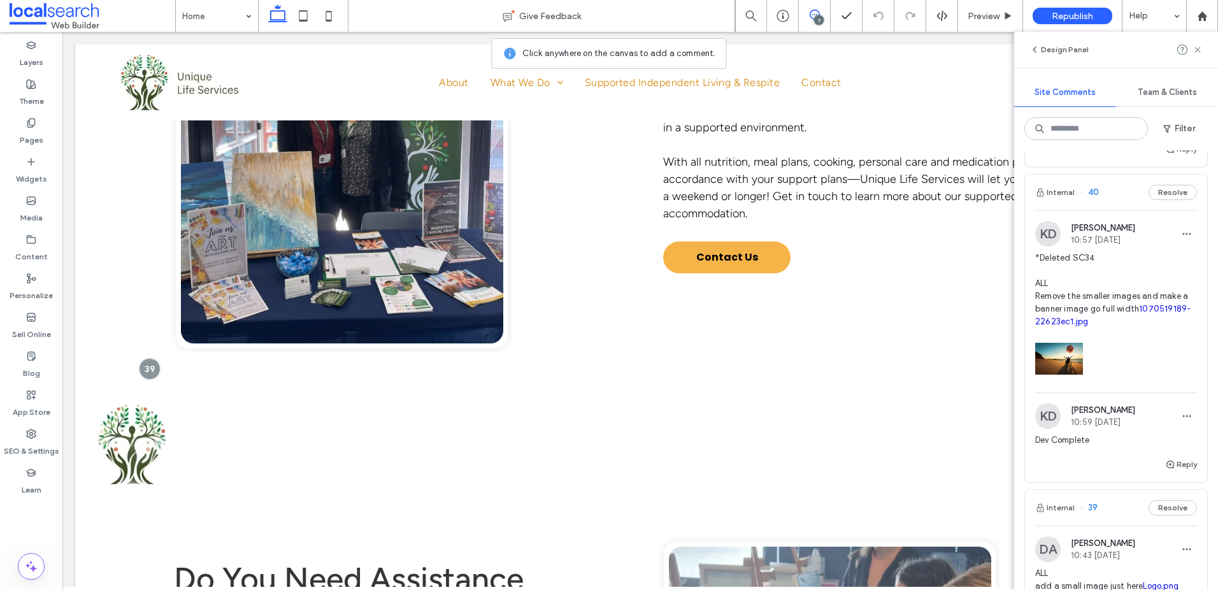
scroll to position [269, 0]
click at [1127, 301] on span "*Deleted SC34 ALL Remove the smaller images and make a banner image go full wid…" at bounding box center [1116, 293] width 162 height 76
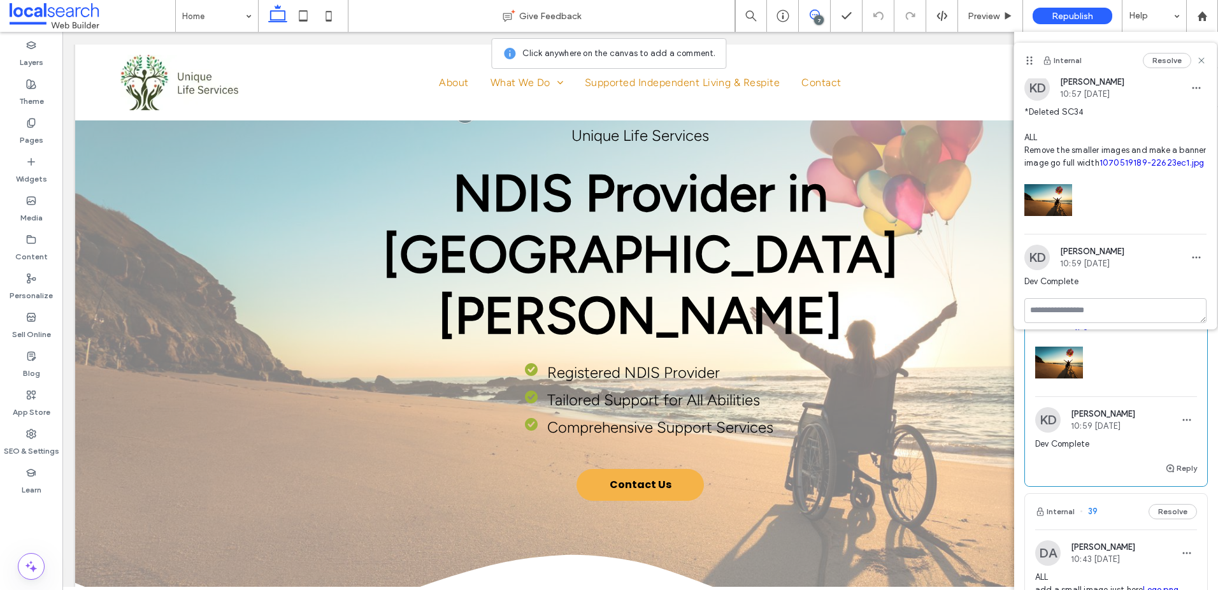
scroll to position [683, 0]
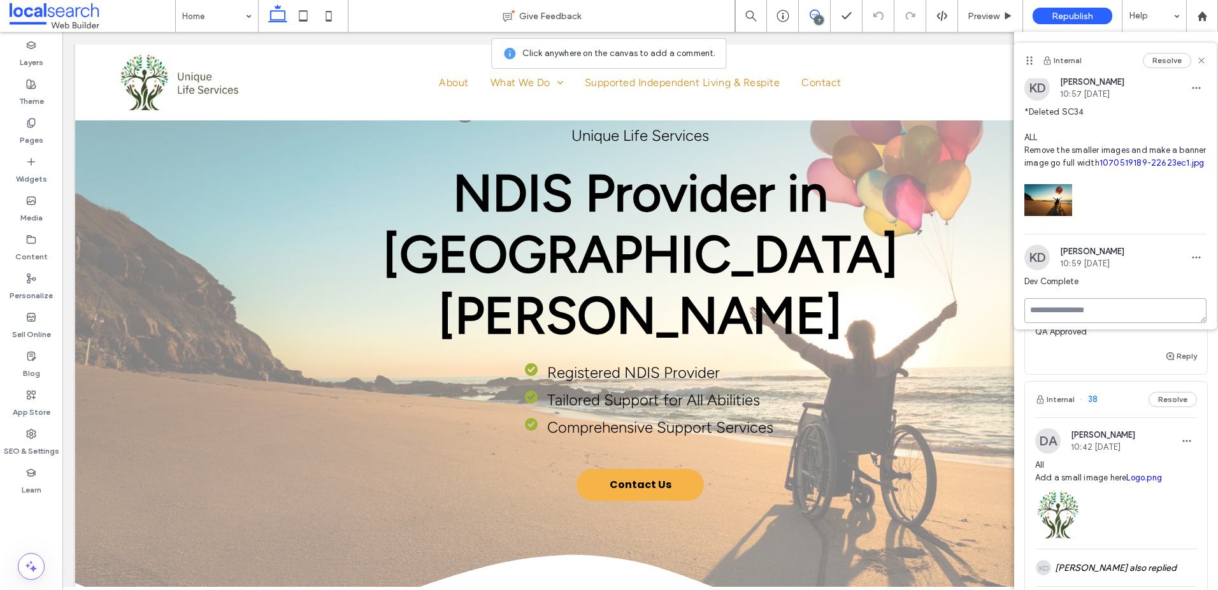
click at [1127, 301] on textarea at bounding box center [1115, 310] width 182 height 25
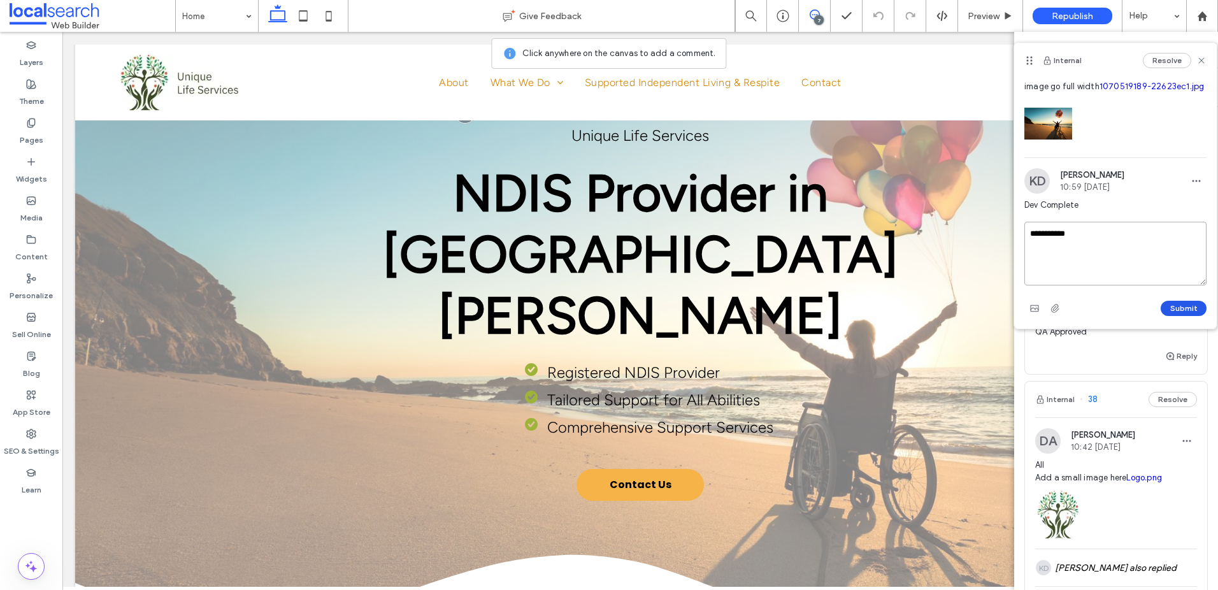
type textarea "**********"
click at [1185, 311] on button "Submit" at bounding box center [1183, 308] width 46 height 15
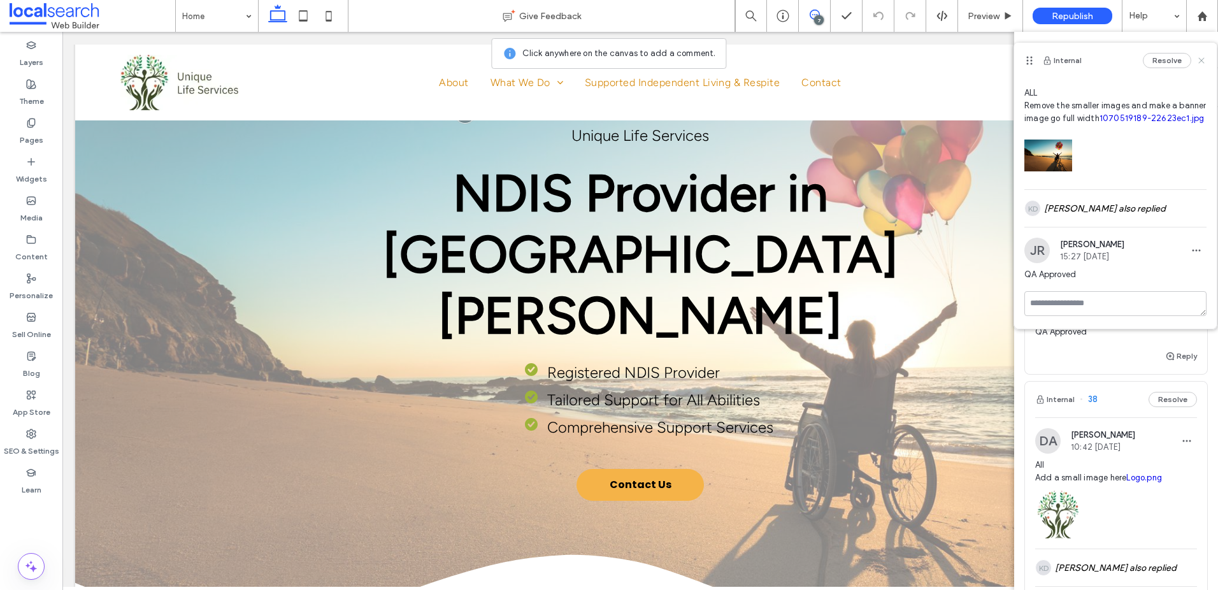
click at [1201, 63] on icon at bounding box center [1201, 60] width 10 height 10
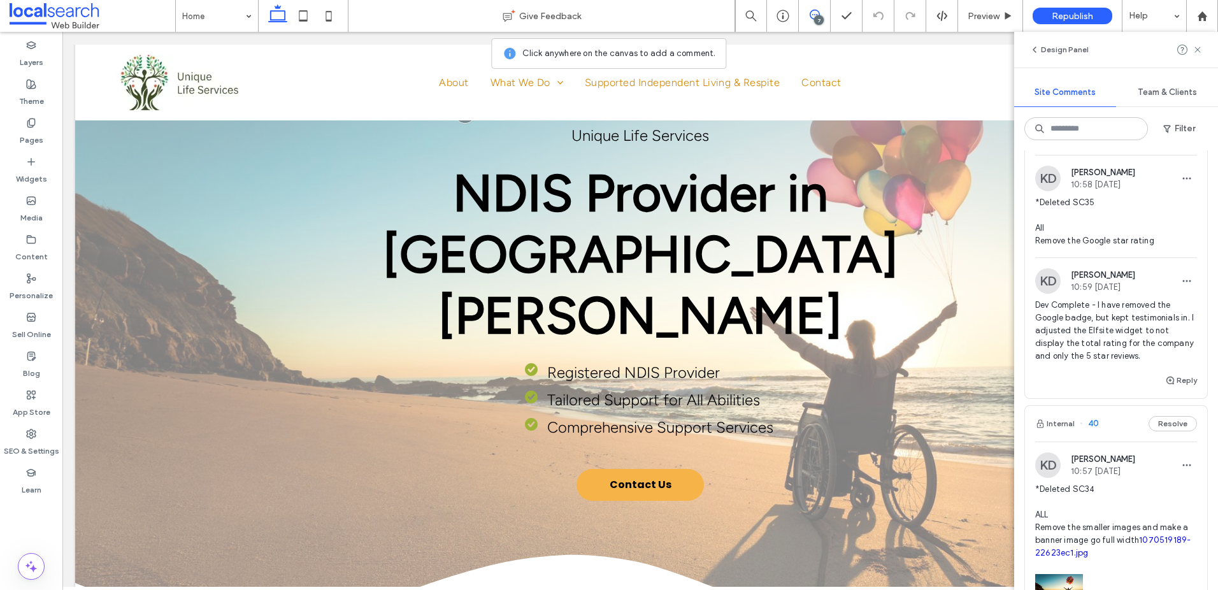
scroll to position [44, 0]
click at [1137, 338] on span "Dev Complete - I have removed the Google badge, but kept testimonials in. I adj…" at bounding box center [1116, 329] width 162 height 64
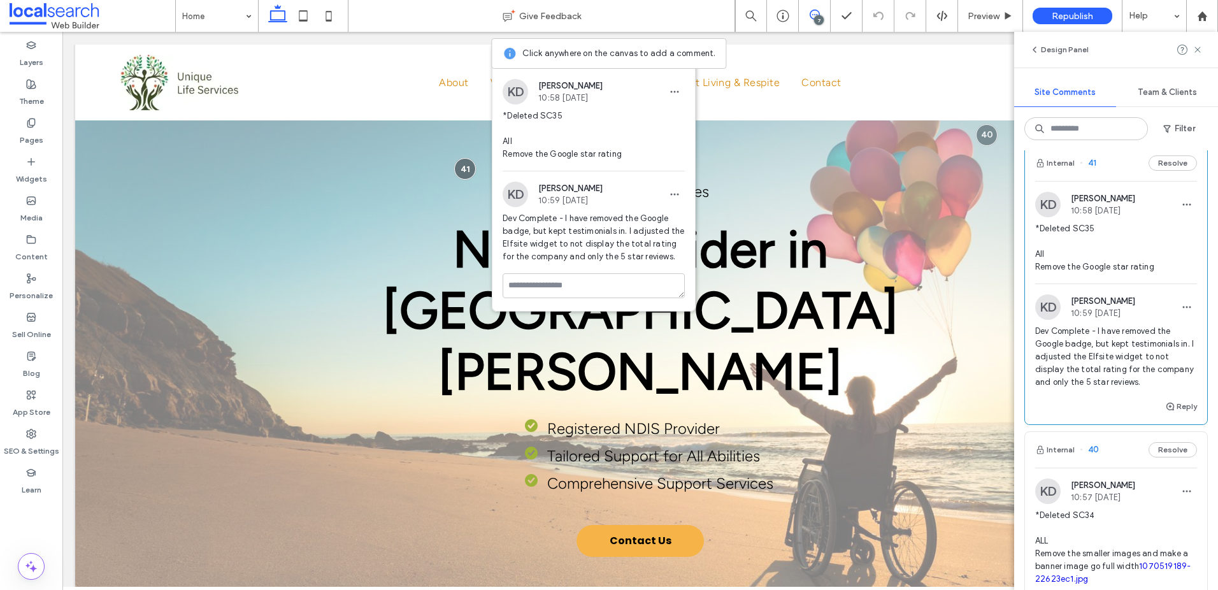
scroll to position [0, 0]
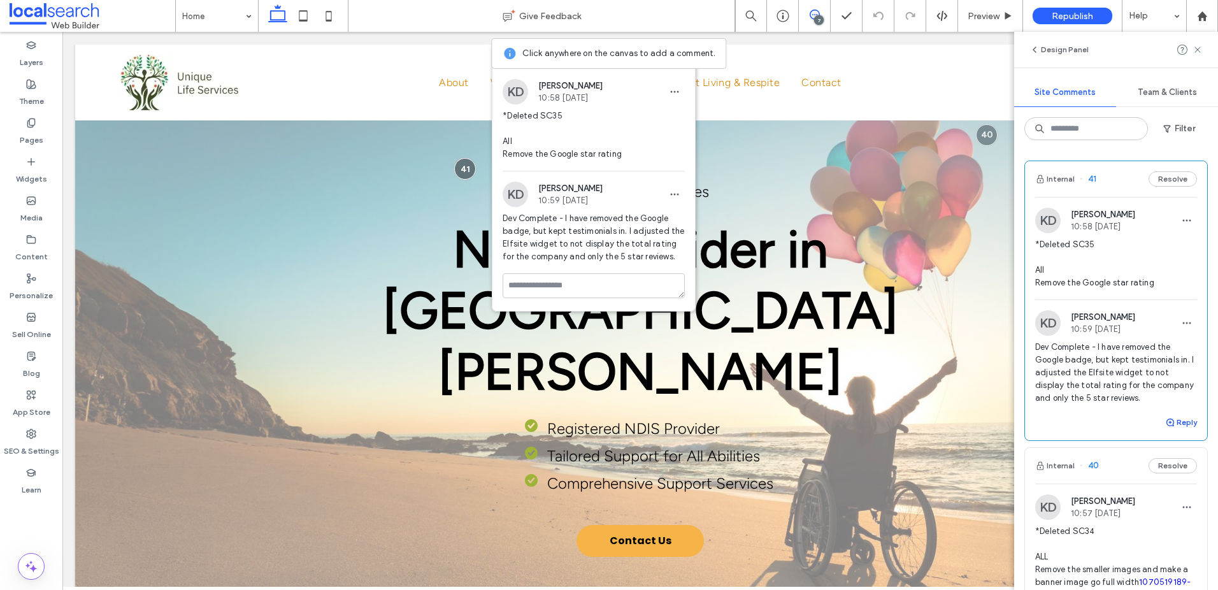
click at [1182, 429] on button "Reply" at bounding box center [1181, 422] width 32 height 15
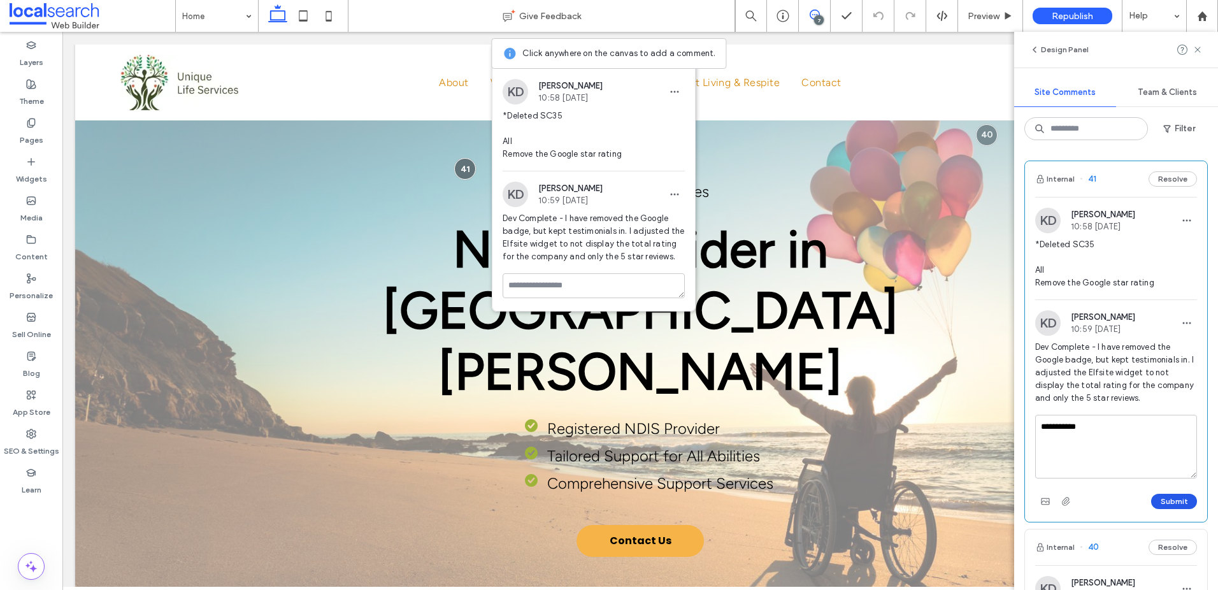
type textarea "**********"
click at [1173, 495] on button "Submit" at bounding box center [1174, 501] width 46 height 15
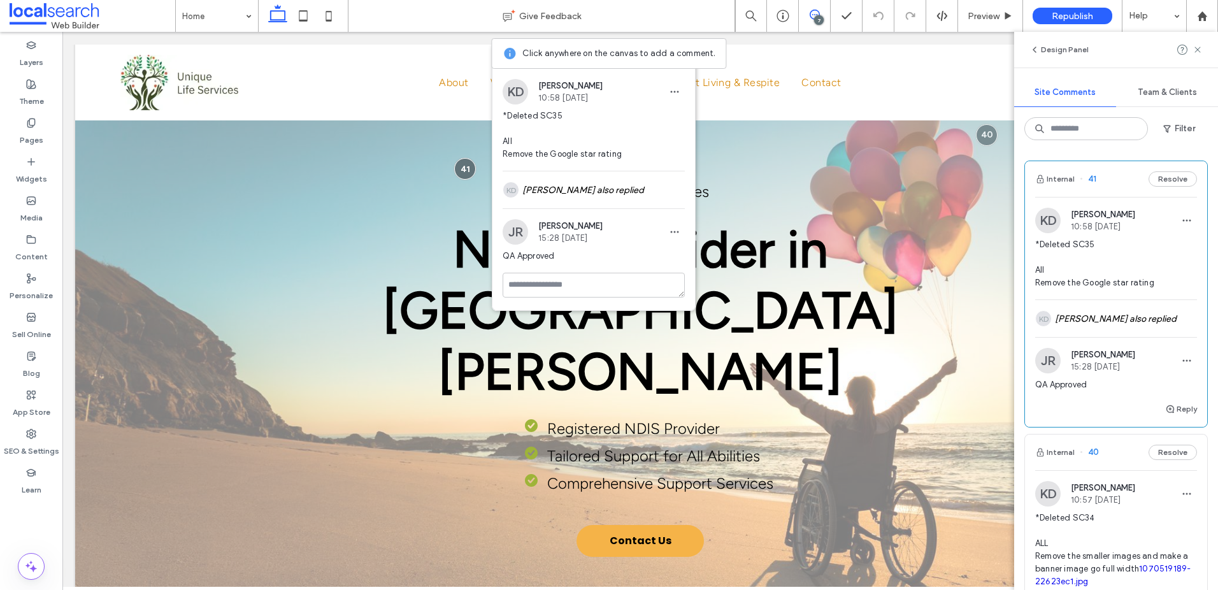
drag, startPoint x: 1200, startPoint y: 54, endPoint x: 1094, endPoint y: 62, distance: 106.1
click at [1199, 53] on icon at bounding box center [1197, 50] width 10 height 10
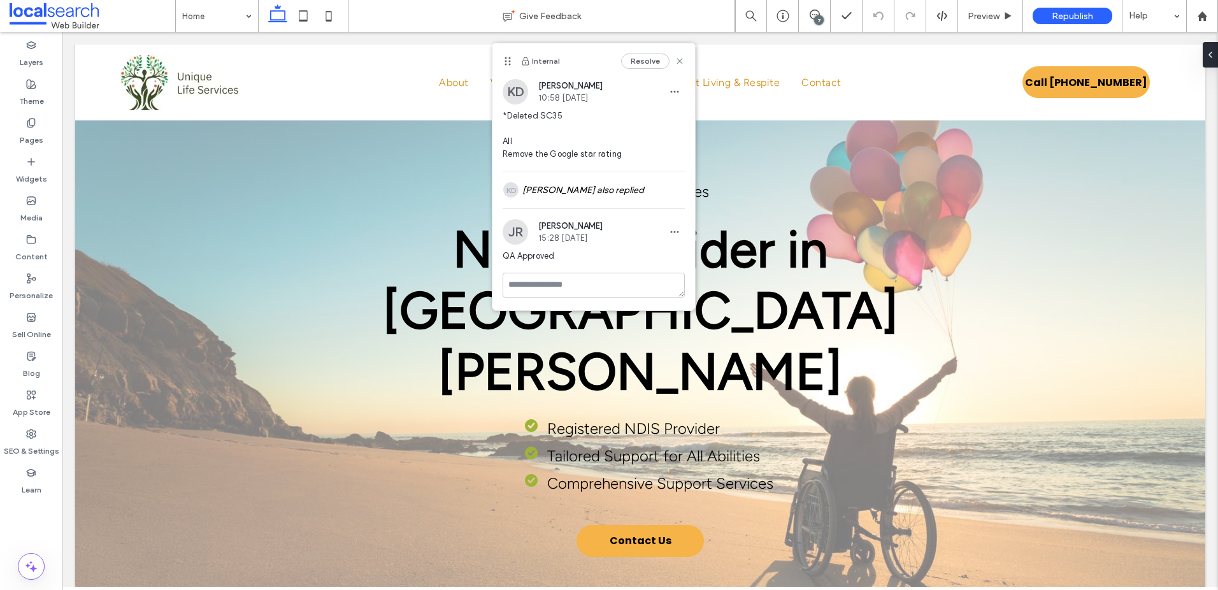
click at [673, 62] on div "Resolve" at bounding box center [653, 61] width 64 height 15
click at [675, 61] on icon at bounding box center [680, 61] width 10 height 10
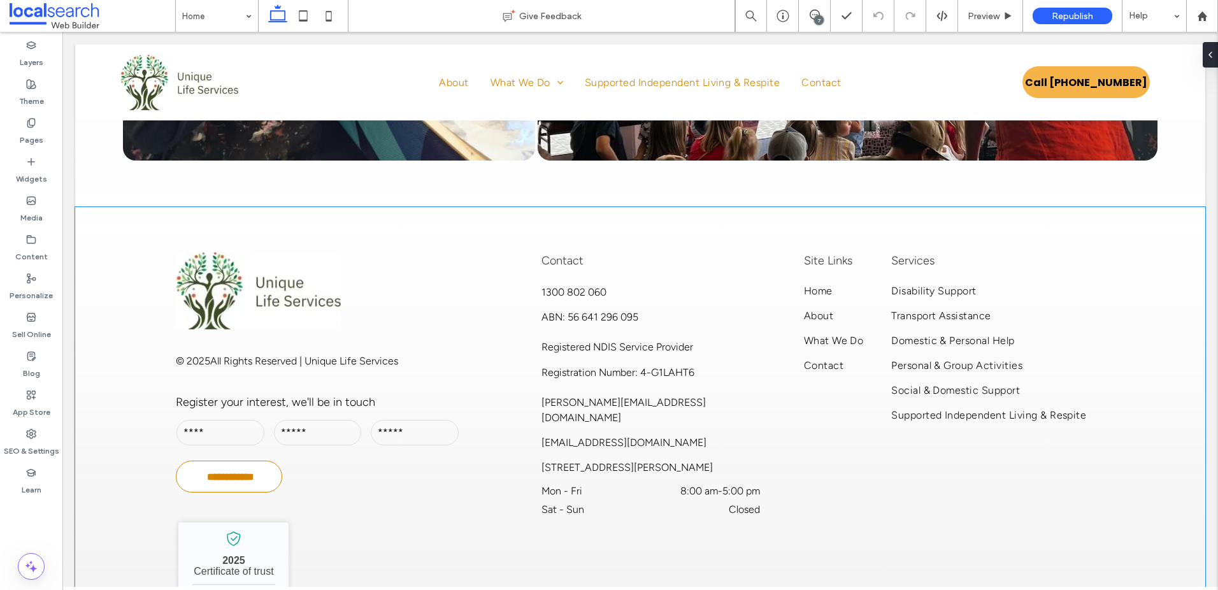
scroll to position [5067, 0]
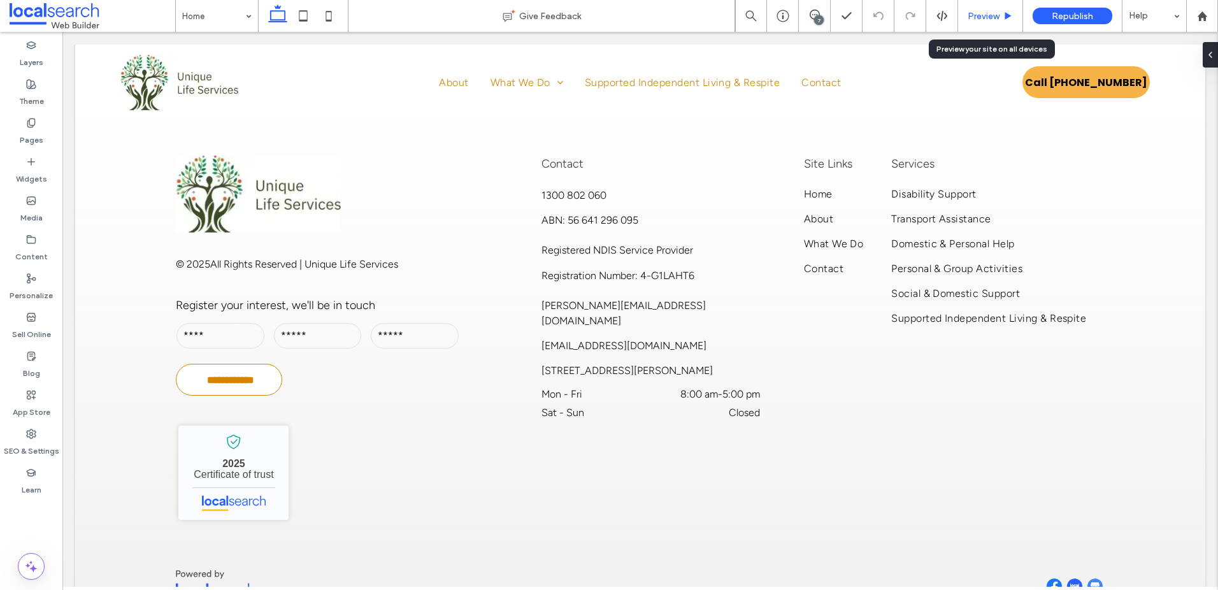
click at [989, 20] on span "Preview" at bounding box center [983, 16] width 32 height 11
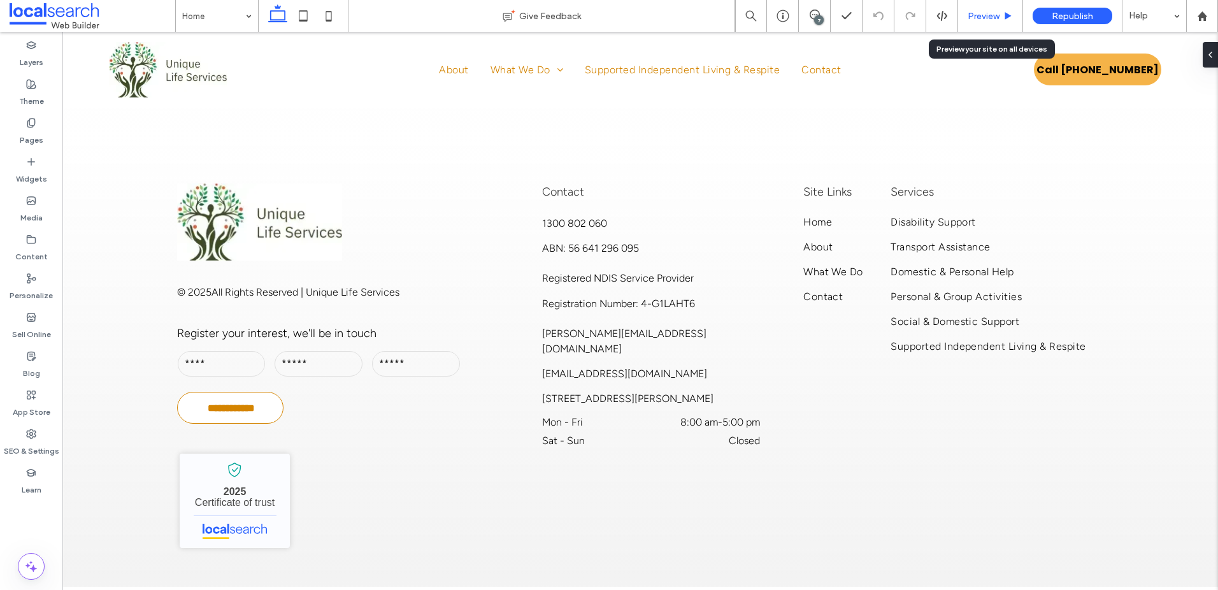
scroll to position [5159, 0]
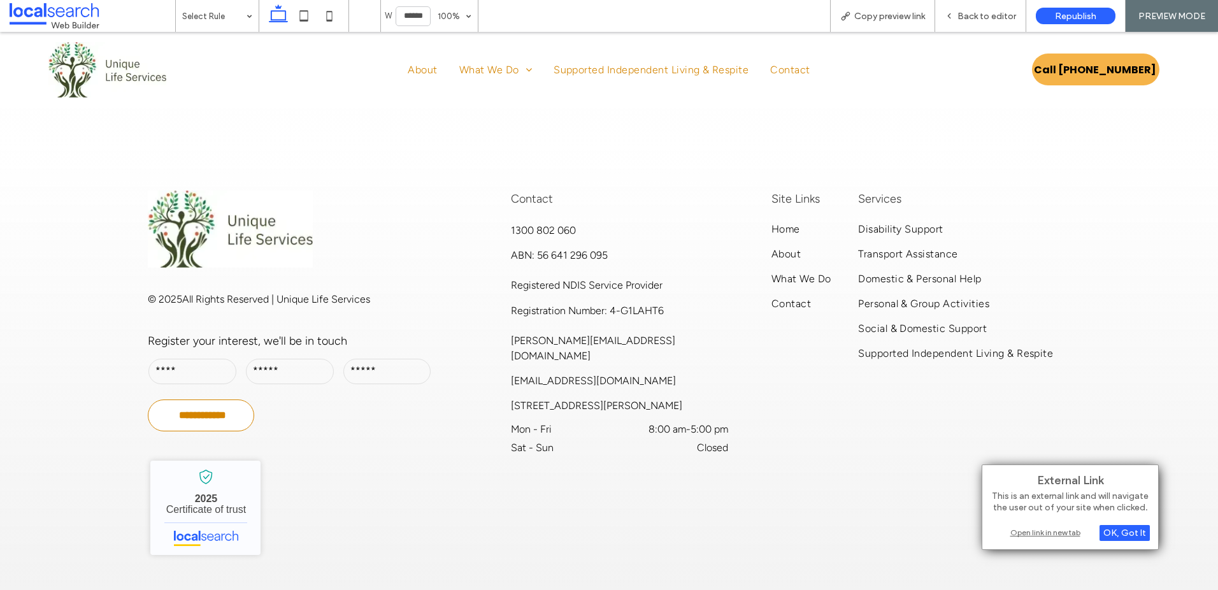
click at [1020, 529] on div "Open link in new tab" at bounding box center [1069, 531] width 159 height 13
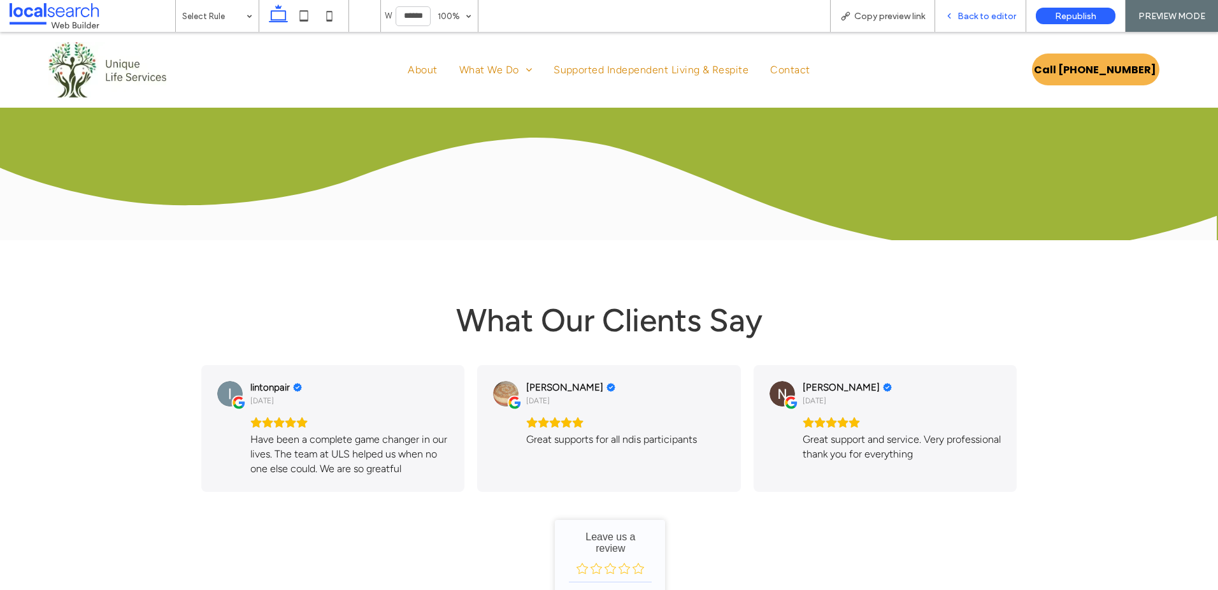
click at [992, 12] on span "Back to editor" at bounding box center [986, 16] width 59 height 11
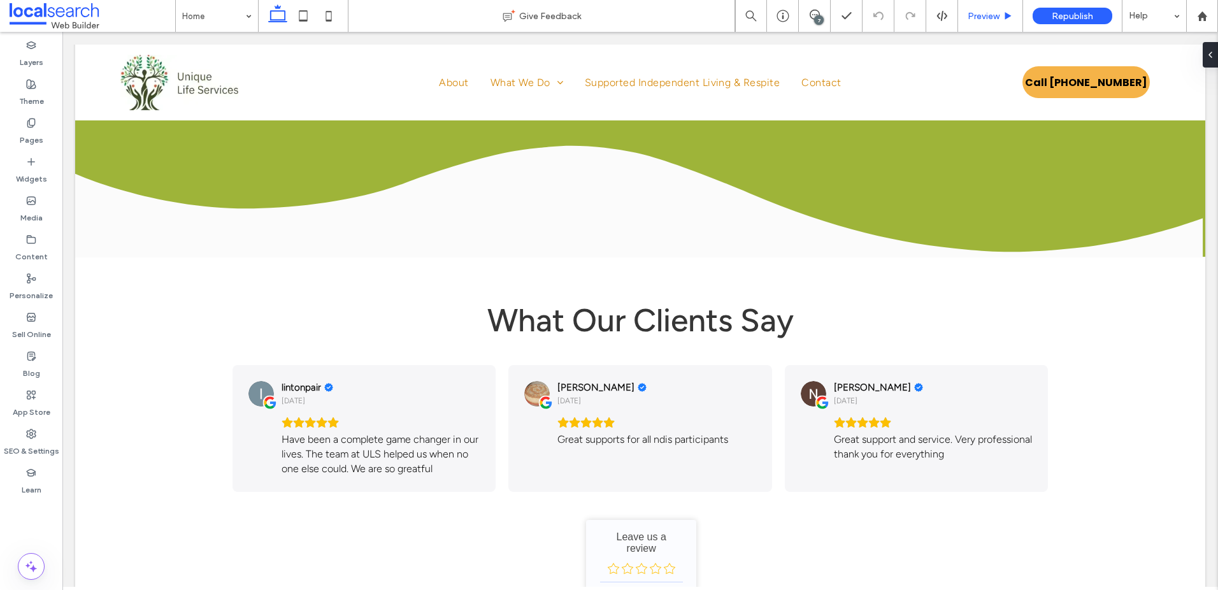
scroll to position [3877, 0]
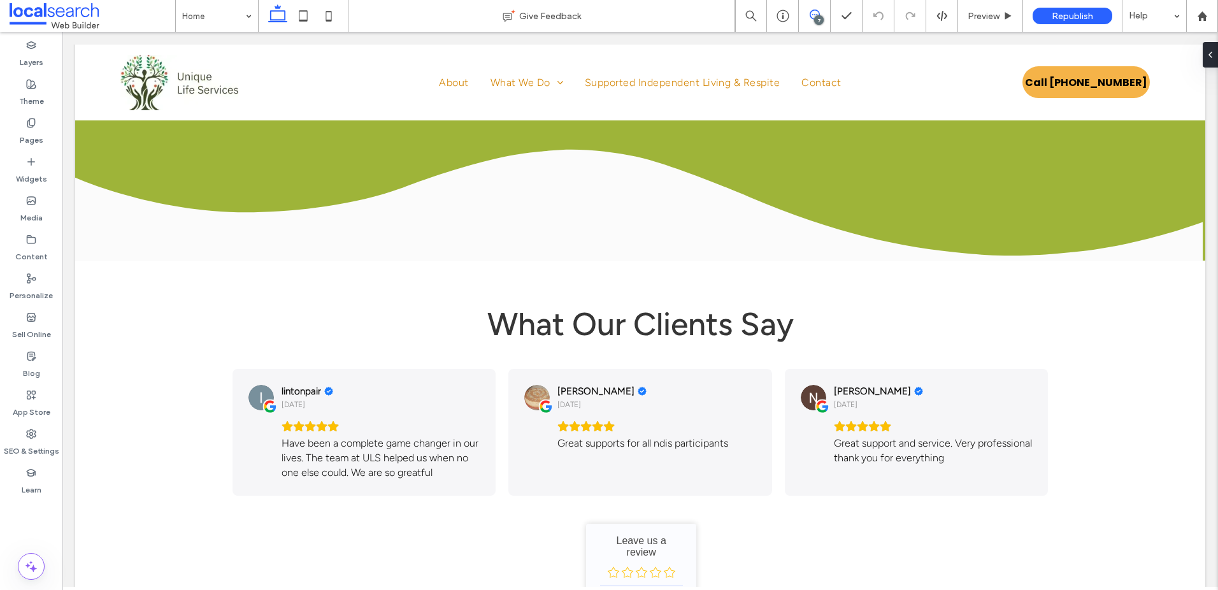
click at [811, 14] on use at bounding box center [815, 15] width 10 height 10
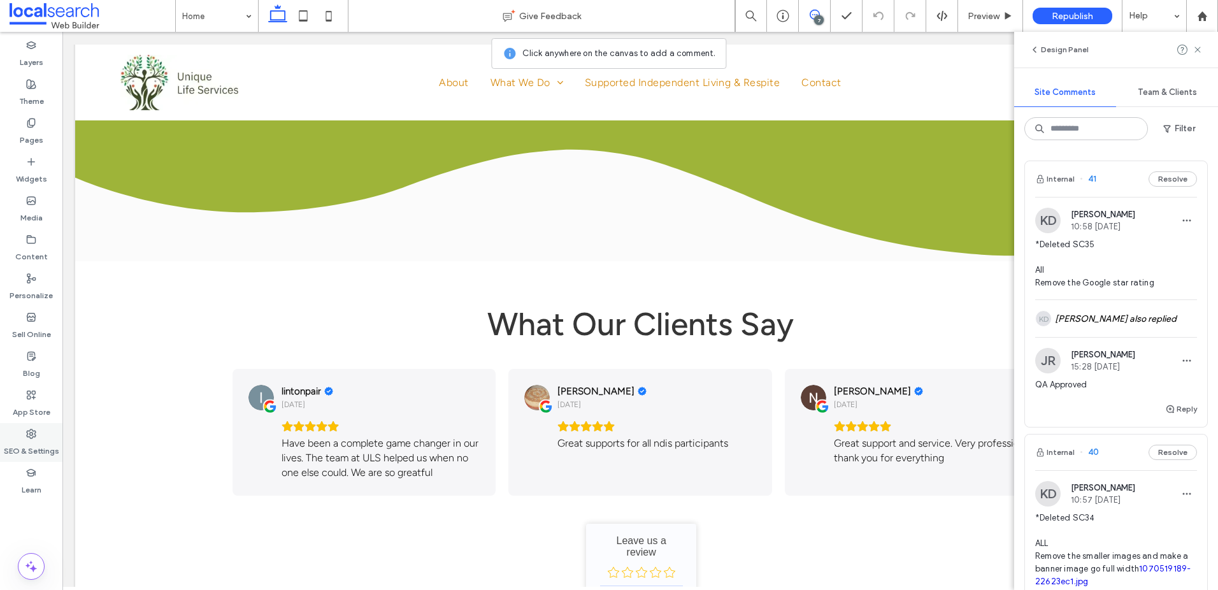
click at [41, 454] on label "SEO & Settings" at bounding box center [31, 448] width 55 height 18
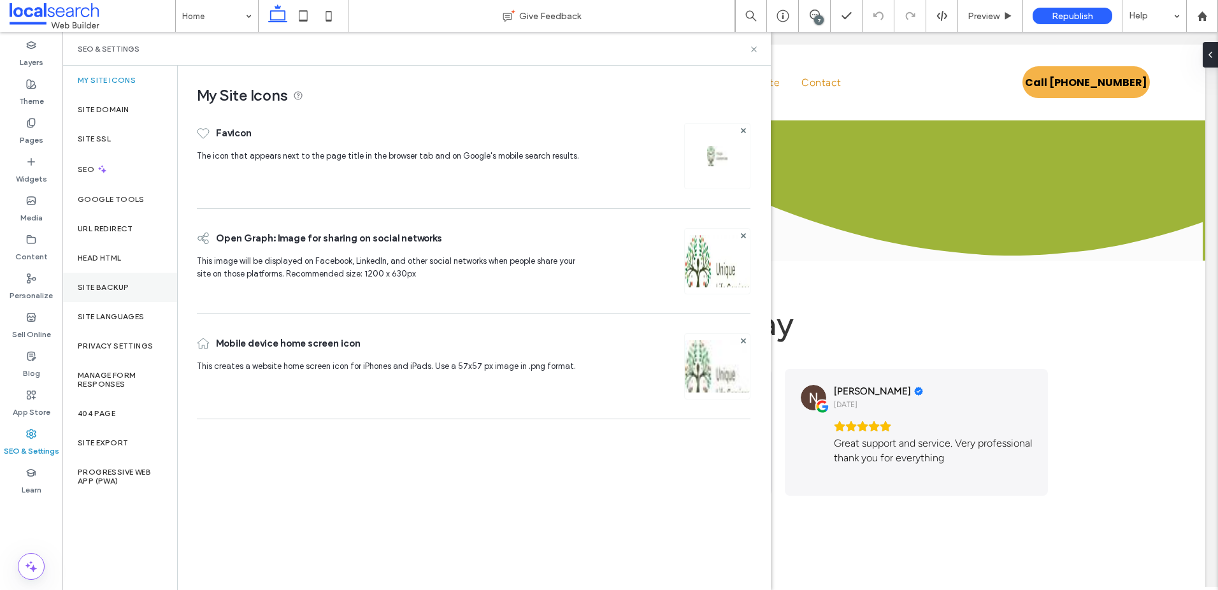
click at [133, 292] on div "Site Backup" at bounding box center [119, 287] width 115 height 29
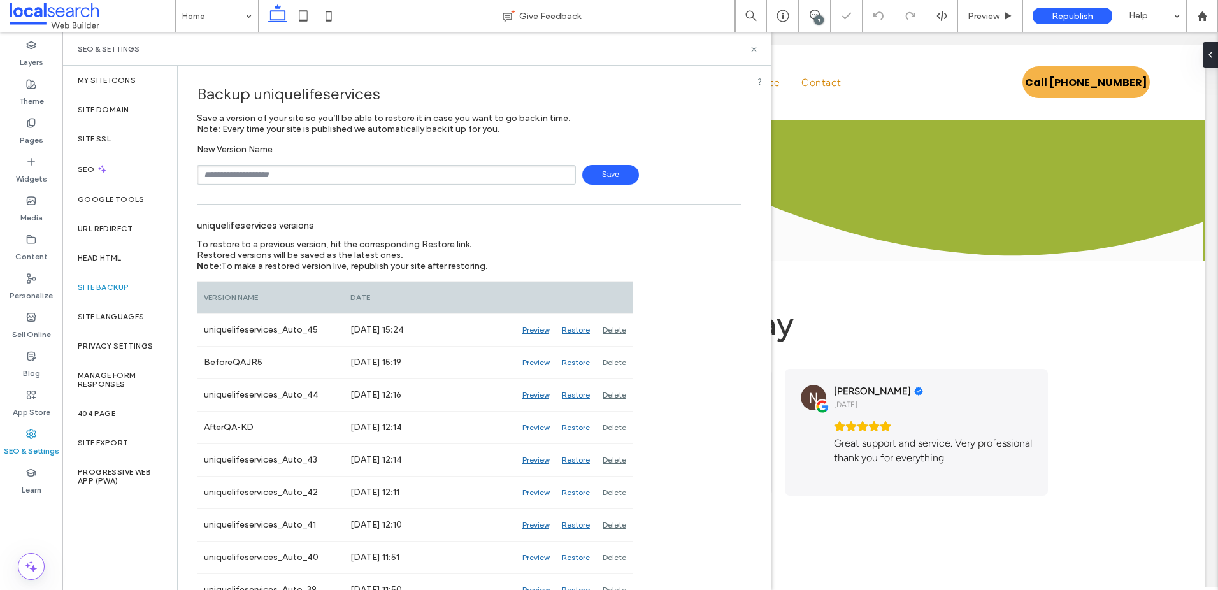
click at [448, 161] on div "New Version Name Save" at bounding box center [469, 164] width 544 height 41
drag, startPoint x: 306, startPoint y: 201, endPoint x: 317, endPoint y: 191, distance: 14.4
click at [335, 179] on input "text" at bounding box center [386, 175] width 379 height 20
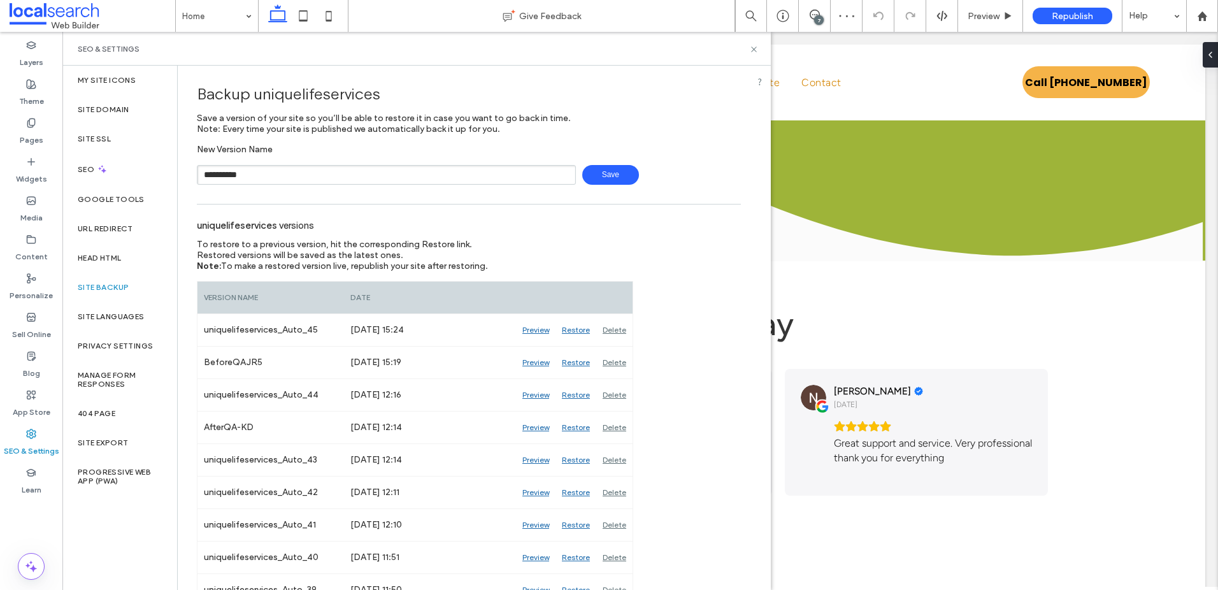
type input "**********"
click at [752, 45] on icon at bounding box center [754, 50] width 10 height 10
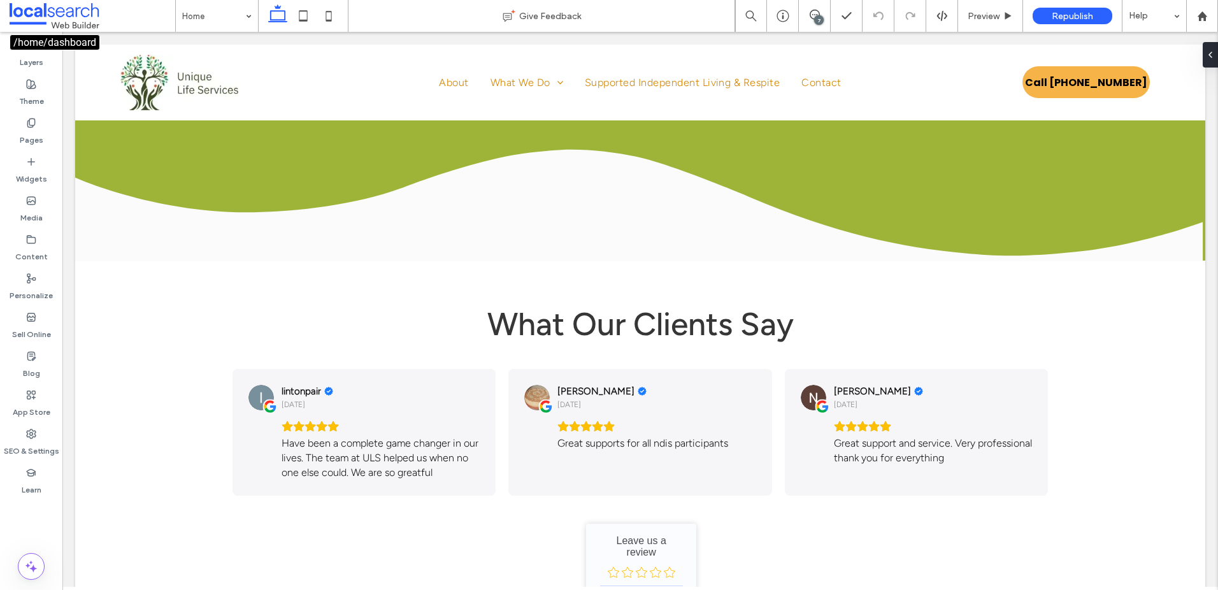
click at [63, 6] on span at bounding box center [93, 15] width 166 height 25
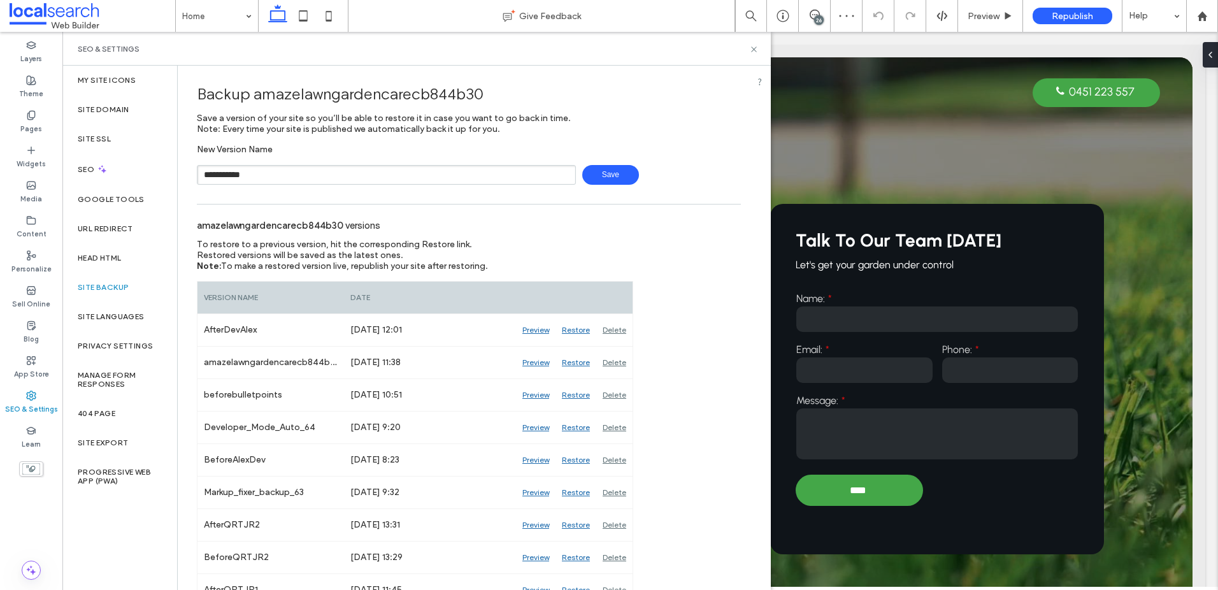
click at [599, 176] on span "Save" at bounding box center [610, 175] width 57 height 20
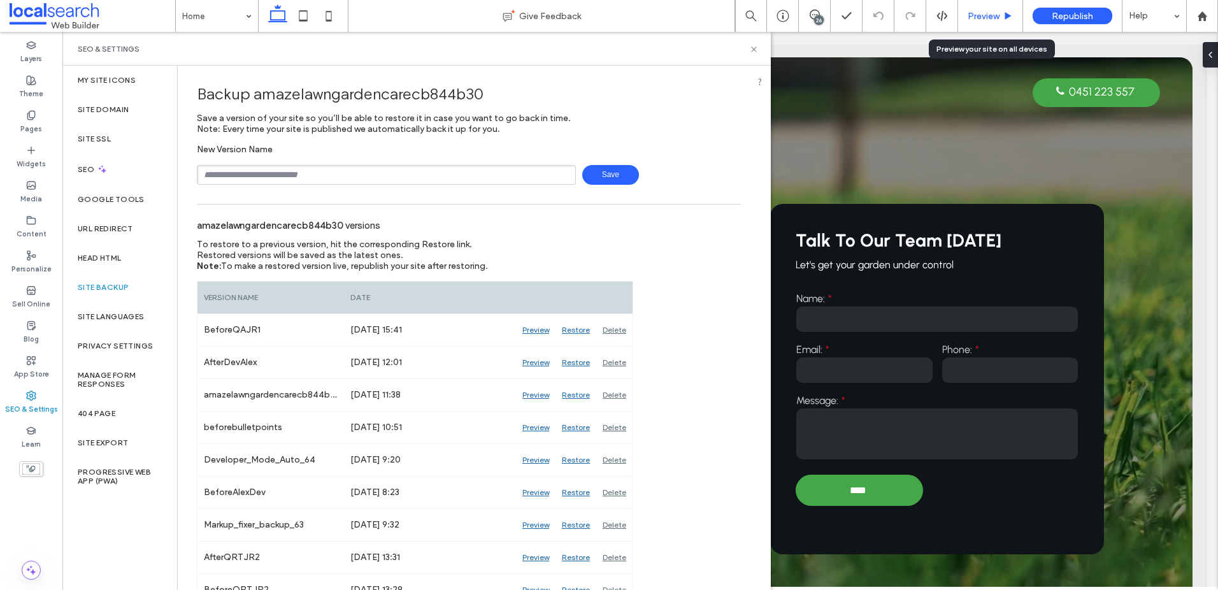
click at [994, 17] on span "Preview" at bounding box center [983, 16] width 32 height 11
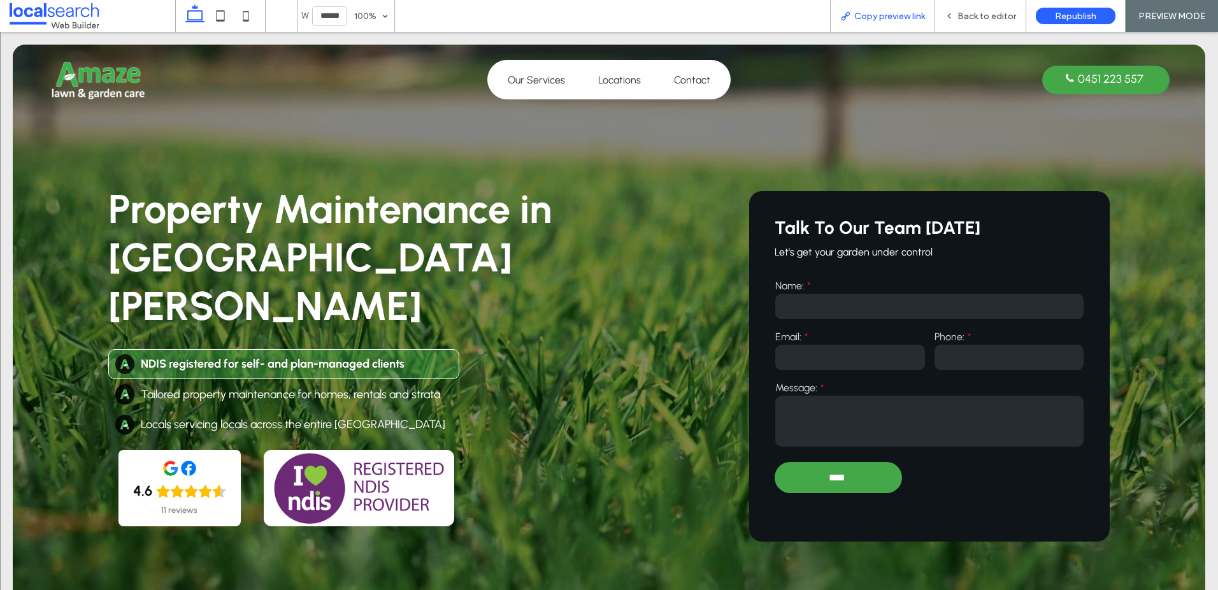
click at [882, 18] on span "Copy preview link" at bounding box center [889, 16] width 71 height 11
click at [950, 14] on use at bounding box center [949, 16] width 3 height 4
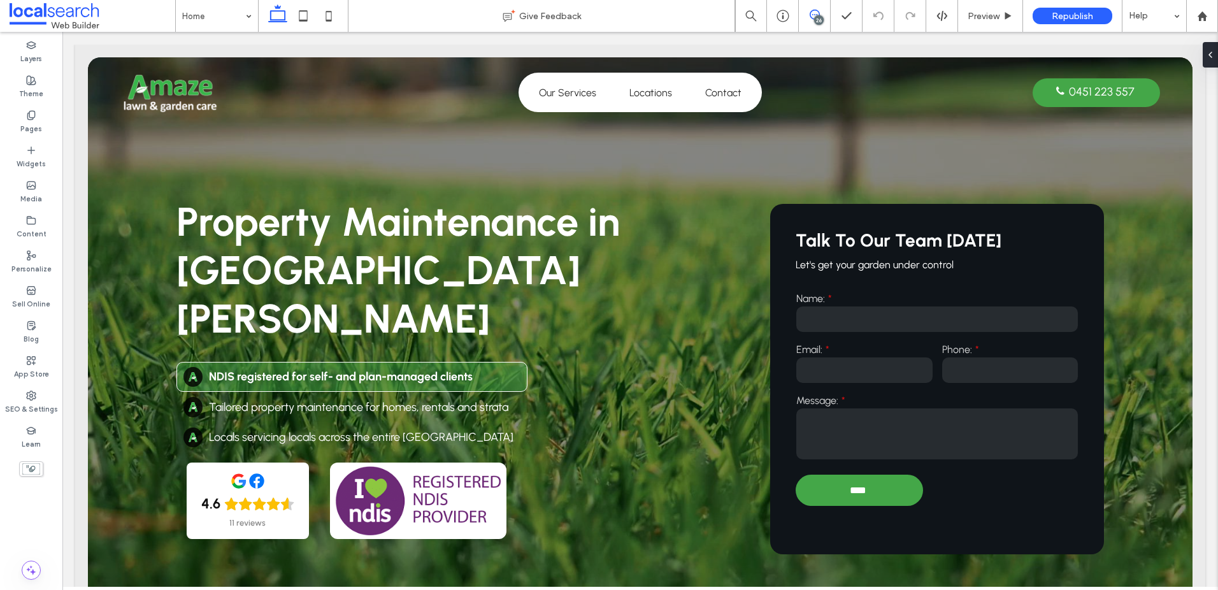
click at [812, 17] on icon at bounding box center [815, 15] width 10 height 10
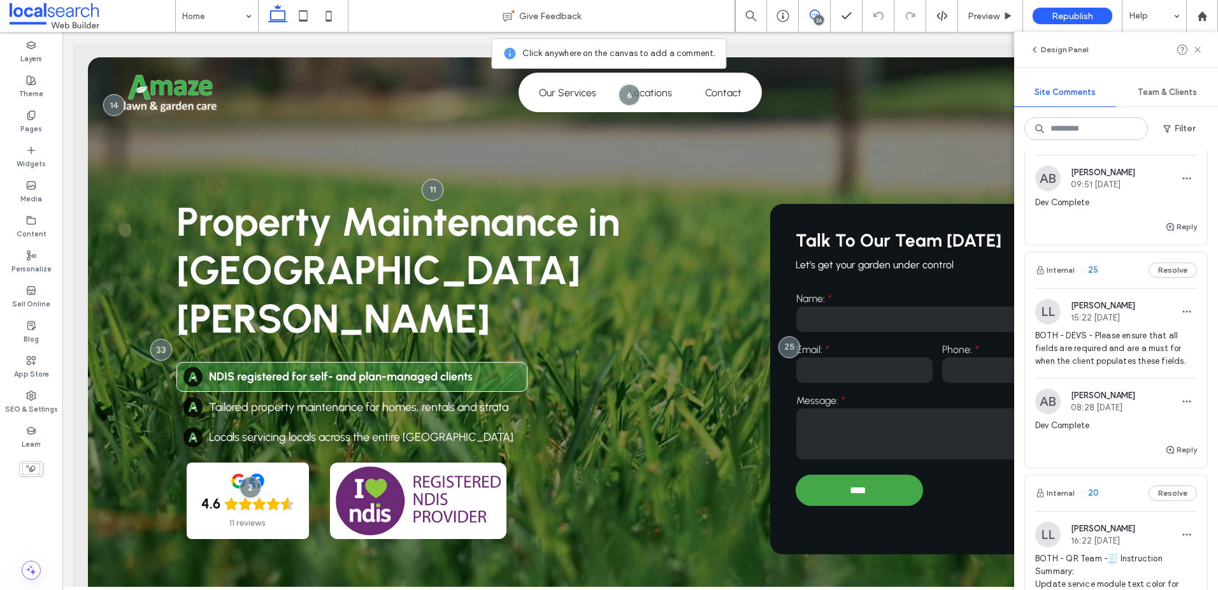
scroll to position [1851, 0]
click at [1120, 341] on span "BOTH - DEVS - Please ensure that all fields are required and are a must for whe…" at bounding box center [1116, 344] width 162 height 38
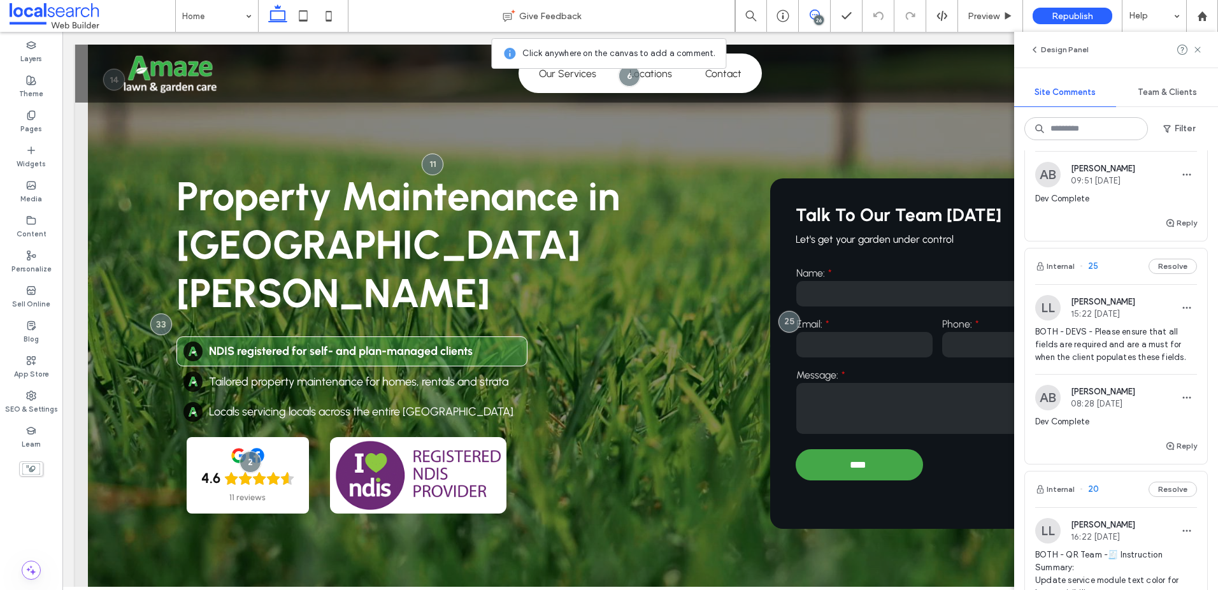
scroll to position [27, 0]
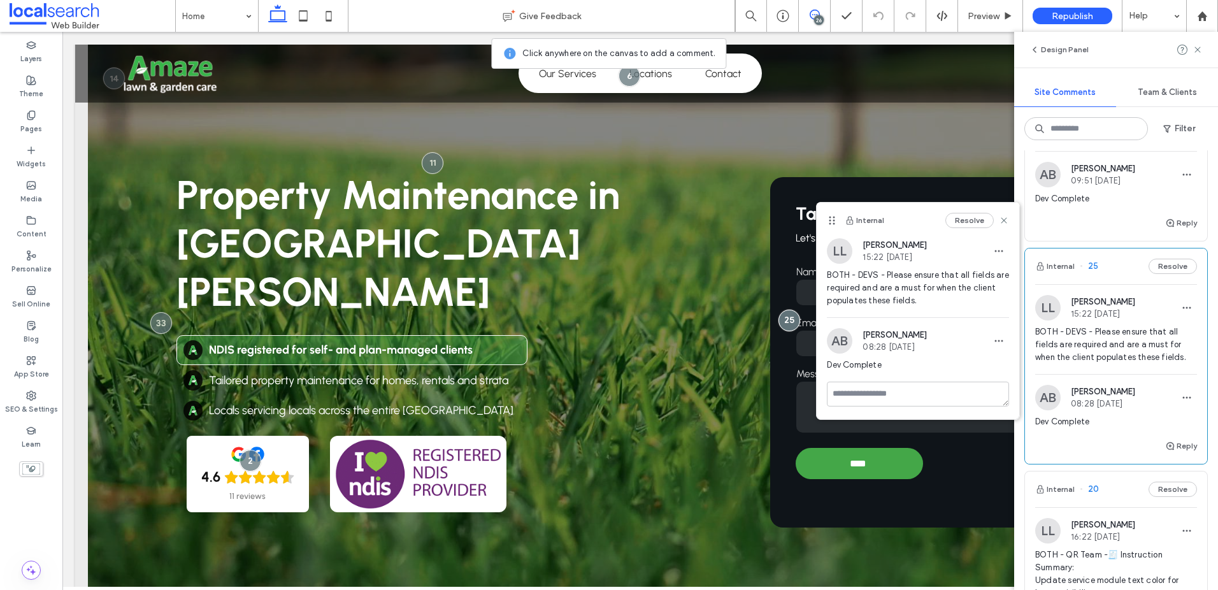
click at [935, 278] on span "BOTH - DEVS - Please ensure that all fields are required and are a must for whe…" at bounding box center [918, 288] width 182 height 38
click at [999, 217] on icon at bounding box center [1004, 220] width 10 height 10
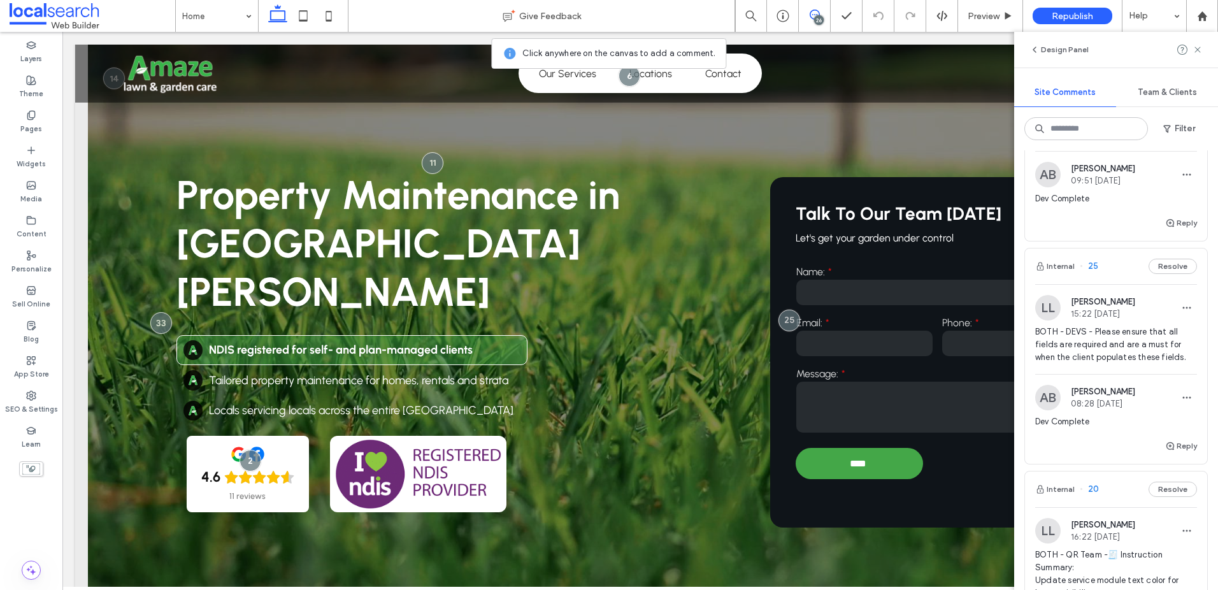
click at [1203, 44] on div "Design Panel" at bounding box center [1116, 50] width 204 height 36
drag, startPoint x: 1194, startPoint y: 48, endPoint x: 1187, endPoint y: 52, distance: 7.4
click at [1195, 47] on icon at bounding box center [1197, 50] width 10 height 10
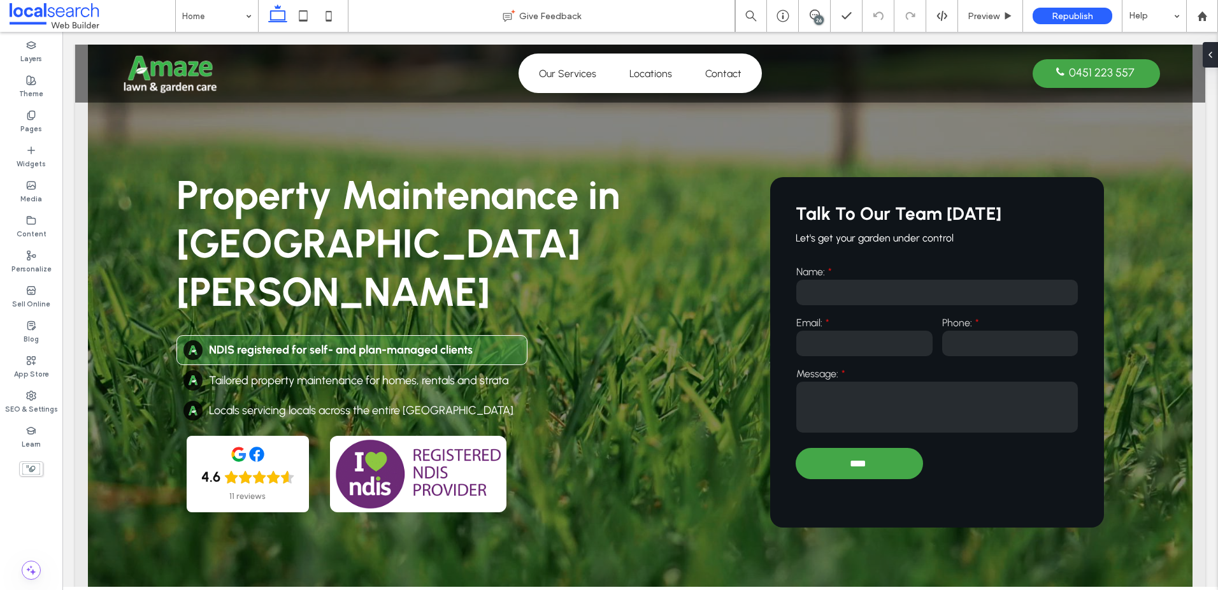
scroll to position [0, 0]
click at [879, 366] on div "Message:" at bounding box center [936, 401] width 291 height 76
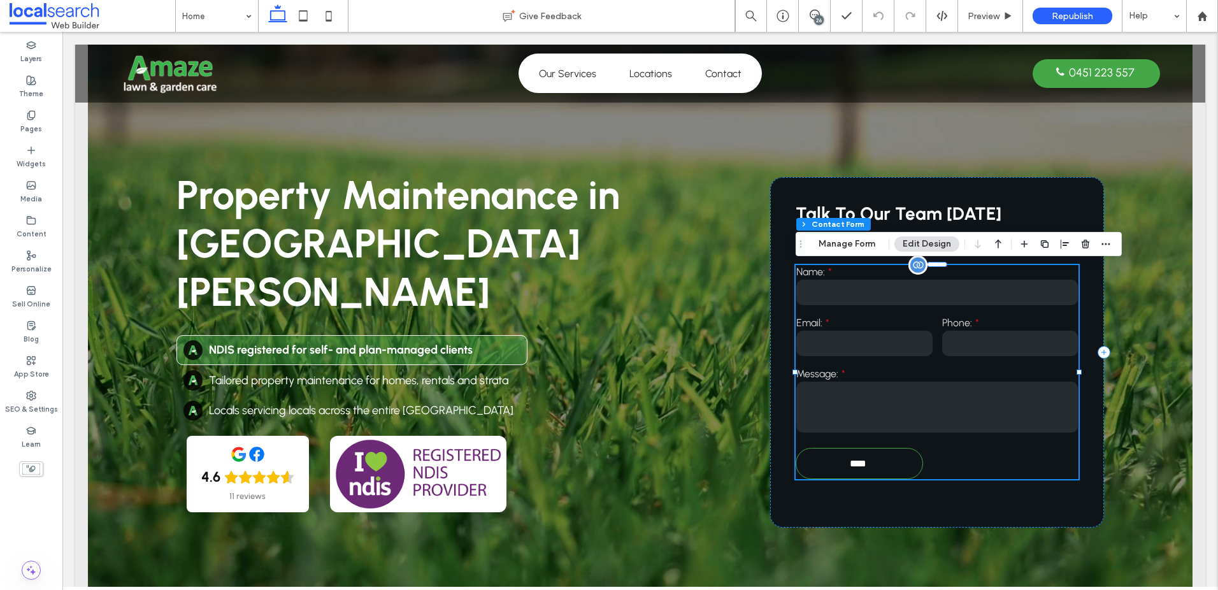
type input "**"
type input "*"
type input "***"
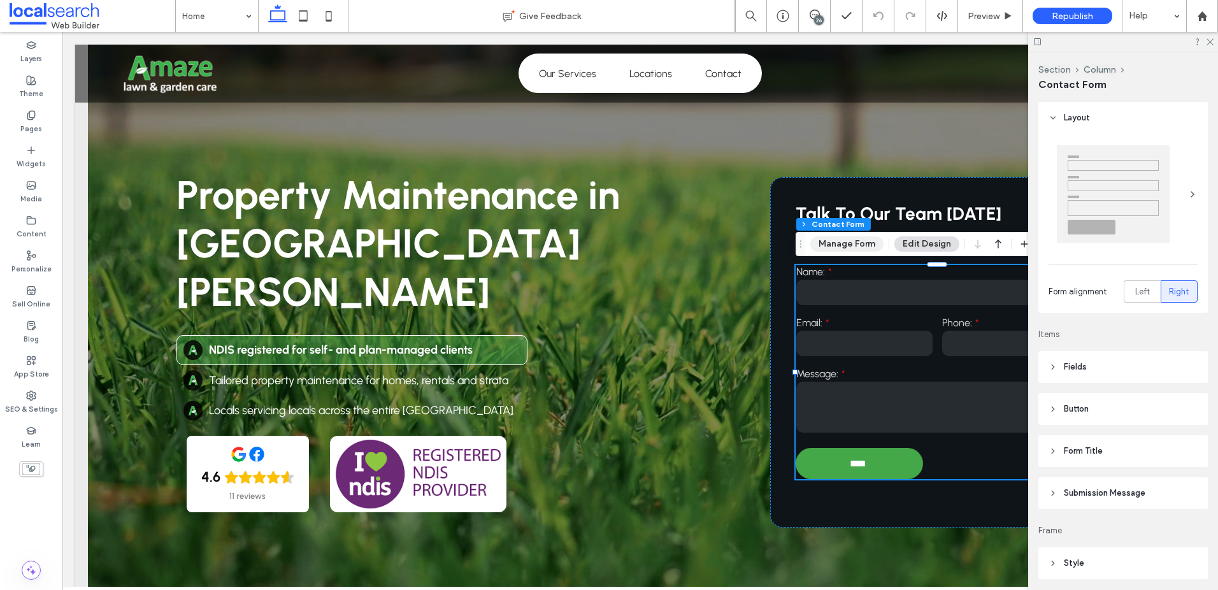
click at [849, 250] on button "Manage Form" at bounding box center [846, 243] width 73 height 15
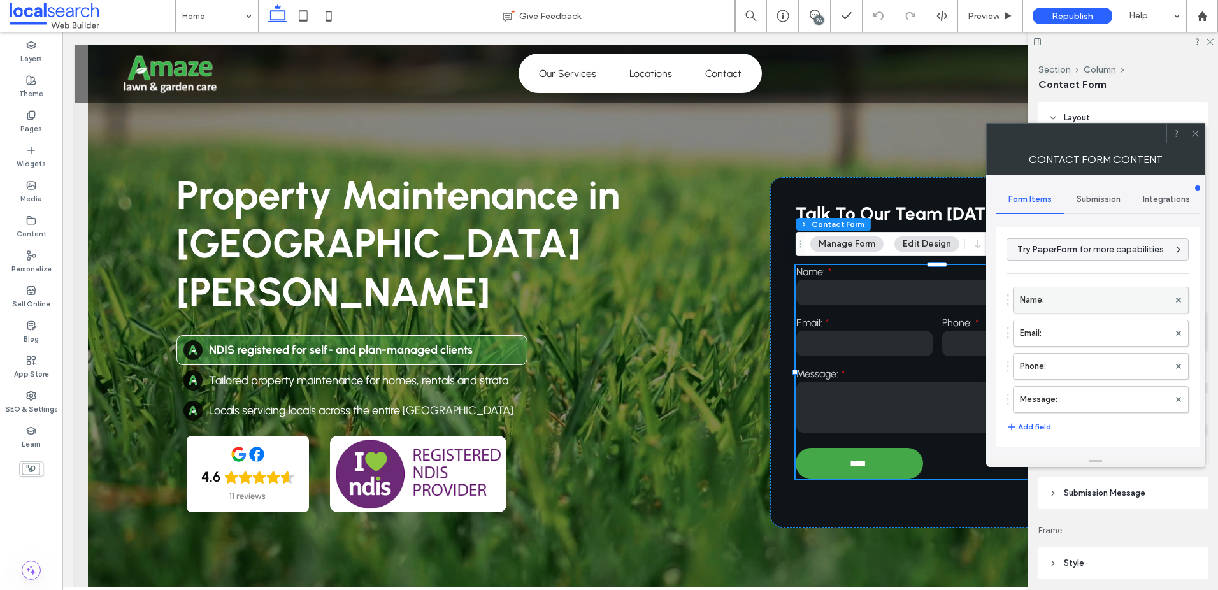
click at [1085, 299] on label "Name:" at bounding box center [1094, 299] width 149 height 25
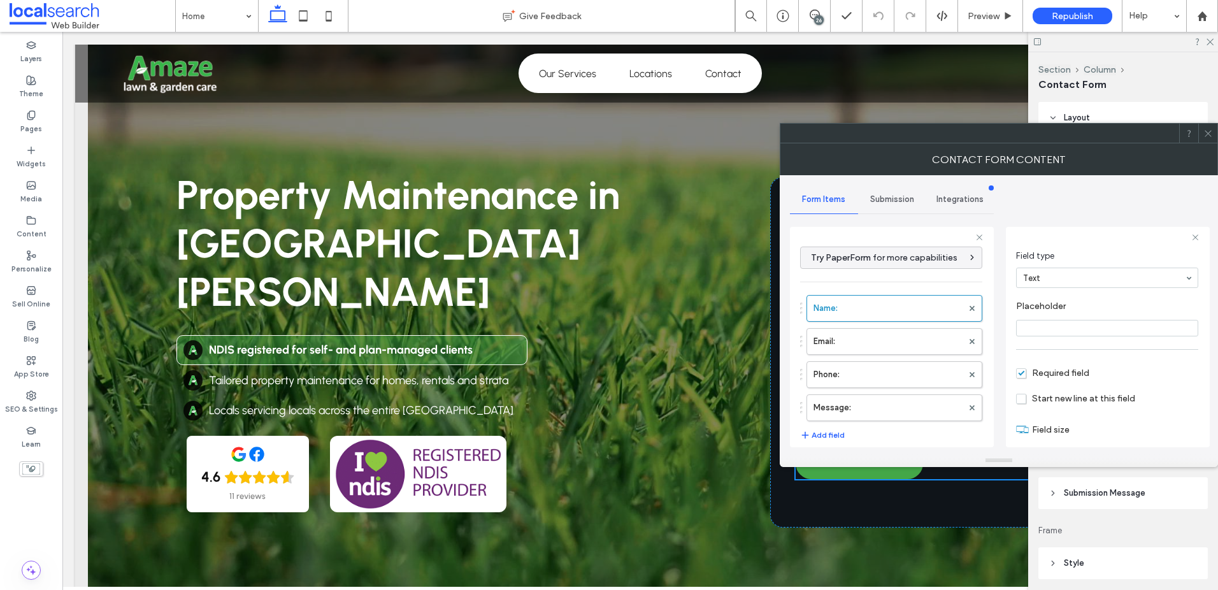
scroll to position [89, 0]
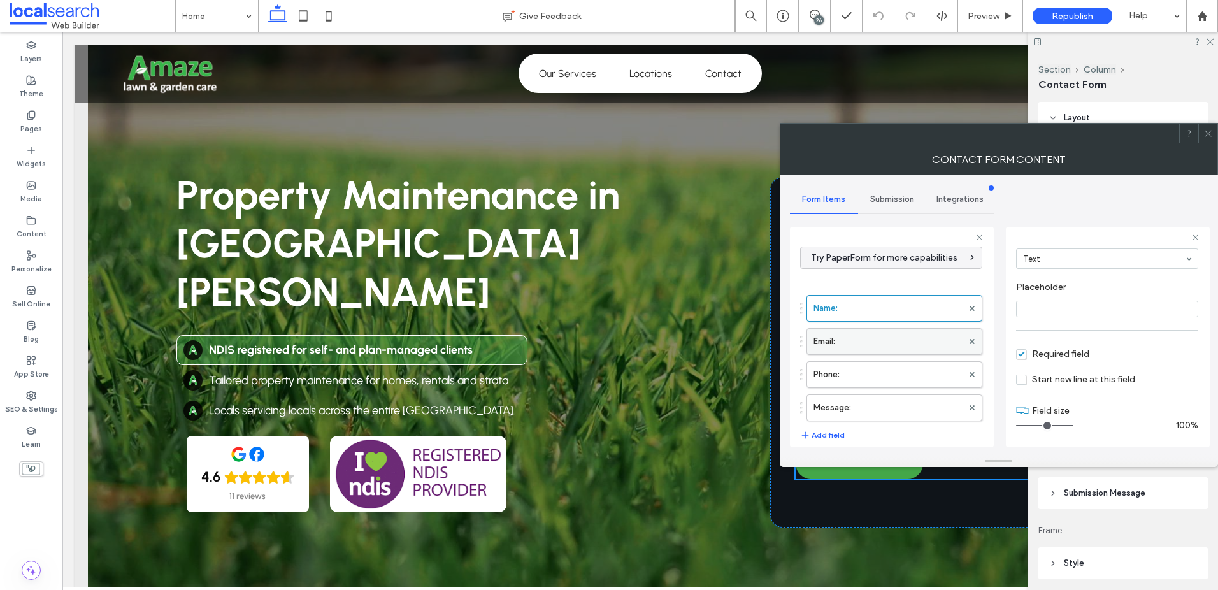
click at [920, 345] on label "Email:" at bounding box center [887, 341] width 149 height 25
click at [844, 371] on label "Phone:" at bounding box center [887, 374] width 149 height 25
click at [871, 397] on label "Message:" at bounding box center [887, 407] width 149 height 25
type input "**"
click at [1208, 136] on icon at bounding box center [1208, 134] width 10 height 10
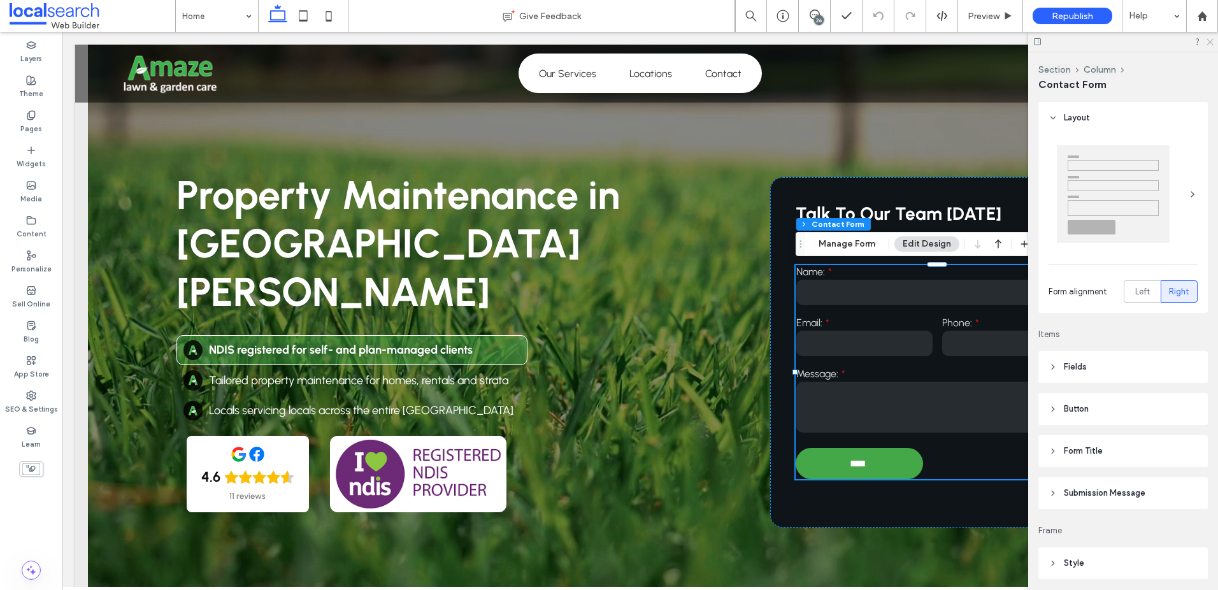
click at [1208, 43] on use at bounding box center [1209, 42] width 7 height 7
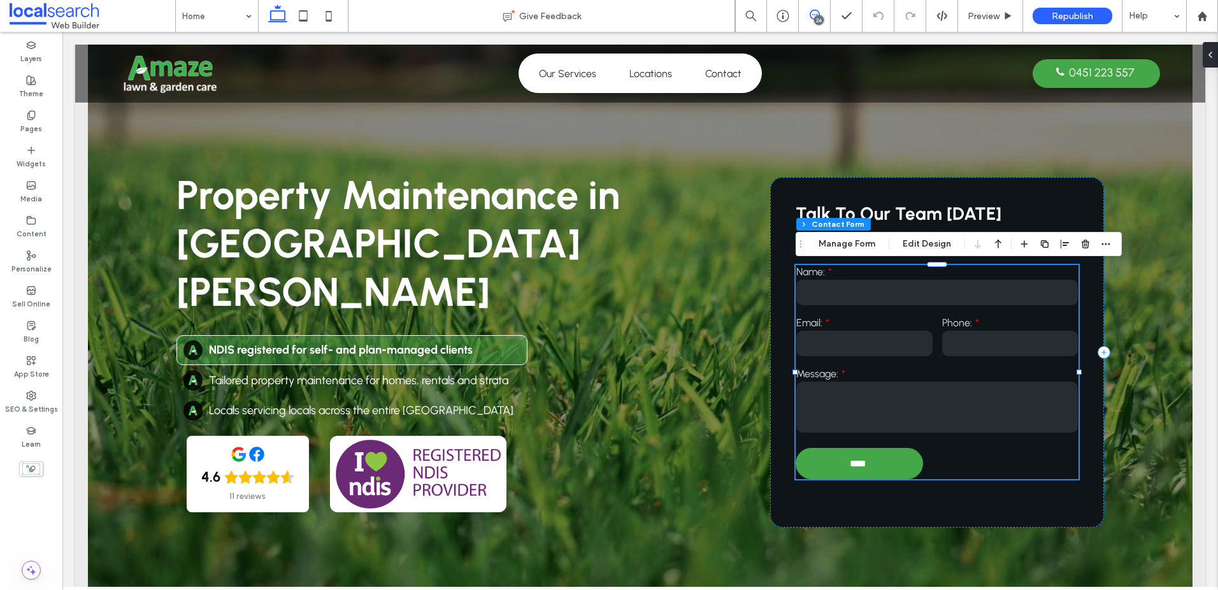
click at [813, 15] on icon at bounding box center [815, 15] width 10 height 10
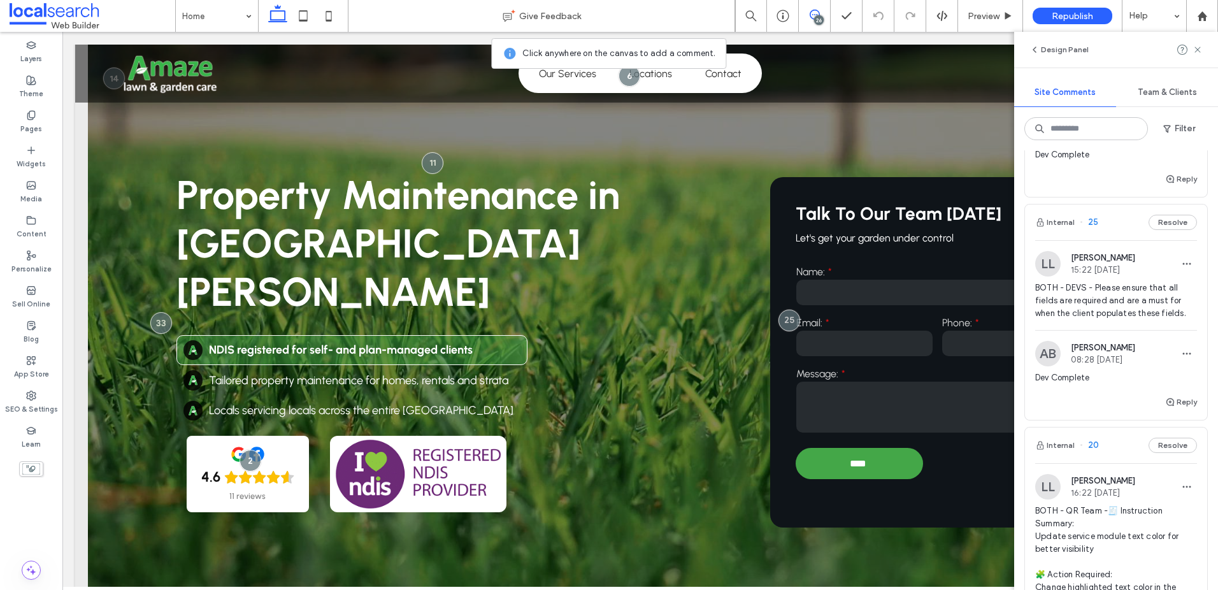
scroll to position [1898, 0]
click at [1177, 406] on button "Reply" at bounding box center [1181, 397] width 32 height 15
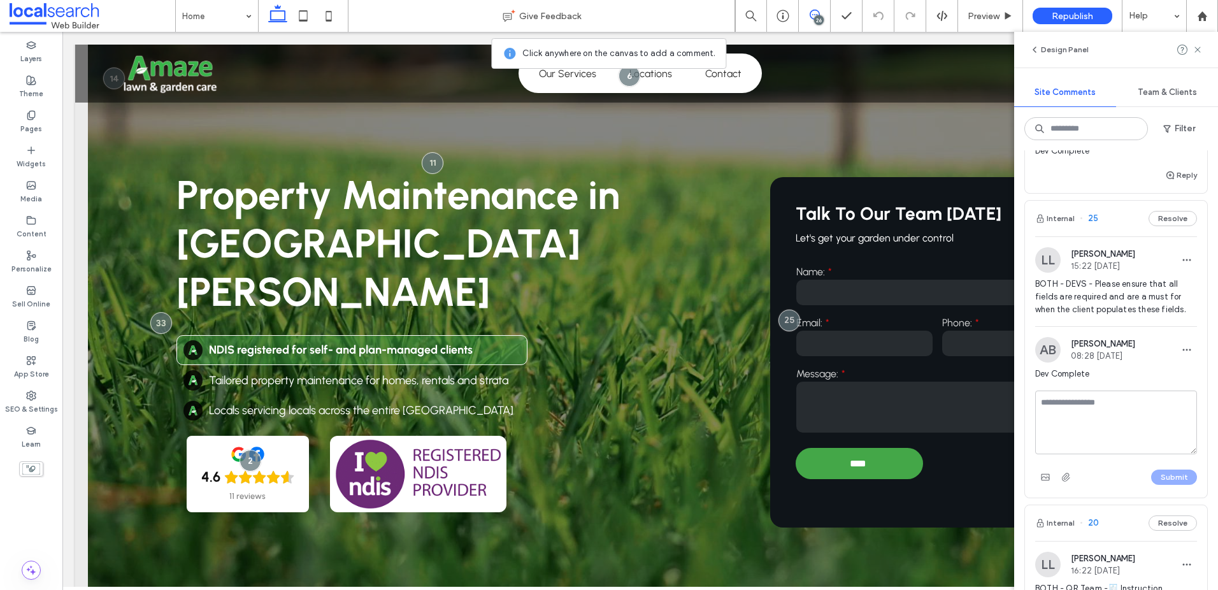
scroll to position [1895, 0]
type textarea "**********"
click at [1168, 488] on button "Submit" at bounding box center [1174, 480] width 46 height 15
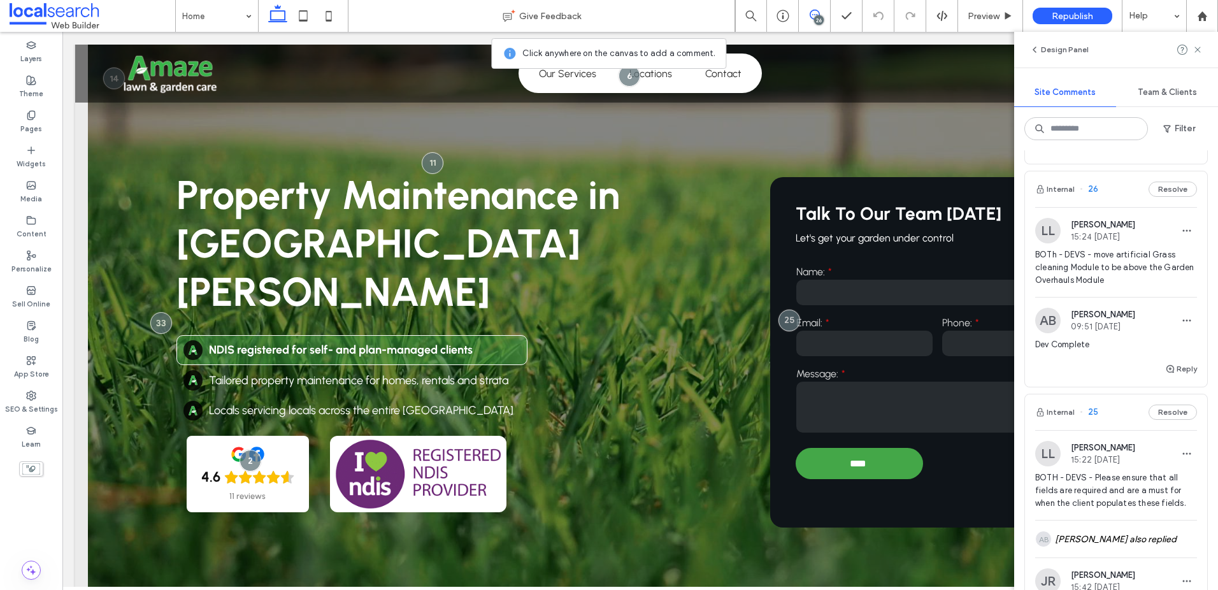
scroll to position [1695, 0]
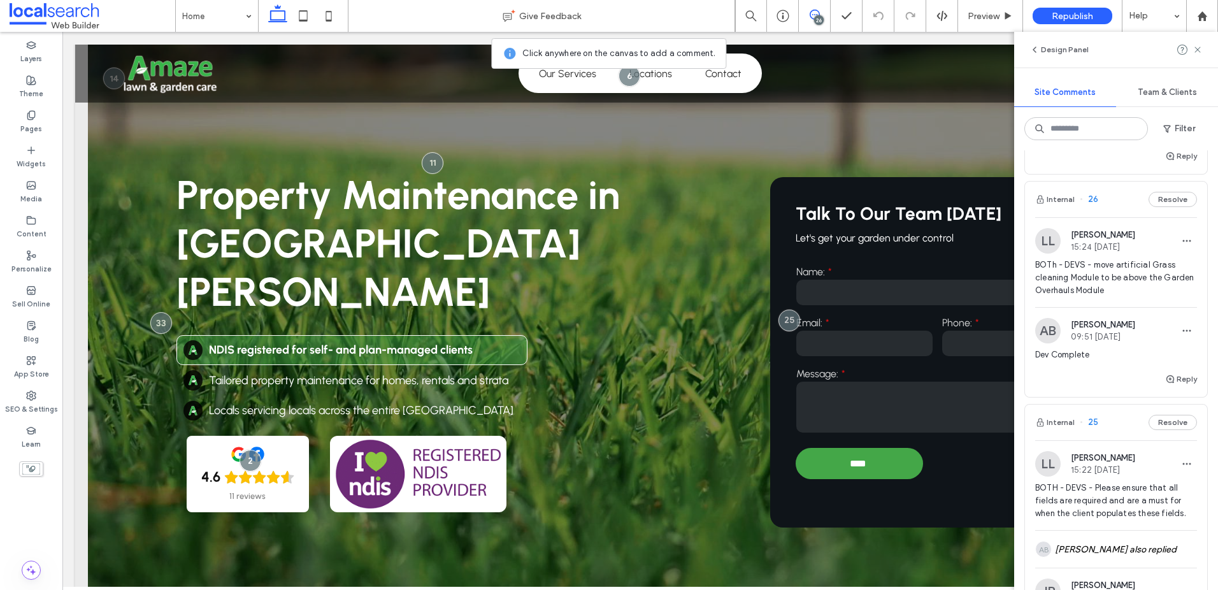
click at [1102, 276] on span "BOTh - DEVS - move artificial Grass cleaning Module to be above the Garden Over…" at bounding box center [1116, 278] width 162 height 38
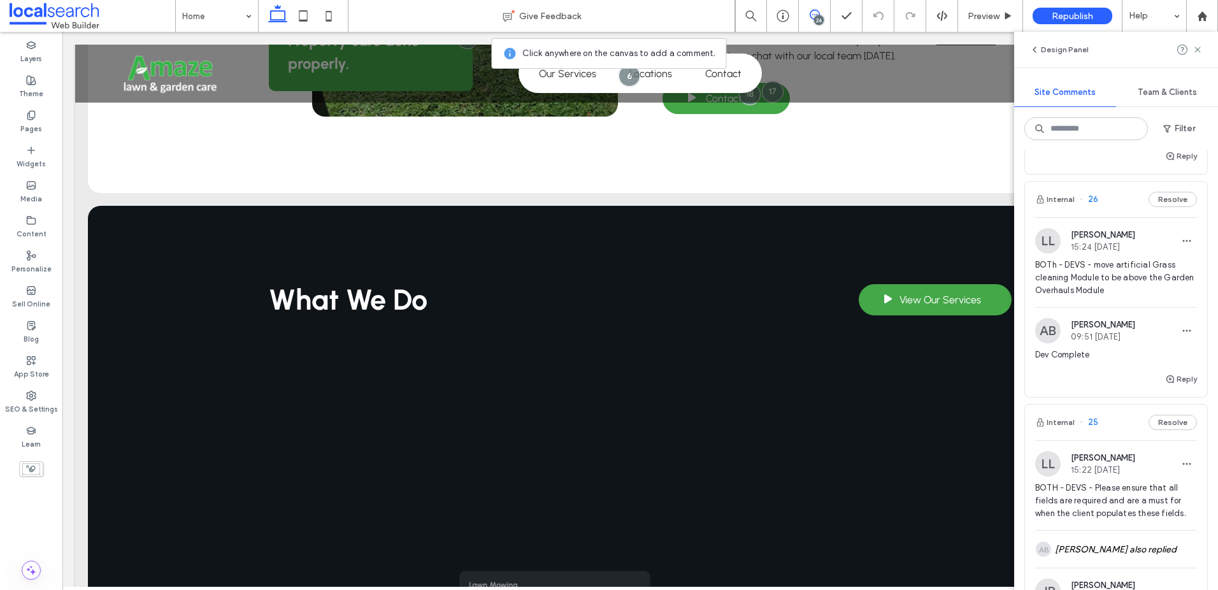
scroll to position [1053, 0]
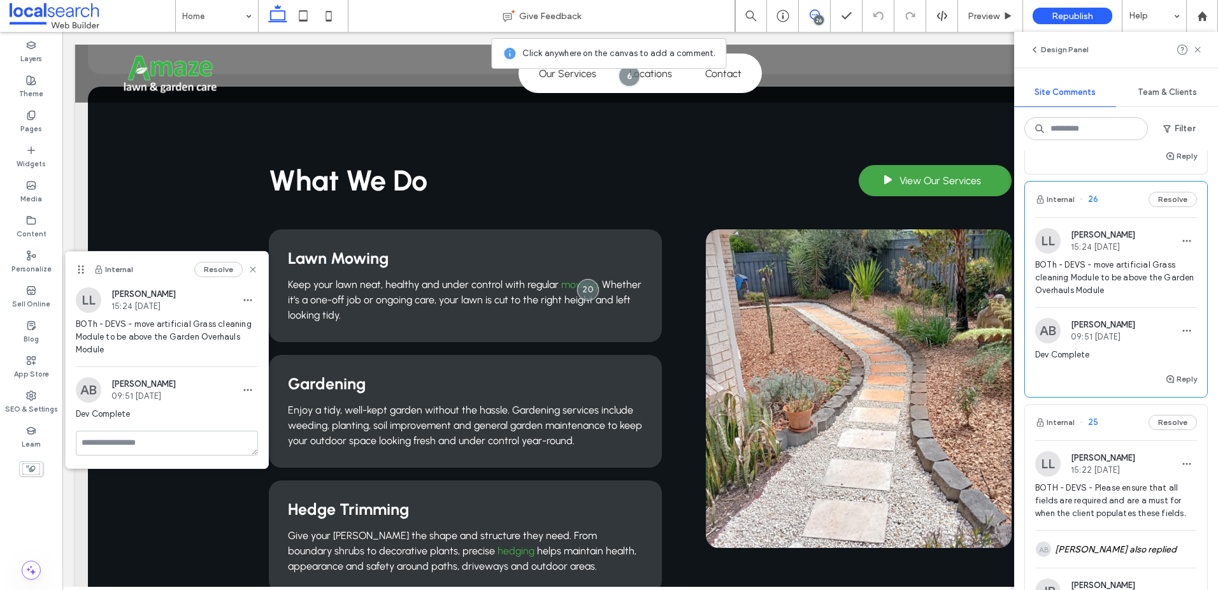
drag, startPoint x: 256, startPoint y: 370, endPoint x: 80, endPoint y: 268, distance: 203.2
click at [80, 268] on icon at bounding box center [81, 269] width 10 height 10
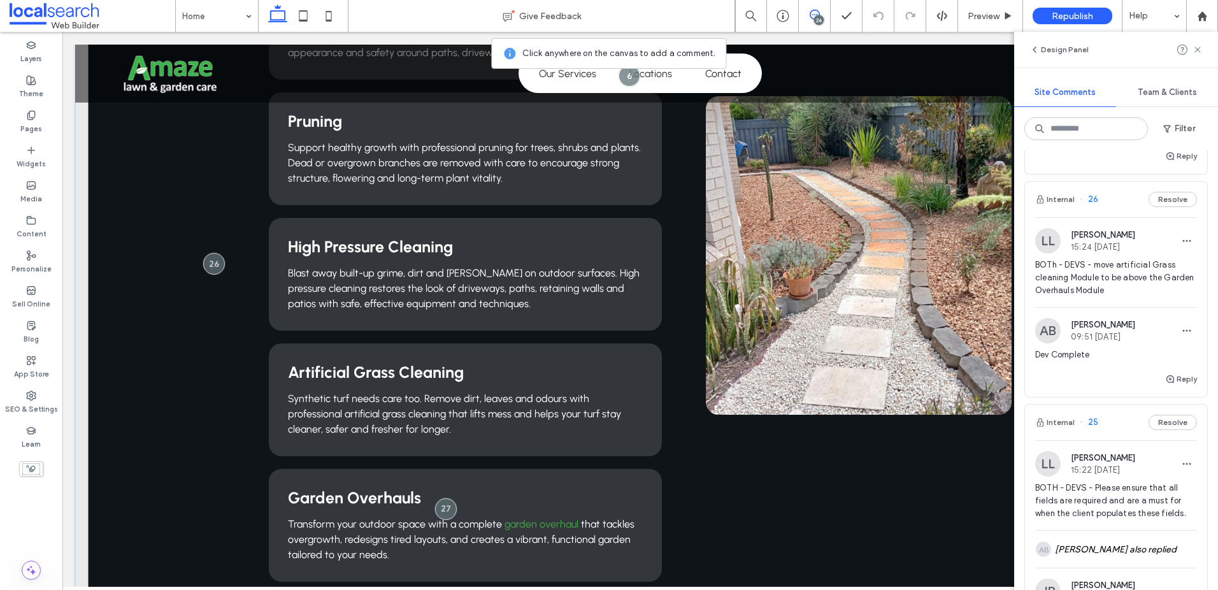
scroll to position [1565, 0]
click at [205, 254] on div at bounding box center [214, 266] width 24 height 24
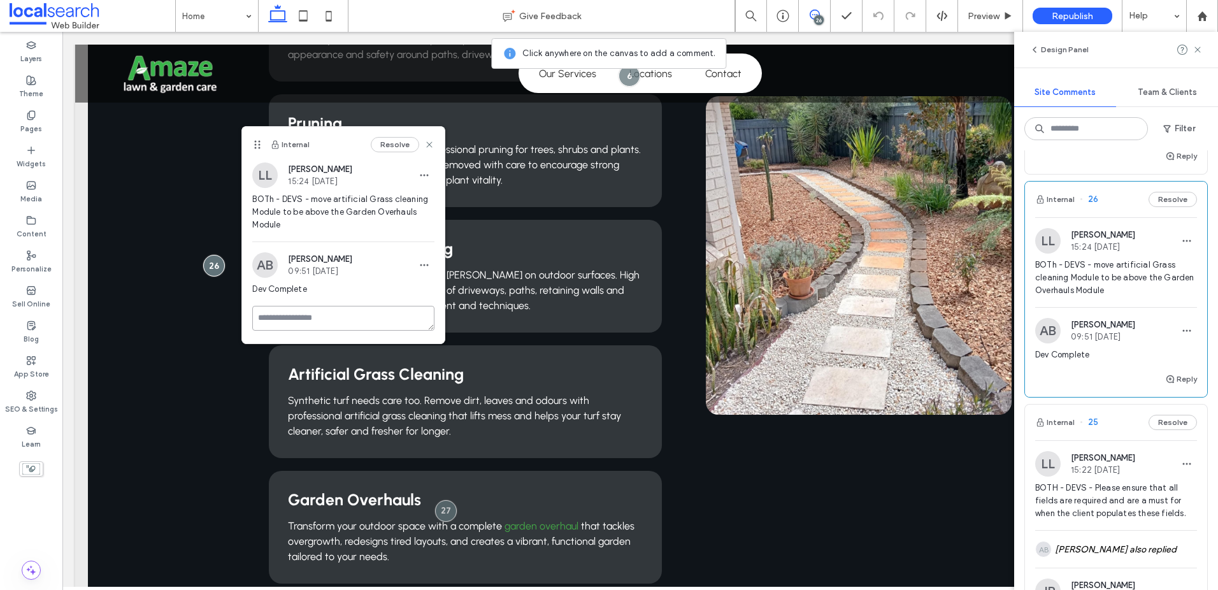
click at [339, 331] on textarea at bounding box center [343, 318] width 182 height 25
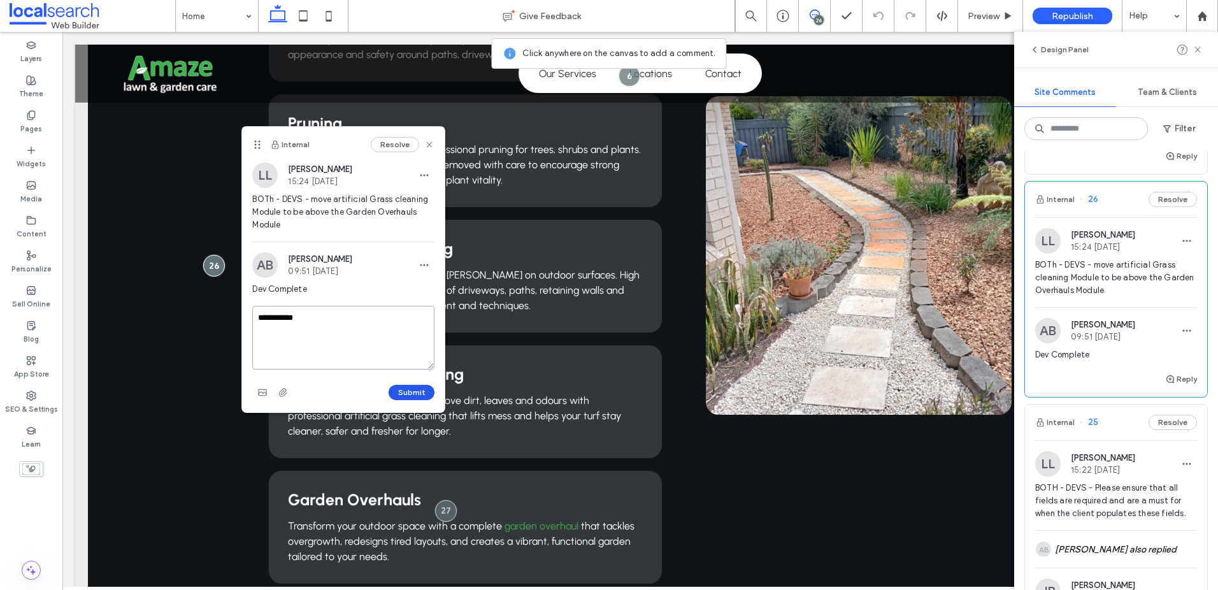
type textarea "**********"
drag, startPoint x: 413, startPoint y: 403, endPoint x: 364, endPoint y: 369, distance: 59.5
click at [413, 400] on button "Submit" at bounding box center [412, 392] width 46 height 15
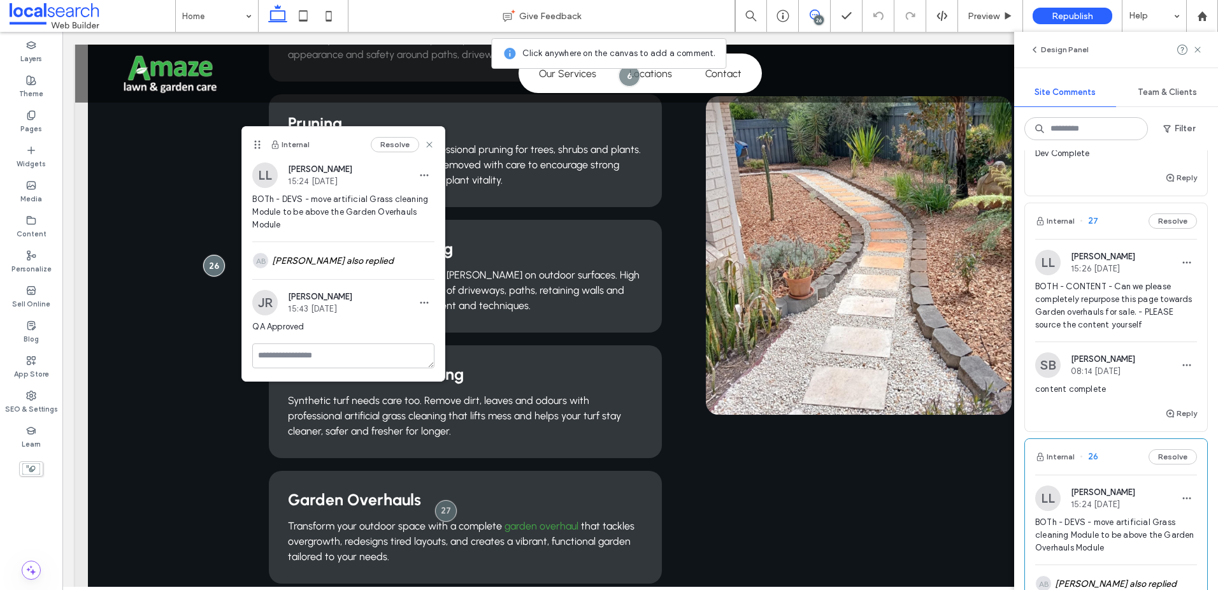
scroll to position [1431, 0]
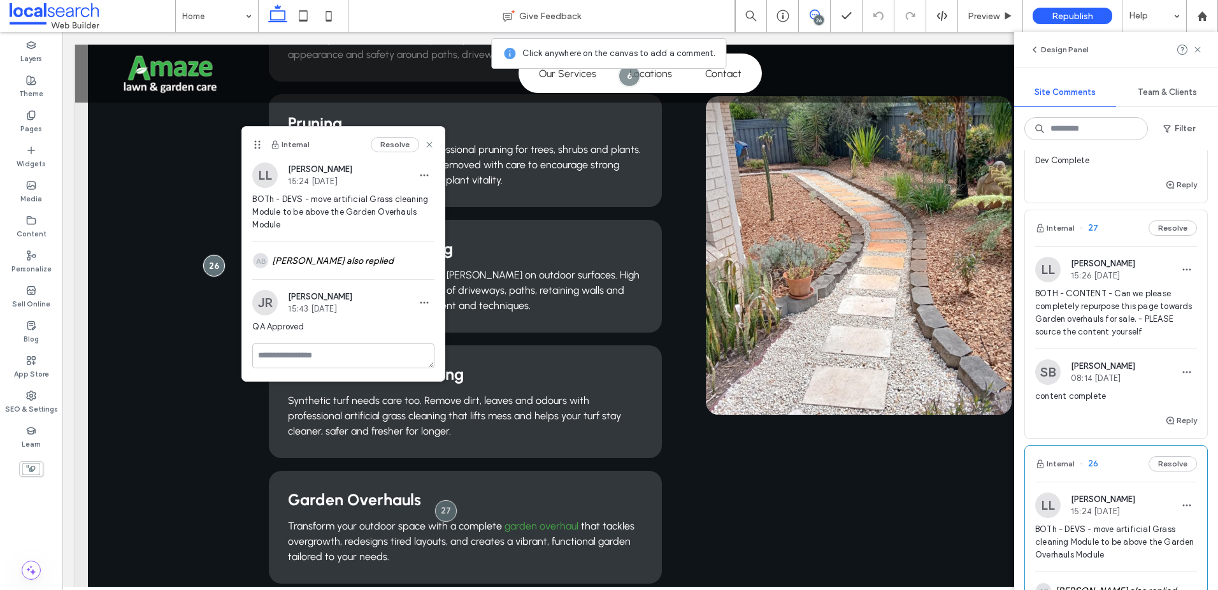
click at [1146, 294] on span "BOTH - CONTENT - Can we please completely repurpose this page towards Garden ov…" at bounding box center [1116, 312] width 162 height 51
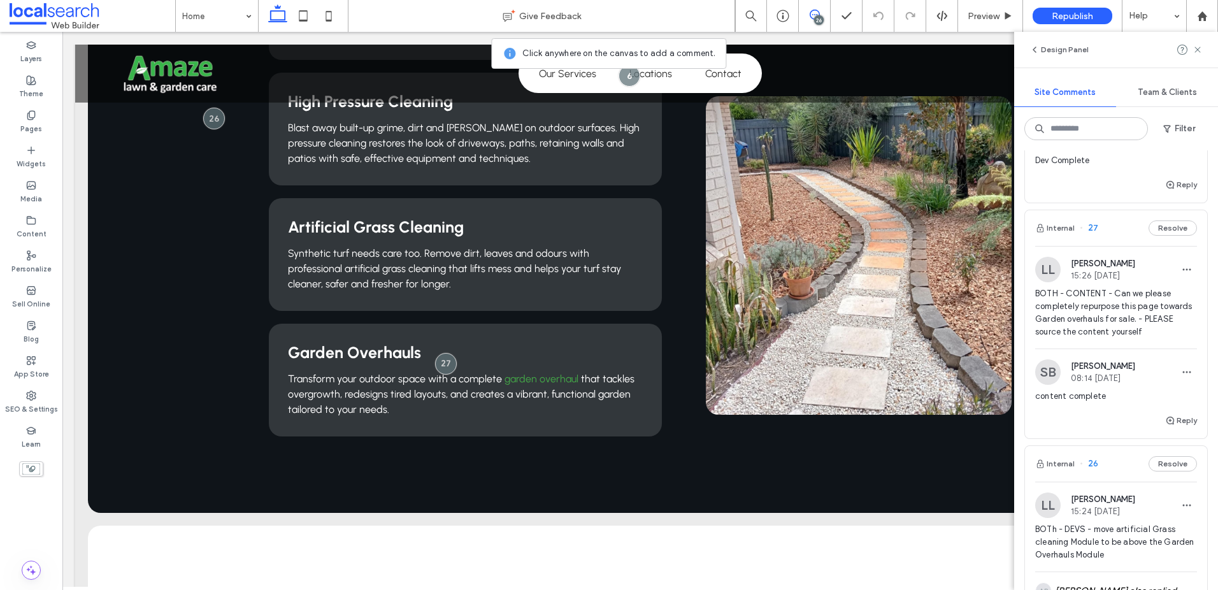
scroll to position [1728, 0]
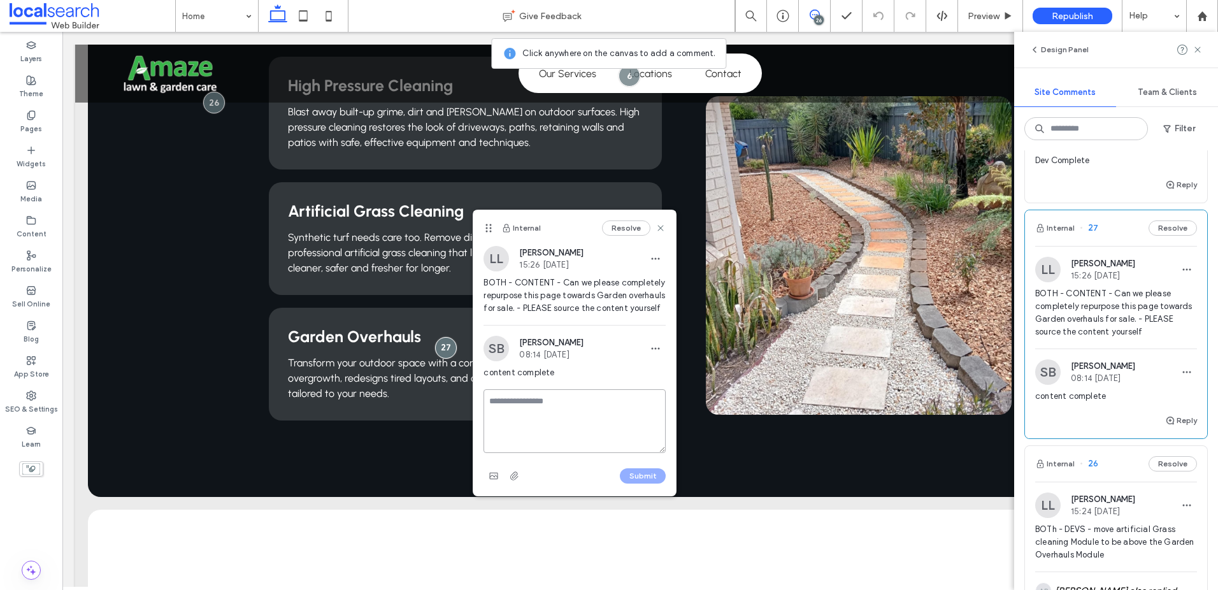
click at [588, 415] on textarea at bounding box center [574, 421] width 182 height 64
type textarea "**********"
click at [628, 480] on div "Submit" at bounding box center [574, 476] width 182 height 20
click at [629, 483] on button "Submit" at bounding box center [643, 475] width 46 height 15
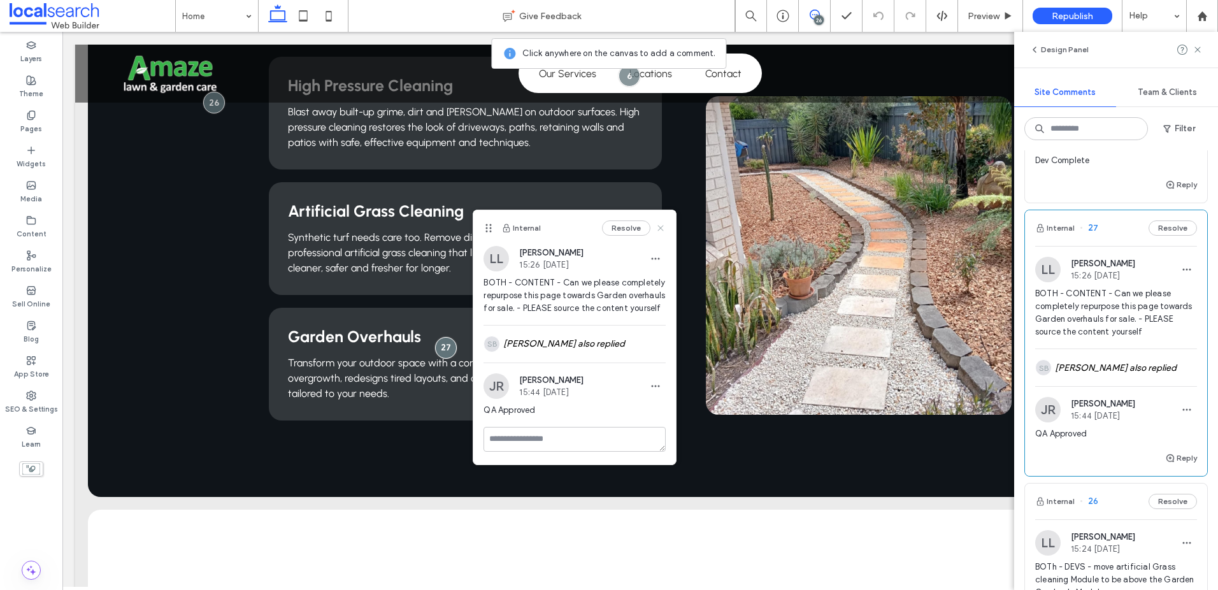
click at [659, 223] on div "Resolve" at bounding box center [634, 227] width 64 height 15
click at [659, 227] on use at bounding box center [661, 228] width 6 height 6
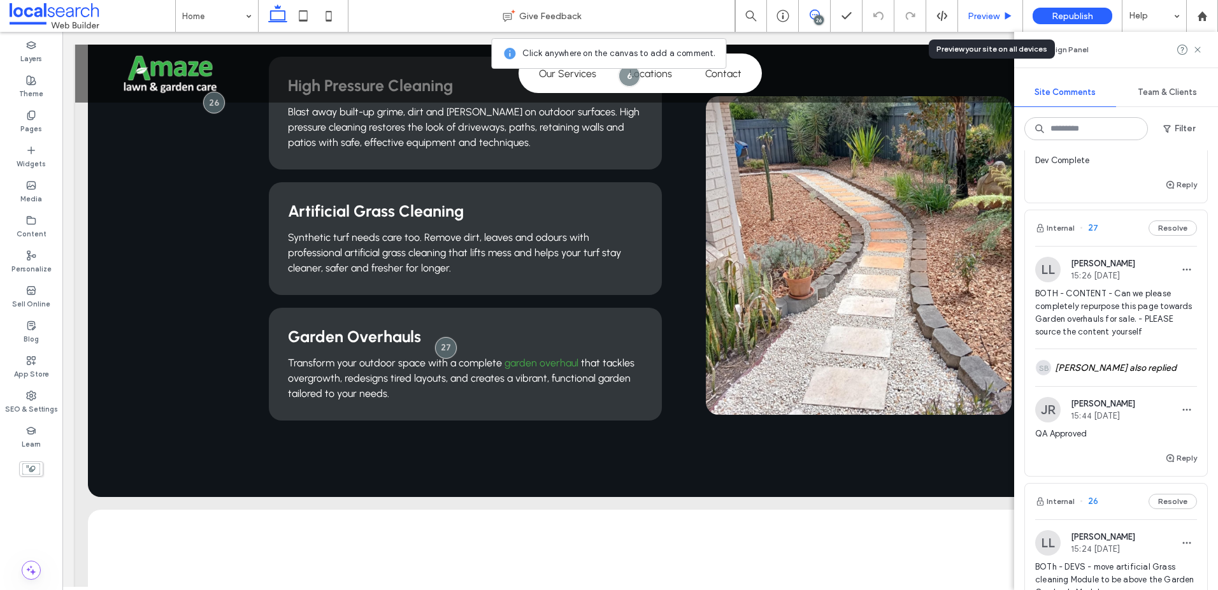
click at [988, 17] on span "Preview" at bounding box center [983, 16] width 32 height 11
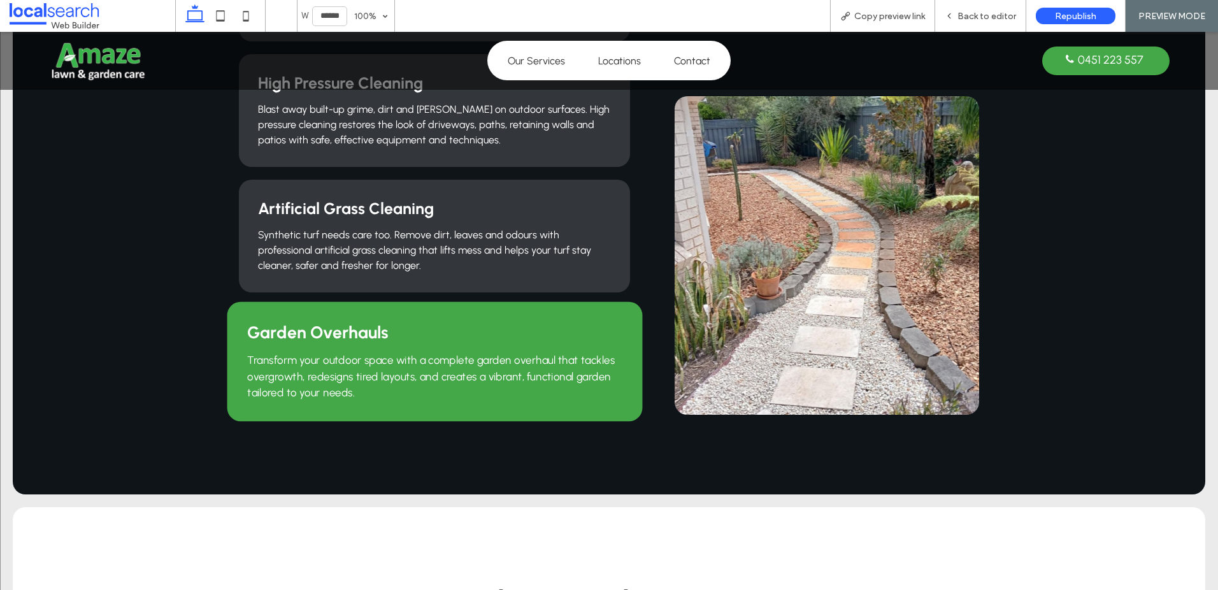
scroll to position [1722, 0]
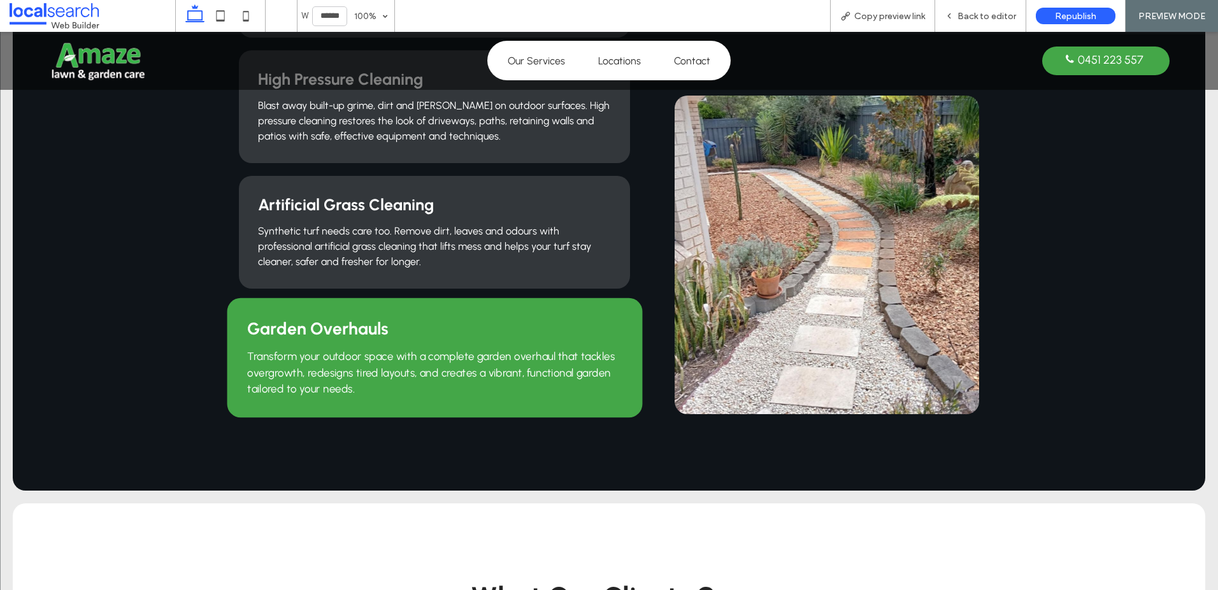
click at [508, 350] on link "garden overhaul" at bounding box center [515, 356] width 78 height 13
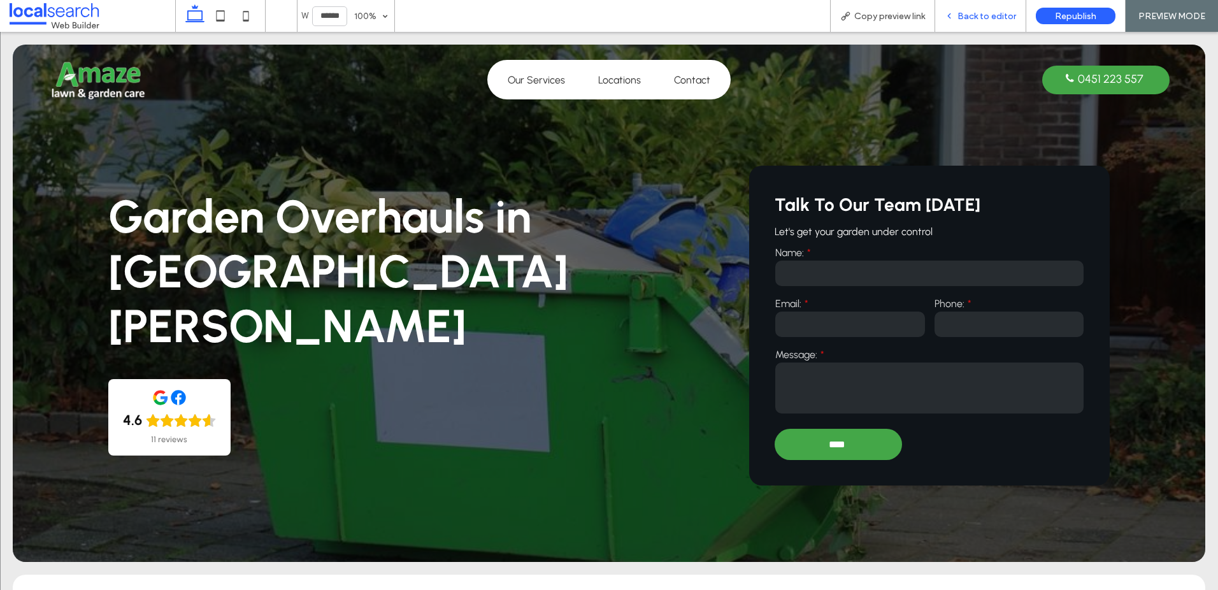
drag, startPoint x: 990, startPoint y: 1, endPoint x: 990, endPoint y: 10, distance: 8.3
click at [990, 2] on div "Back to editor" at bounding box center [980, 16] width 91 height 32
click at [986, 13] on span "Back to editor" at bounding box center [986, 16] width 59 height 11
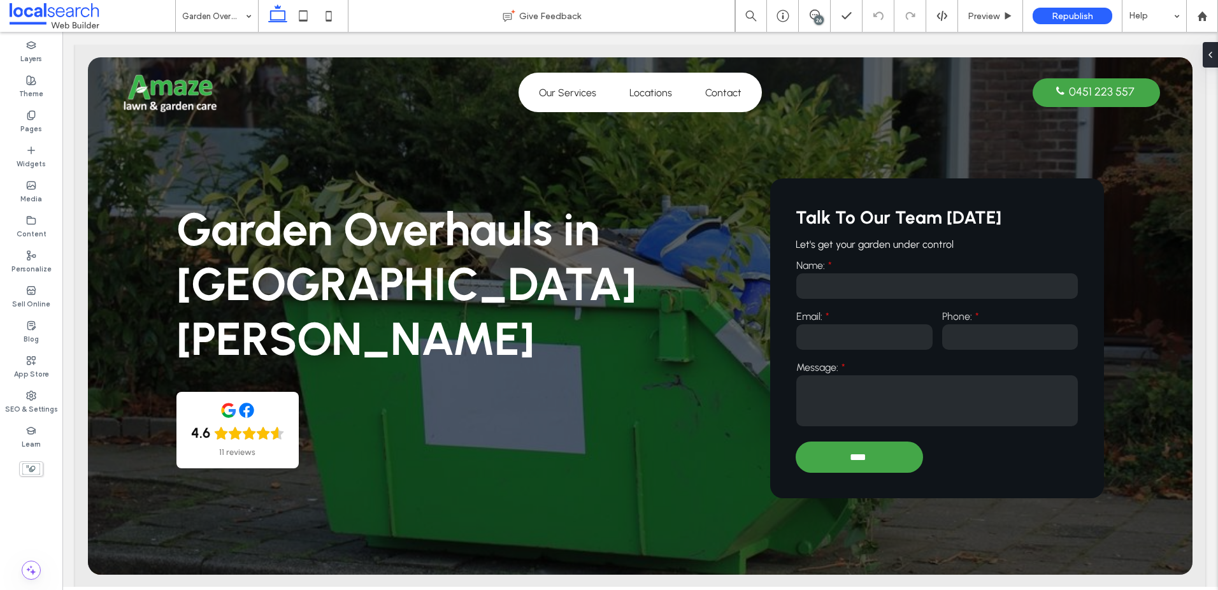
click at [815, 17] on div "26" at bounding box center [819, 20] width 10 height 10
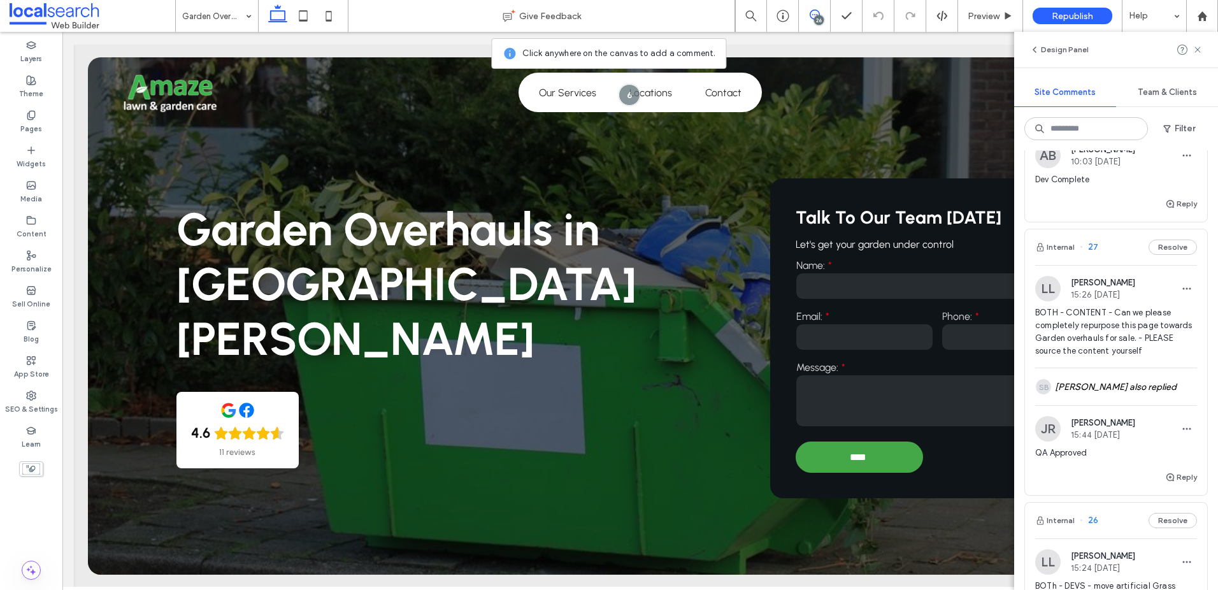
scroll to position [1403, 0]
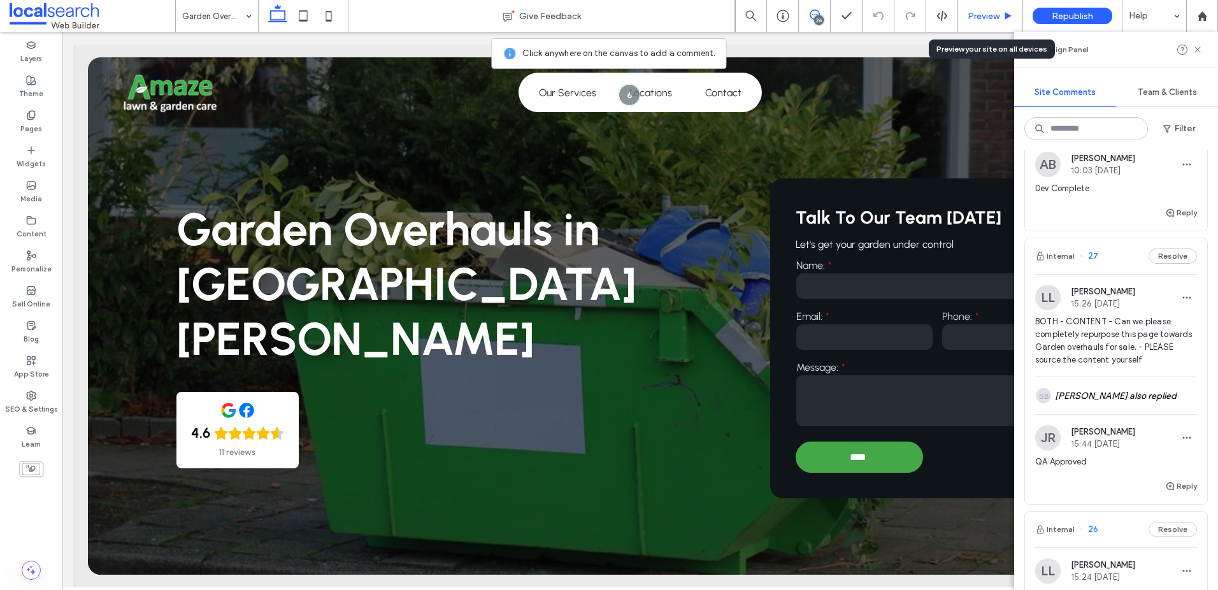
click at [976, 17] on span "Preview" at bounding box center [983, 16] width 32 height 11
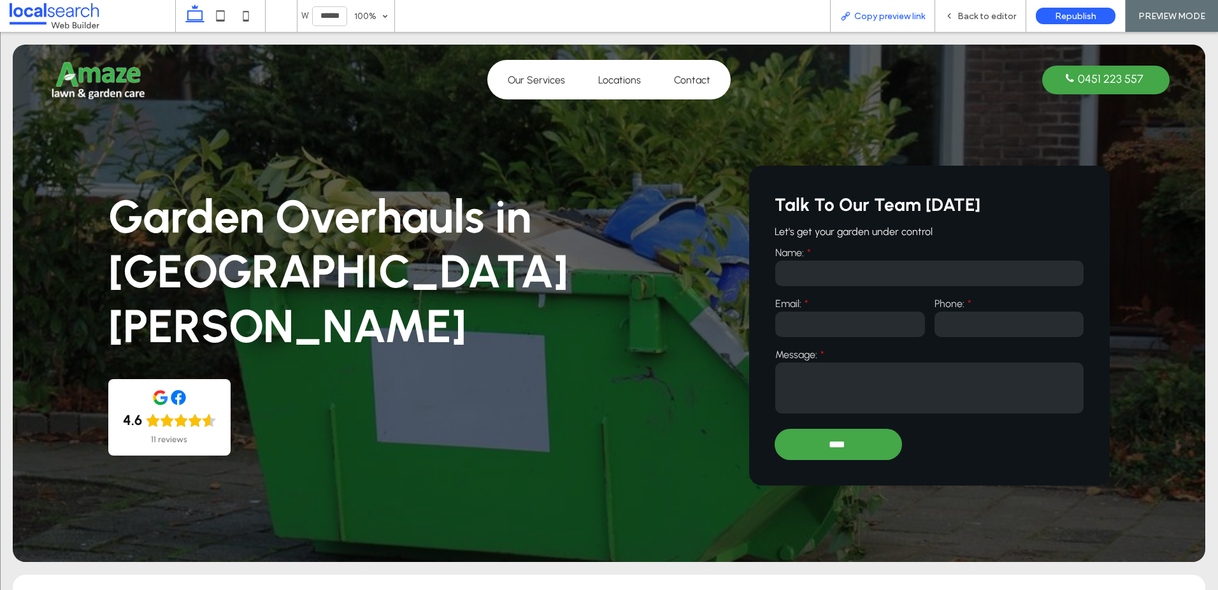
click at [862, 13] on span "Copy preview link" at bounding box center [889, 16] width 71 height 11
click at [996, 11] on span "Back to editor" at bounding box center [986, 16] width 59 height 11
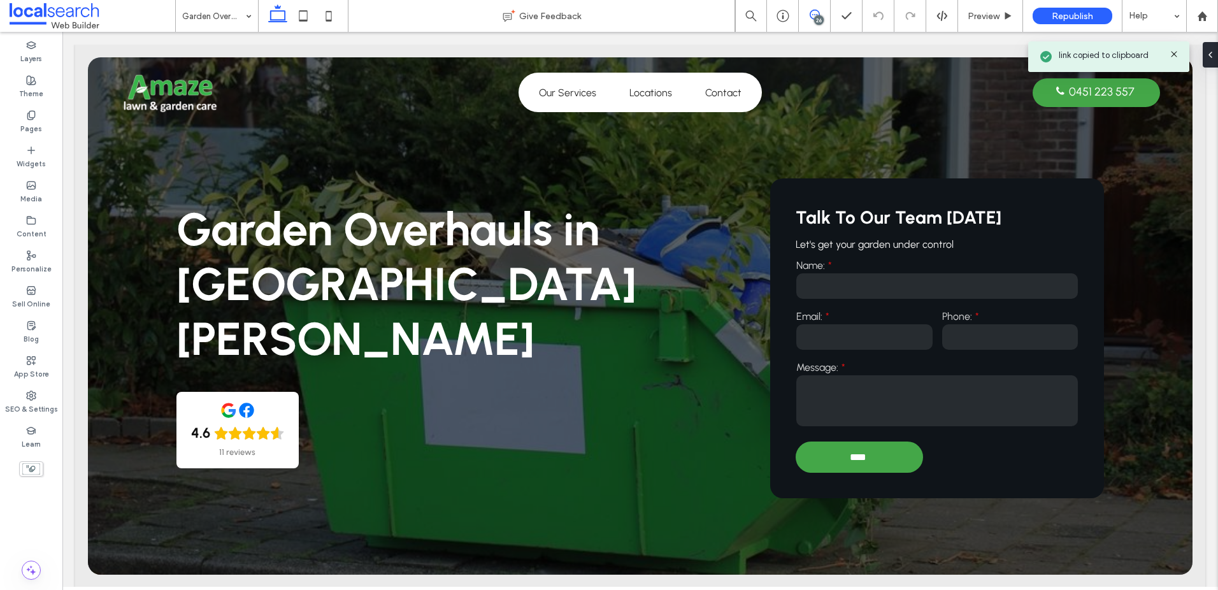
click at [814, 10] on use at bounding box center [815, 15] width 10 height 10
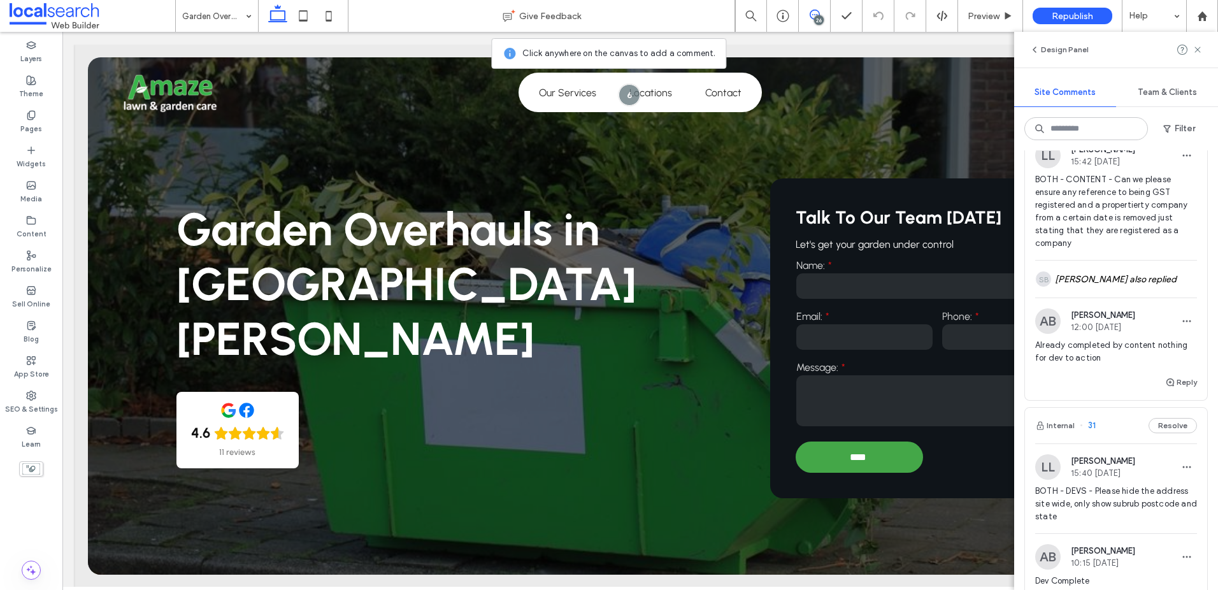
scroll to position [355, 0]
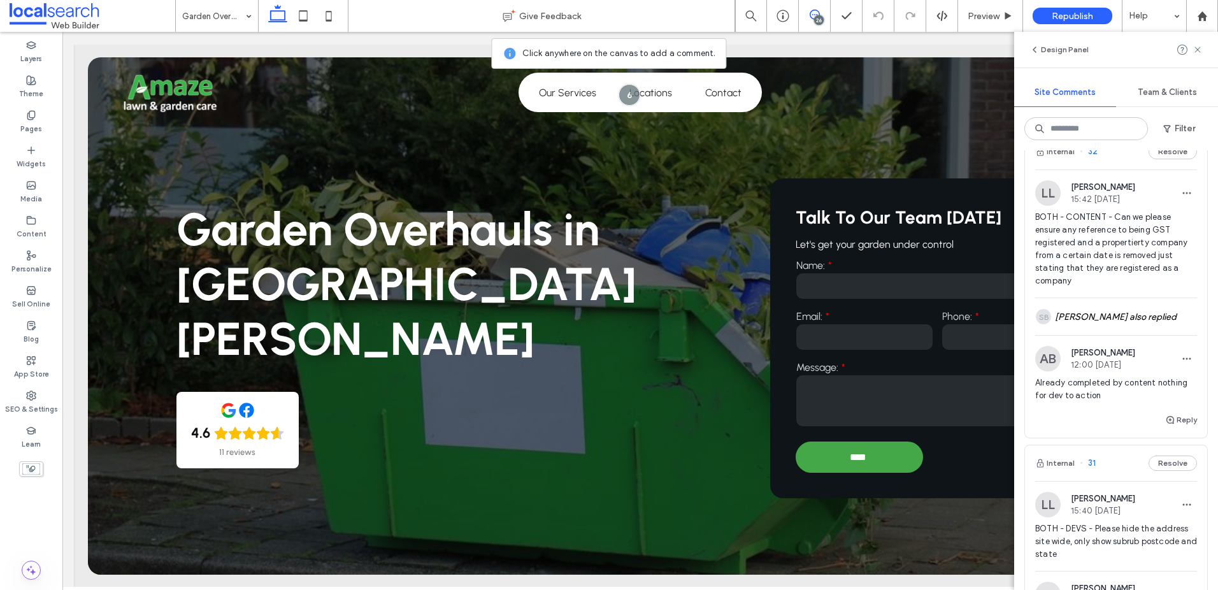
click at [1099, 260] on span "BOTH - CONTENT - Can we please ensure any reference to being GST registered and…" at bounding box center [1116, 249] width 162 height 76
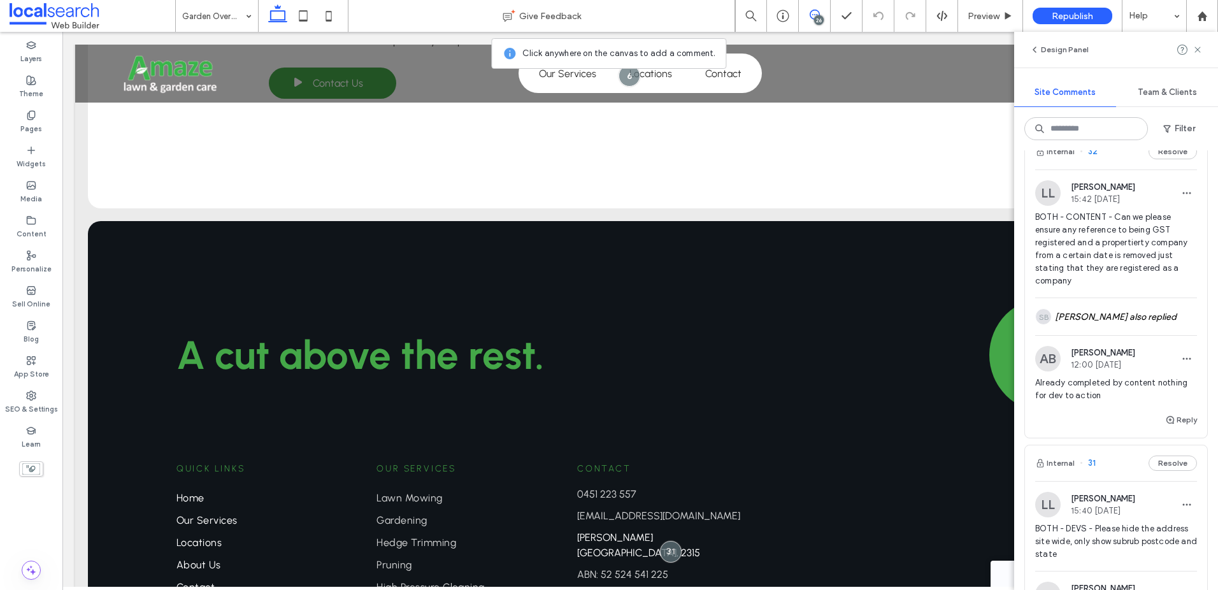
scroll to position [2627, 0]
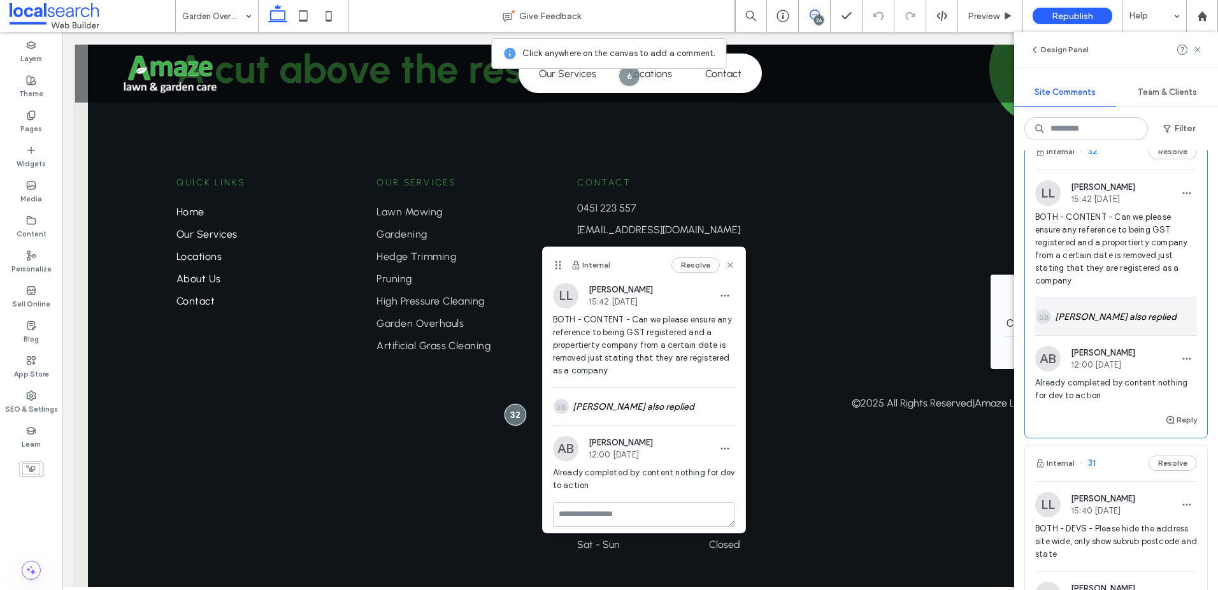
click at [1085, 304] on div "SB Samuel Bergmark also replied" at bounding box center [1116, 316] width 162 height 37
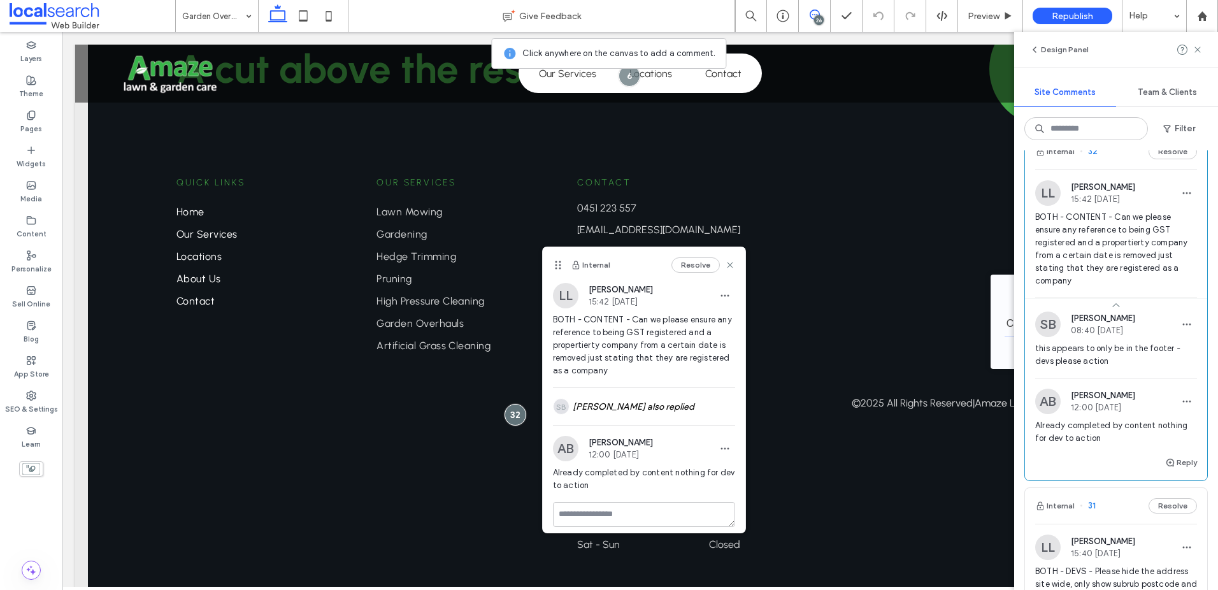
click at [557, 262] on div "Internal Resolve" at bounding box center [644, 265] width 203 height 36
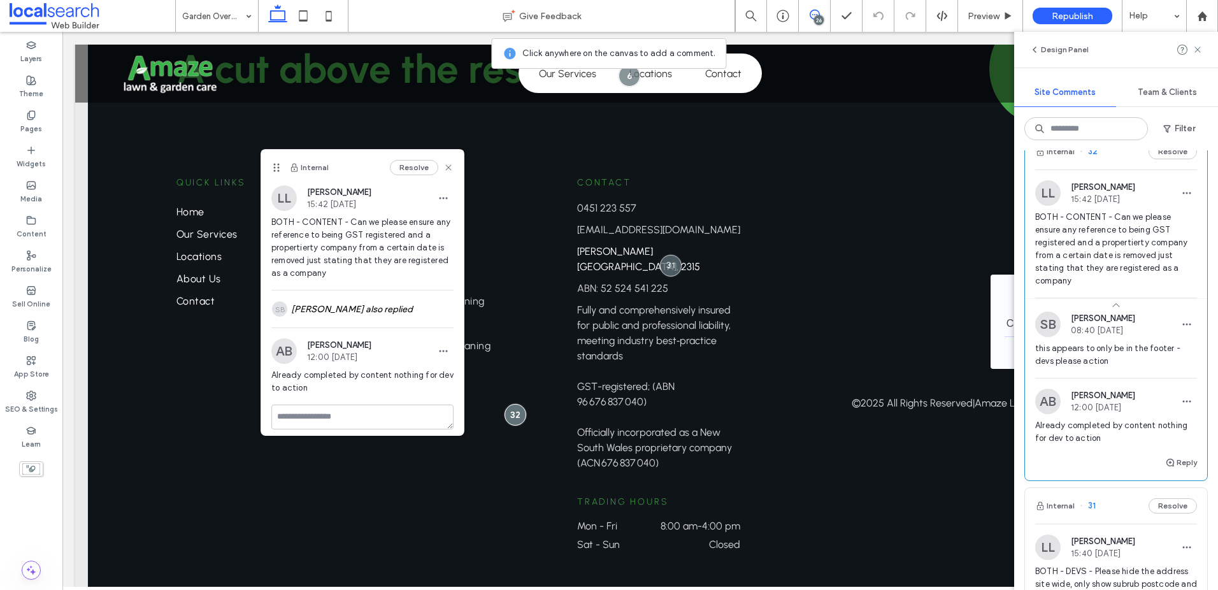
drag, startPoint x: 557, startPoint y: 264, endPoint x: 276, endPoint y: 166, distance: 297.9
click at [276, 166] on icon at bounding box center [276, 167] width 10 height 10
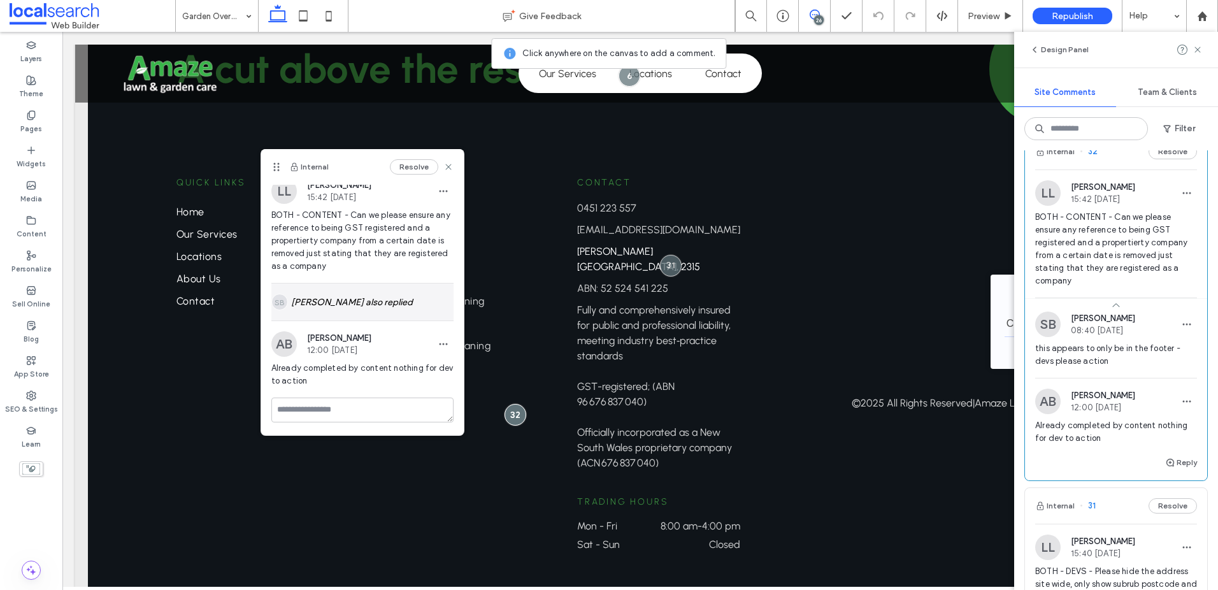
click at [376, 309] on div "SB Samuel Bergmark also replied" at bounding box center [362, 301] width 182 height 37
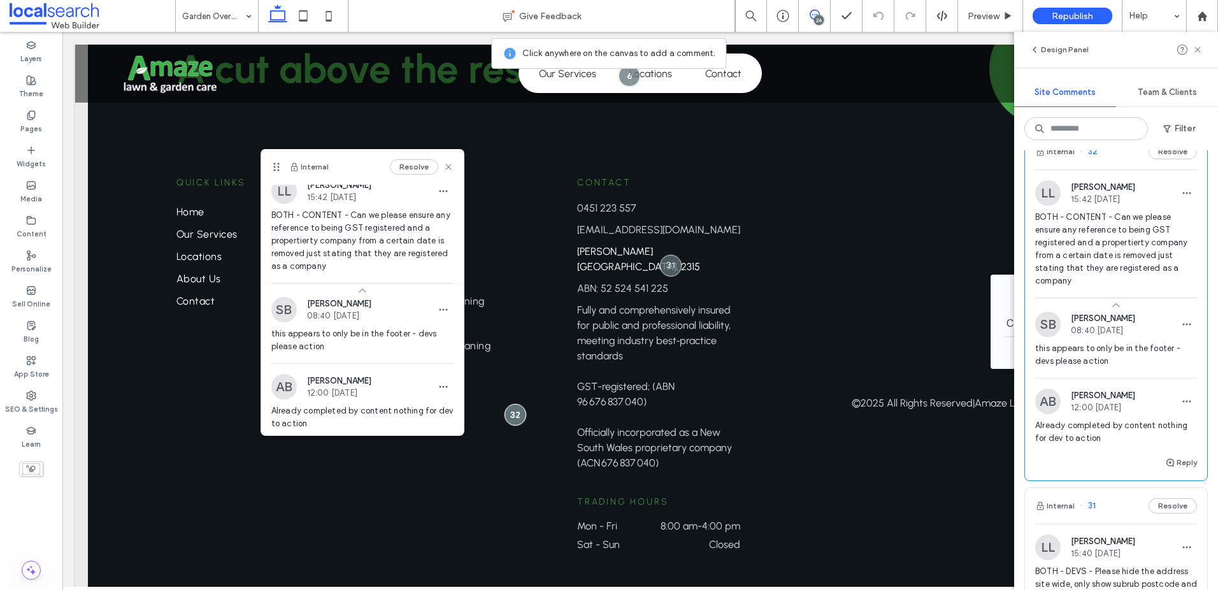
scroll to position [50, 0]
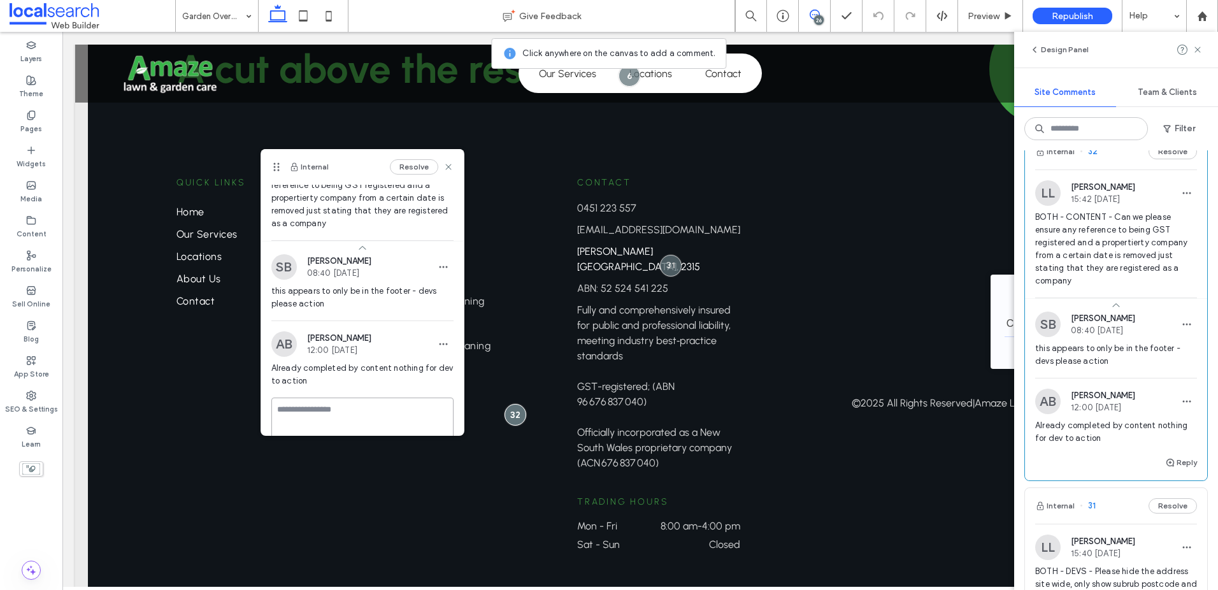
click at [374, 413] on textarea at bounding box center [362, 429] width 182 height 64
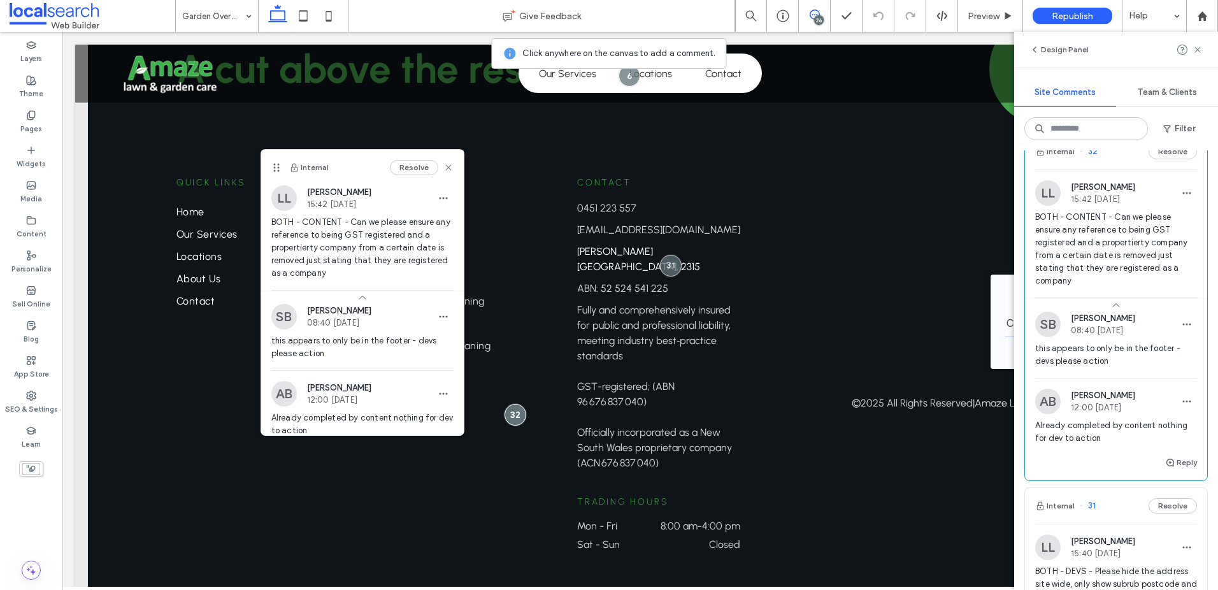
scroll to position [119, 0]
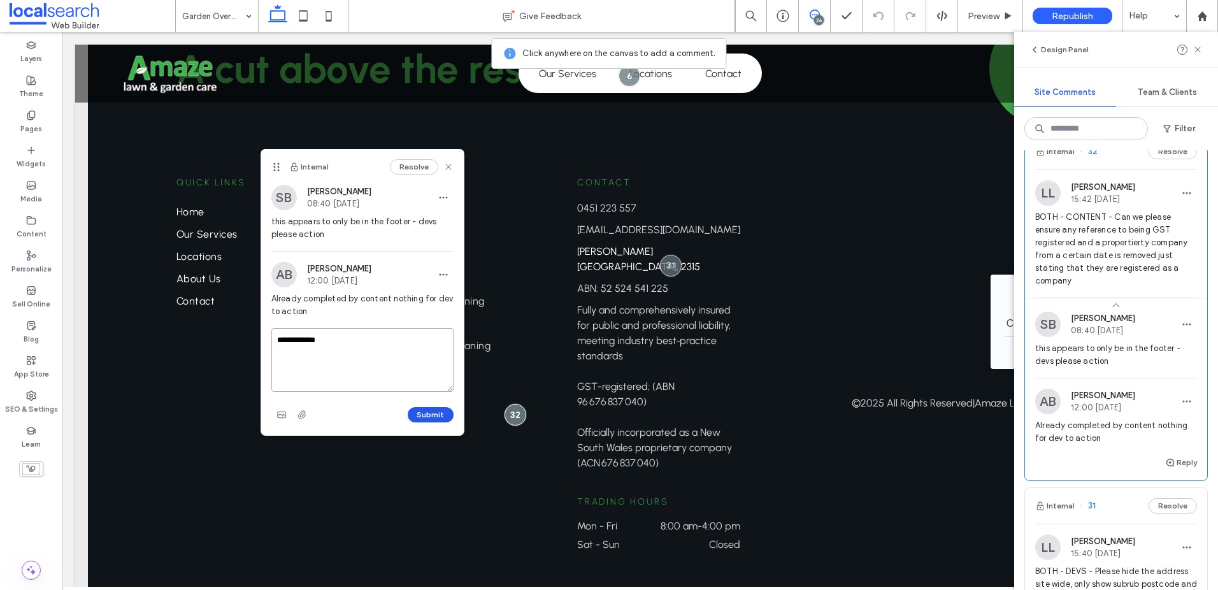
type textarea "**********"
click at [441, 414] on button "Submit" at bounding box center [431, 414] width 46 height 15
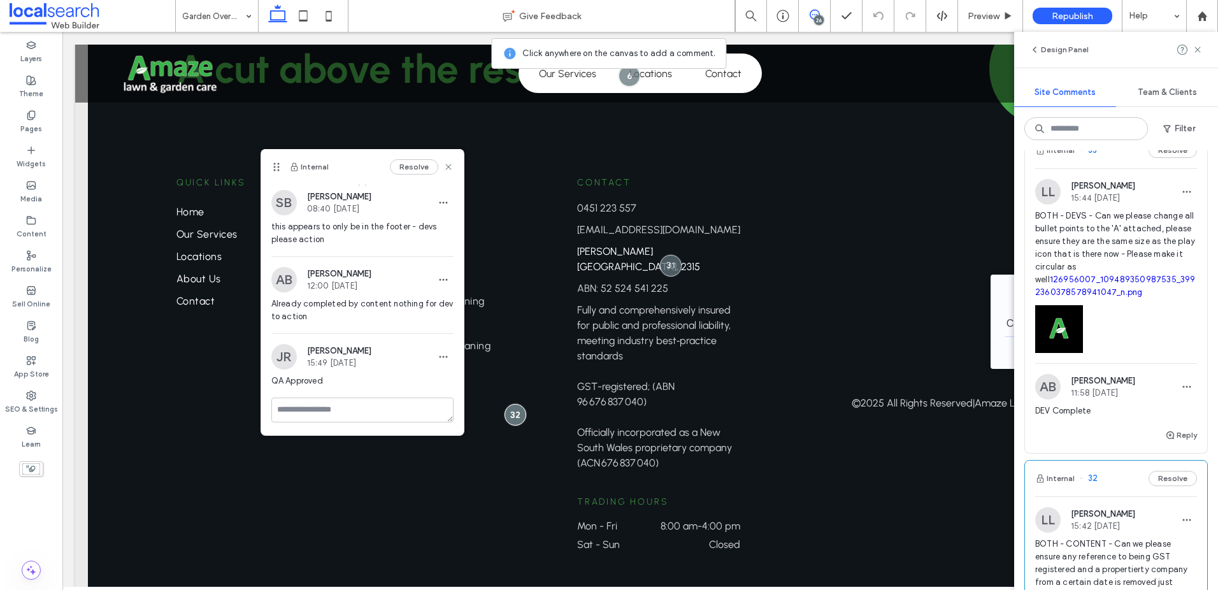
scroll to position [0, 0]
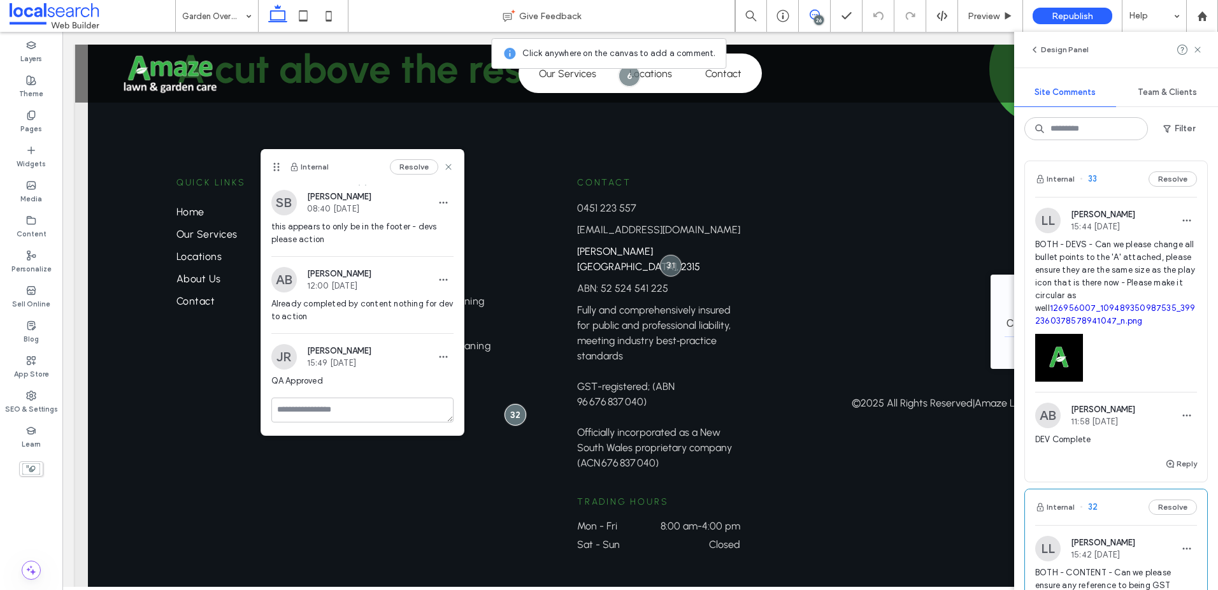
click at [1115, 244] on span "BOTH - DEVS - Can we please change all bullet points to the 'A' attached, pleas…" at bounding box center [1116, 282] width 162 height 89
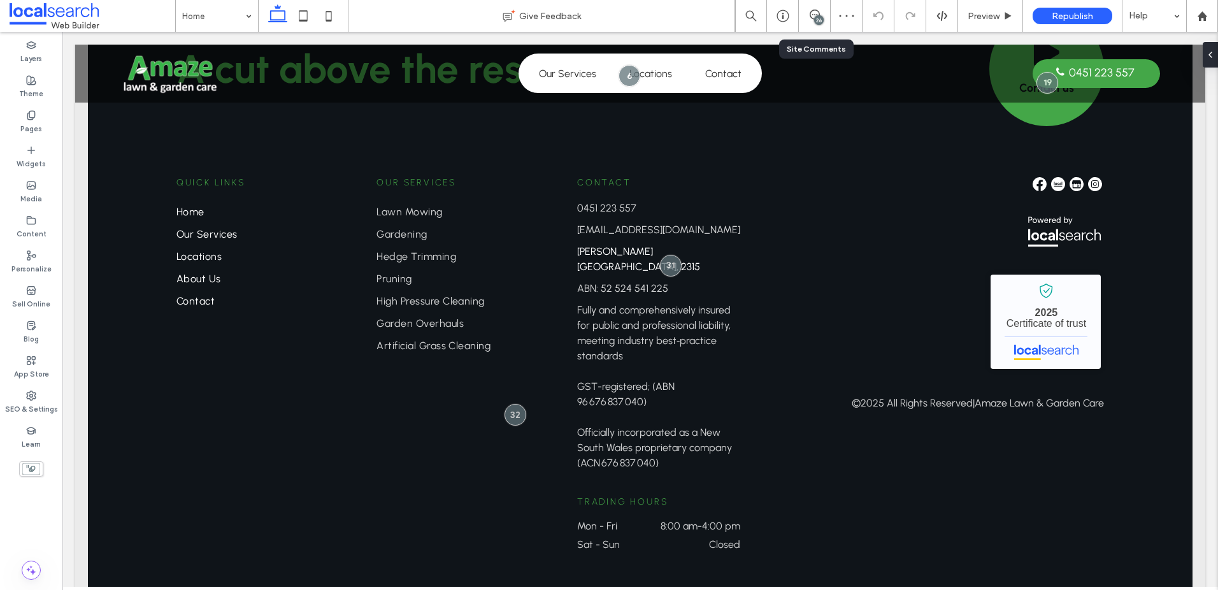
click at [823, 6] on div "26" at bounding box center [815, 16] width 32 height 32
click at [810, 11] on icon at bounding box center [815, 15] width 10 height 10
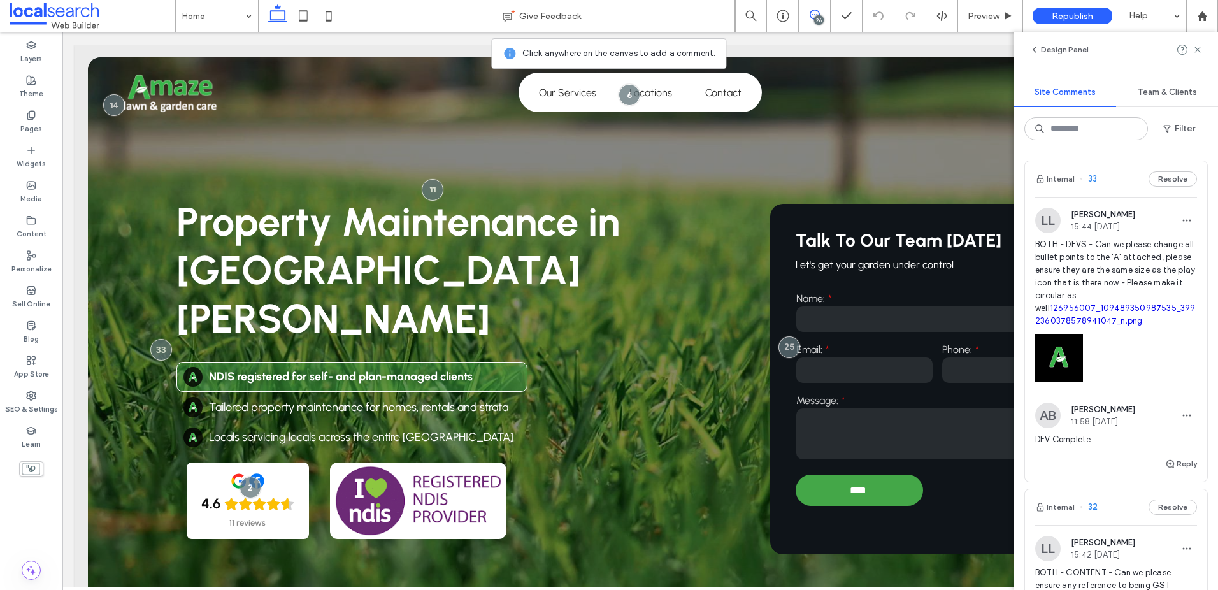
click at [1152, 255] on span "BOTH - DEVS - Can we please change all bullet points to the 'A' attached, pleas…" at bounding box center [1116, 282] width 162 height 89
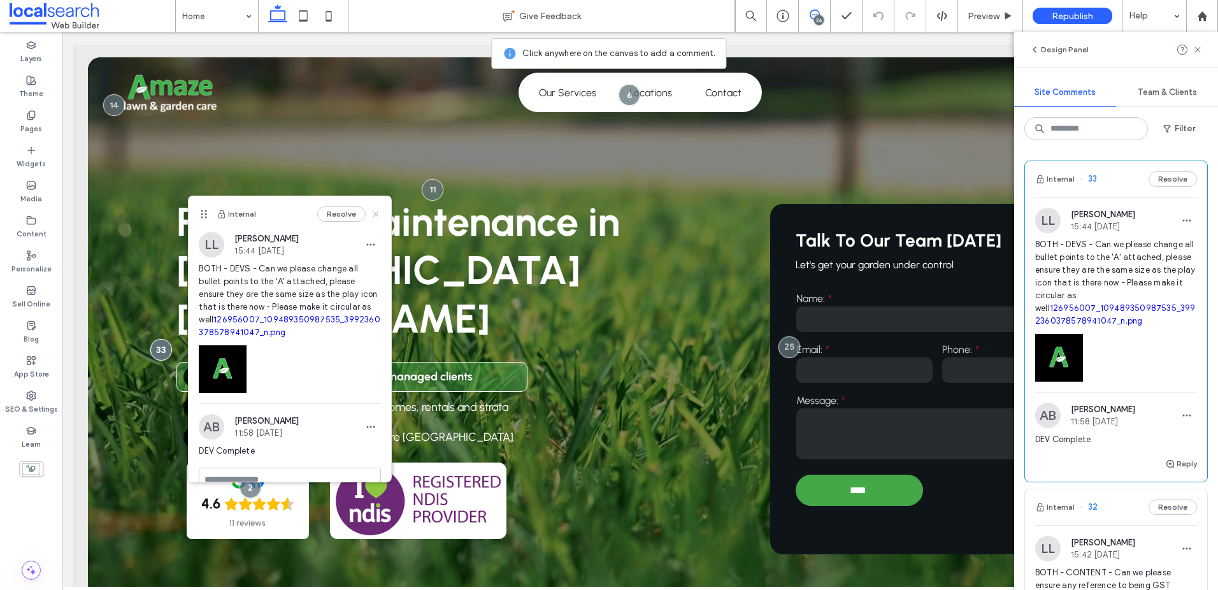
click at [376, 211] on icon at bounding box center [376, 214] width 10 height 10
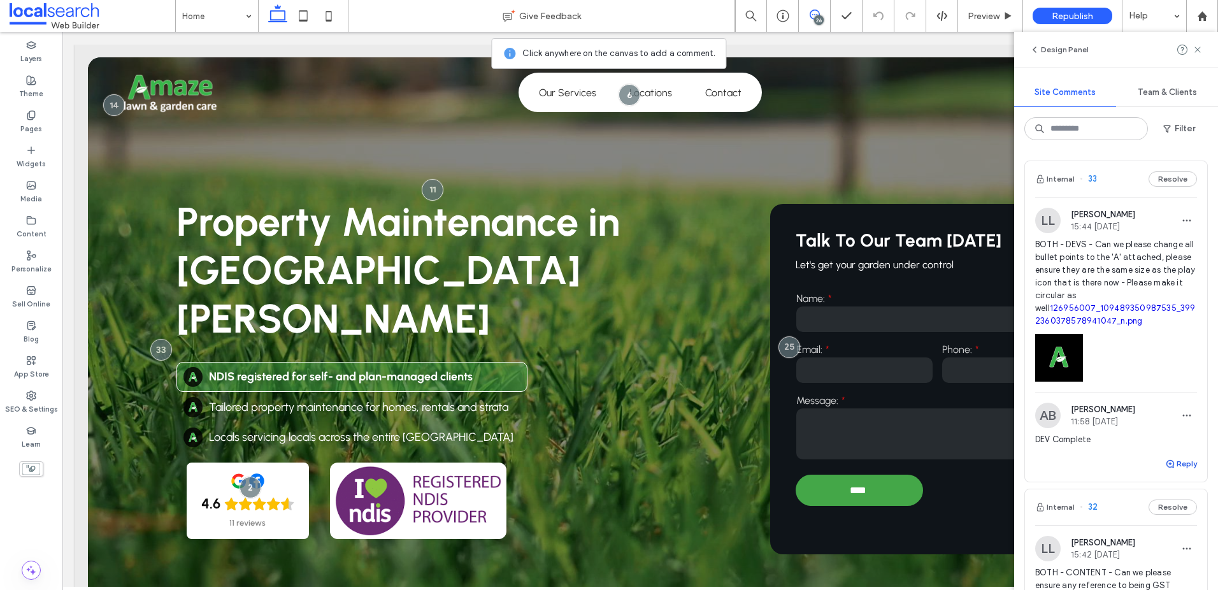
click at [1187, 464] on button "Reply" at bounding box center [1181, 463] width 32 height 15
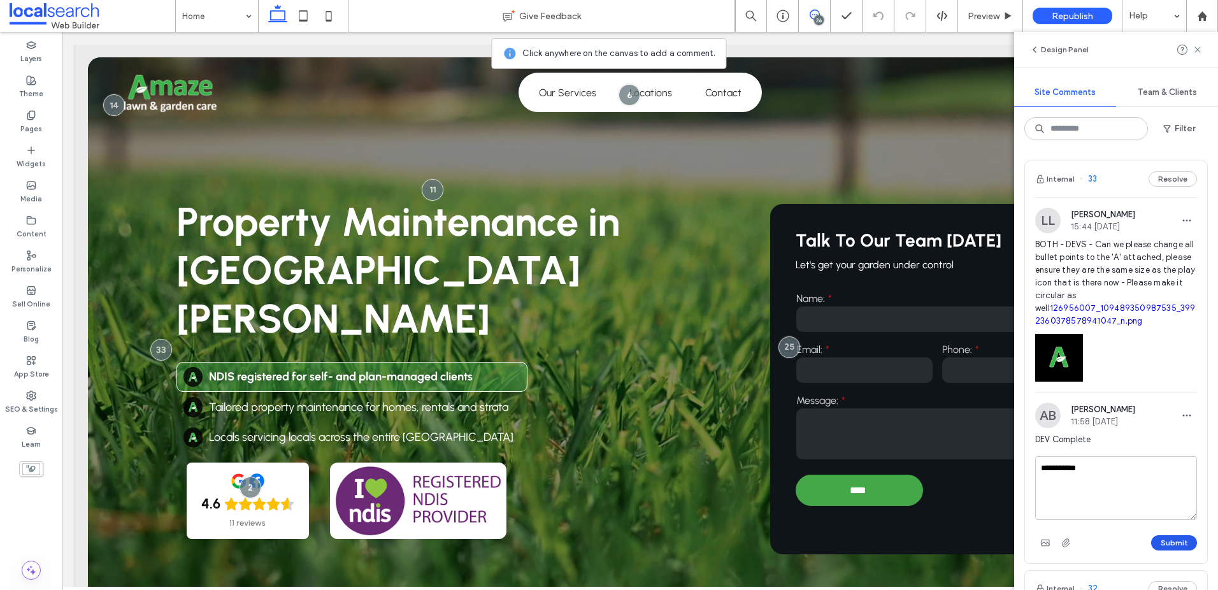
type textarea "**********"
click at [1177, 550] on button "Submit" at bounding box center [1174, 542] width 46 height 15
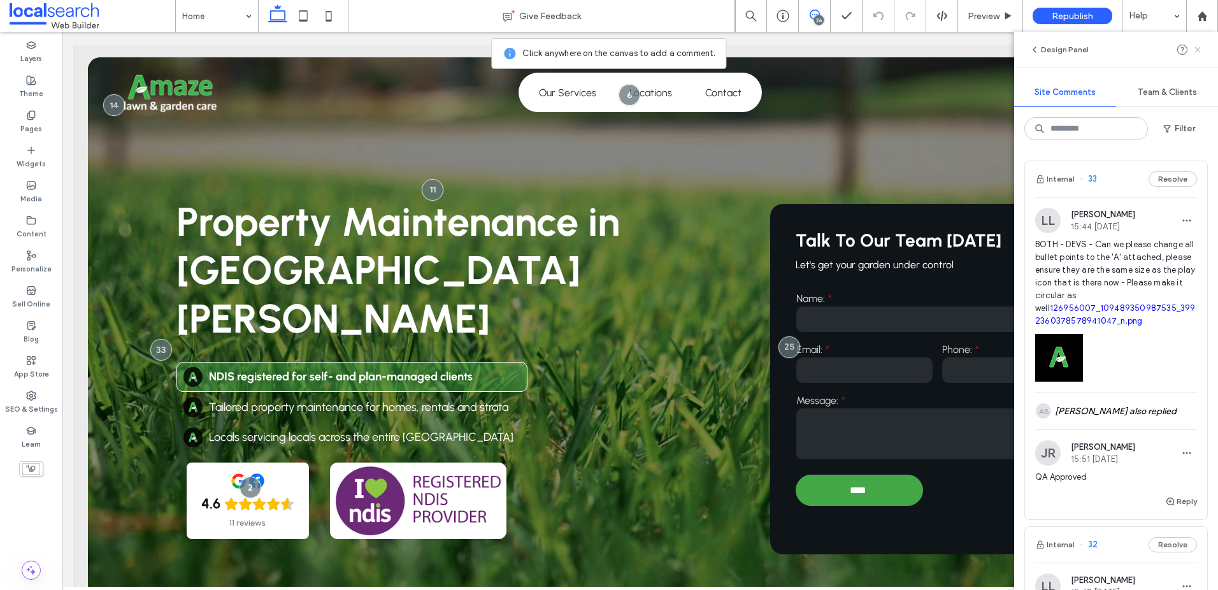
click at [1194, 48] on icon at bounding box center [1197, 50] width 10 height 10
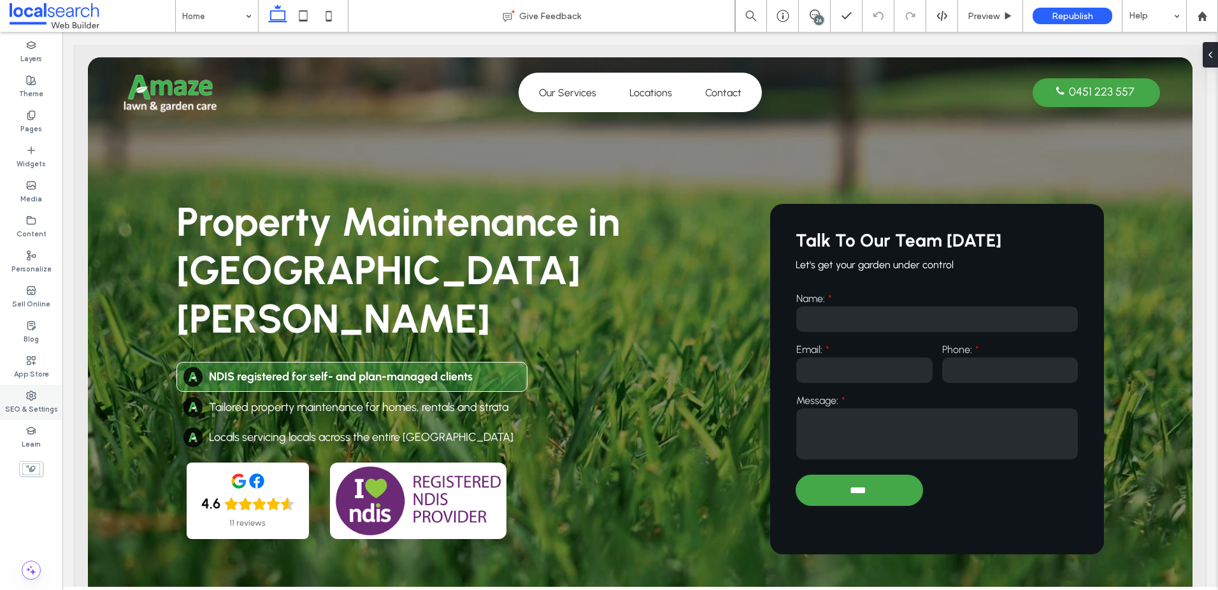
click at [39, 407] on label "SEO & Settings" at bounding box center [31, 408] width 53 height 14
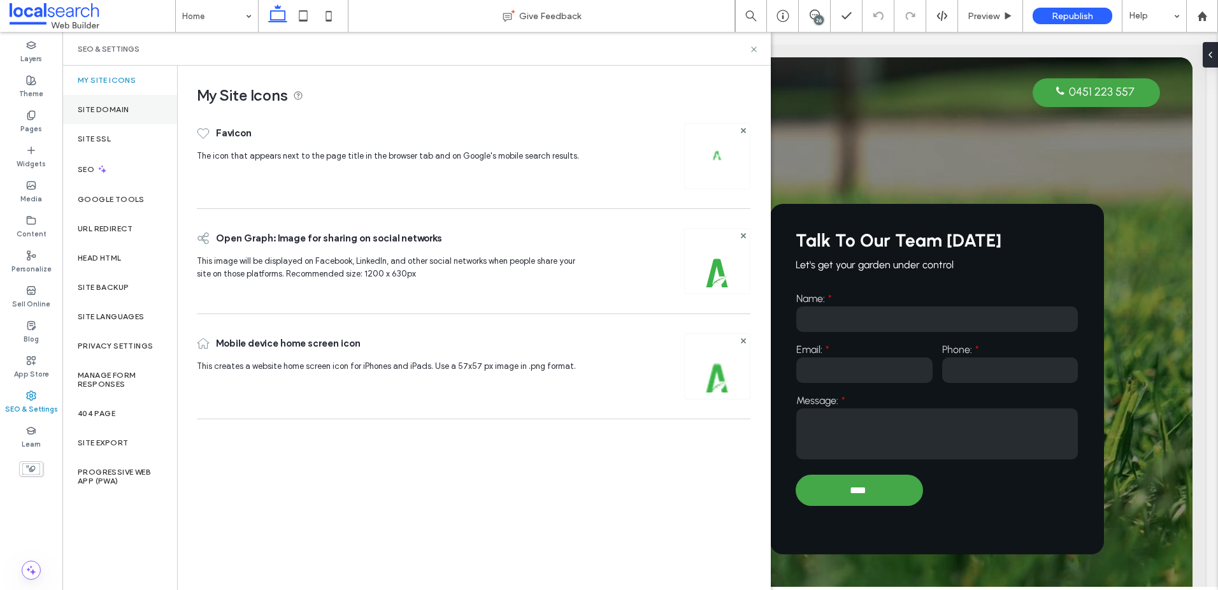
click at [133, 104] on div "Site Domain" at bounding box center [119, 109] width 115 height 29
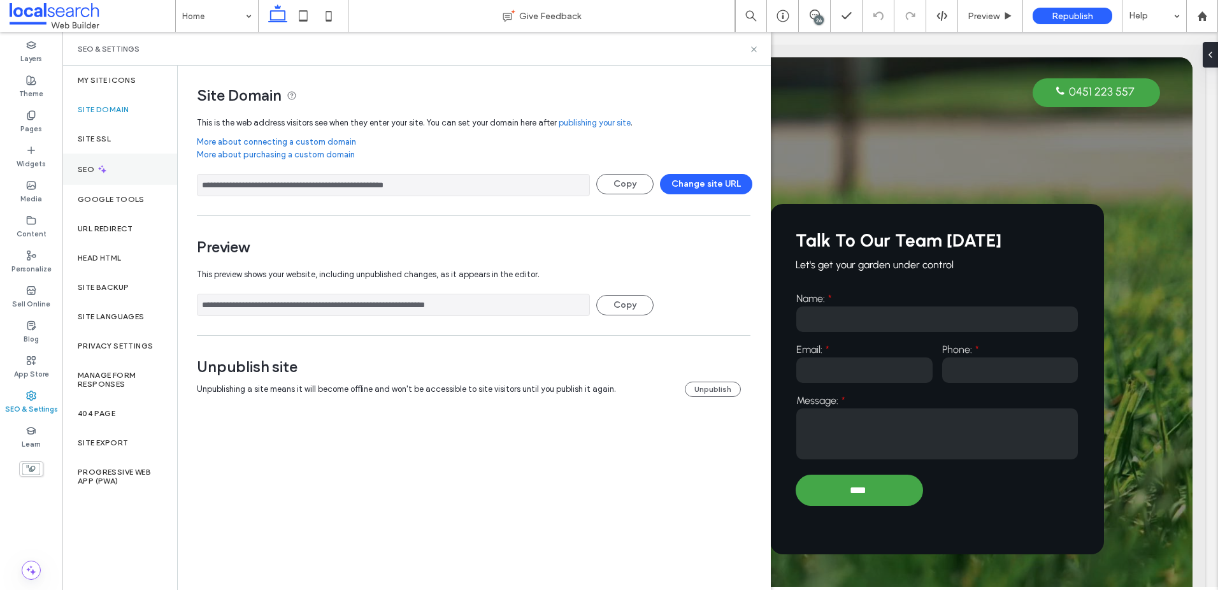
click at [105, 162] on div "SEO" at bounding box center [119, 168] width 115 height 31
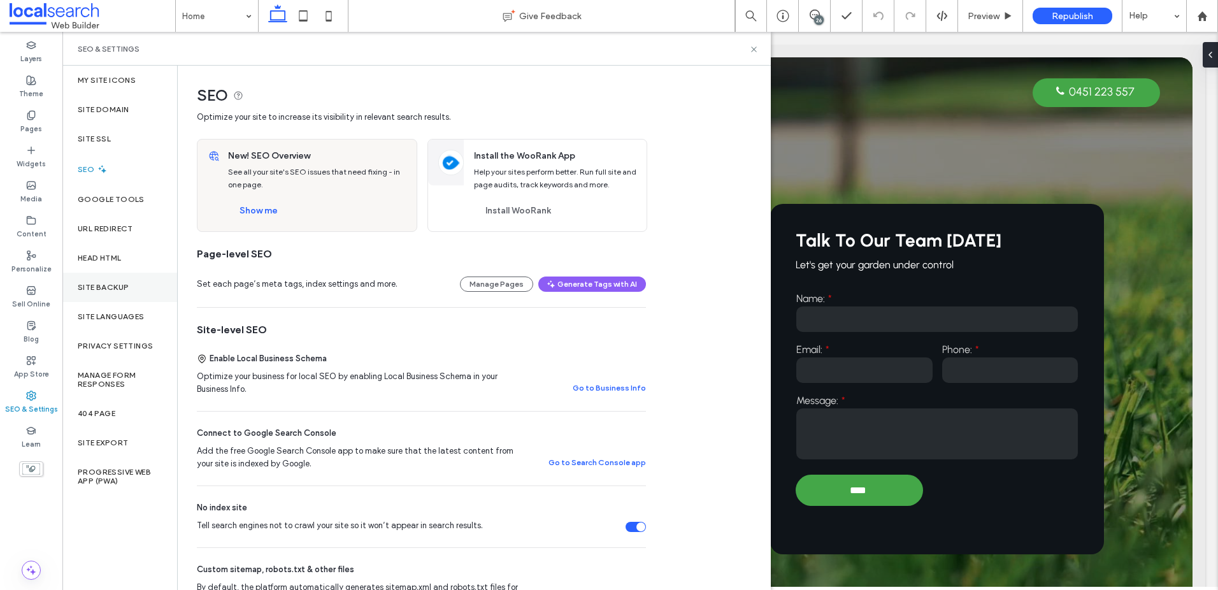
click at [133, 298] on div "Site Backup" at bounding box center [119, 287] width 115 height 29
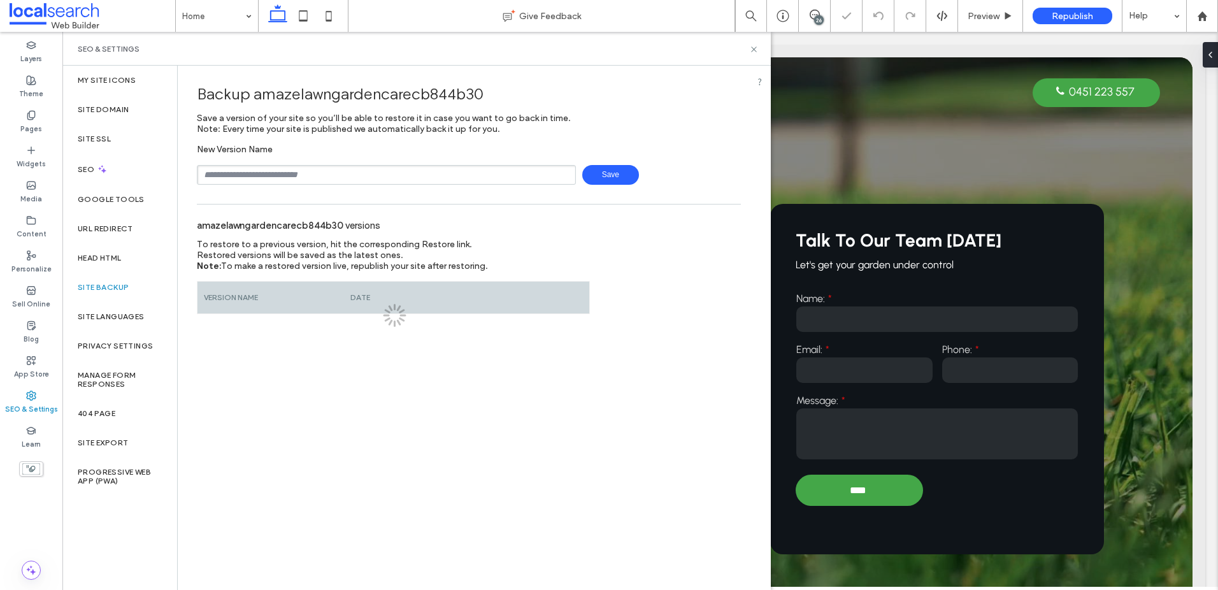
click at [325, 204] on div "Backup amazelawngardencarecb844b30 Save a version of your site so you’ll be abl…" at bounding box center [469, 190] width 582 height 248
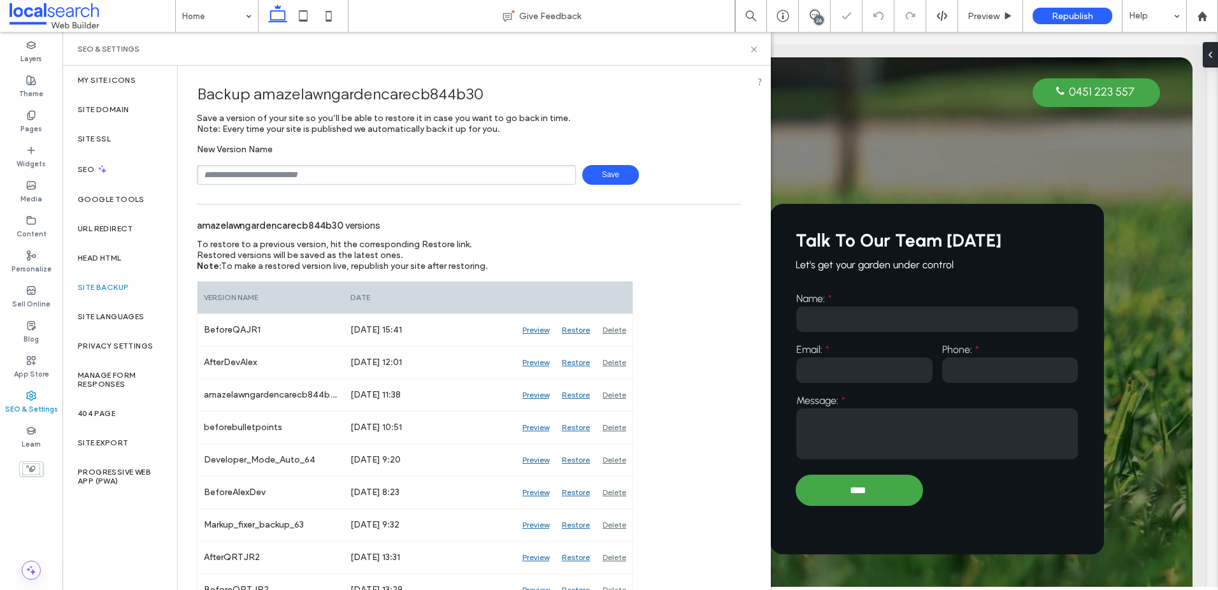
click at [340, 184] on input "text" at bounding box center [386, 175] width 379 height 20
click at [369, 174] on input "text" at bounding box center [386, 175] width 379 height 20
type input "**********"
click at [603, 180] on span "Save" at bounding box center [610, 175] width 57 height 20
drag, startPoint x: 750, startPoint y: 49, endPoint x: 695, endPoint y: 16, distance: 64.0
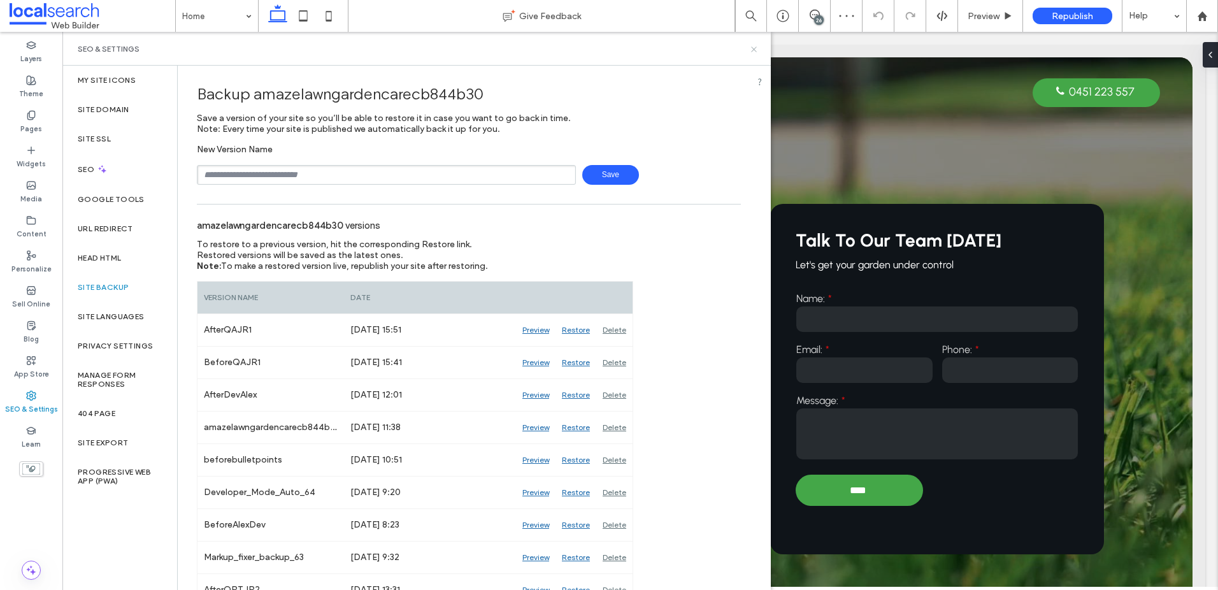
click at [750, 49] on icon at bounding box center [754, 50] width 10 height 10
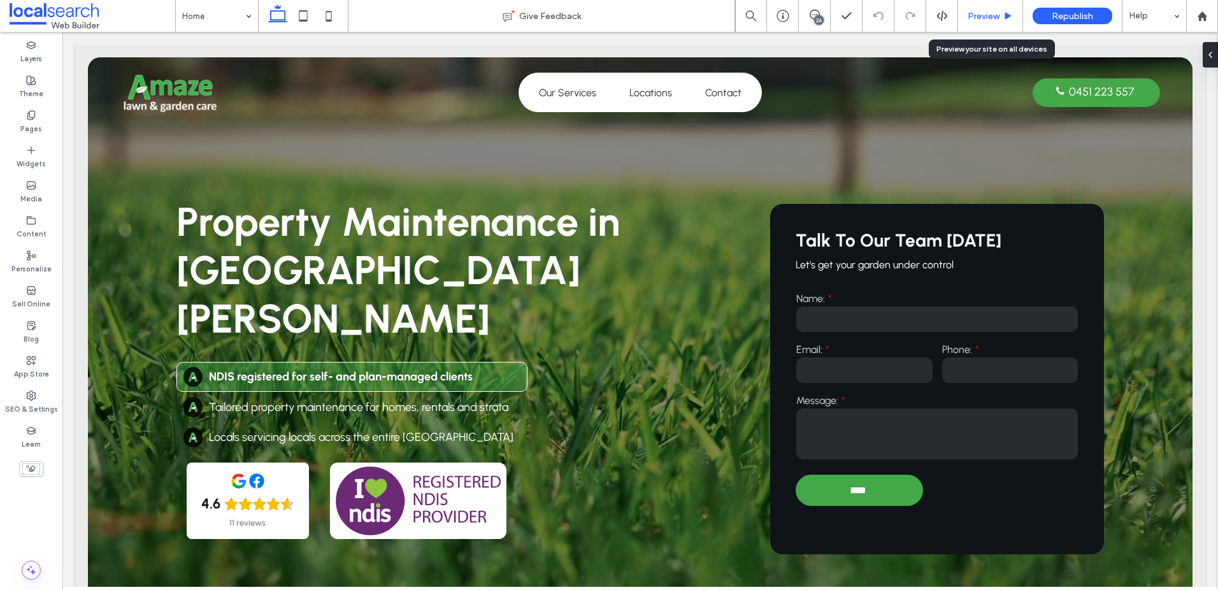
click at [979, 11] on span "Preview" at bounding box center [983, 16] width 32 height 11
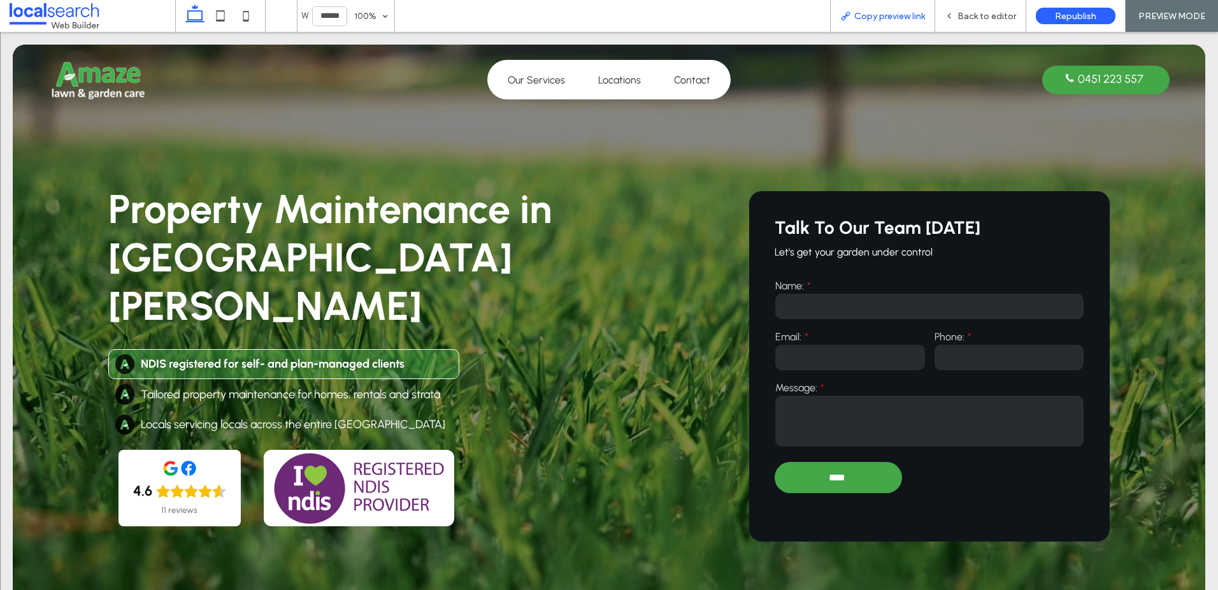
click at [846, 6] on div "Copy preview link" at bounding box center [882, 16] width 105 height 32
click at [953, 29] on div "Back to editor" at bounding box center [980, 16] width 91 height 32
click at [959, 24] on div "Back to editor" at bounding box center [980, 16] width 91 height 32
click at [999, 19] on span "Back to editor" at bounding box center [986, 16] width 59 height 11
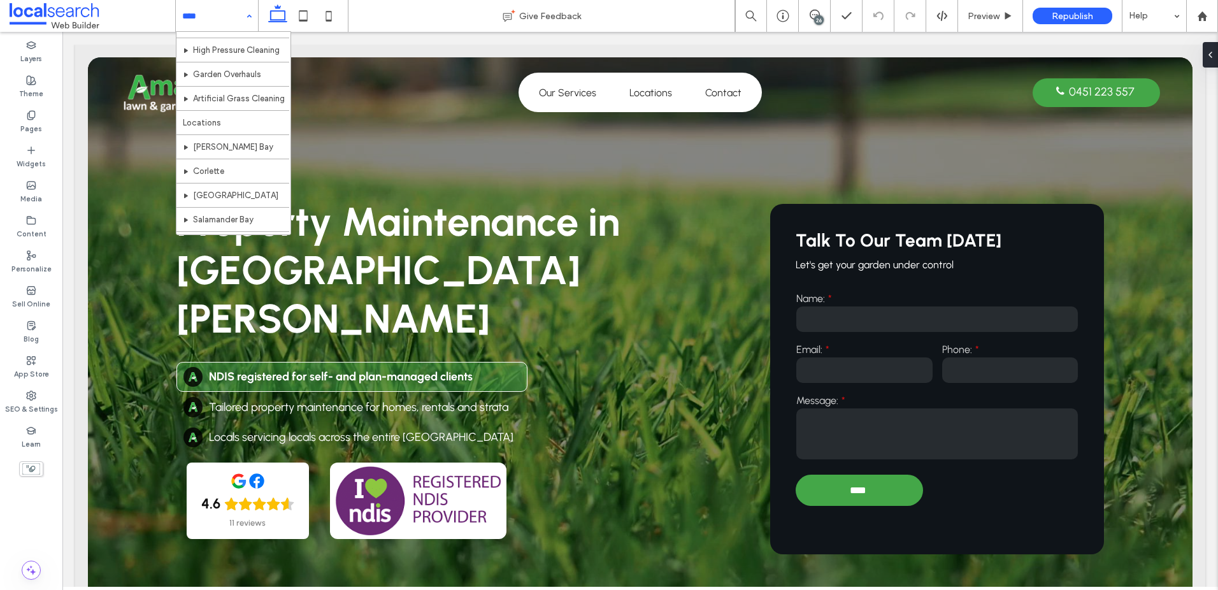
scroll to position [183, 0]
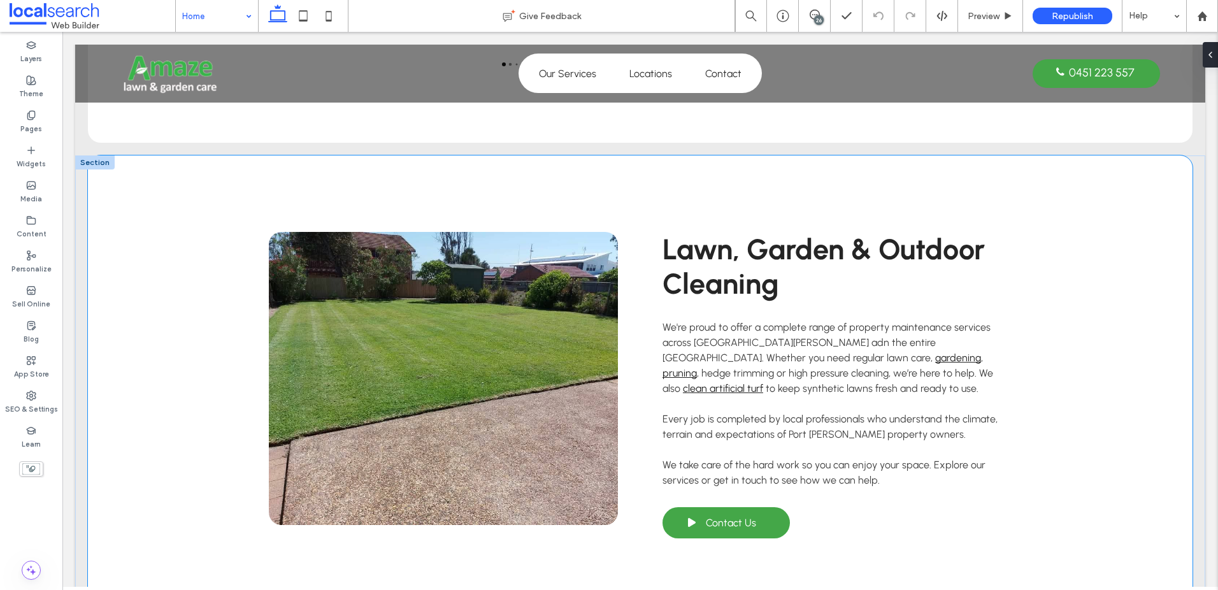
scroll to position [2660, 0]
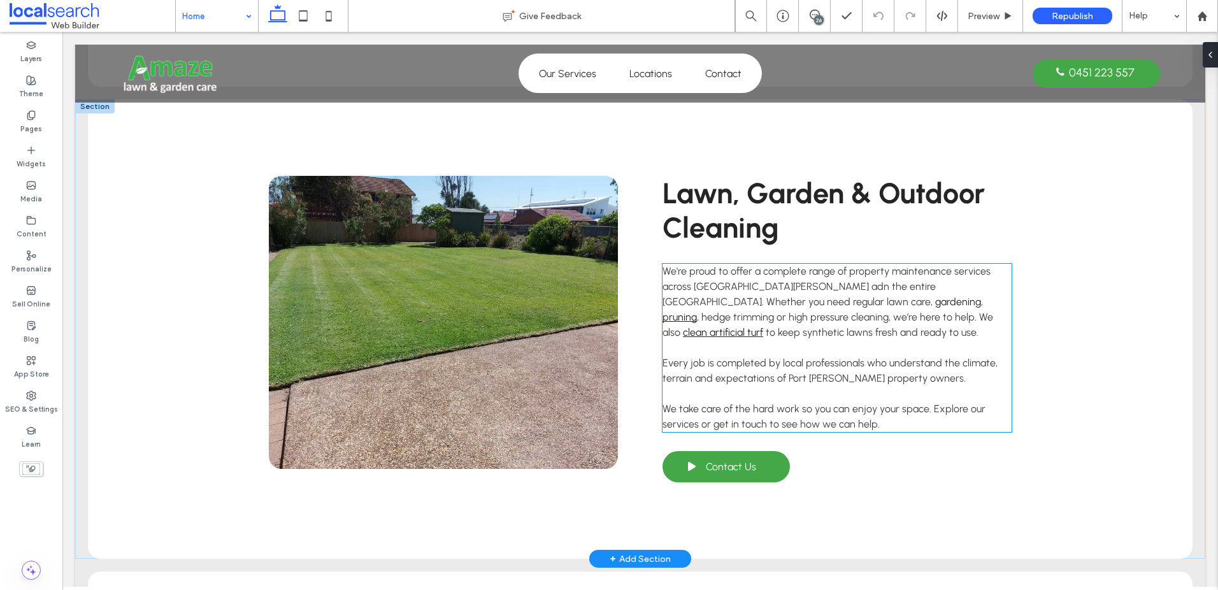
click at [935, 296] on link "gardening" at bounding box center [958, 302] width 46 height 12
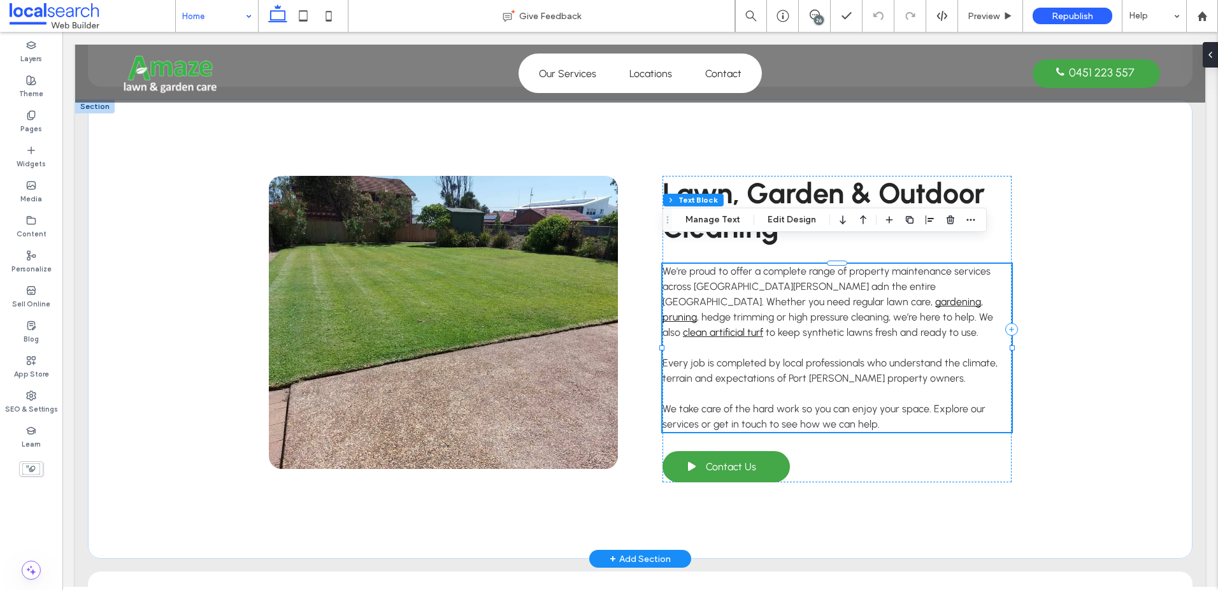
click at [811, 265] on span "We're proud to offer a complete range of property maintenance services across P…" at bounding box center [826, 286] width 328 height 43
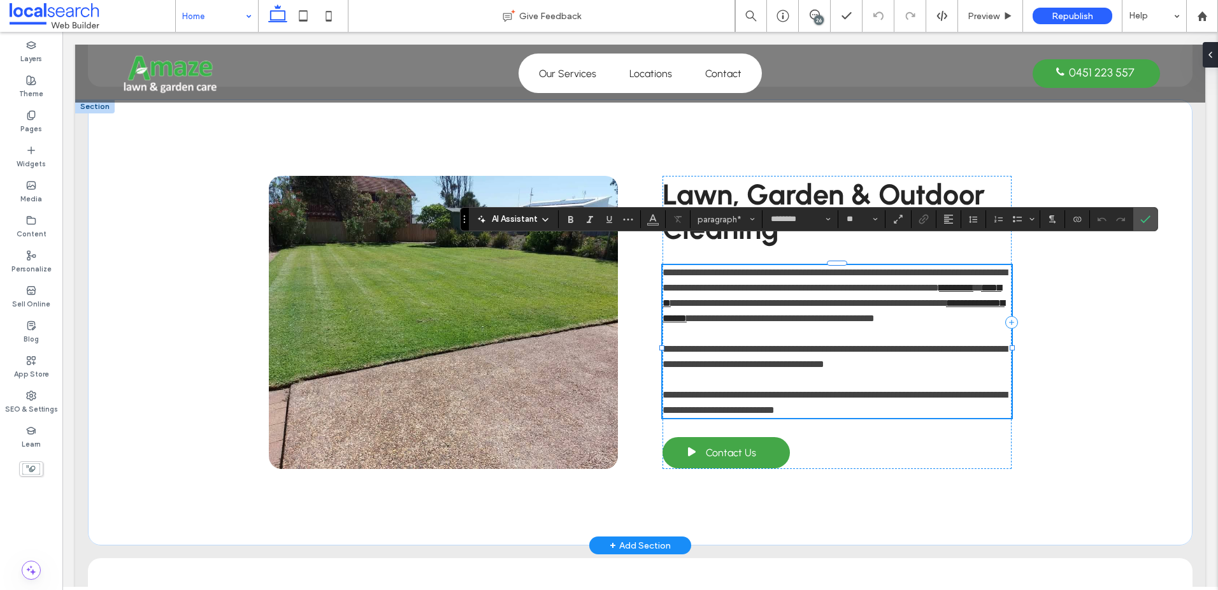
click at [774, 268] on span "**********" at bounding box center [834, 280] width 345 height 25
click at [1145, 220] on use "Confirm" at bounding box center [1145, 219] width 10 height 8
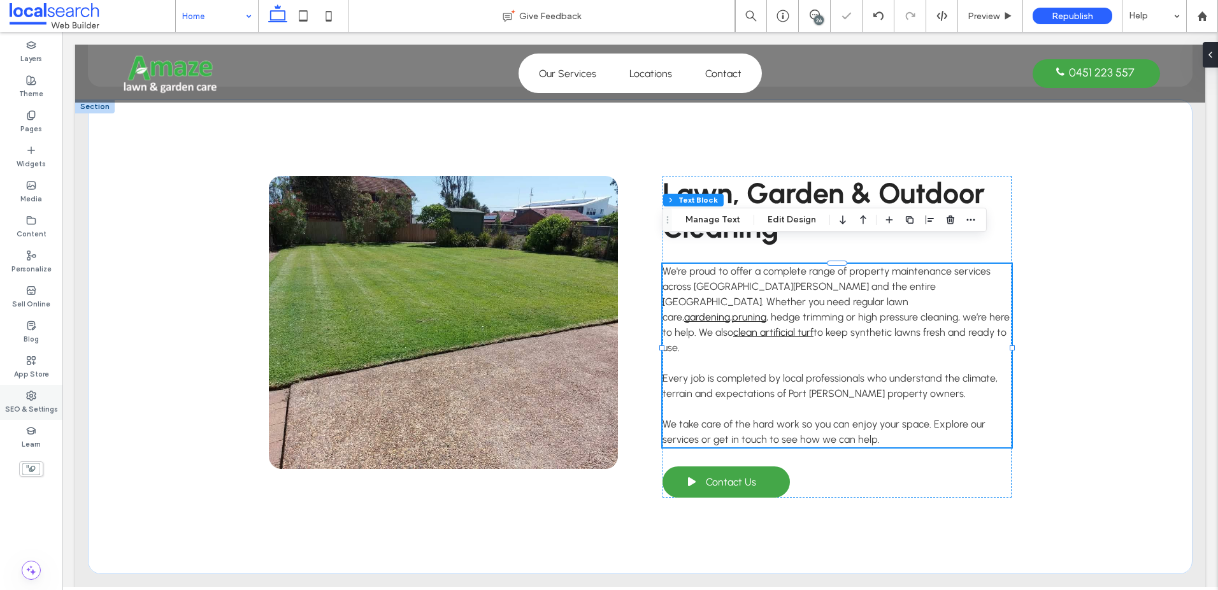
drag, startPoint x: 29, startPoint y: 410, endPoint x: 45, endPoint y: 396, distance: 21.3
click at [29, 410] on label "SEO & Settings" at bounding box center [31, 408] width 53 height 14
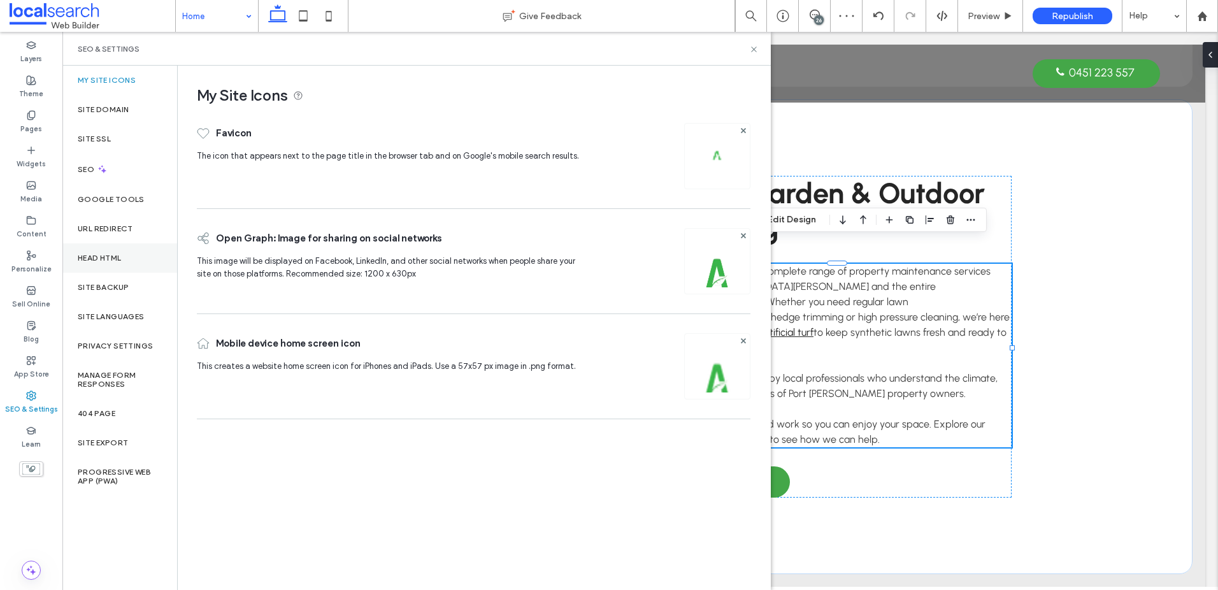
click at [125, 252] on div "Head HTML" at bounding box center [119, 257] width 115 height 29
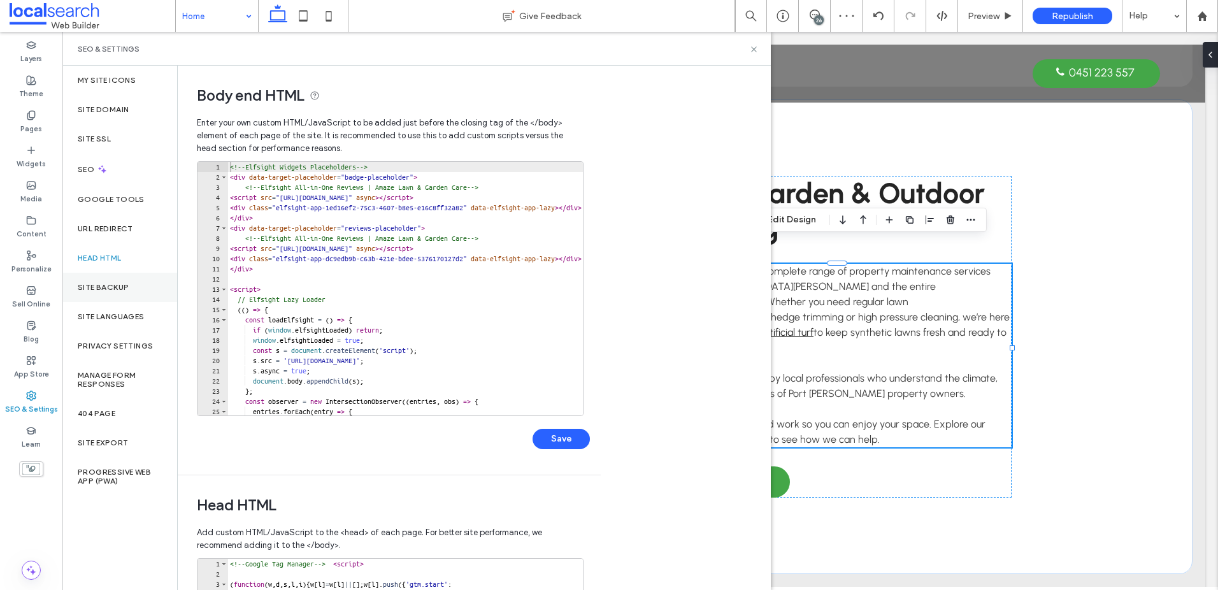
click at [122, 273] on div "Site Backup" at bounding box center [119, 287] width 115 height 29
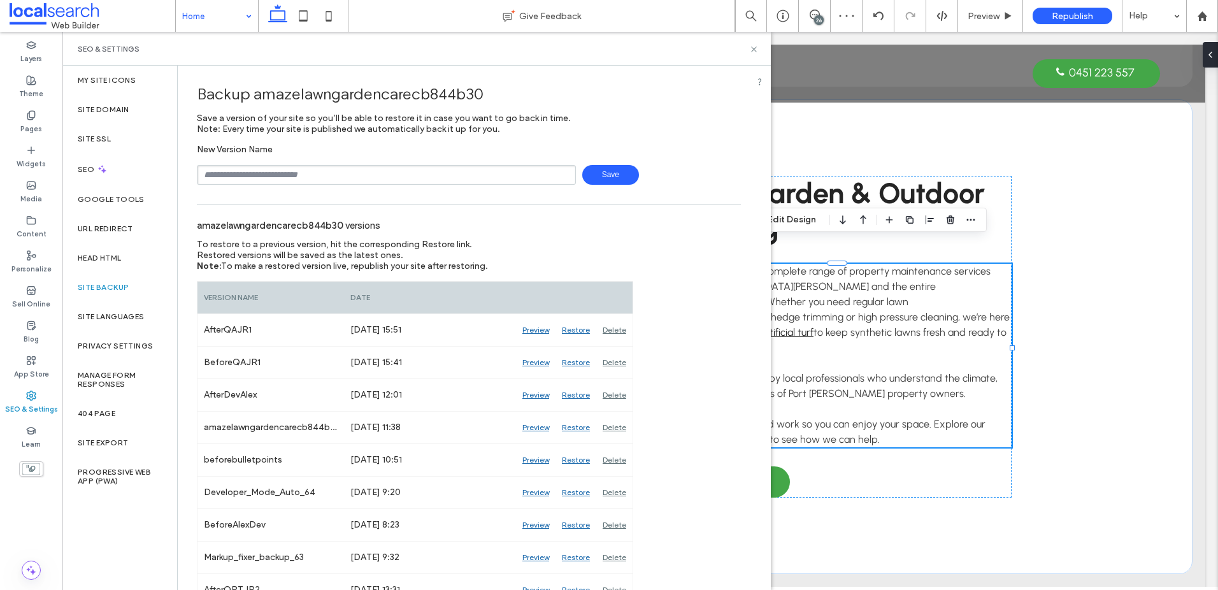
click at [289, 178] on input "text" at bounding box center [386, 175] width 379 height 20
drag, startPoint x: 423, startPoint y: 123, endPoint x: 539, endPoint y: 104, distance: 118.0
click at [424, 123] on span "Save a version of your site so you’ll be able to restore it in case you want to…" at bounding box center [384, 124] width 374 height 22
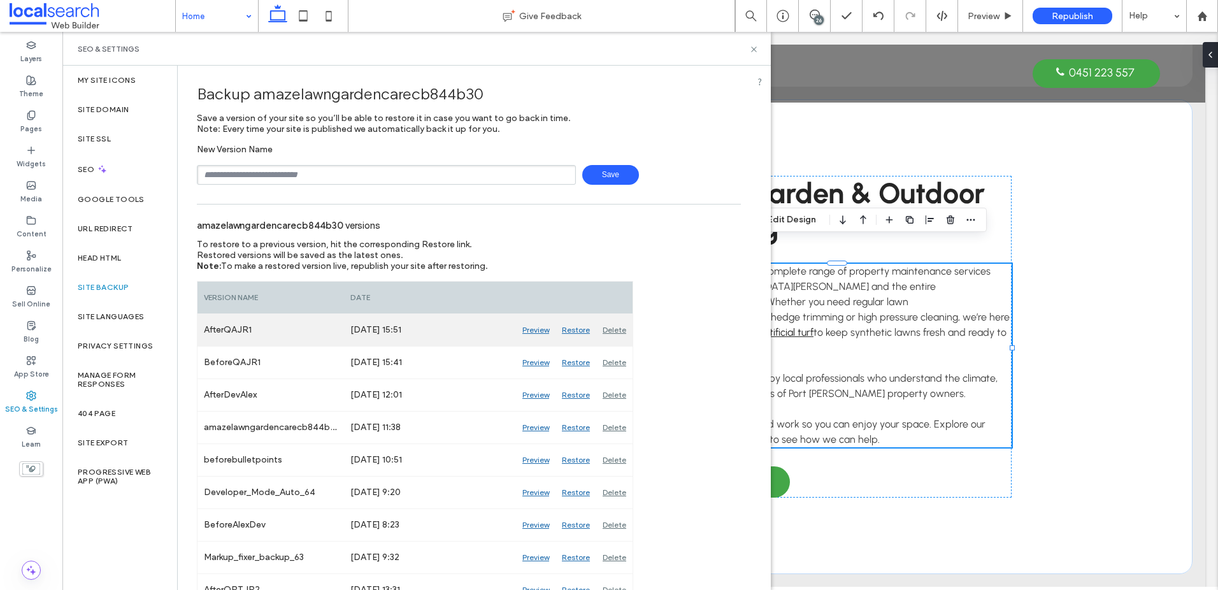
click at [613, 329] on div "Delete" at bounding box center [614, 330] width 36 height 32
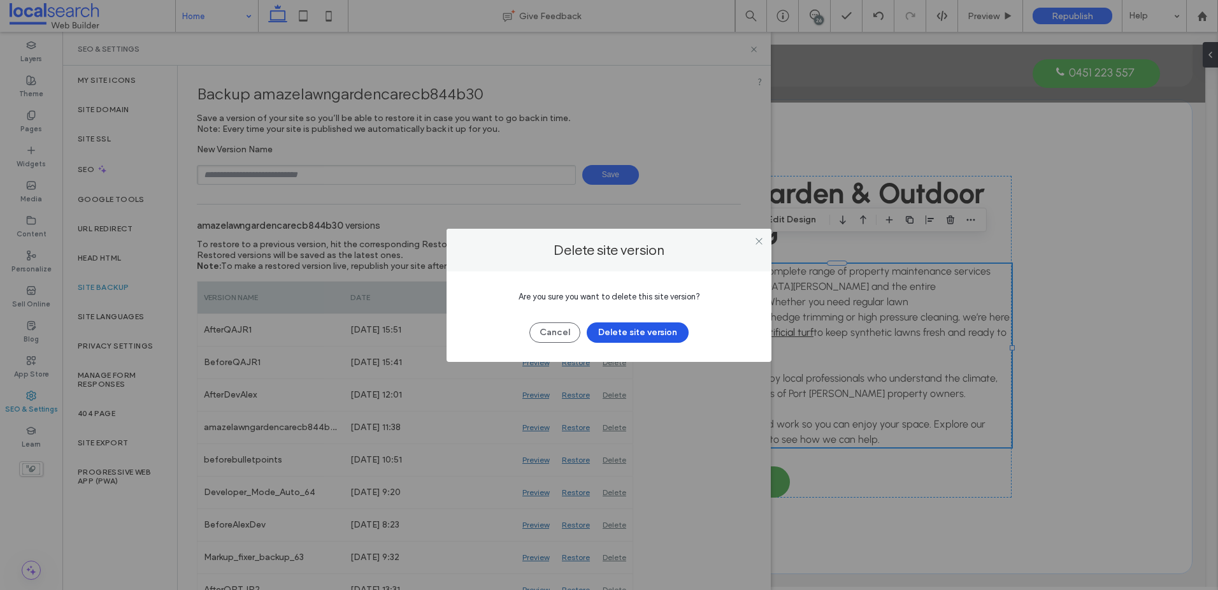
click at [653, 333] on button "Delete site version" at bounding box center [638, 332] width 102 height 20
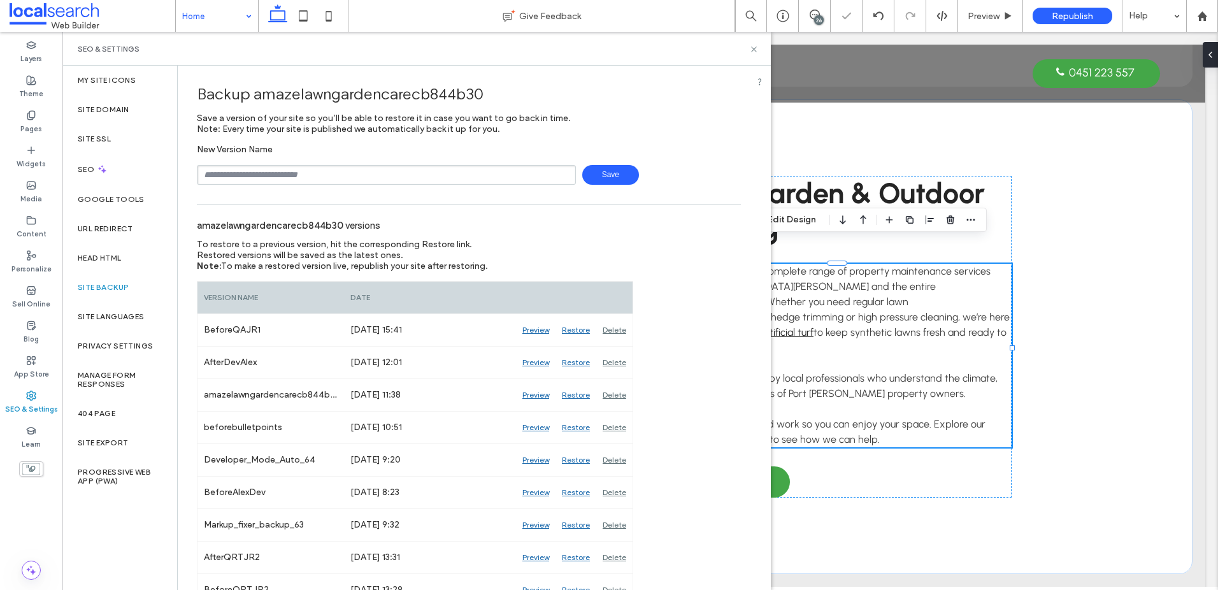
drag, startPoint x: 444, startPoint y: 197, endPoint x: 451, endPoint y: 192, distance: 8.7
drag, startPoint x: 455, startPoint y: 185, endPoint x: 466, endPoint y: 180, distance: 11.4
click at [473, 174] on input "text" at bounding box center [386, 175] width 379 height 20
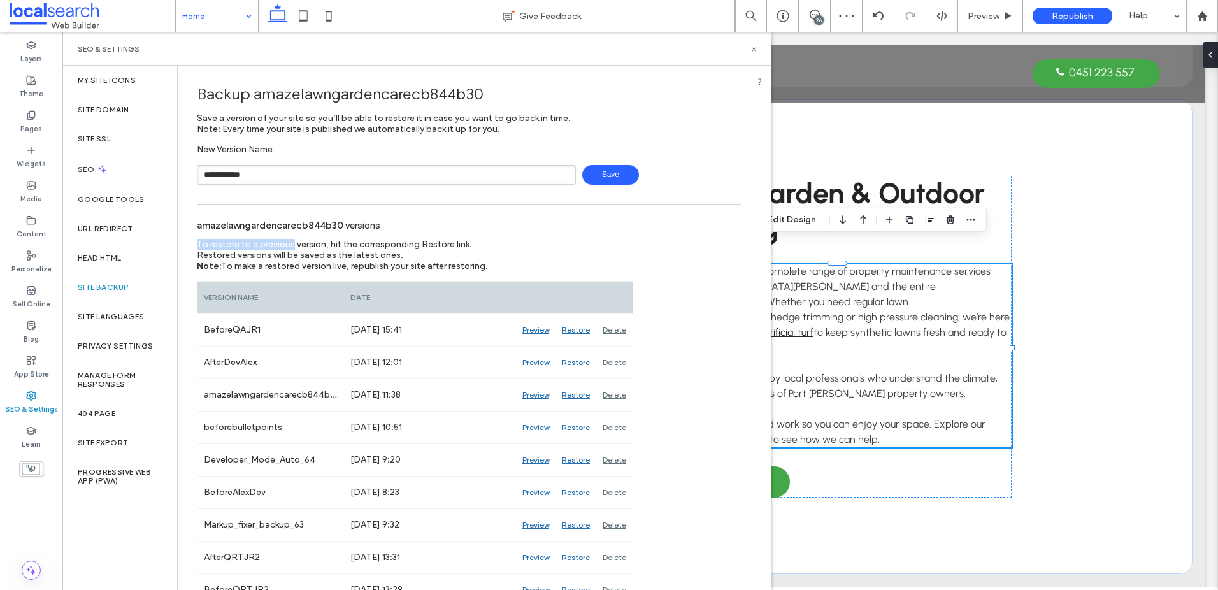
drag, startPoint x: 286, startPoint y: 239, endPoint x: 290, endPoint y: 215, distance: 25.2
drag, startPoint x: 331, startPoint y: 191, endPoint x: 325, endPoint y: 189, distance: 6.6
drag, startPoint x: 339, startPoint y: 180, endPoint x: 166, endPoint y: 175, distance: 173.3
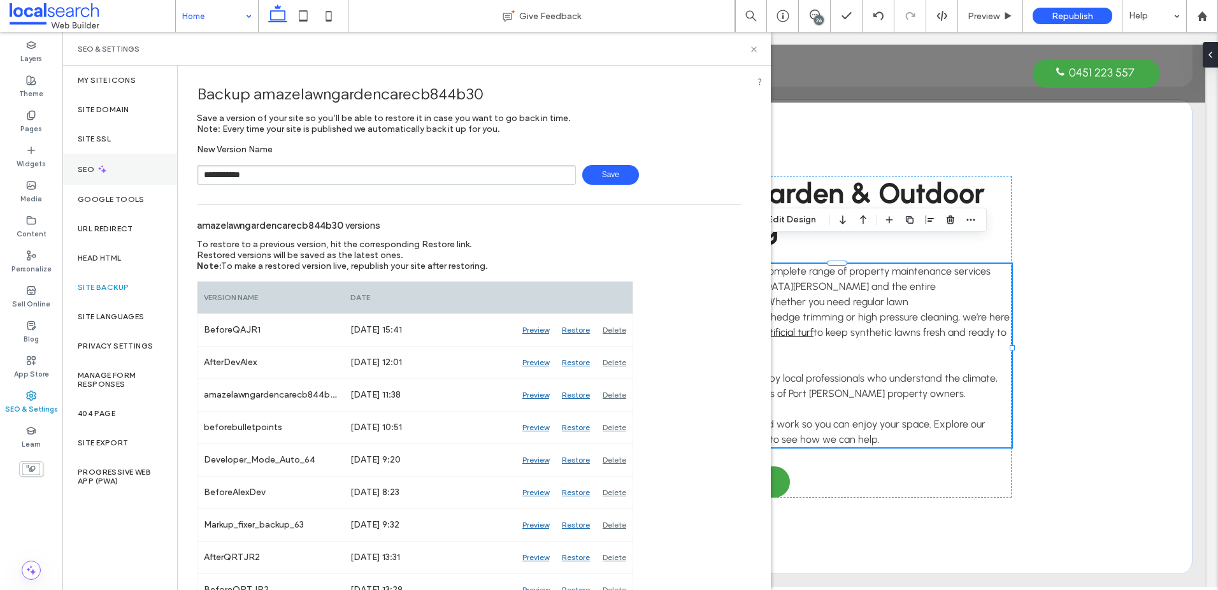
click at [166, 175] on div "**********" at bounding box center [416, 328] width 708 height 524
type input "**********"
click at [615, 171] on span "Save" at bounding box center [610, 175] width 57 height 20
click at [753, 48] on icon at bounding box center [754, 50] width 10 height 10
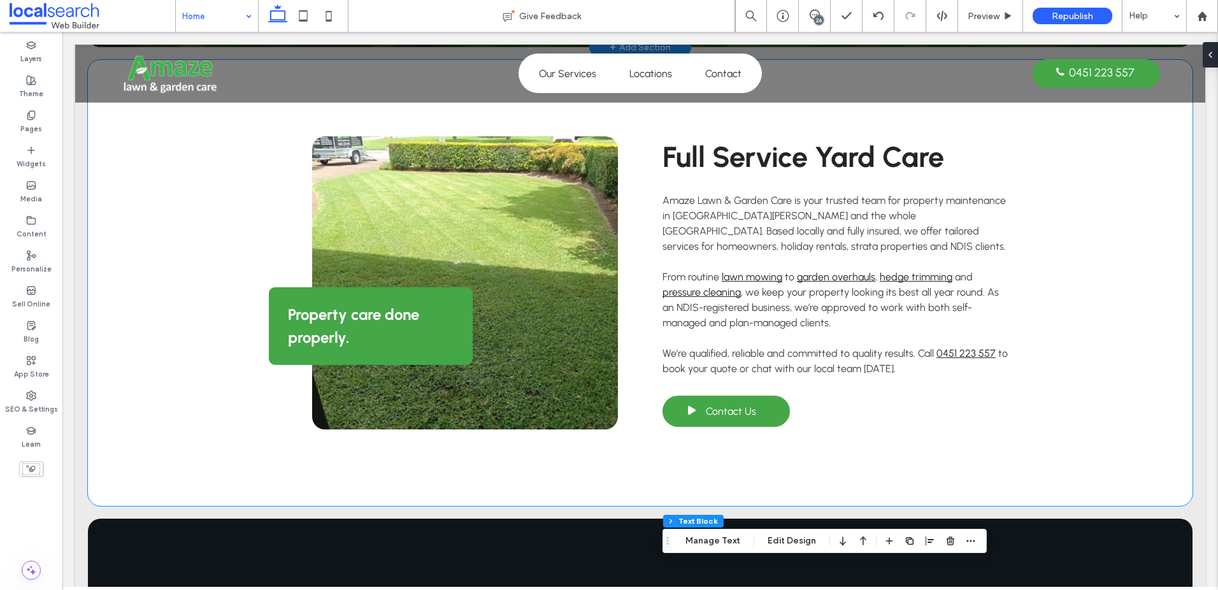
scroll to position [625, 0]
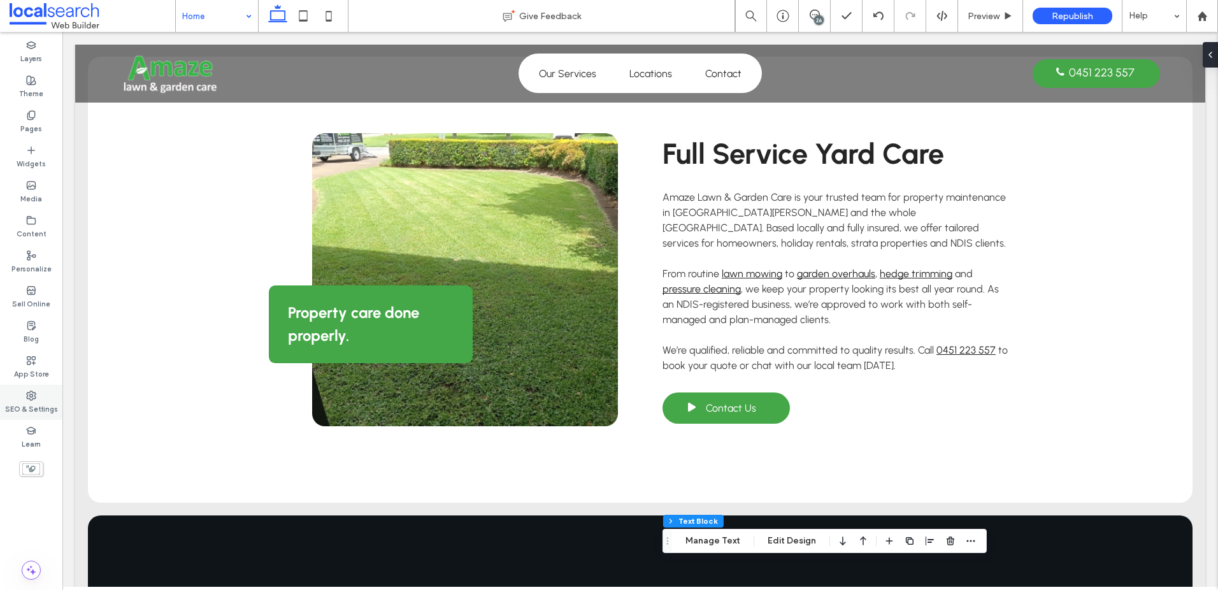
click at [11, 396] on div "SEO & Settings" at bounding box center [31, 402] width 62 height 35
